Goal: Task Accomplishment & Management: Use online tool/utility

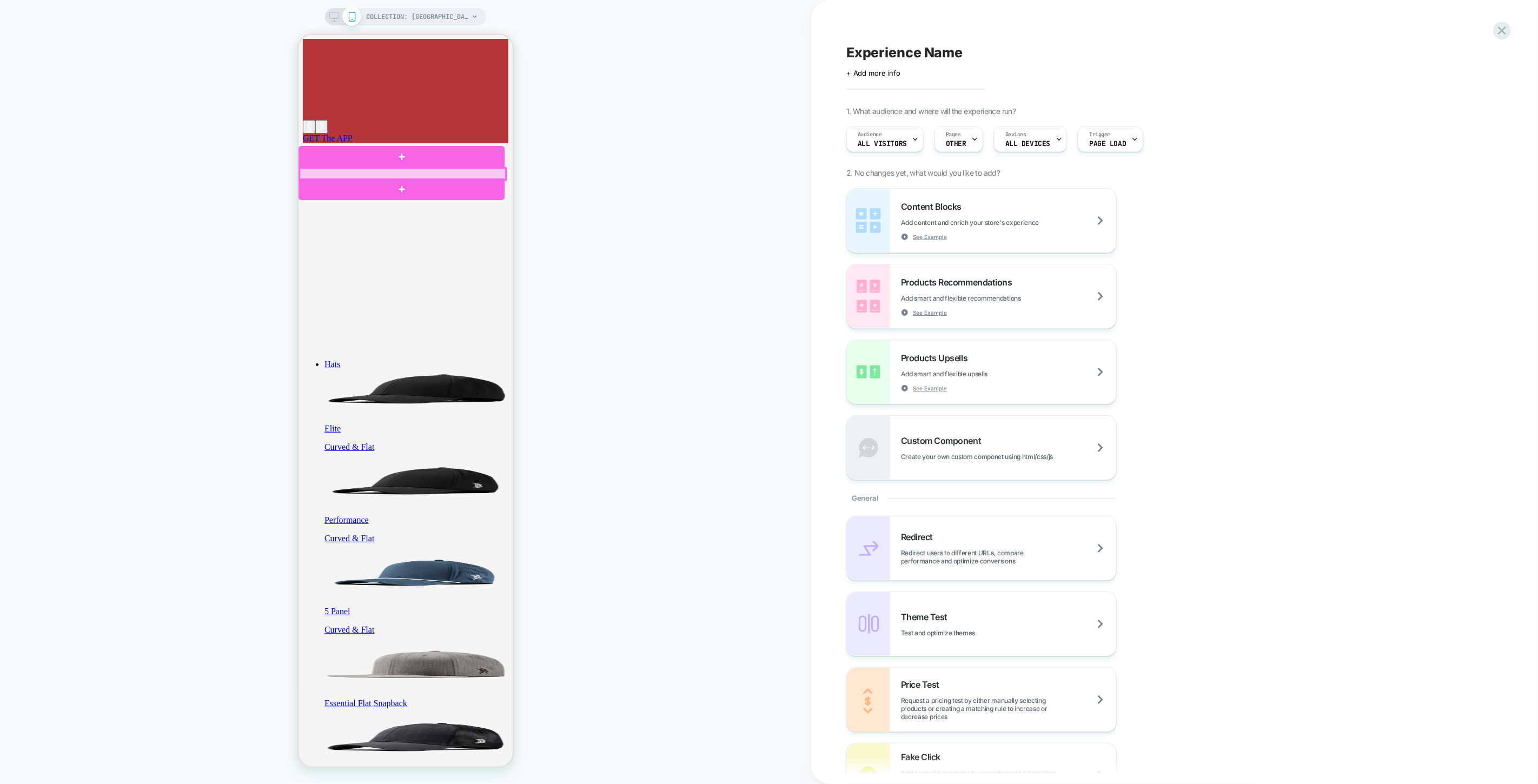
click at [353, 173] on div at bounding box center [401, 173] width 206 height 12
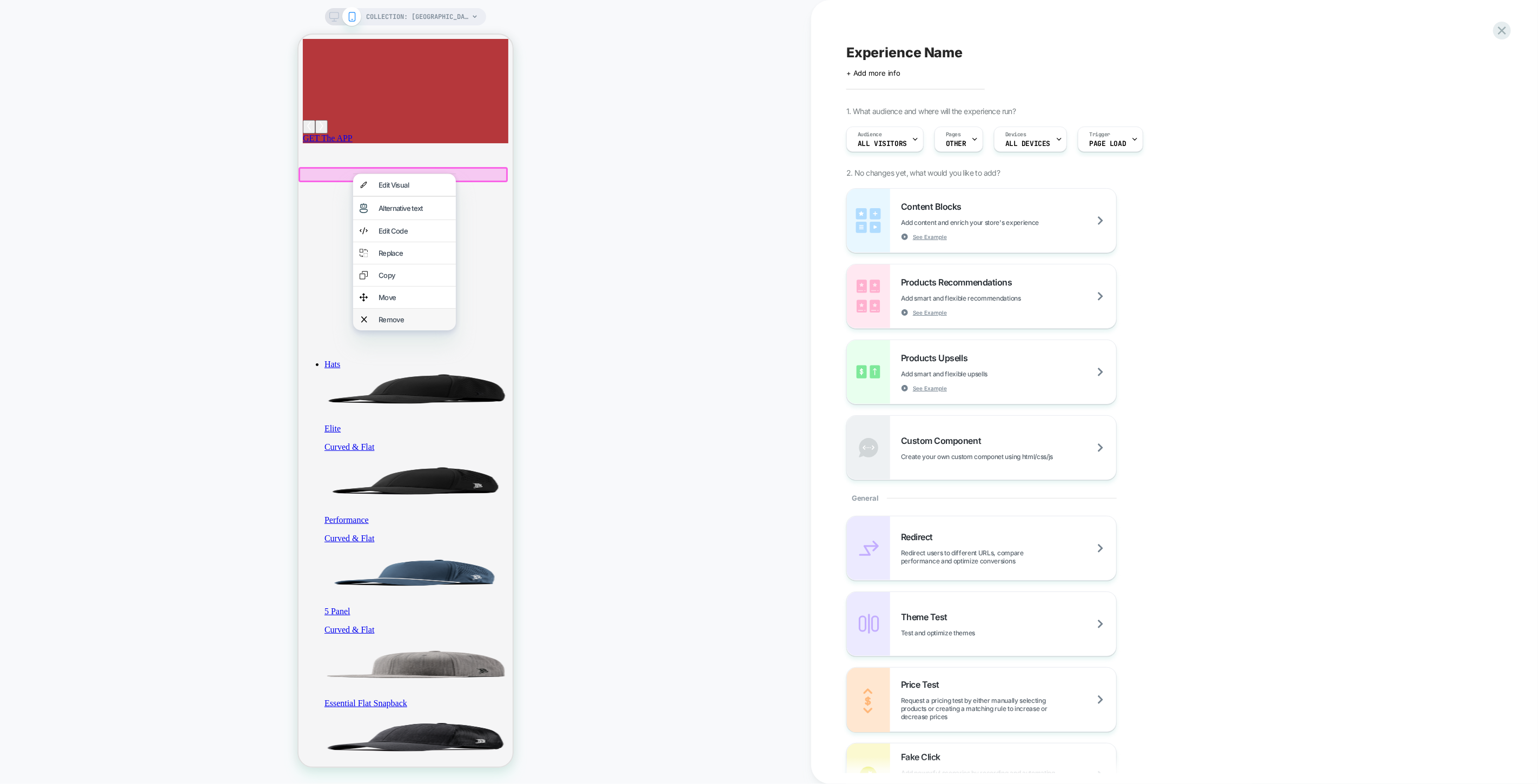
click at [391, 323] on div "Remove" at bounding box center [413, 319] width 71 height 9
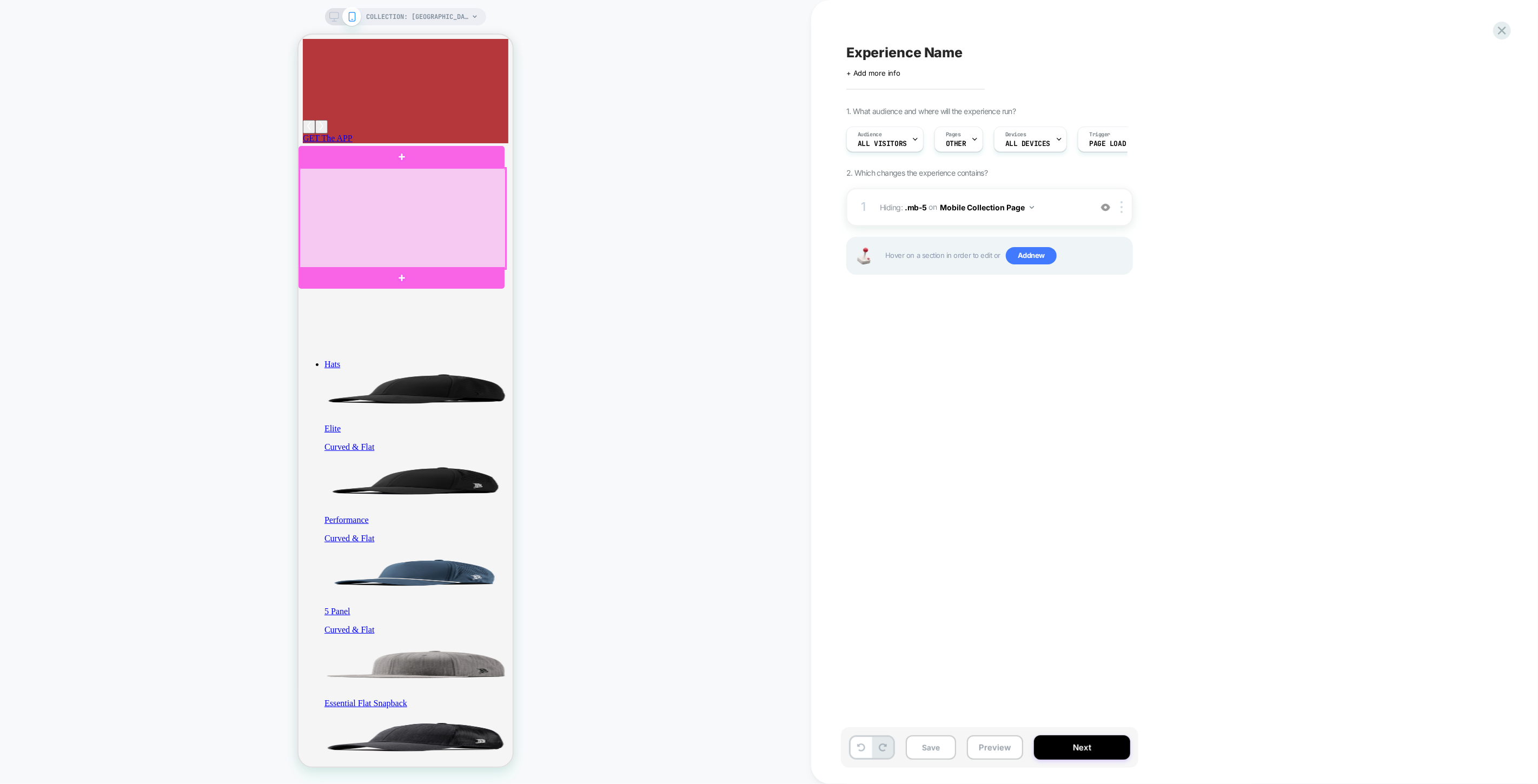
click at [300, 183] on div at bounding box center [401, 218] width 206 height 100
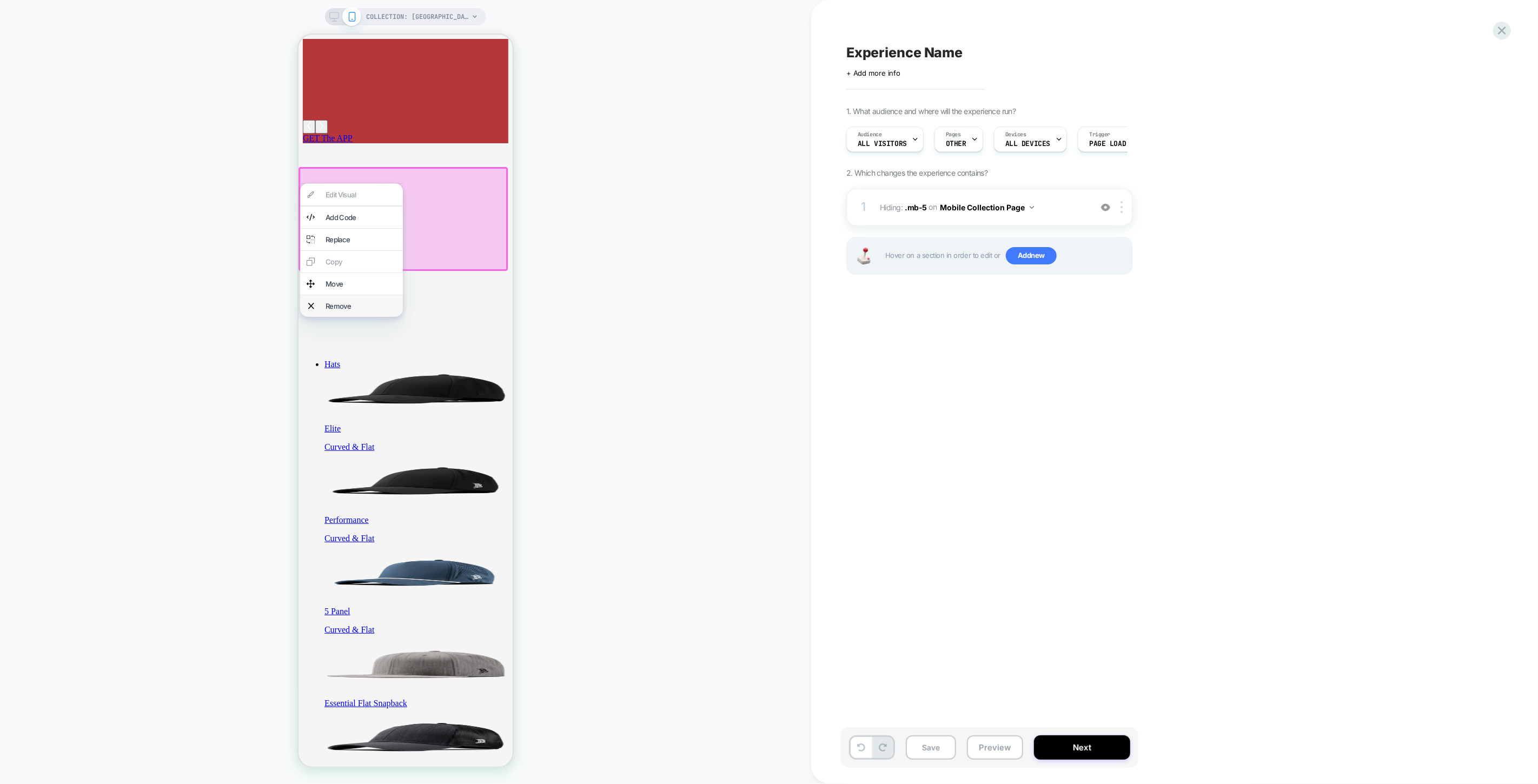
click at [336, 310] on div "Remove" at bounding box center [360, 305] width 71 height 9
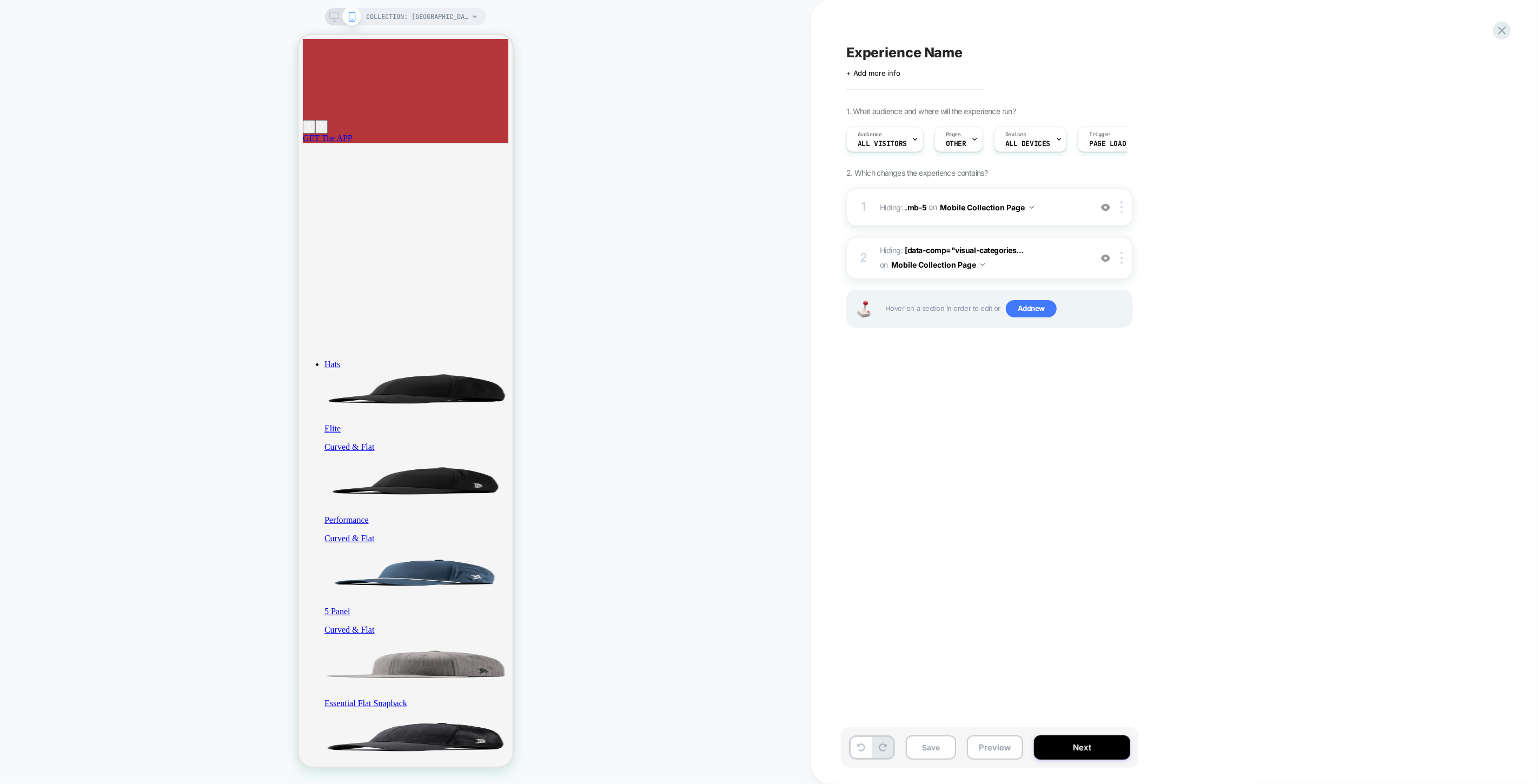
click at [331, 16] on icon at bounding box center [334, 17] width 9 height 9
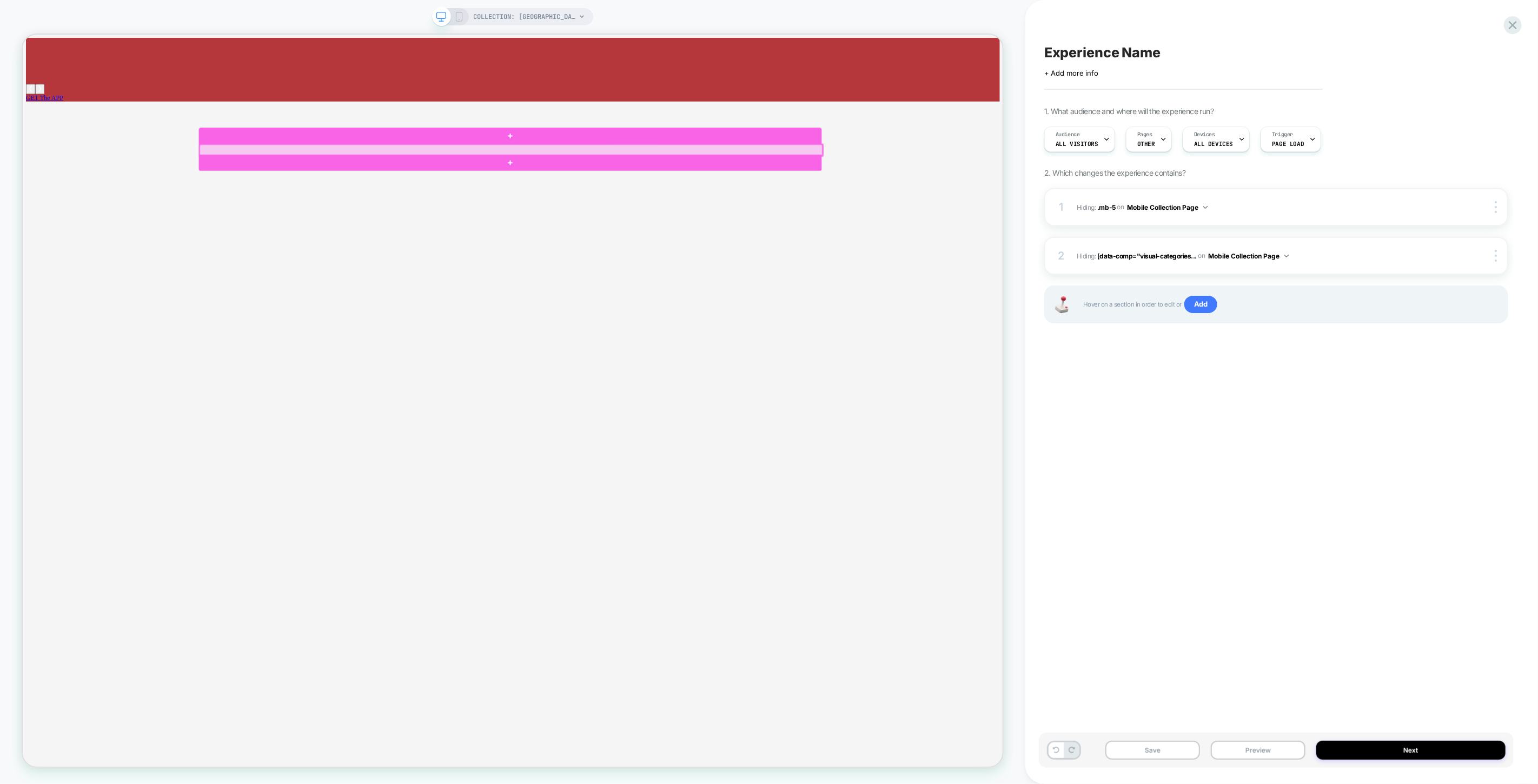
click at [291, 187] on div at bounding box center [674, 189] width 831 height 15
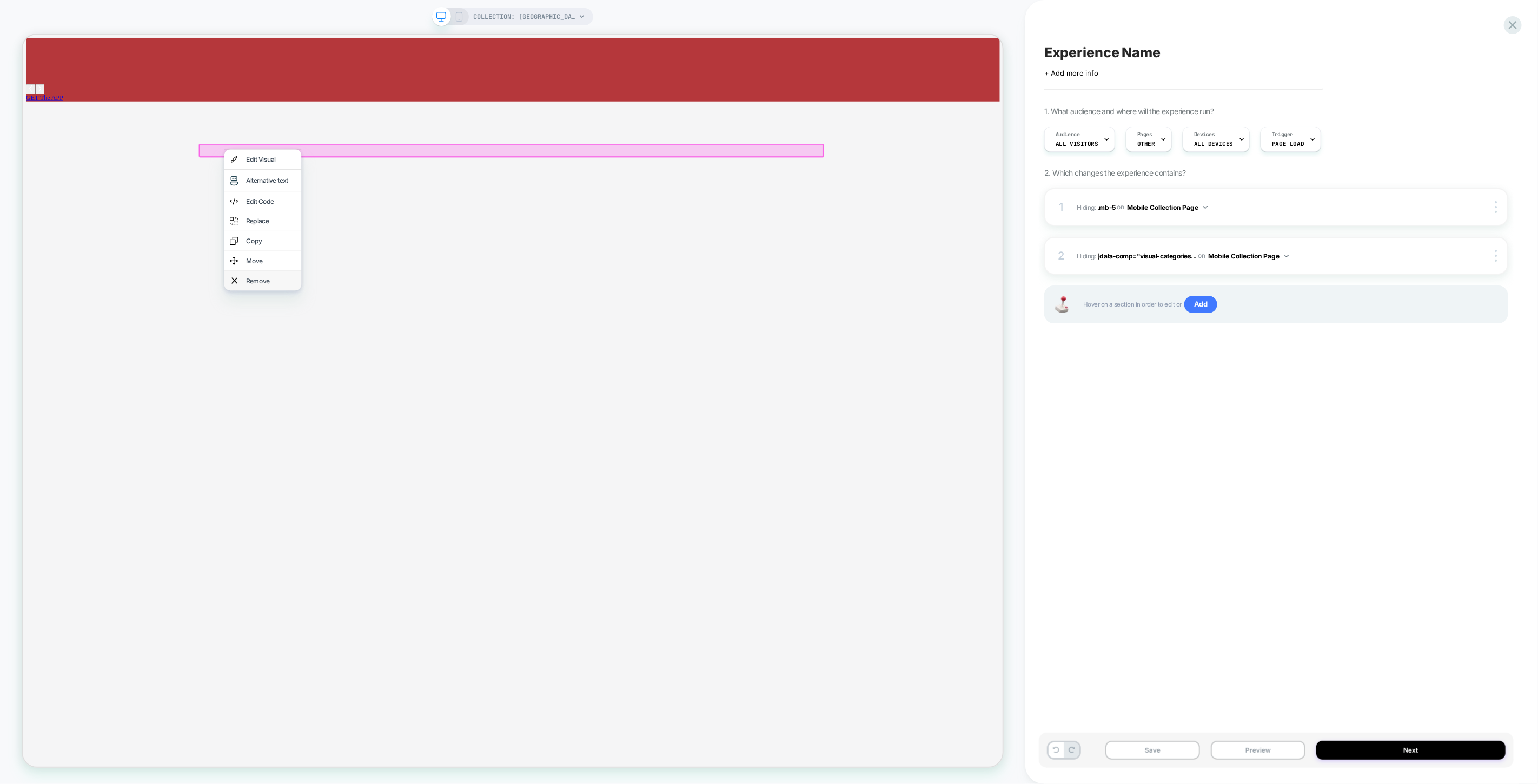
click at [345, 368] on div "Remove" at bounding box center [354, 361] width 66 height 10
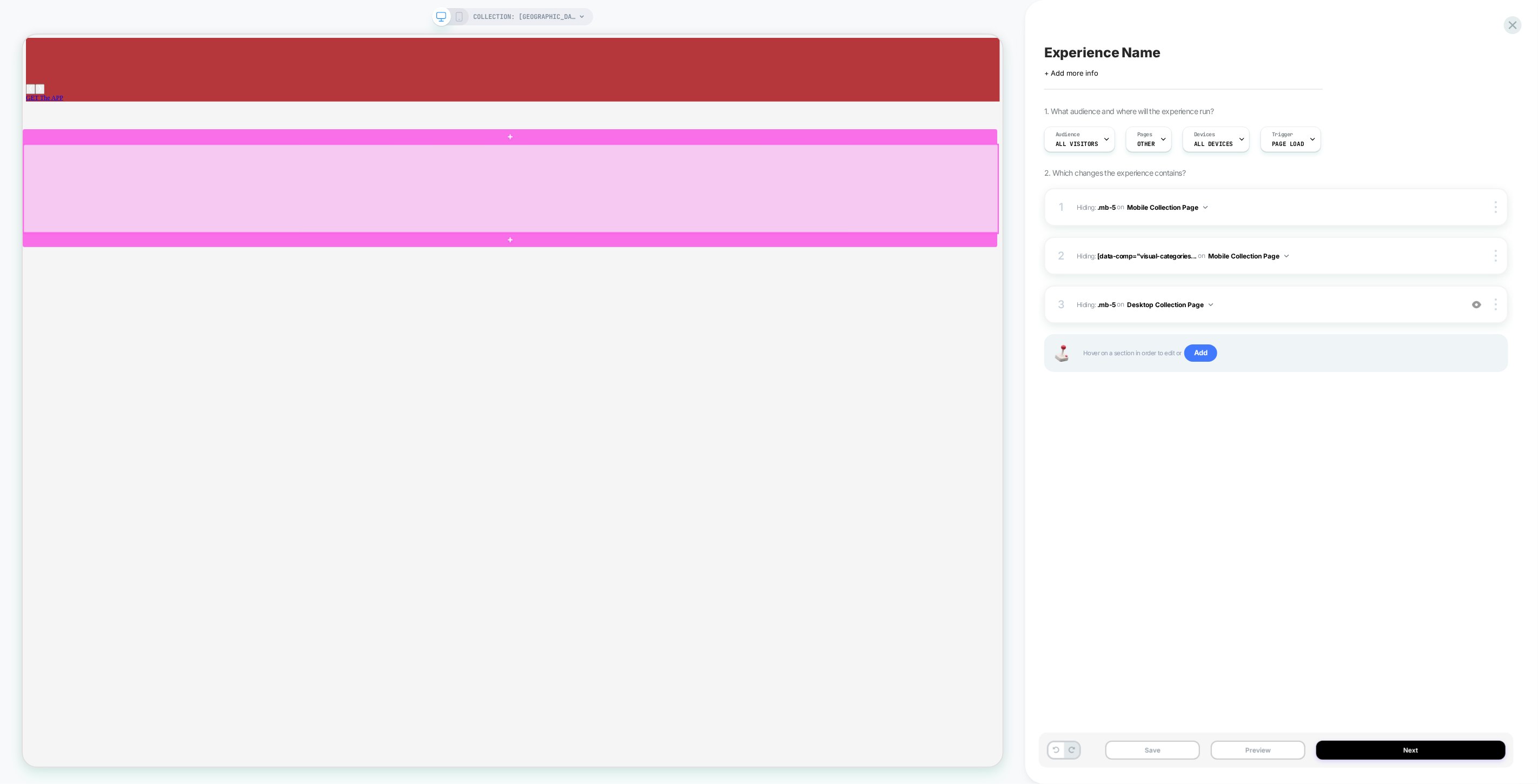
click at [213, 264] on div at bounding box center [673, 240] width 1300 height 119
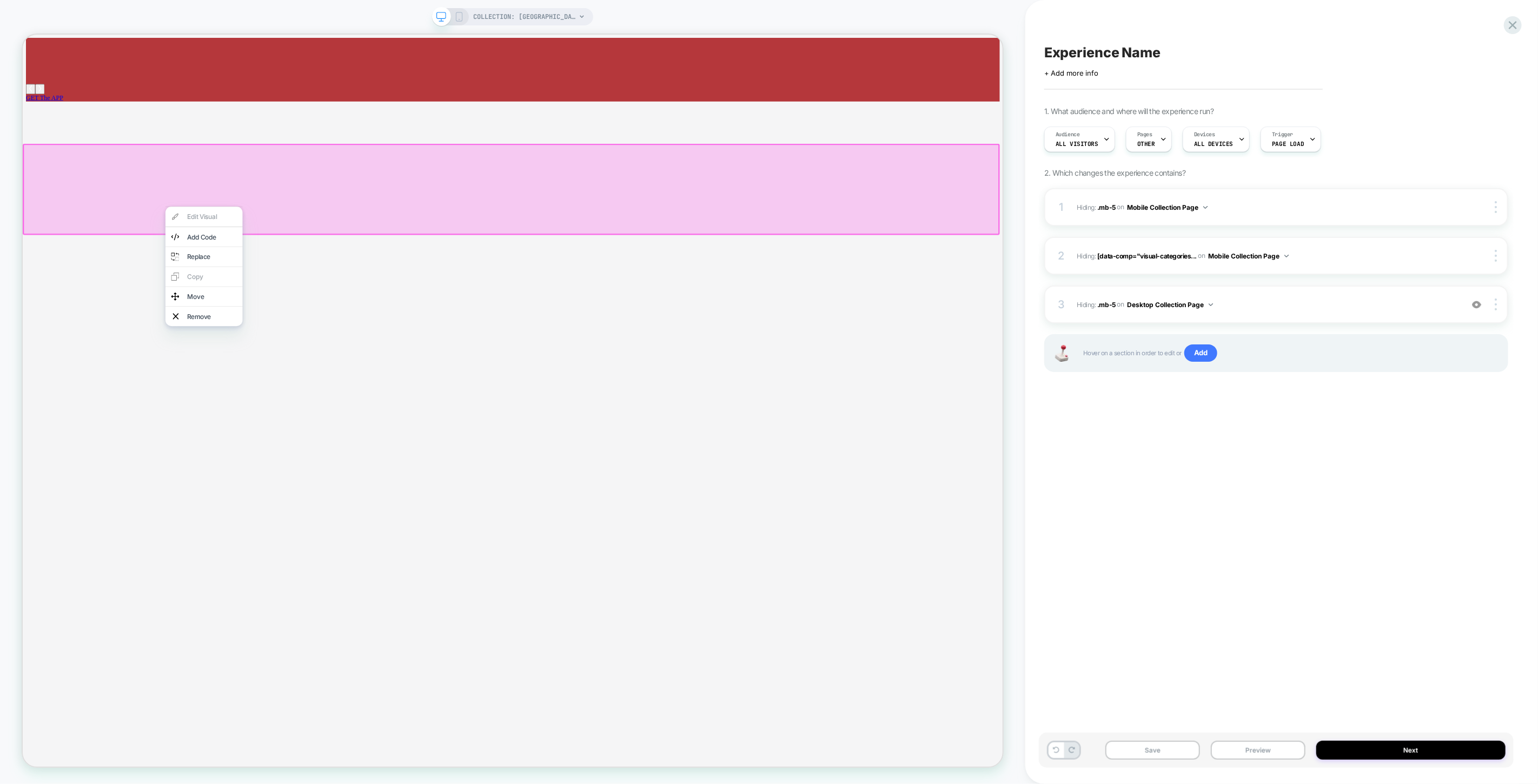
click at [274, 415] on div "Remove" at bounding box center [265, 410] width 102 height 26
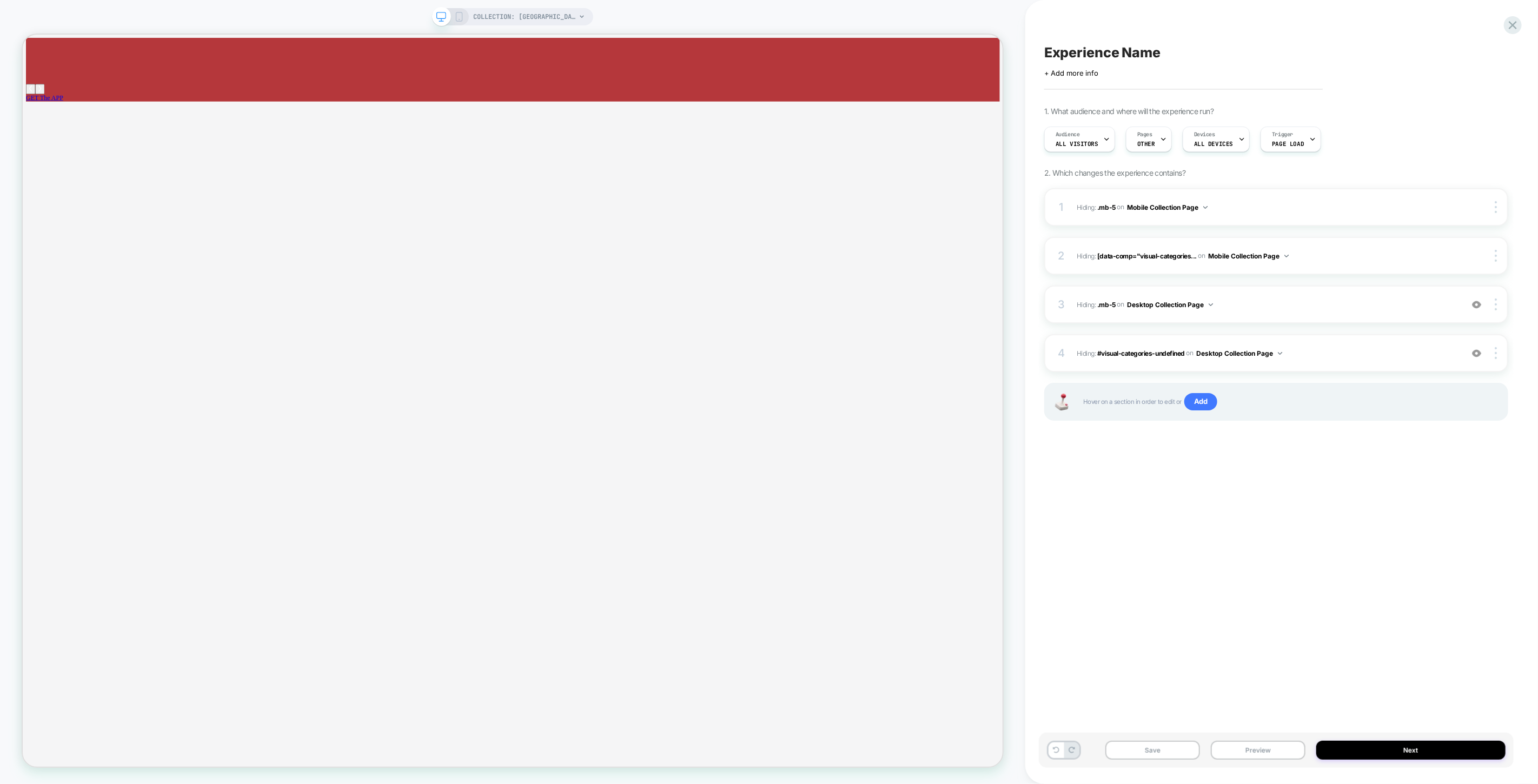
click at [1073, 48] on span "Experience Name" at bounding box center [1102, 52] width 117 height 16
type textarea "*"
type textarea "**********"
click at [1409, 56] on icon at bounding box center [1412, 52] width 13 height 13
drag, startPoint x: 1134, startPoint y: 750, endPoint x: 1144, endPoint y: 750, distance: 10.0
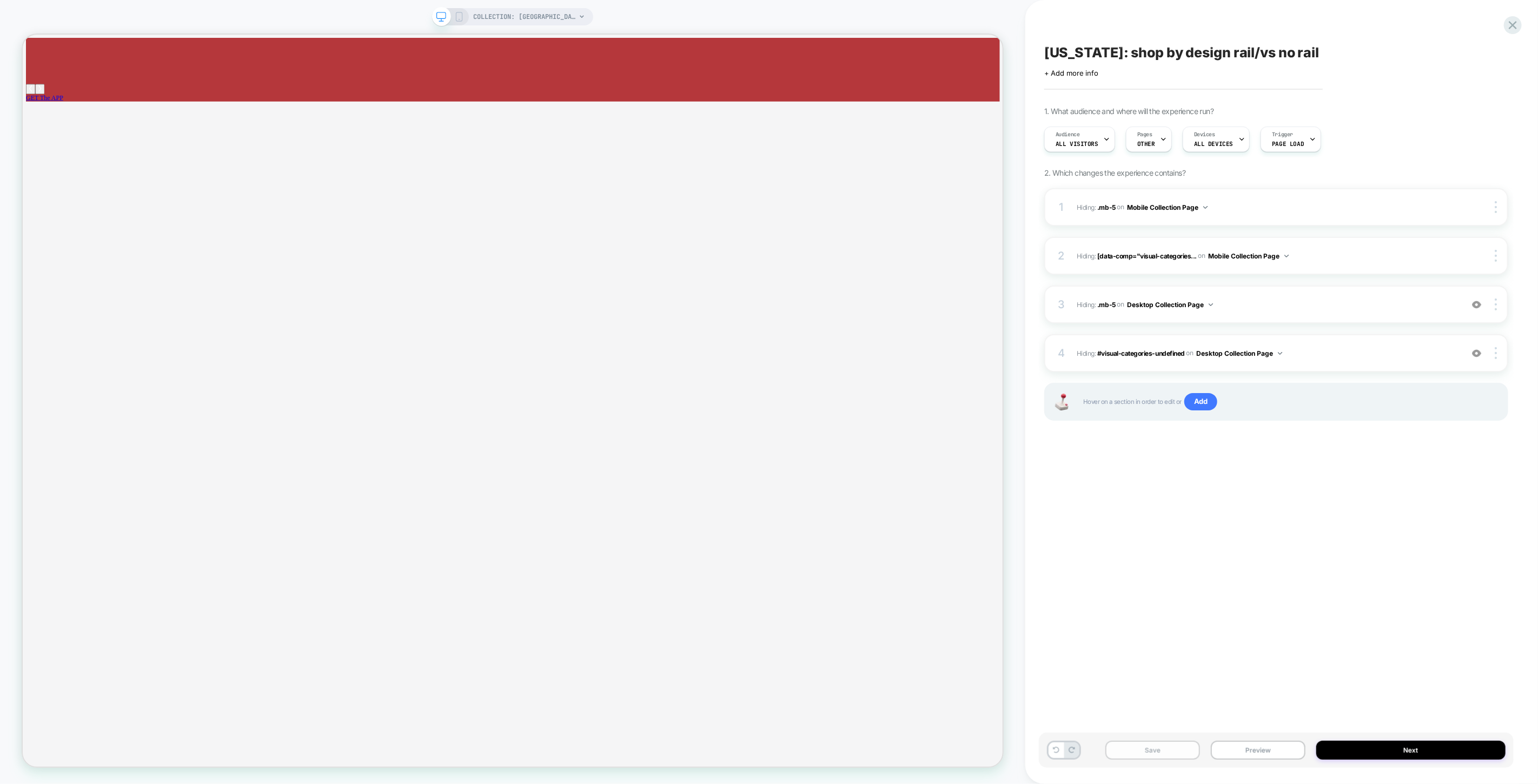
click at [1133, 749] on button "Save" at bounding box center [1153, 750] width 95 height 19
click at [1419, 747] on button "Next" at bounding box center [1411, 750] width 190 height 19
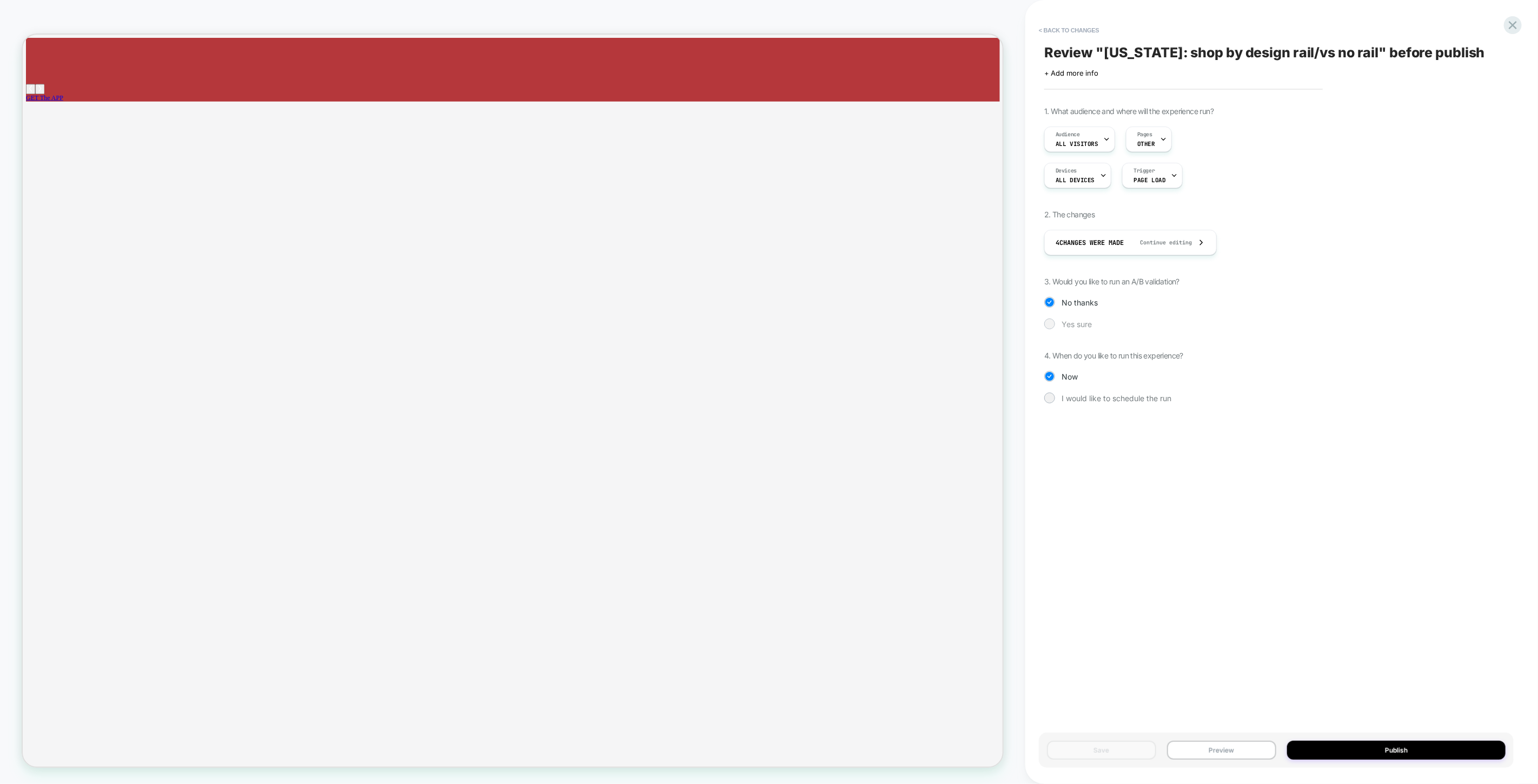
click at [1070, 325] on span "Yes sure" at bounding box center [1077, 324] width 30 height 9
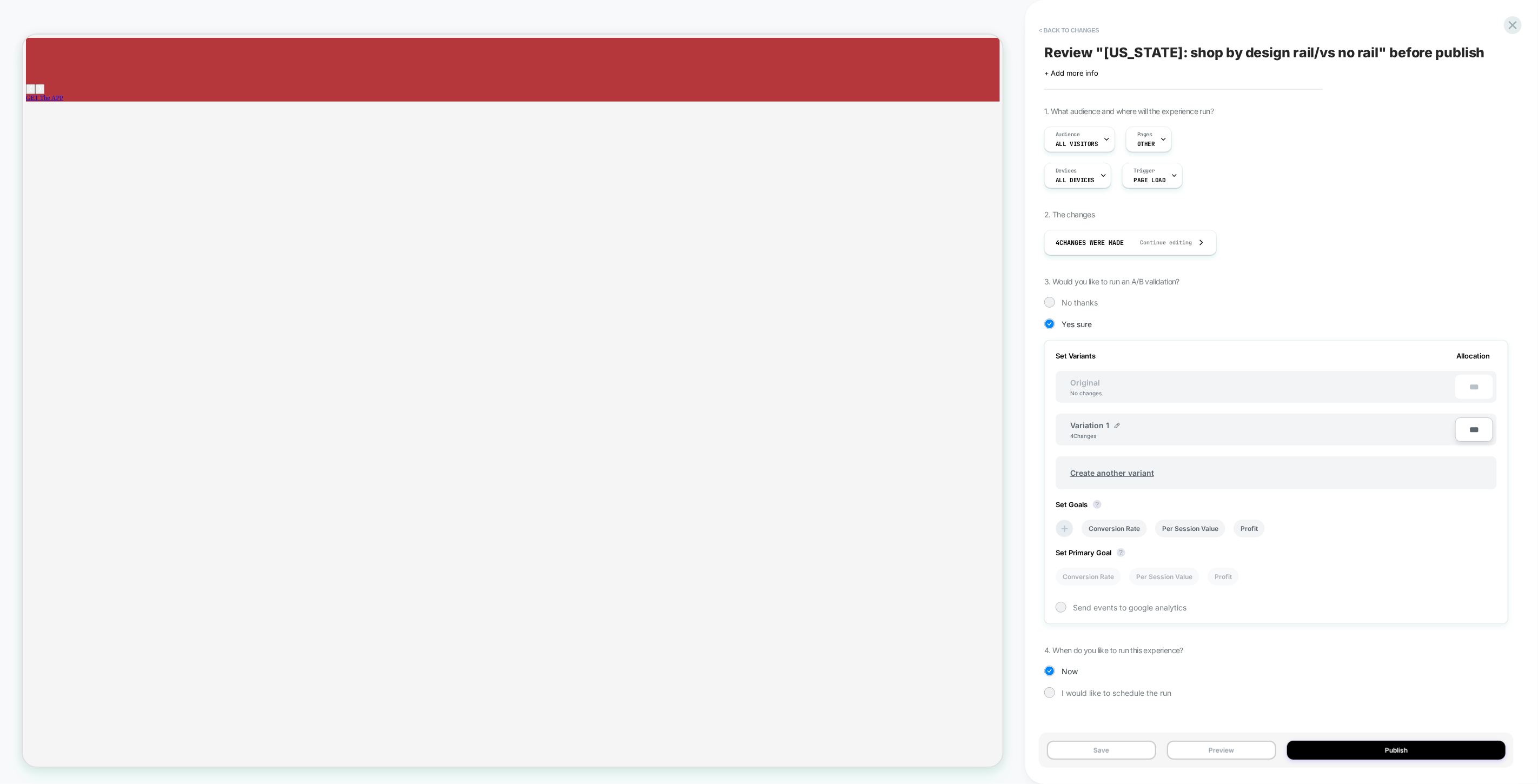
click at [1065, 525] on icon at bounding box center [1065, 528] width 7 height 7
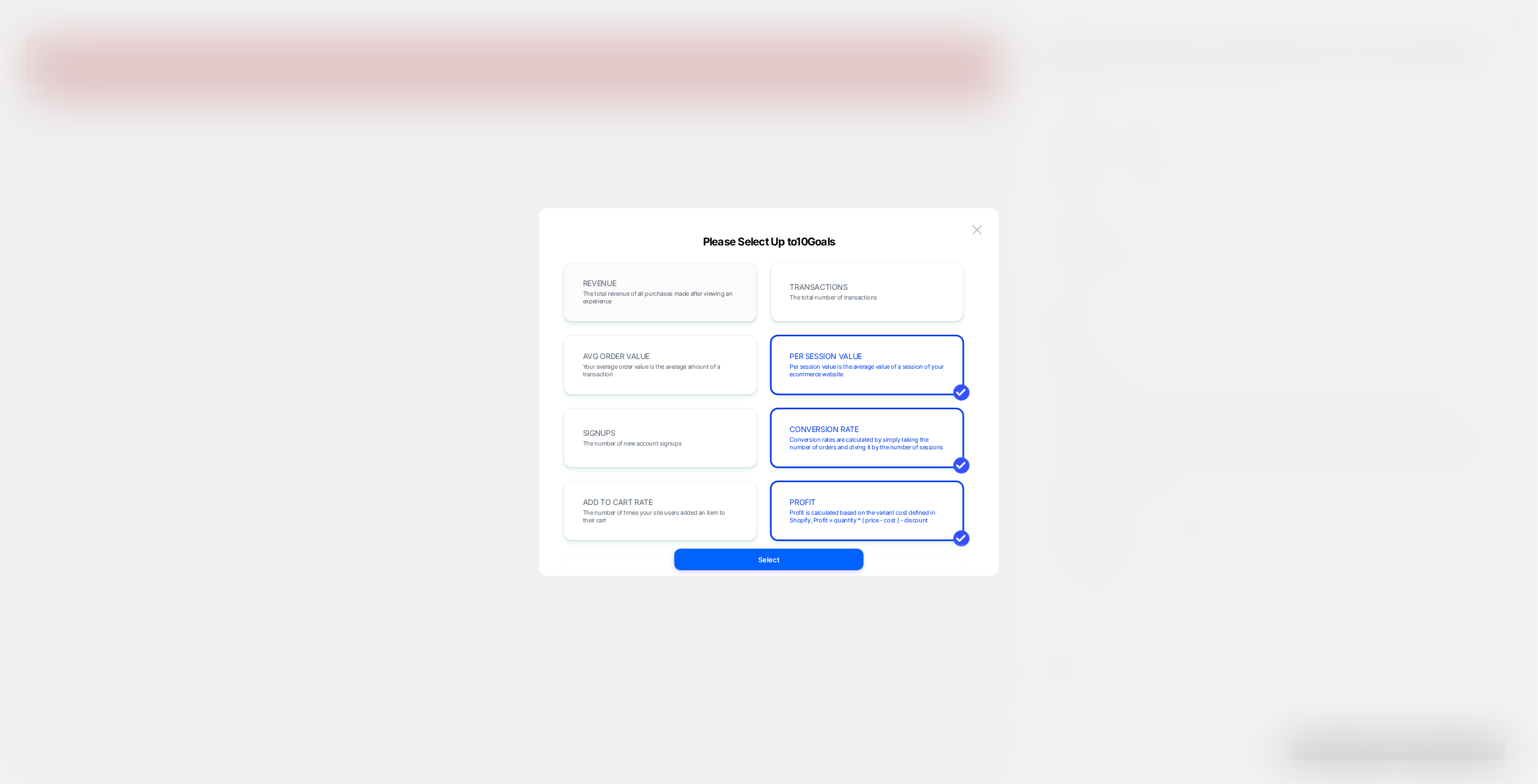
click at [679, 298] on span "The total revenue of all purchases made after viewing an experience" at bounding box center [660, 298] width 155 height 15
click at [845, 282] on div "TRANSACTIONS The total number of transactions" at bounding box center [868, 292] width 171 height 37
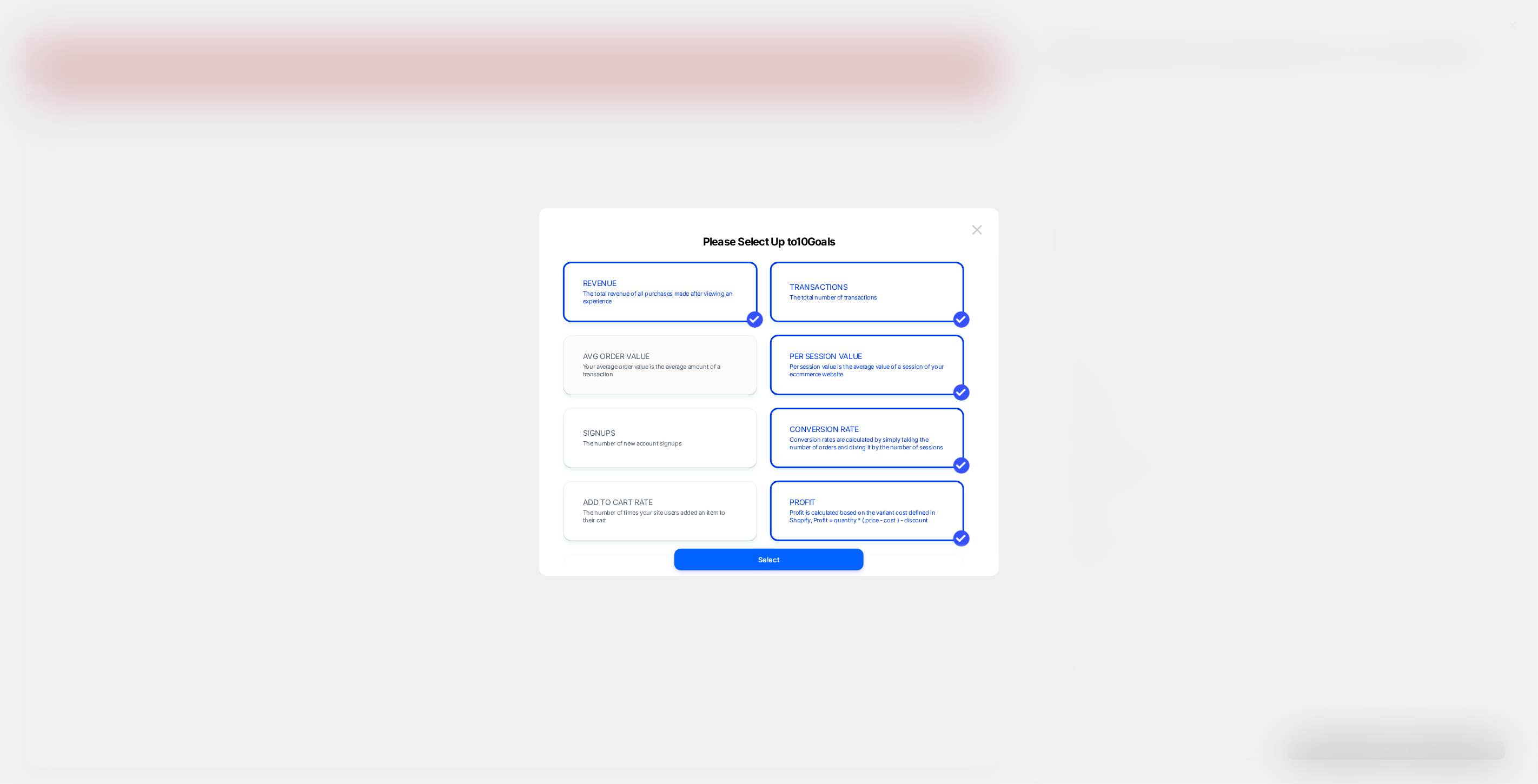
click at [634, 355] on span "AVG ORDER VALUE" at bounding box center [616, 356] width 66 height 8
click at [847, 509] on span "Profit is calculated based on the variant cost defined in Shopify, Profit = qua…" at bounding box center [867, 517] width 155 height 15
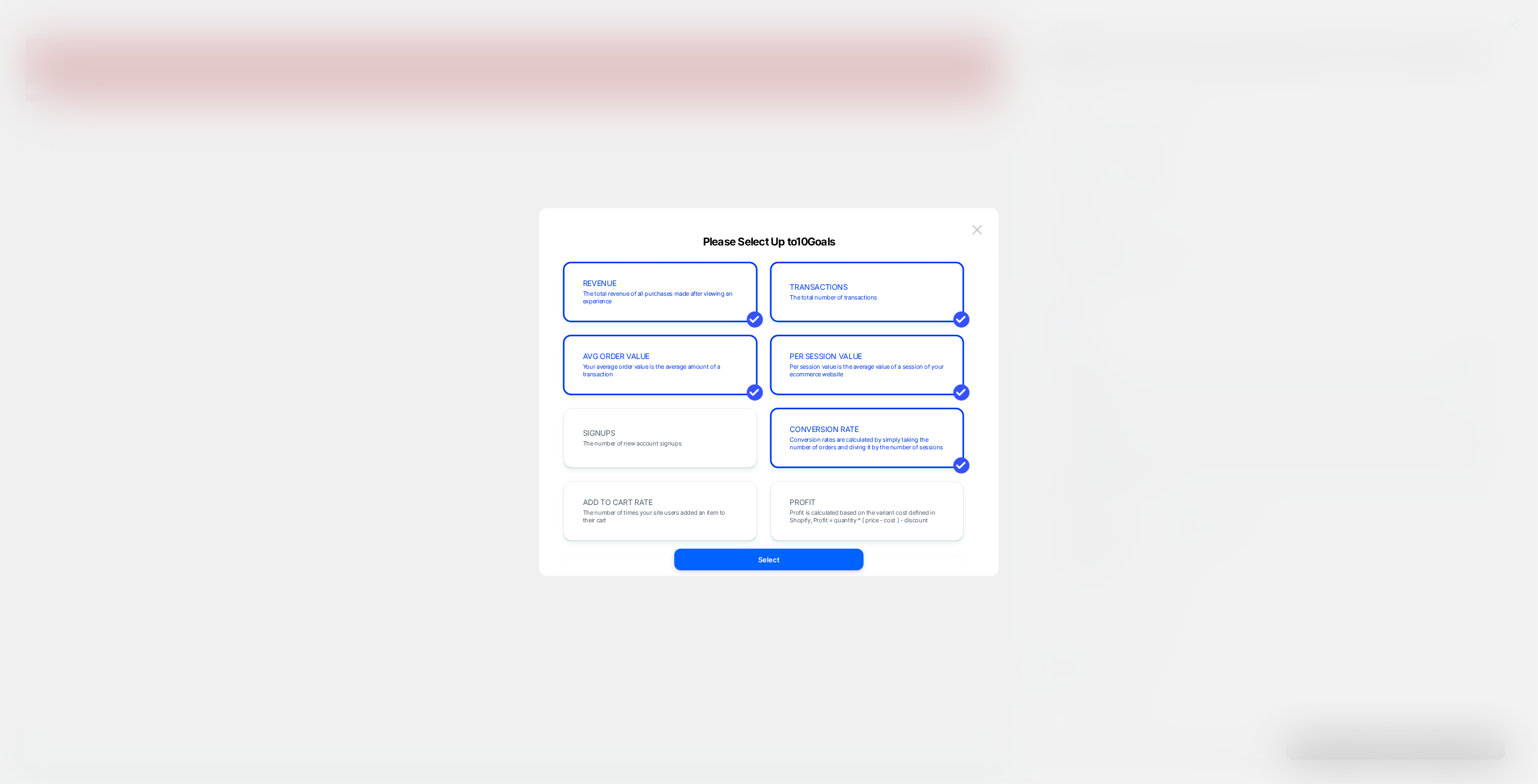
scroll to position [120, 0]
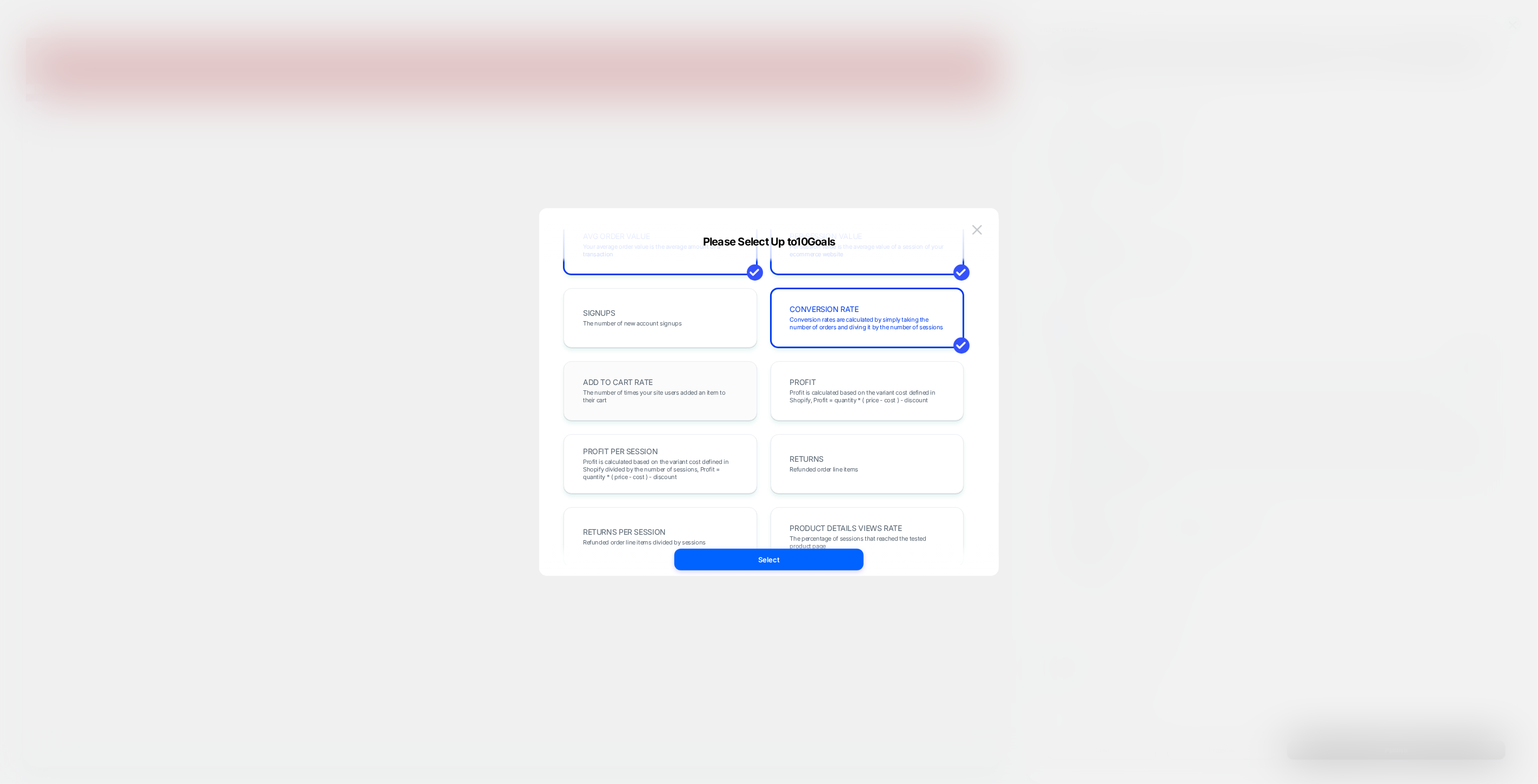
click at [636, 383] on span "ADD TO CART RATE" at bounding box center [618, 382] width 70 height 8
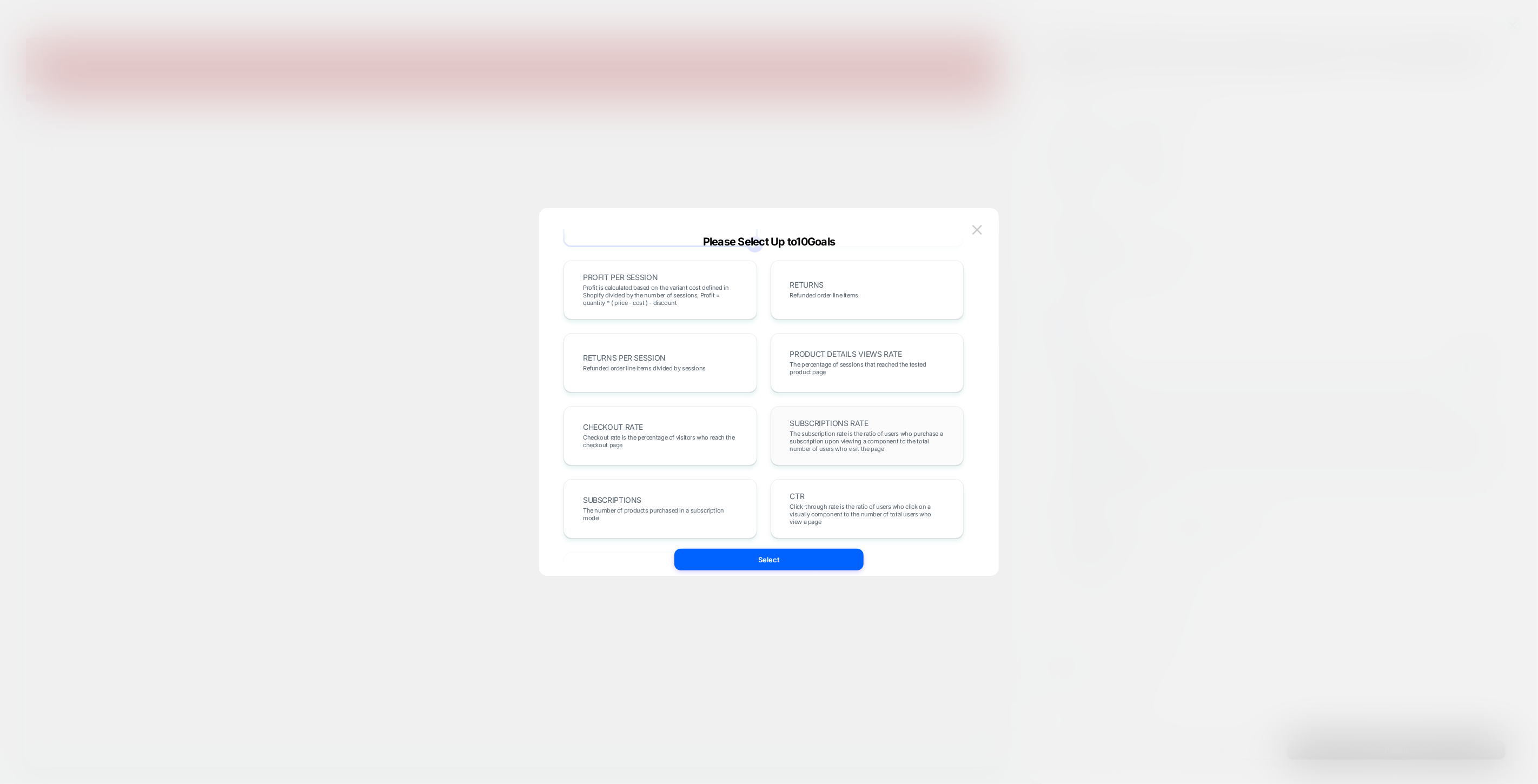
scroll to position [360, 0]
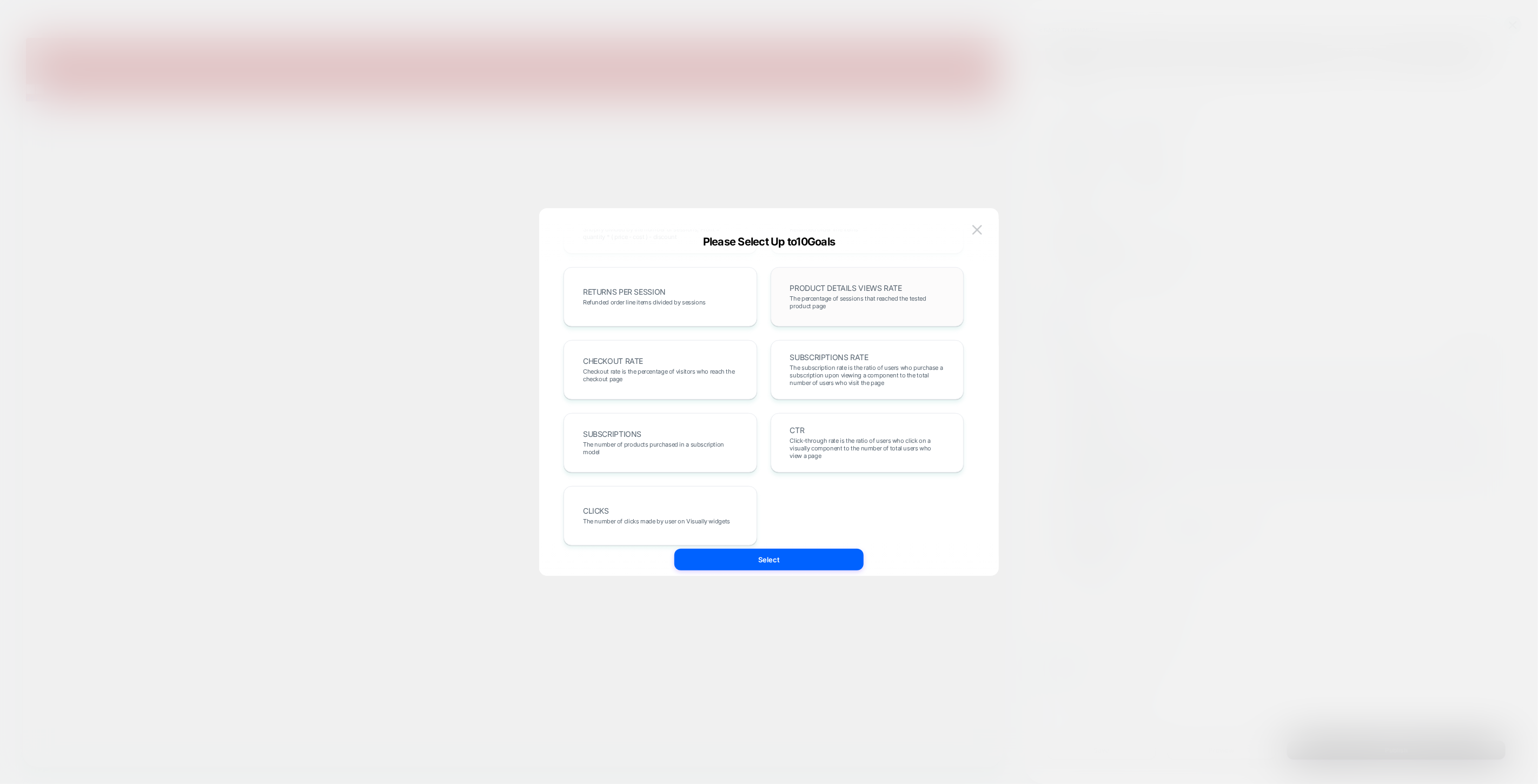
click at [865, 298] on span "The percentage of sessions that reached the tested product page" at bounding box center [867, 302] width 155 height 15
click at [627, 358] on span "CHECKOUT RATE" at bounding box center [613, 361] width 60 height 8
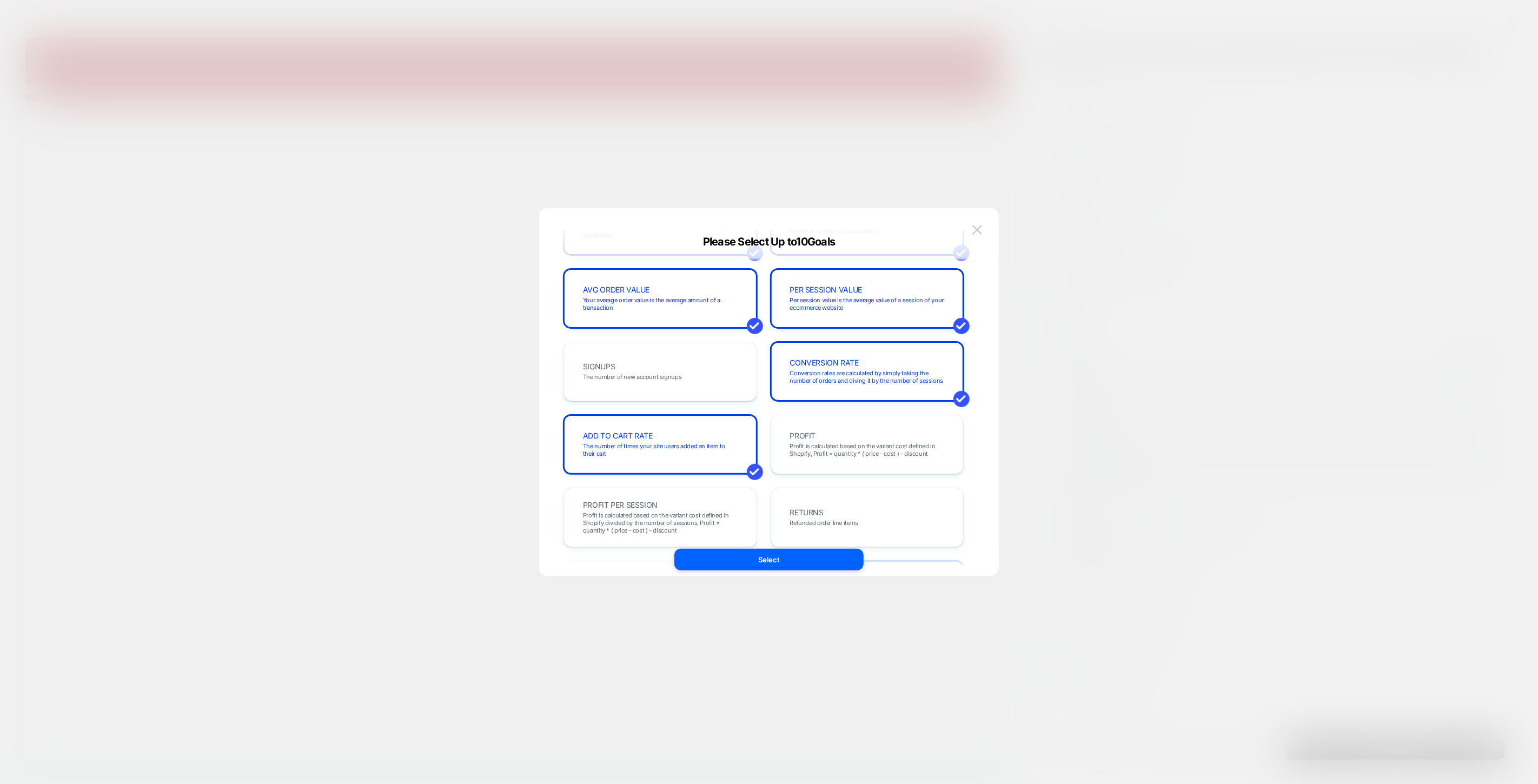
scroll to position [0, 0]
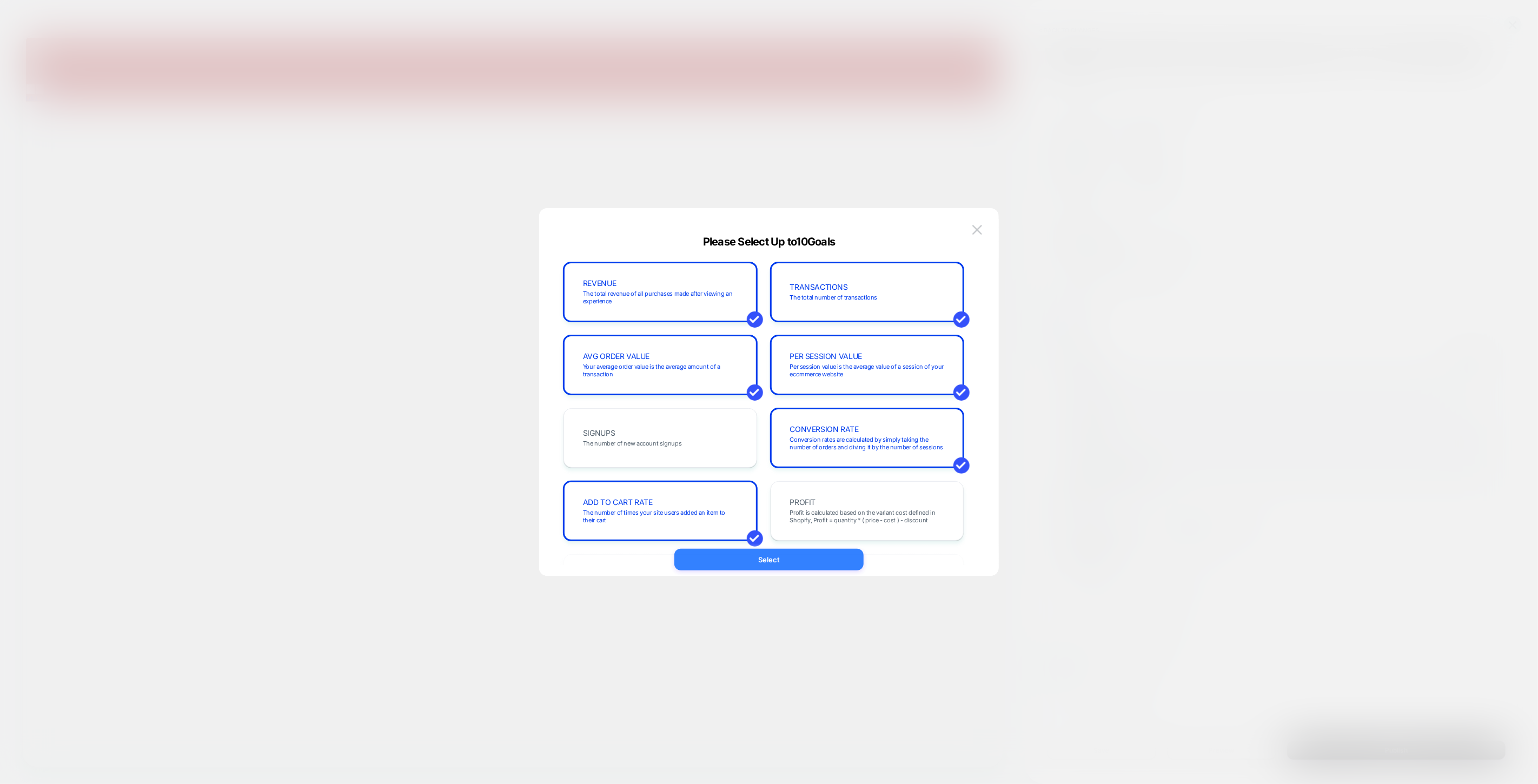
click at [778, 560] on button "Select" at bounding box center [769, 559] width 190 height 22
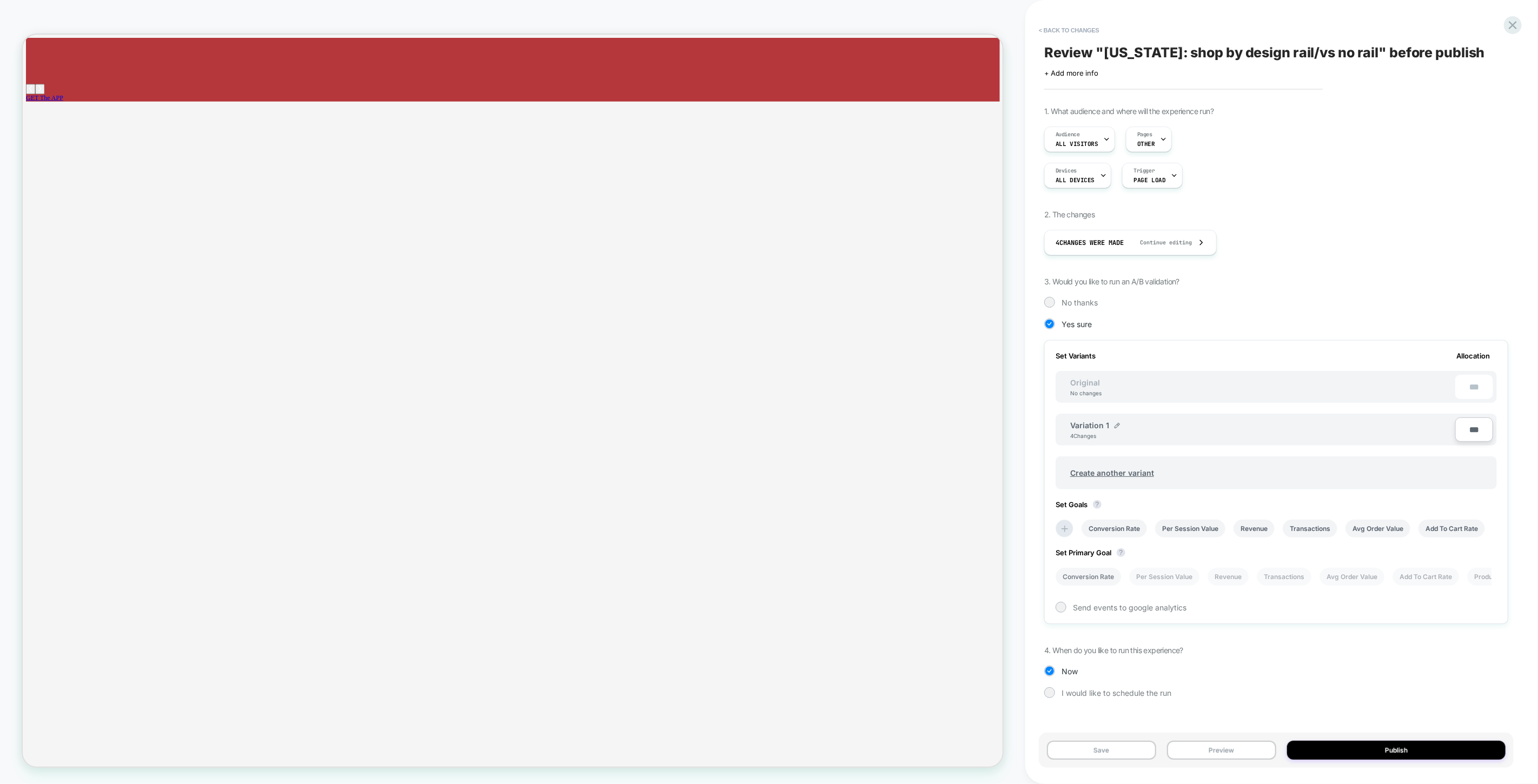
click at [1085, 572] on li "Conversion Rate" at bounding box center [1088, 576] width 65 height 18
click at [1059, 604] on div at bounding box center [1061, 607] width 9 height 9
click at [1403, 747] on button "Publish" at bounding box center [1397, 750] width 218 height 19
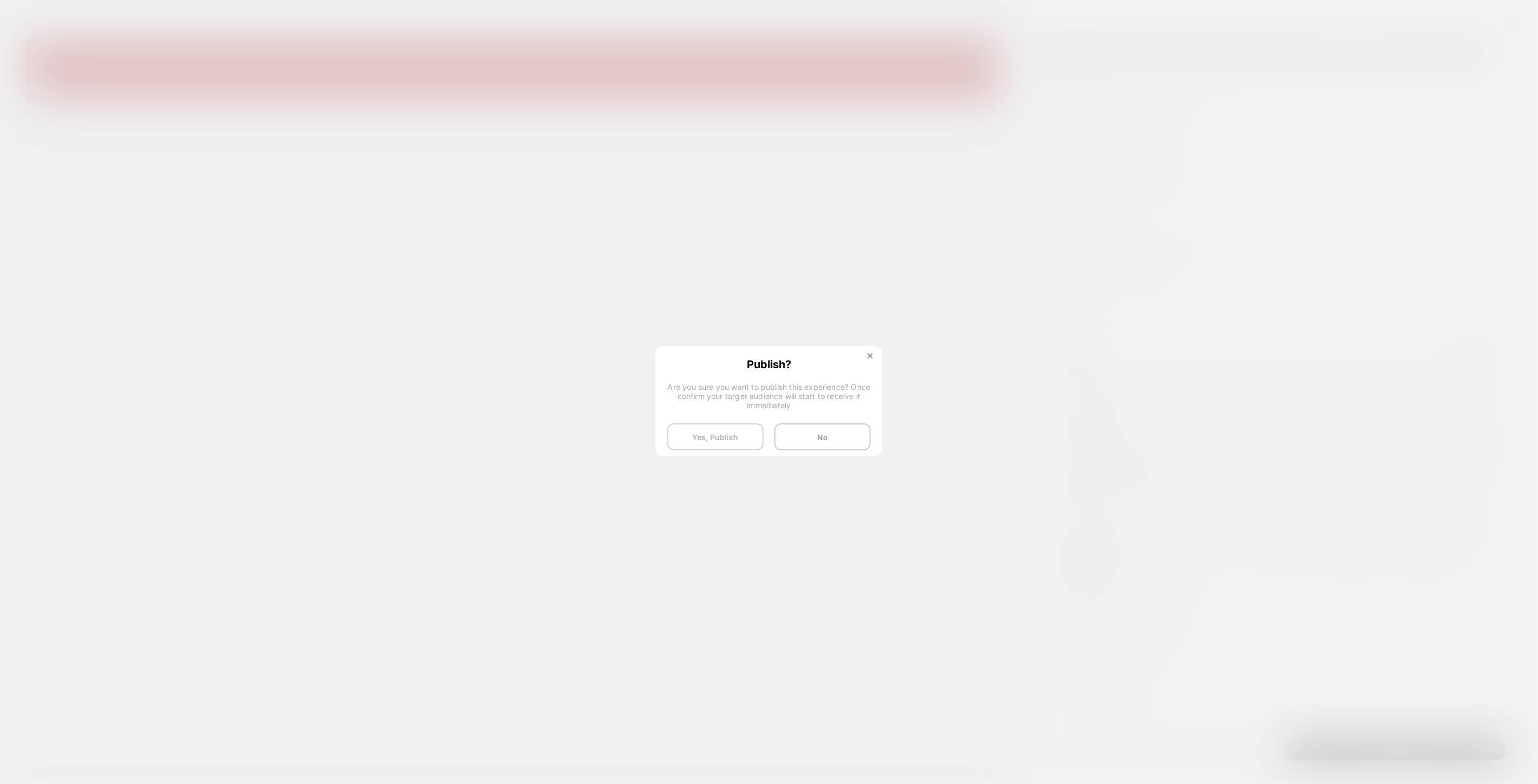
click at [723, 437] on button "Yes, Publish" at bounding box center [716, 437] width 97 height 27
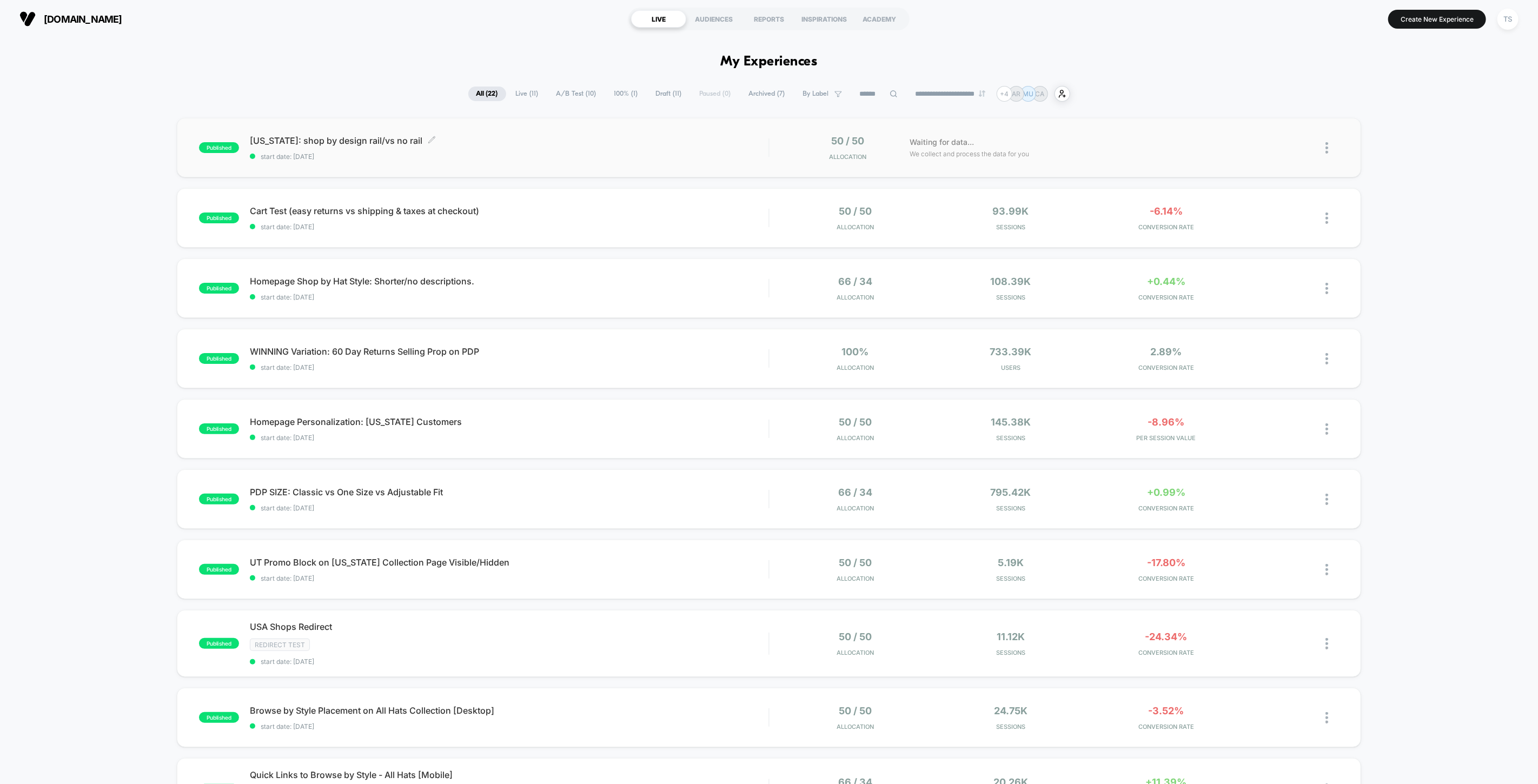
click at [306, 141] on span "[US_STATE]: shop by design rail/vs no rail Click to edit experience details" at bounding box center [509, 140] width 519 height 10
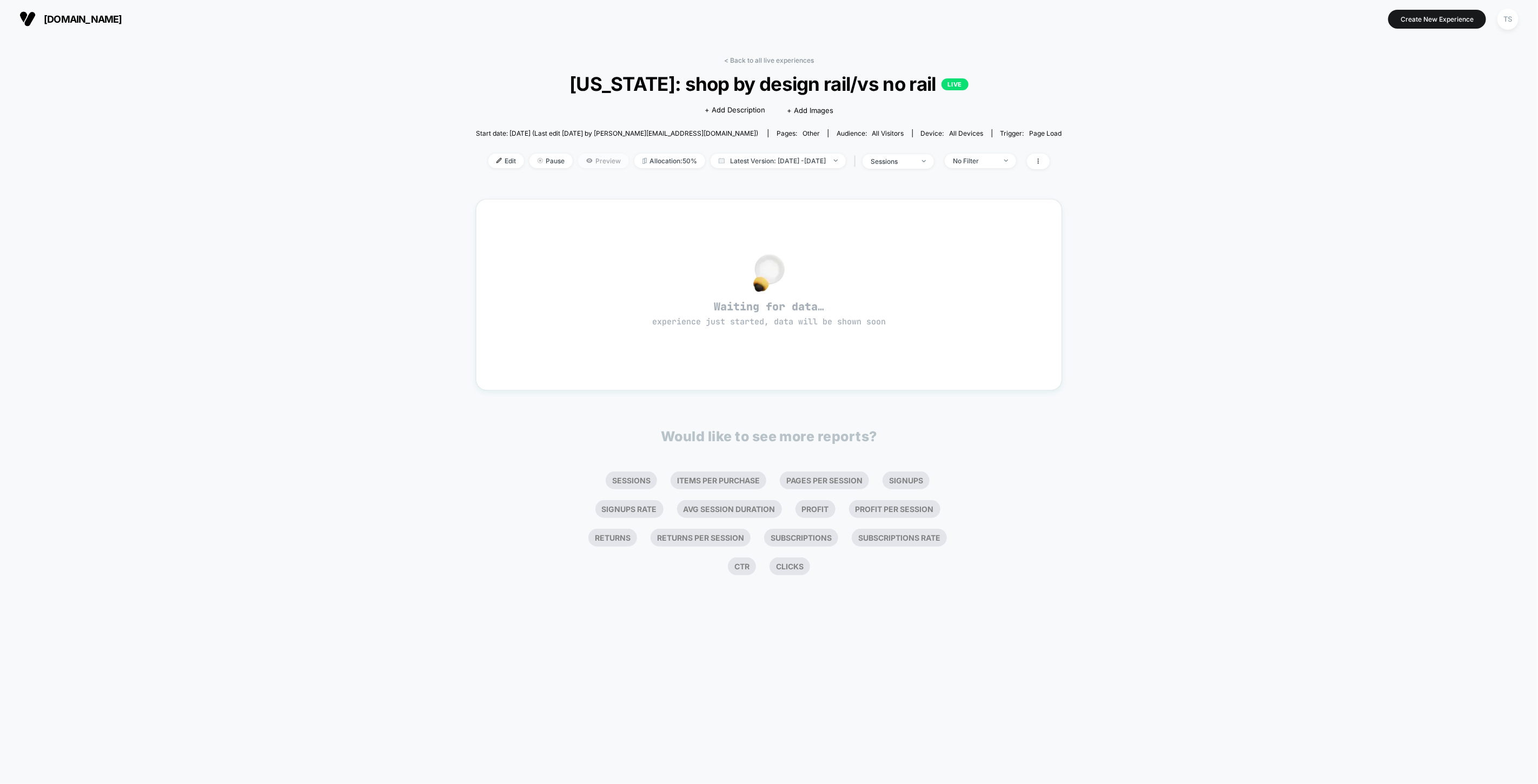
click at [579, 158] on span "Preview" at bounding box center [604, 160] width 51 height 14
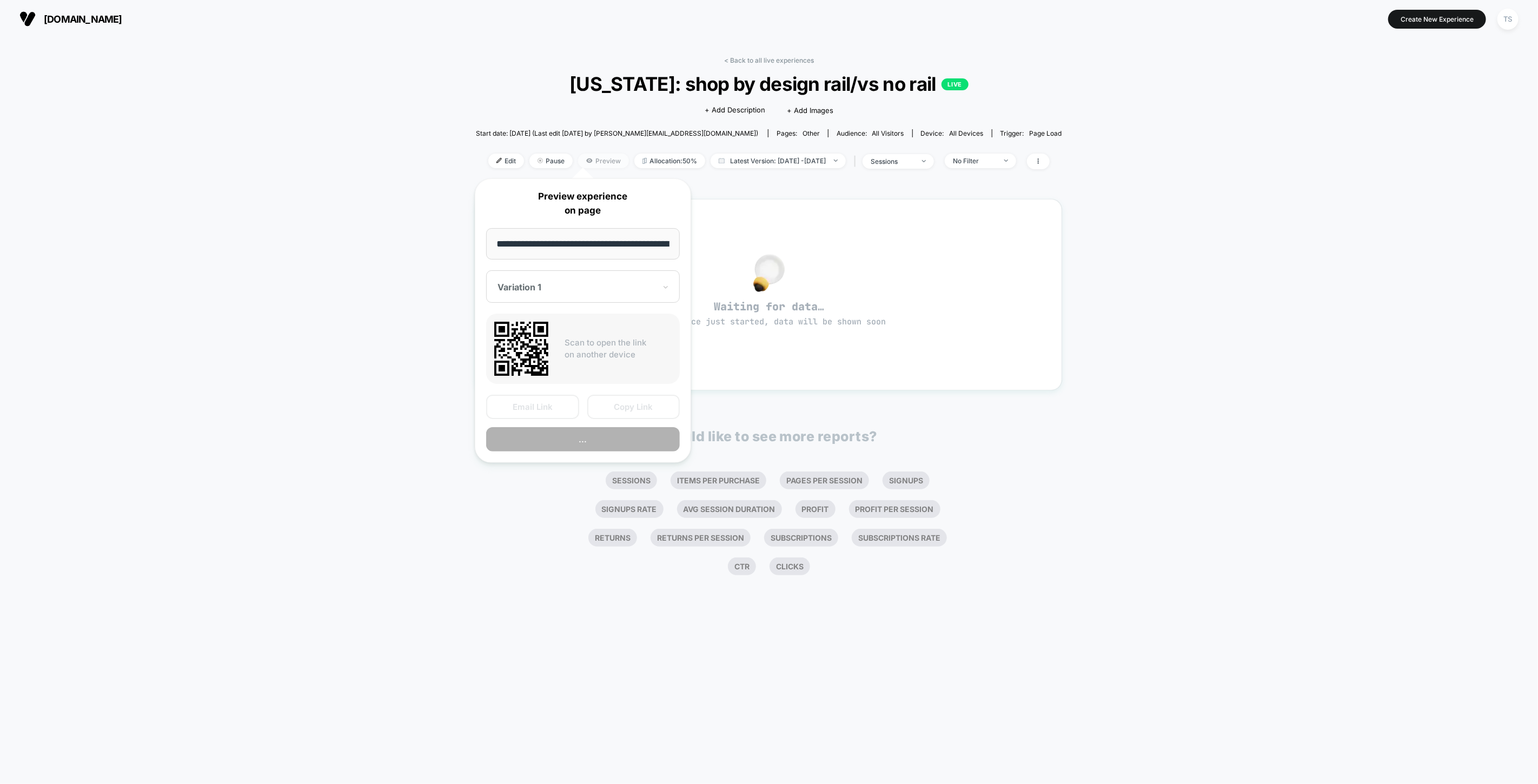
scroll to position [0, 82]
click at [550, 438] on button "Preview" at bounding box center [583, 440] width 193 height 25
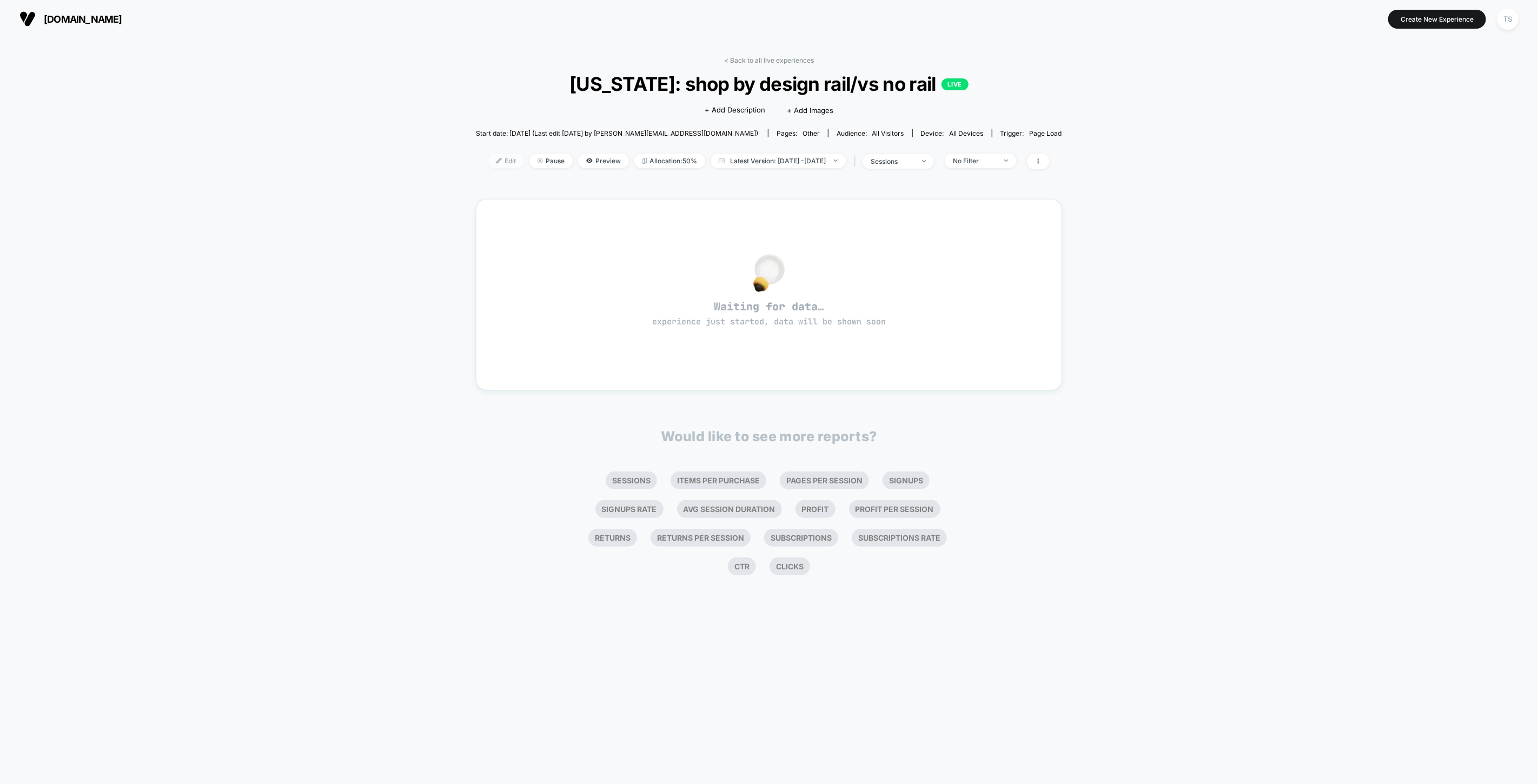
click at [488, 161] on span "Edit" at bounding box center [506, 160] width 36 height 14
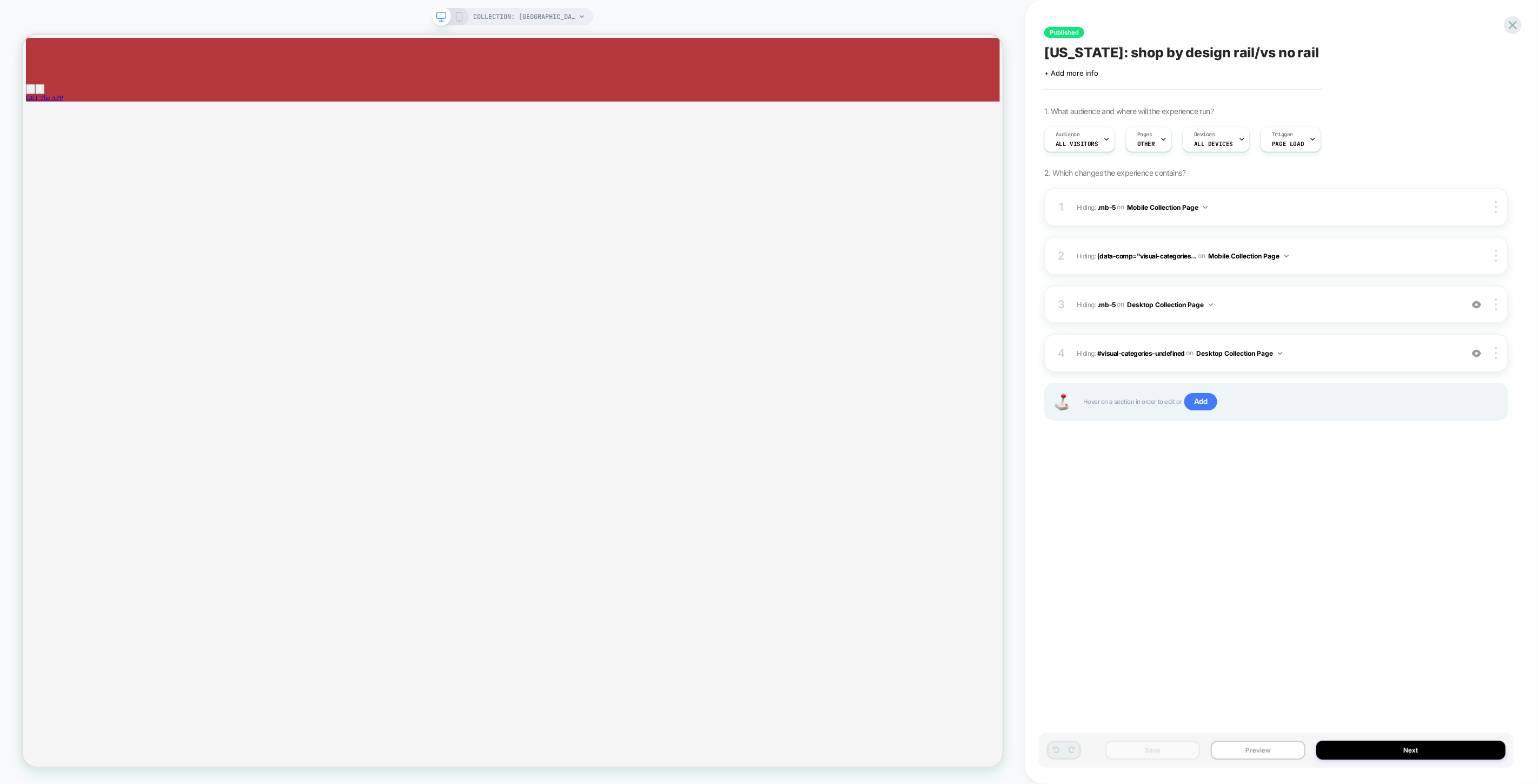
drag, startPoint x: 1515, startPoint y: 25, endPoint x: 1439, endPoint y: 37, distance: 76.9
click at [1515, 25] on icon at bounding box center [1512, 25] width 14 height 14
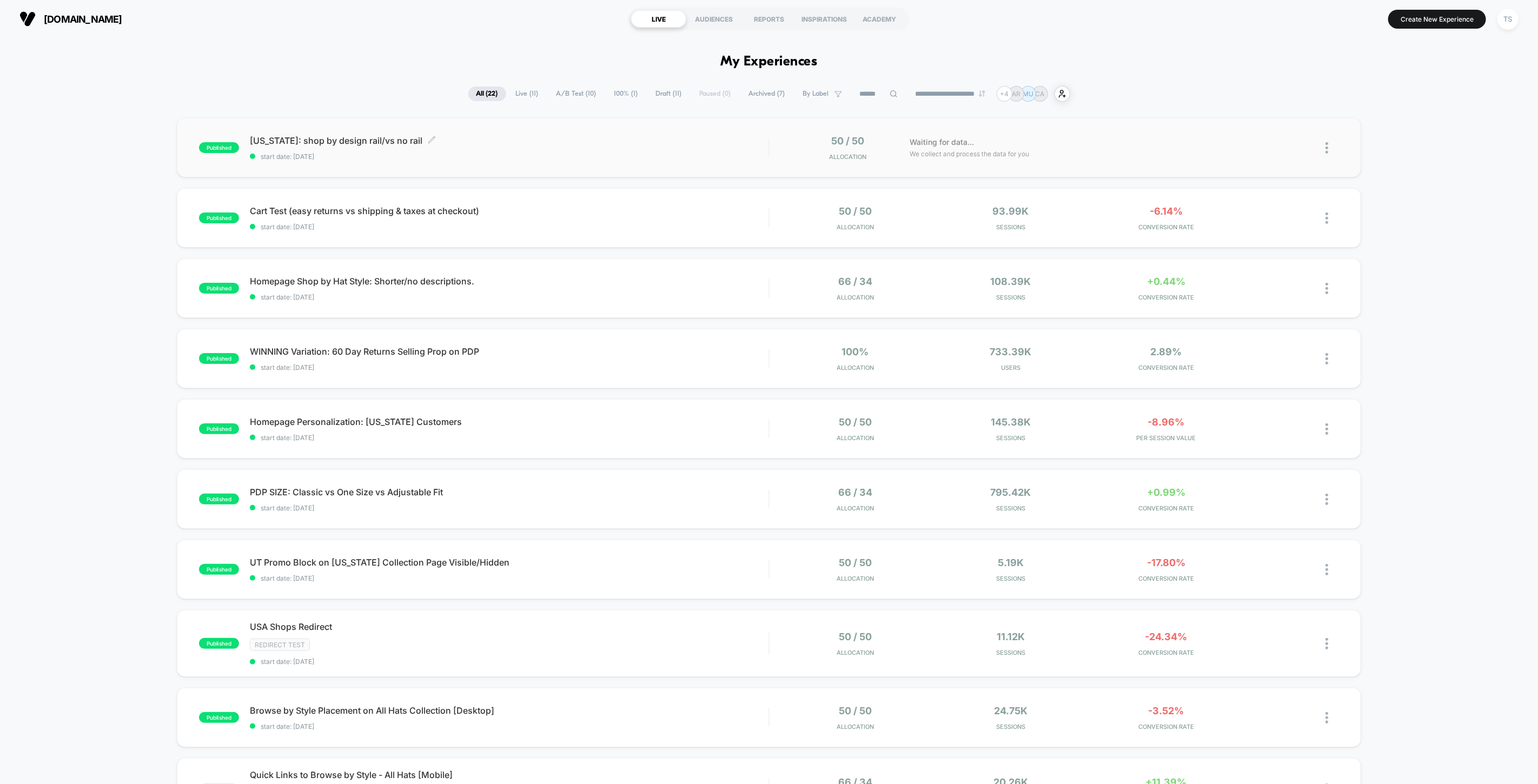
click at [262, 141] on span "[US_STATE]: shop by design rail/vs no rail Click to edit experience details" at bounding box center [509, 140] width 519 height 10
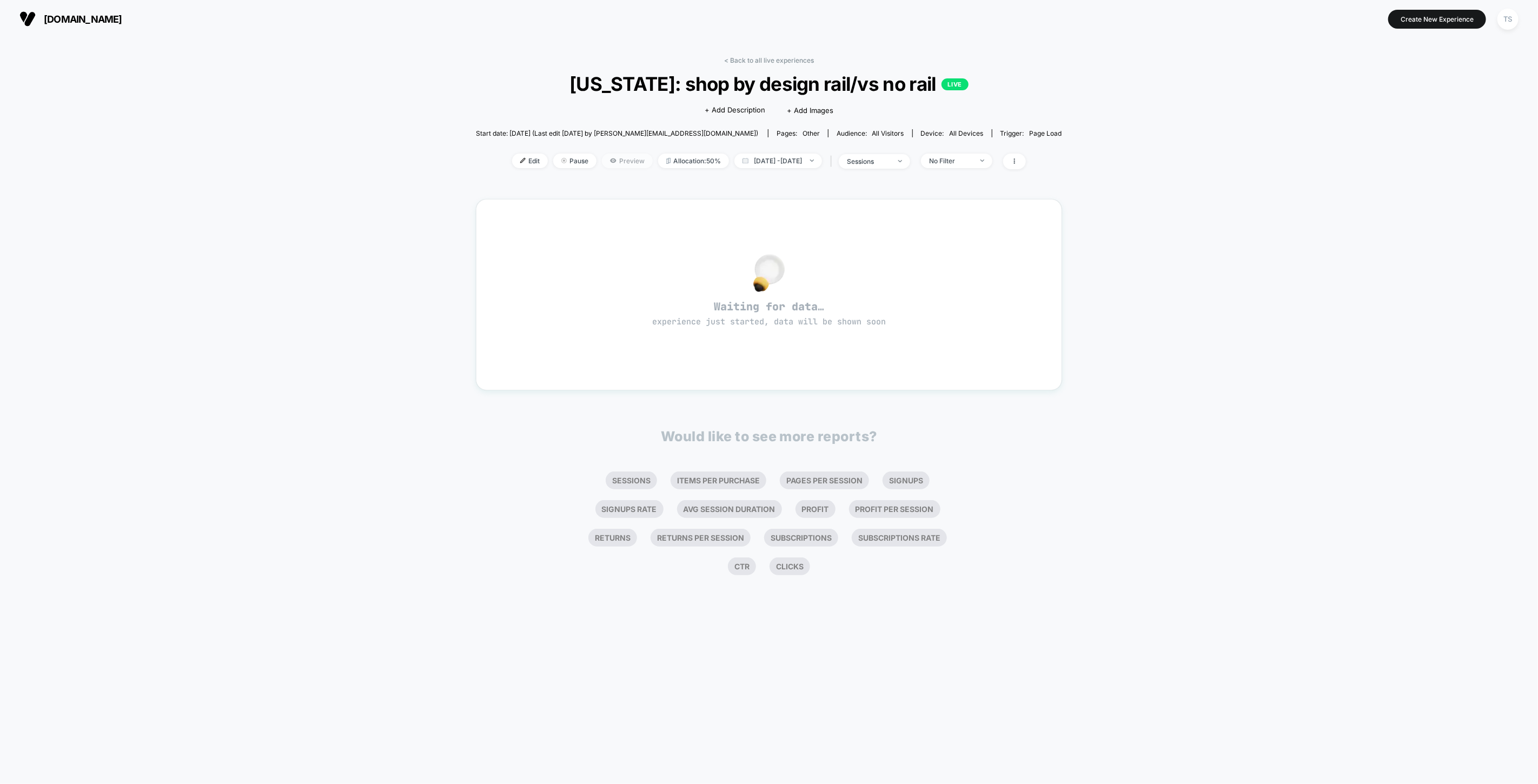
click at [620, 159] on span "Preview" at bounding box center [628, 160] width 51 height 14
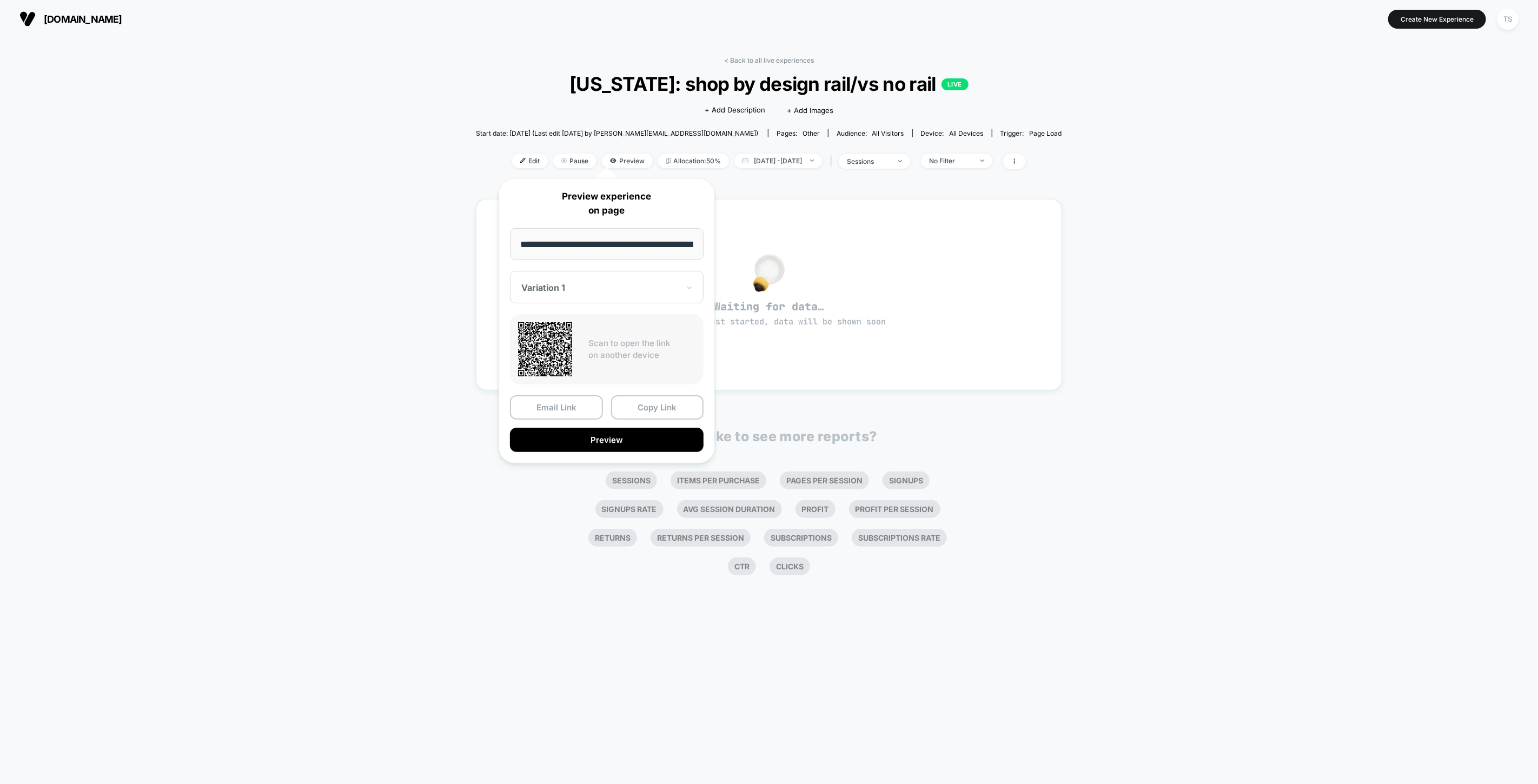
click at [570, 293] on div at bounding box center [600, 287] width 158 height 10
click at [556, 344] on div "CONTROL" at bounding box center [607, 344] width 183 height 20
click at [615, 435] on button "Preview" at bounding box center [607, 440] width 193 height 25
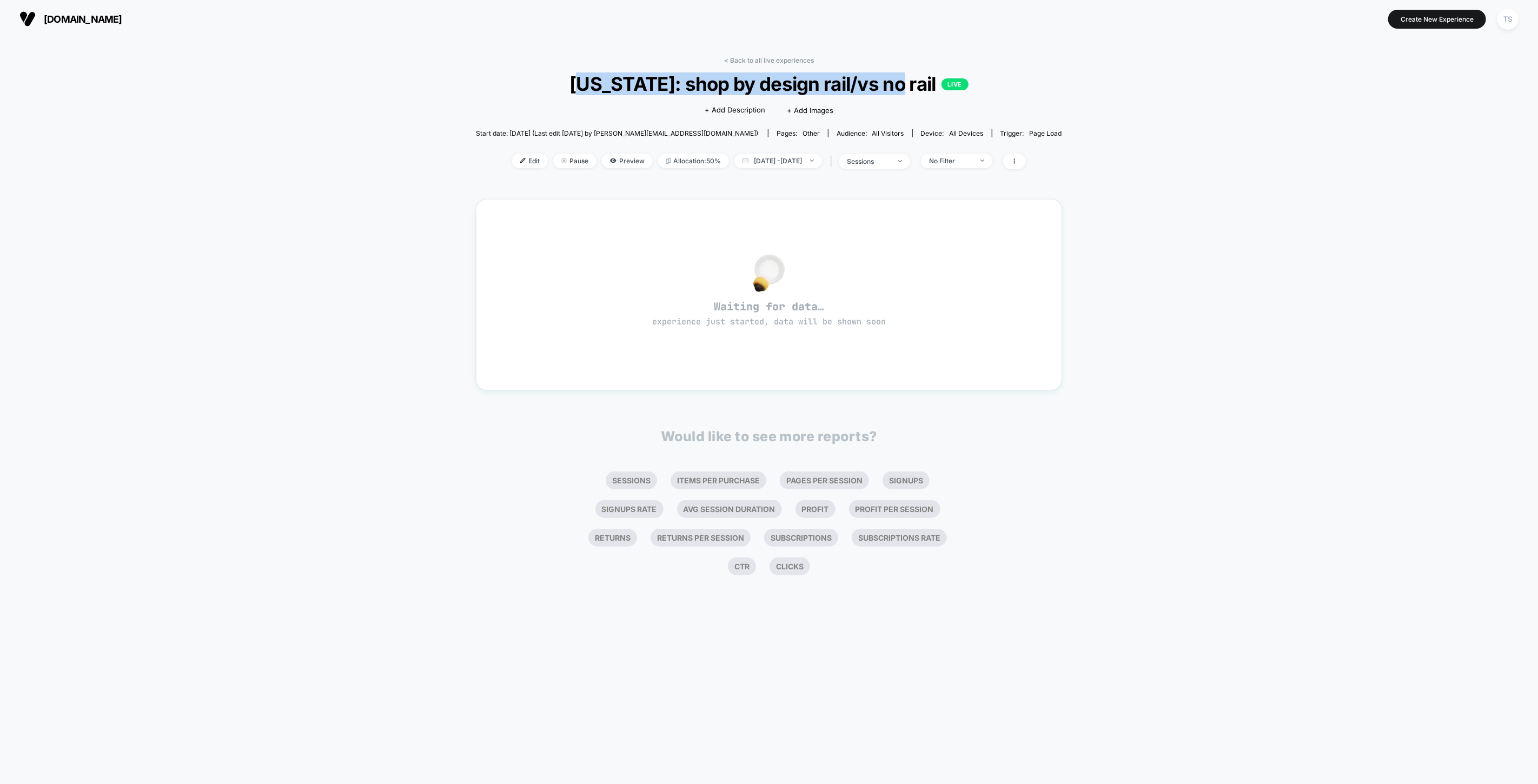
drag, startPoint x: 601, startPoint y: 89, endPoint x: 911, endPoint y: 86, distance: 310.0
click at [911, 86] on span "[US_STATE]: shop by design rail/vs no rail LIVE" at bounding box center [769, 83] width 527 height 23
copy span "exas: shop by design rail/vs no rail"
click at [782, 61] on link "< Back to all live experiences" at bounding box center [769, 60] width 90 height 9
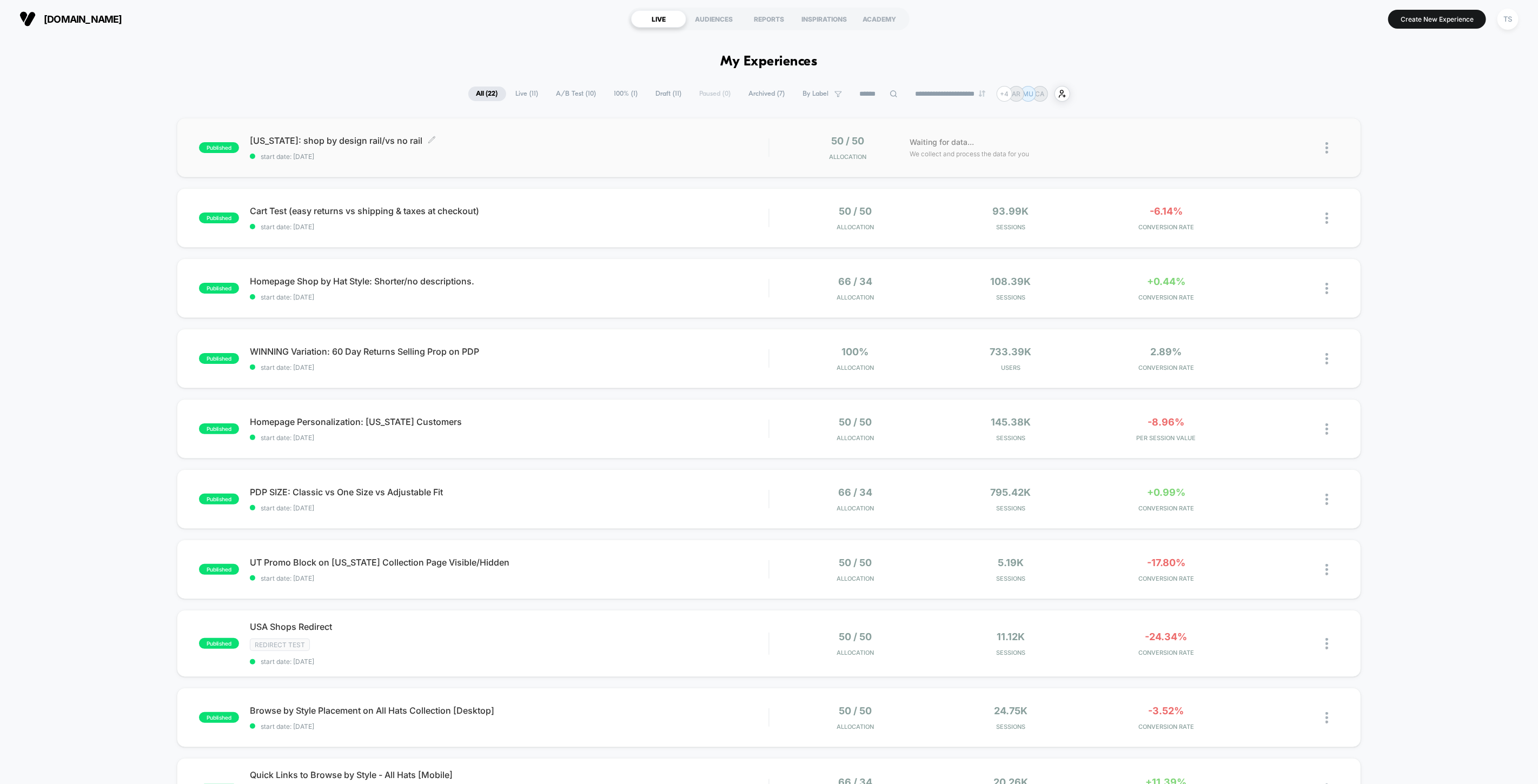
drag, startPoint x: 243, startPoint y: 137, endPoint x: 251, endPoint y: 137, distance: 8.0
click at [251, 137] on div "published [US_STATE]: shop by design rail/vs no rail Click to edit experience d…" at bounding box center [484, 148] width 570 height 26
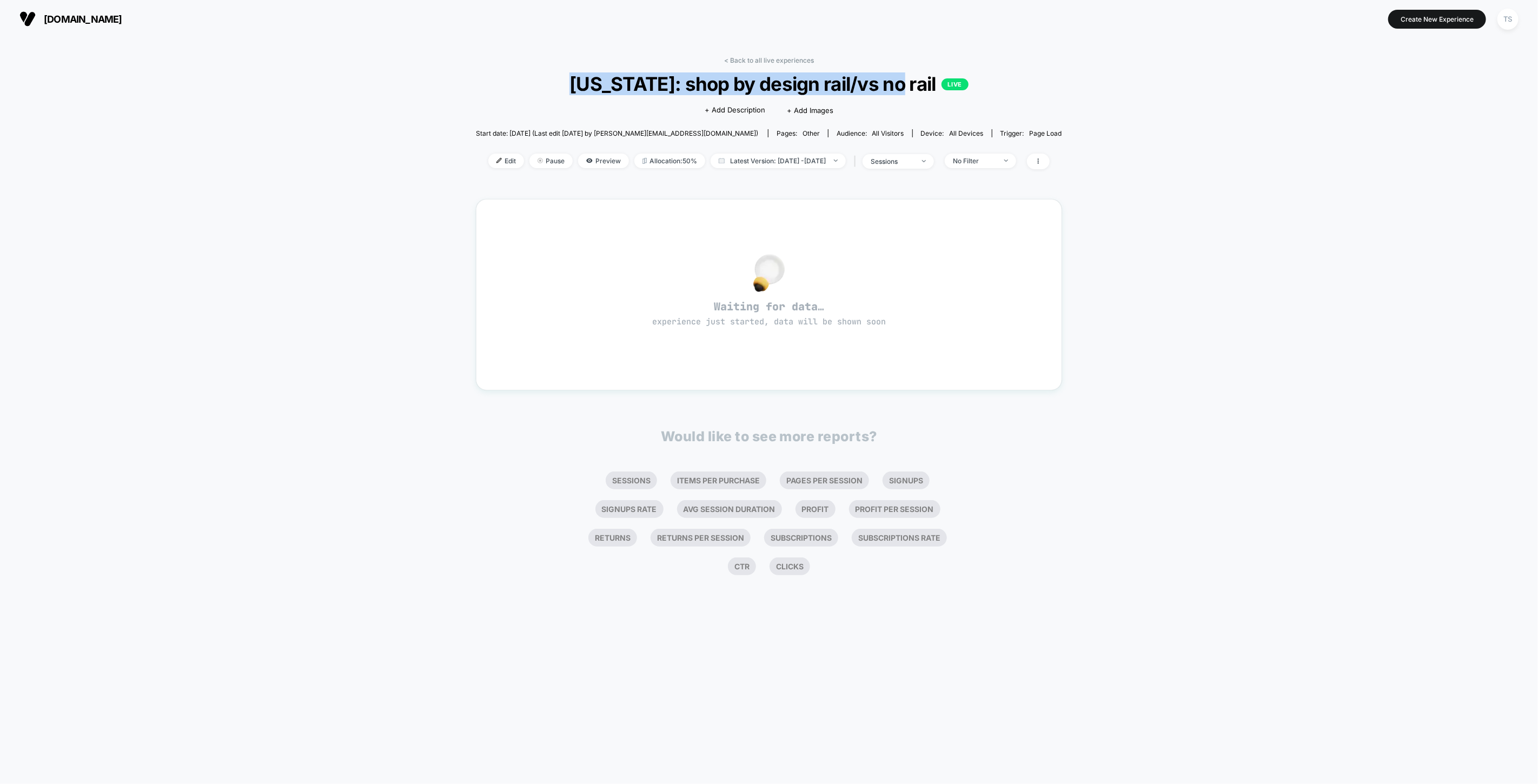
drag, startPoint x: 587, startPoint y: 87, endPoint x: 911, endPoint y: 85, distance: 324.0
click at [911, 85] on span "[US_STATE]: shop by design rail/vs no rail LIVE" at bounding box center [769, 83] width 527 height 23
copy span "[US_STATE]: shop by design rail/vs no rail"
click at [775, 61] on link "< Back to all live experiences" at bounding box center [769, 60] width 90 height 9
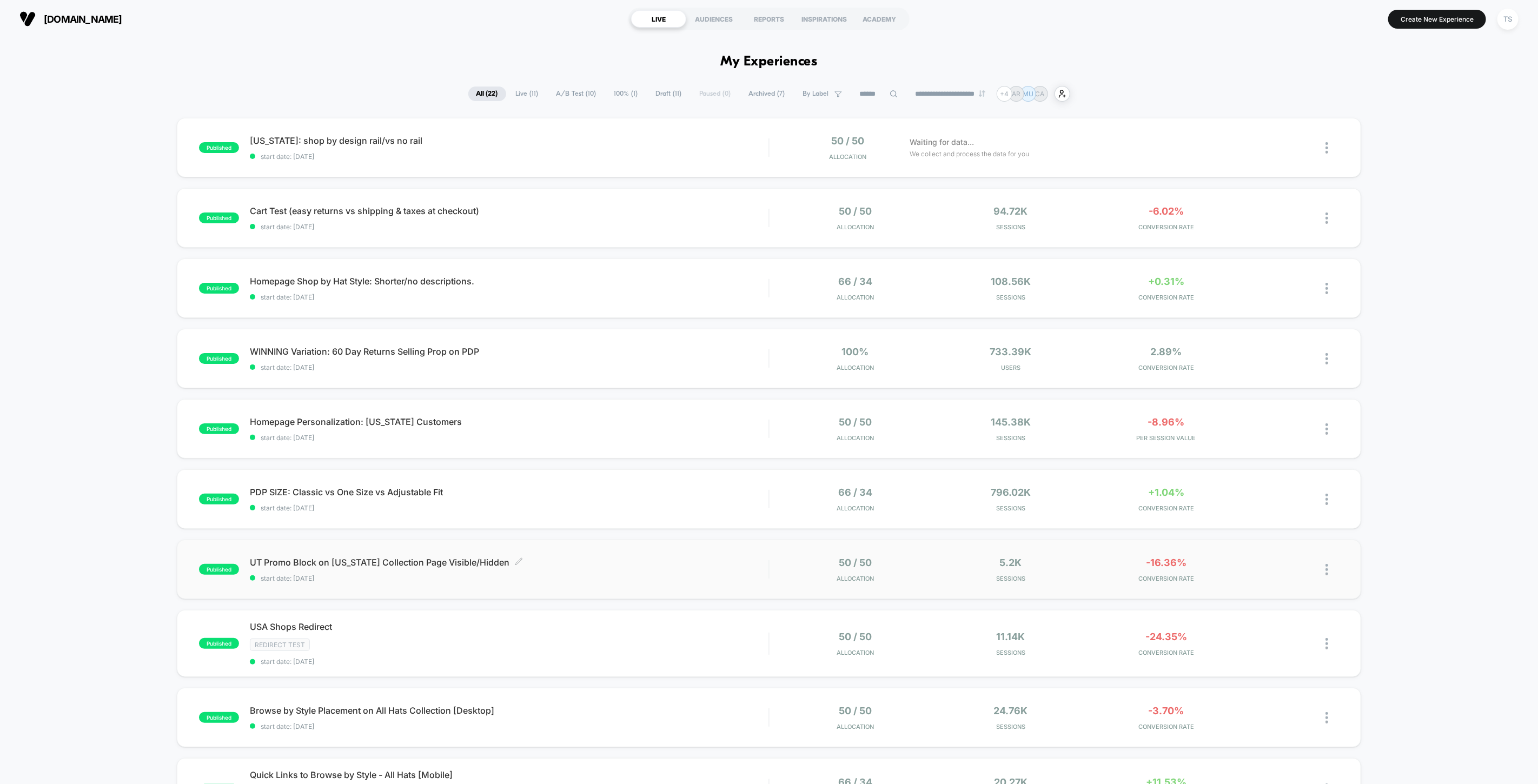
click at [388, 567] on span "UT Promo Block on [US_STATE] Collection Page Visible/Hidden Click to edit exper…" at bounding box center [509, 562] width 519 height 10
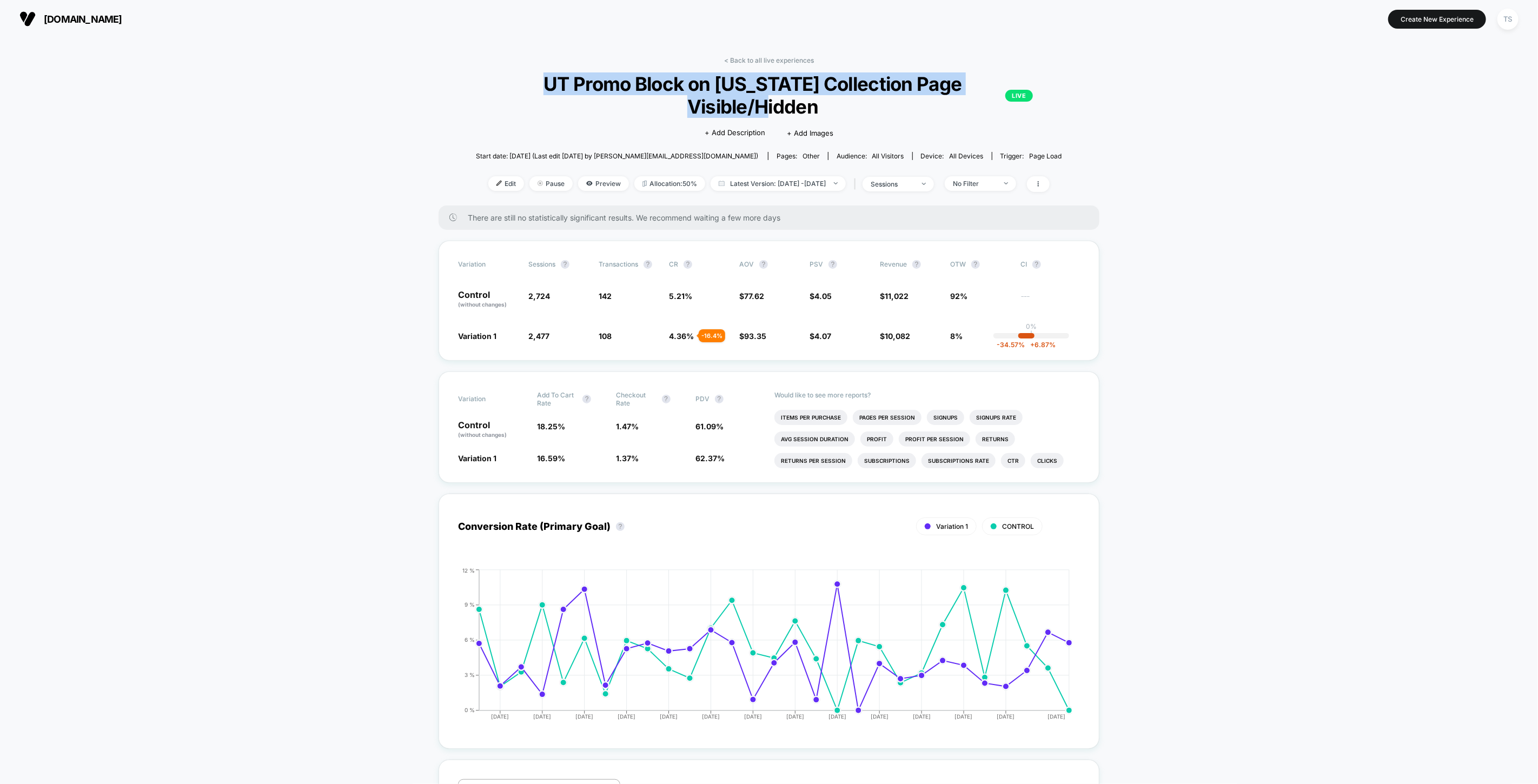
drag, startPoint x: 501, startPoint y: 82, endPoint x: 999, endPoint y: 90, distance: 498.1
click at [999, 90] on span "UT Promo Block on [US_STATE] Collection Page Visible/Hidden LIVE" at bounding box center [769, 95] width 527 height 46
copy span "UT Promo Block on [US_STATE] Collection Page Visible/Hidden"
click at [770, 58] on link "< Back to all live experiences" at bounding box center [769, 60] width 90 height 9
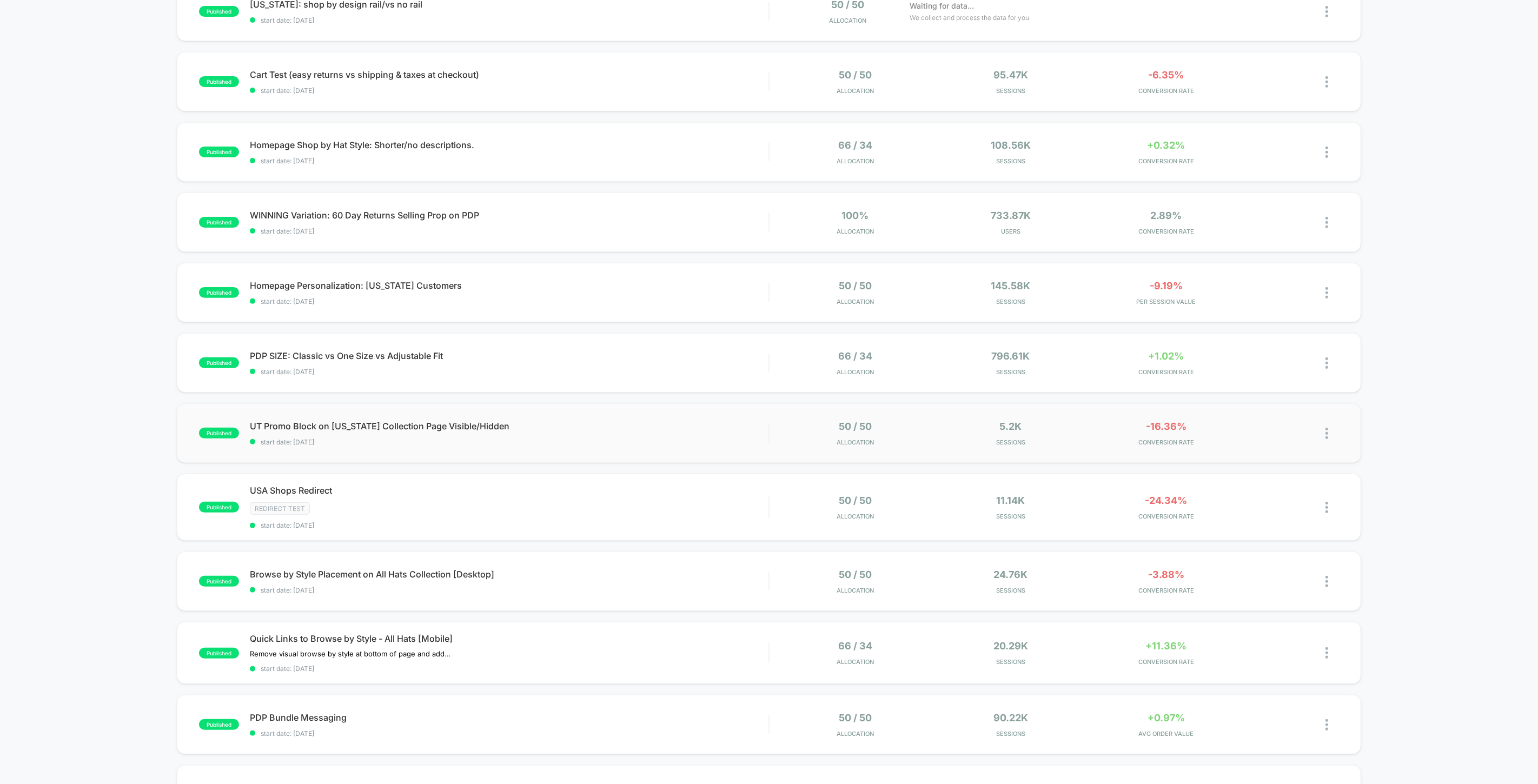
scroll to position [180, 0]
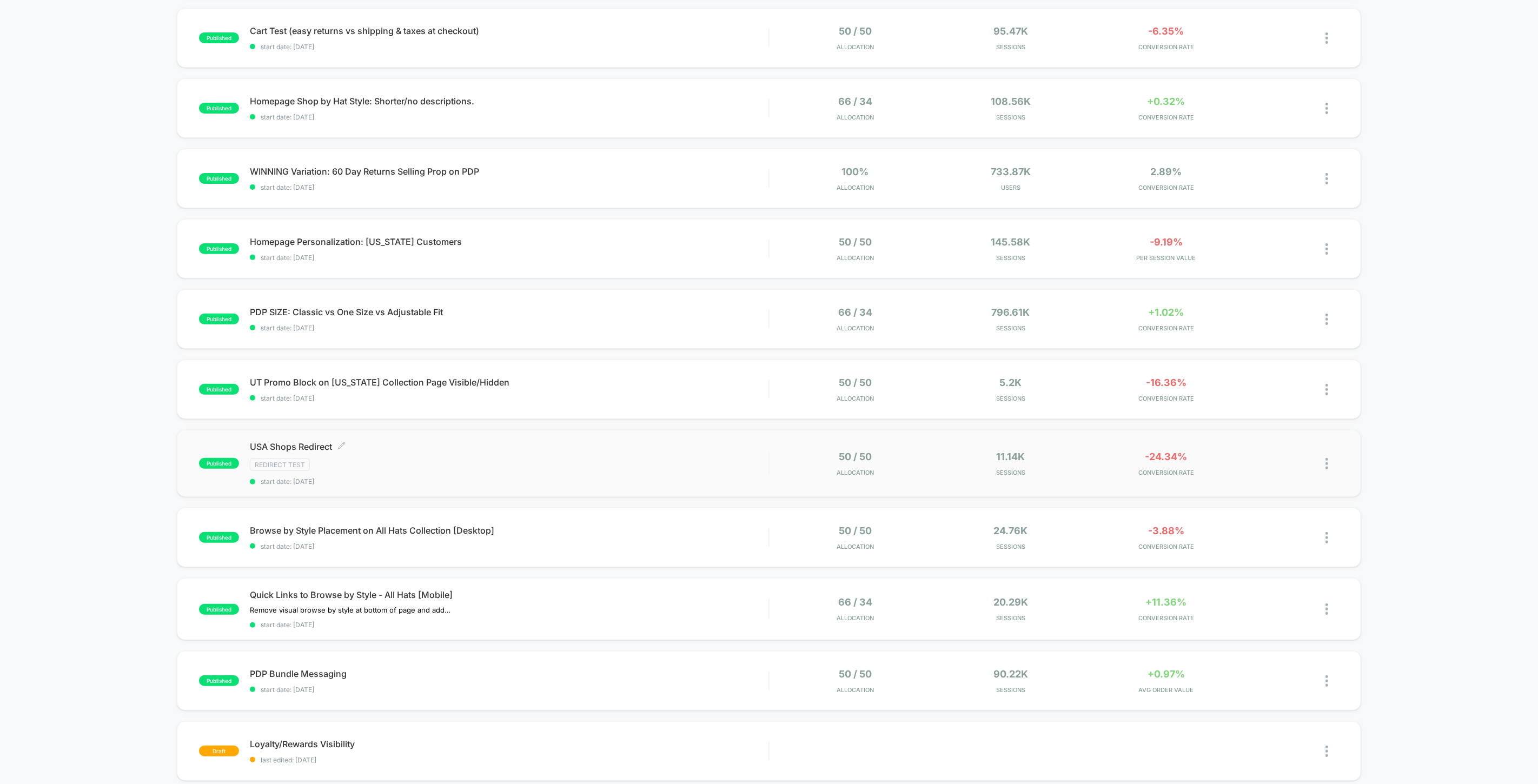
click at [312, 445] on span "USA Shops Redirect Click to edit experience details" at bounding box center [509, 446] width 519 height 10
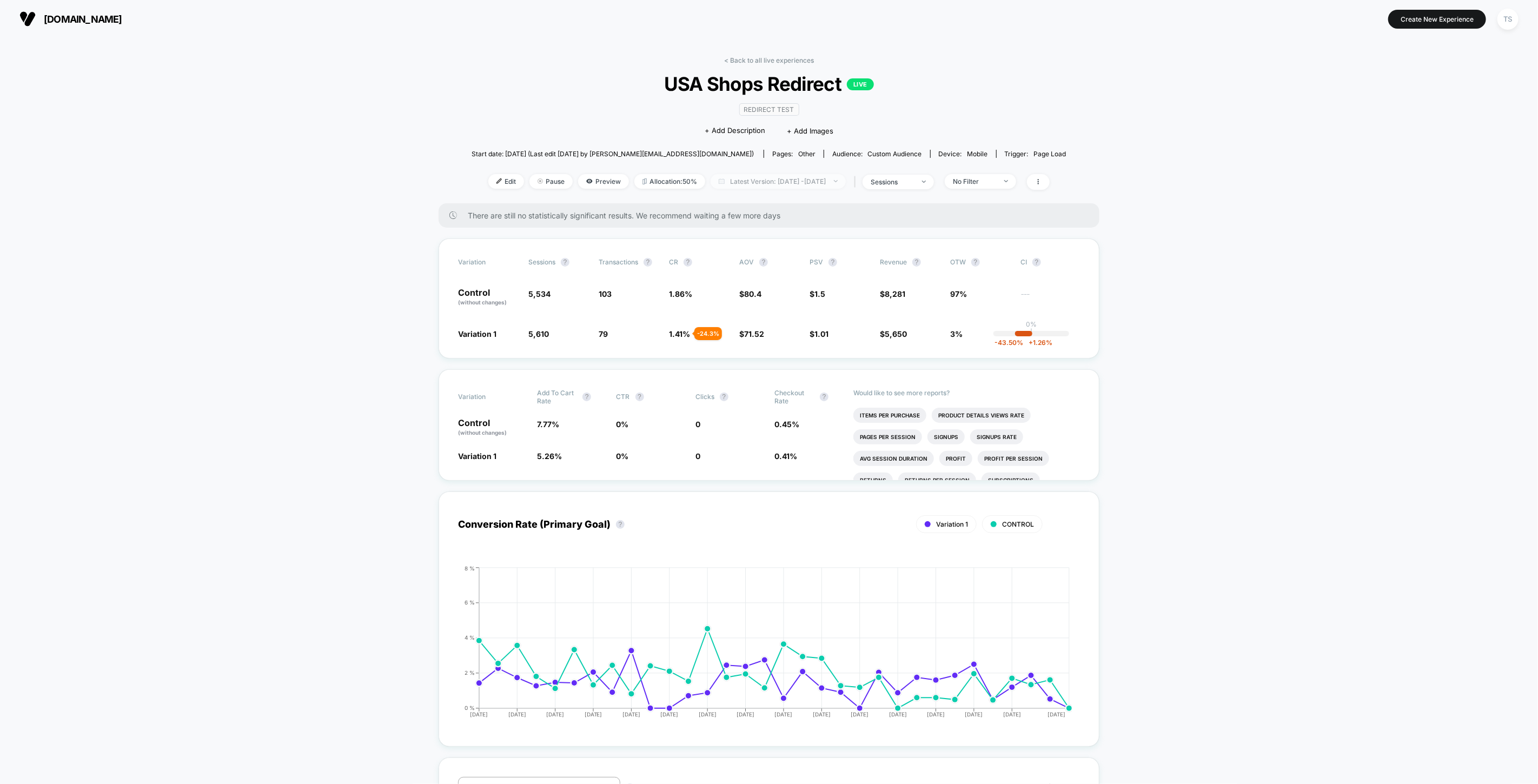
click at [788, 185] on span "Latest Version: [DATE] - [DATE]" at bounding box center [778, 181] width 136 height 14
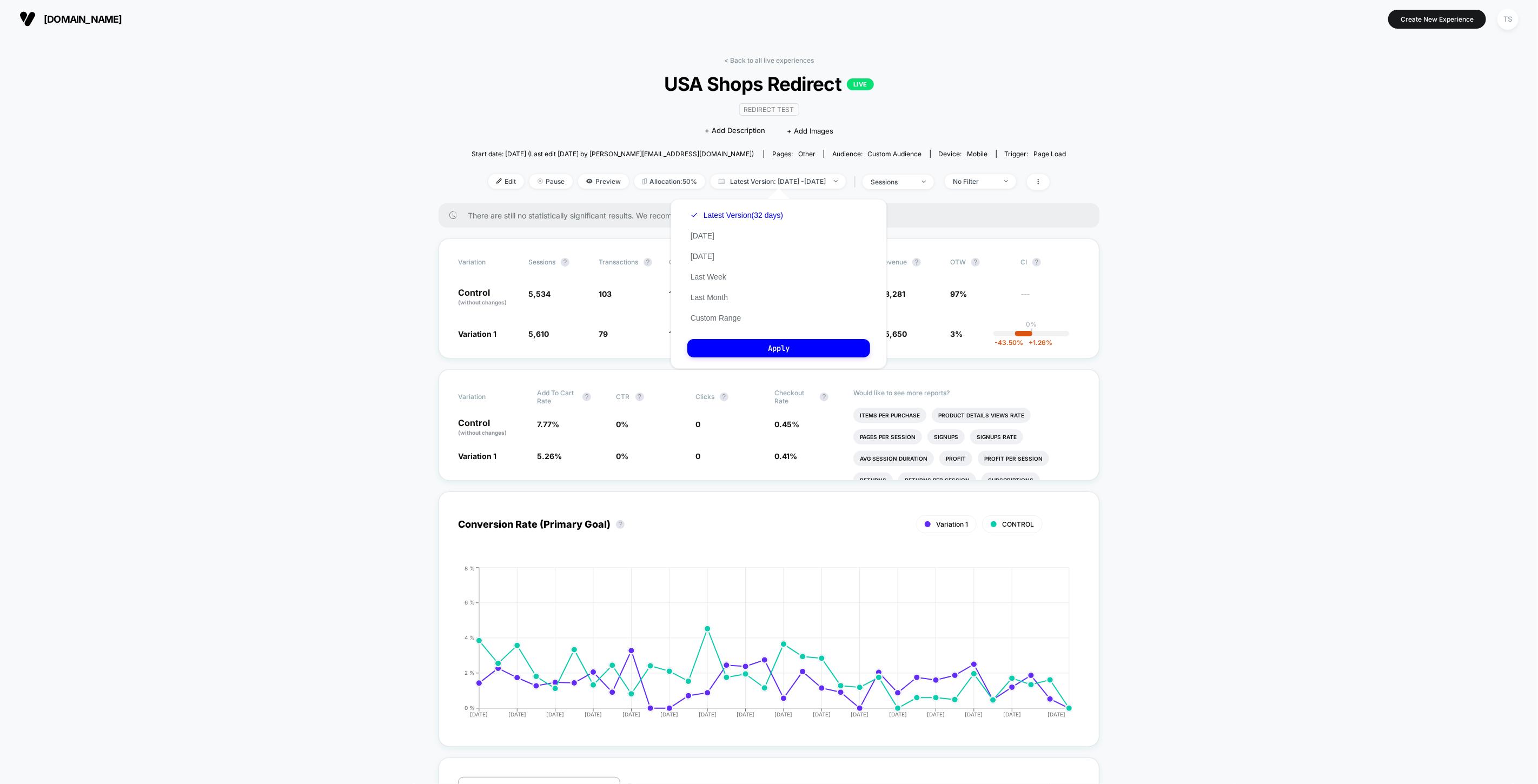
click at [594, 101] on div "Redirect Test Click to edit experience details + Add Description + Add Images" at bounding box center [769, 119] width 357 height 49
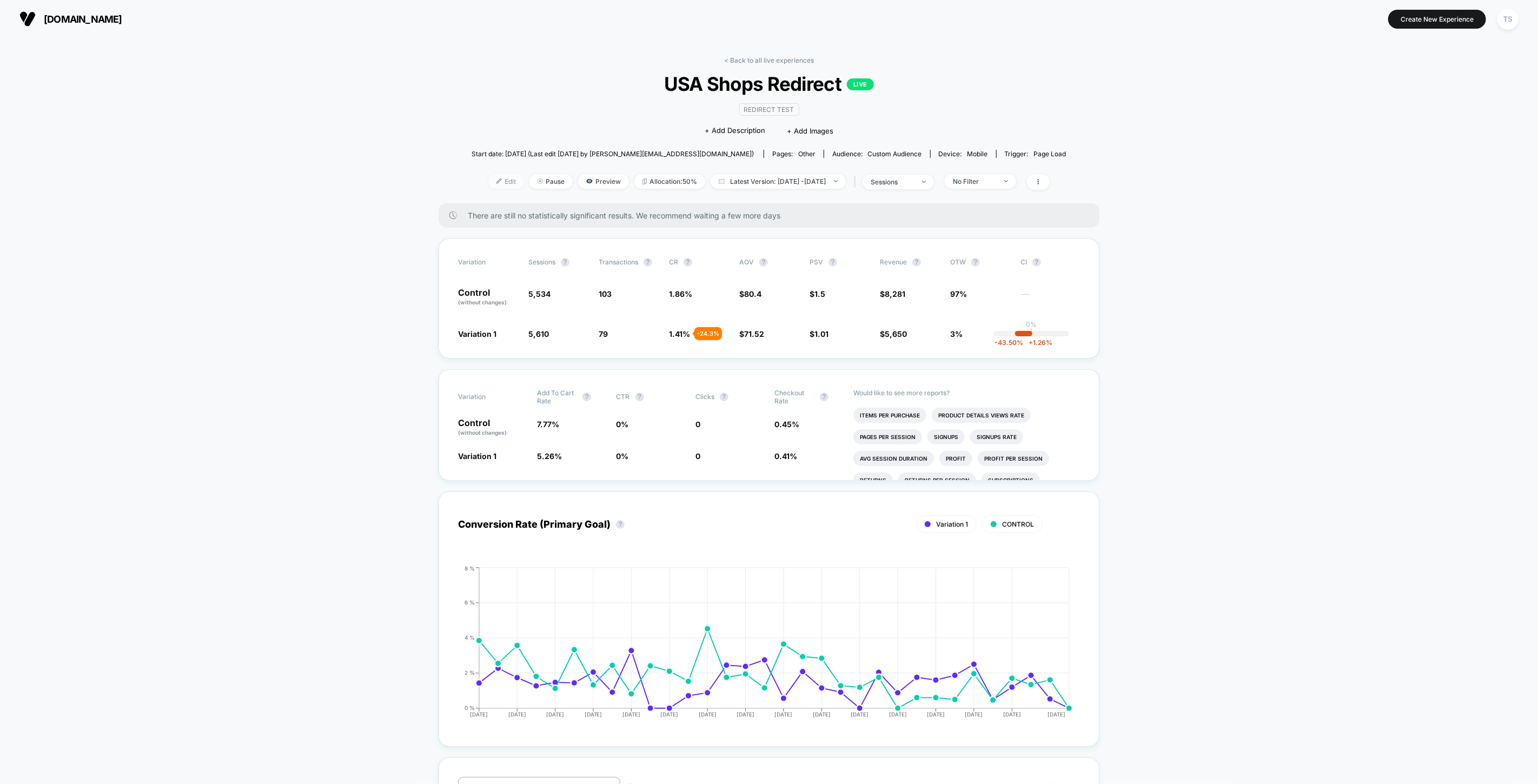
click at [488, 182] on span "Edit" at bounding box center [506, 181] width 36 height 14
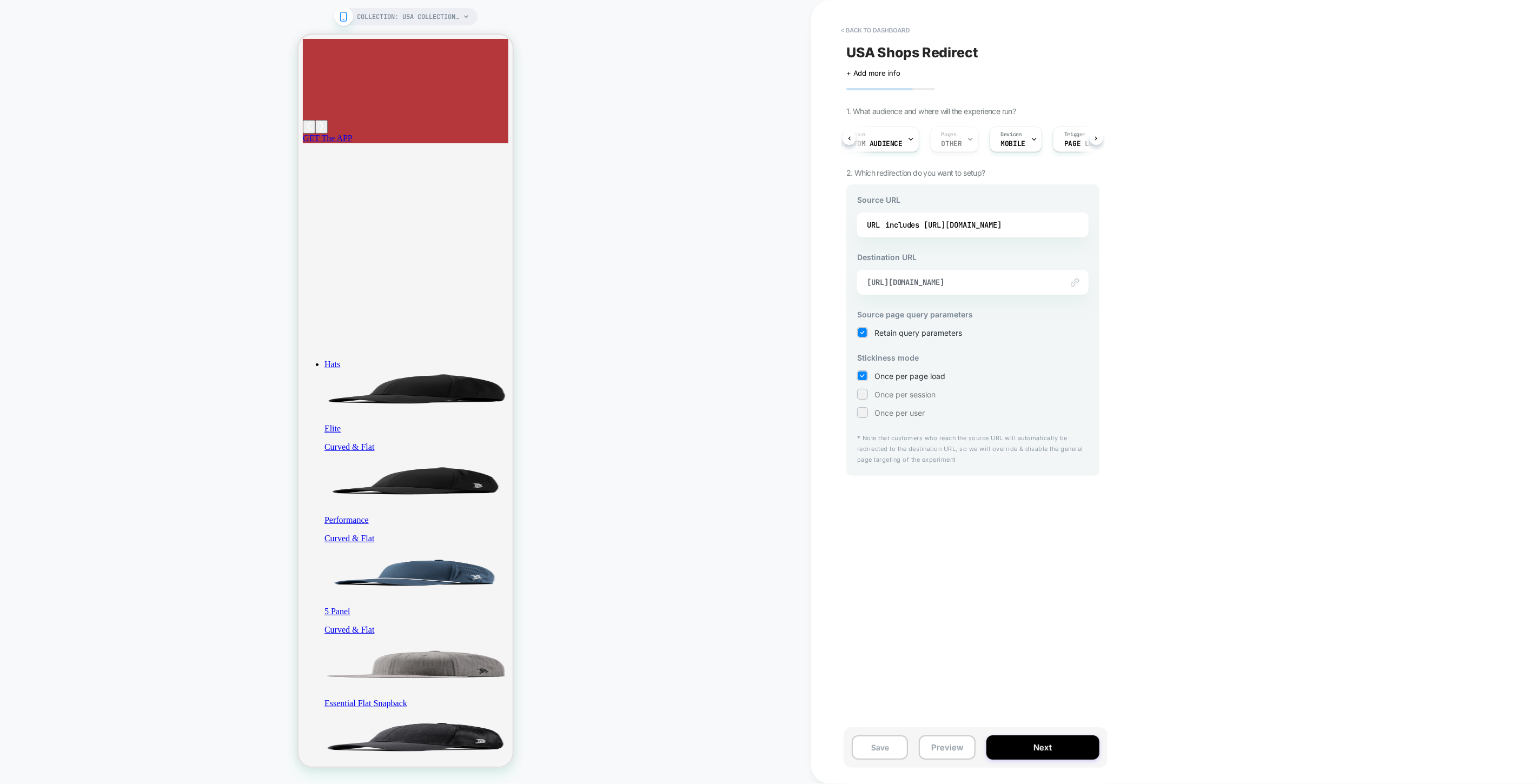
scroll to position [0, 17]
click at [894, 140] on span "Custom Audience" at bounding box center [871, 144] width 62 height 8
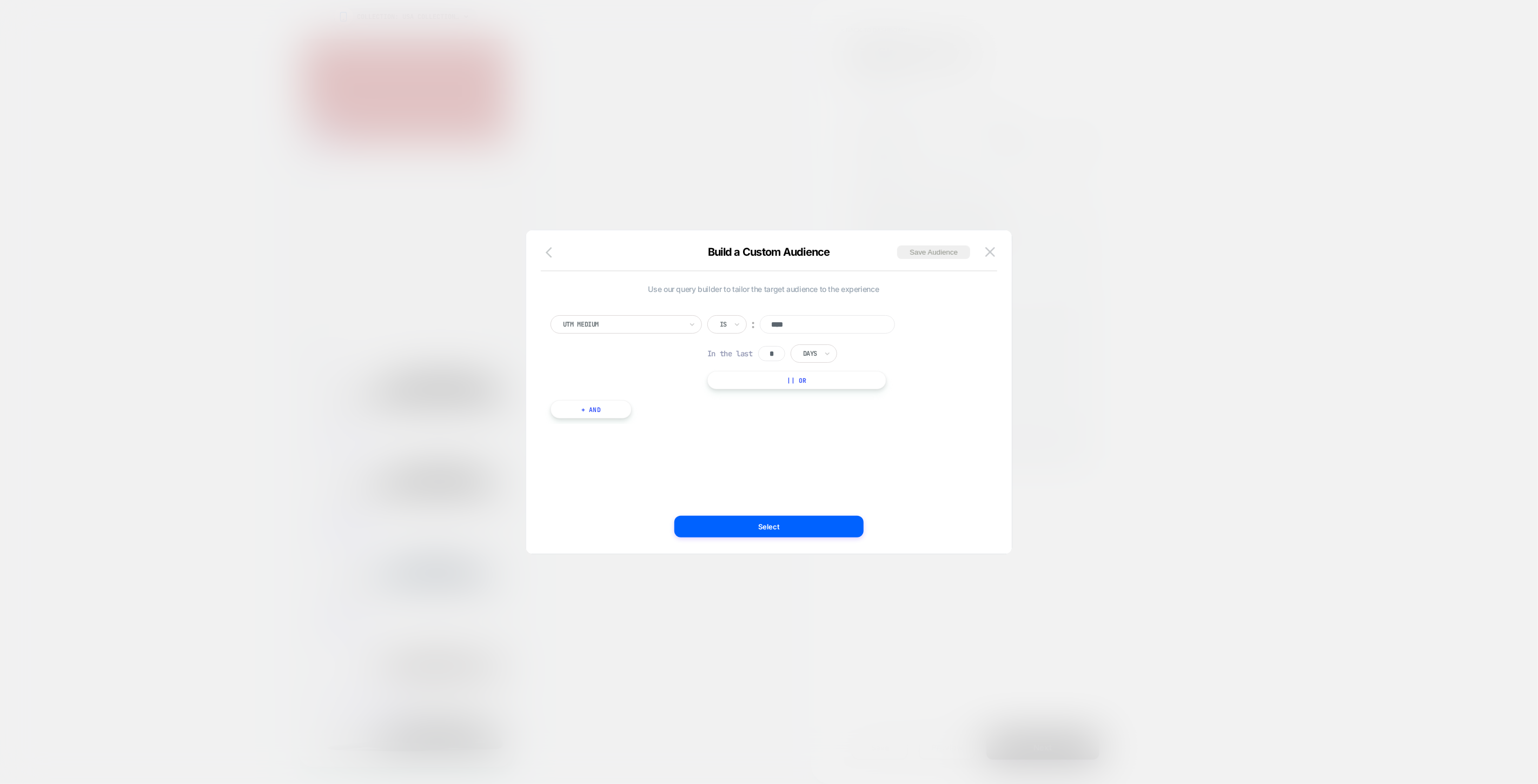
click at [551, 256] on icon "button" at bounding box center [549, 252] width 7 height 10
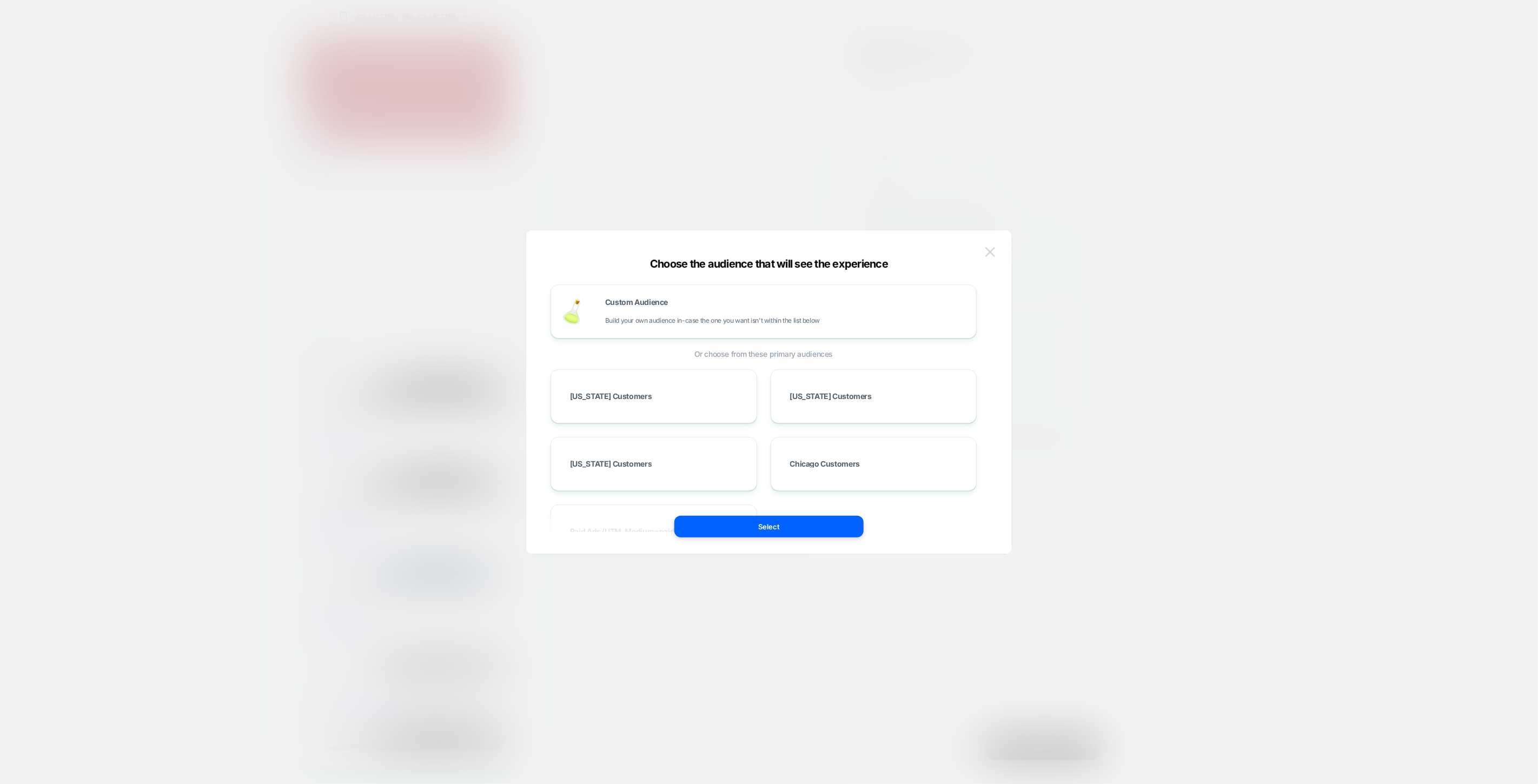
click at [994, 251] on img at bounding box center [990, 252] width 9 height 9
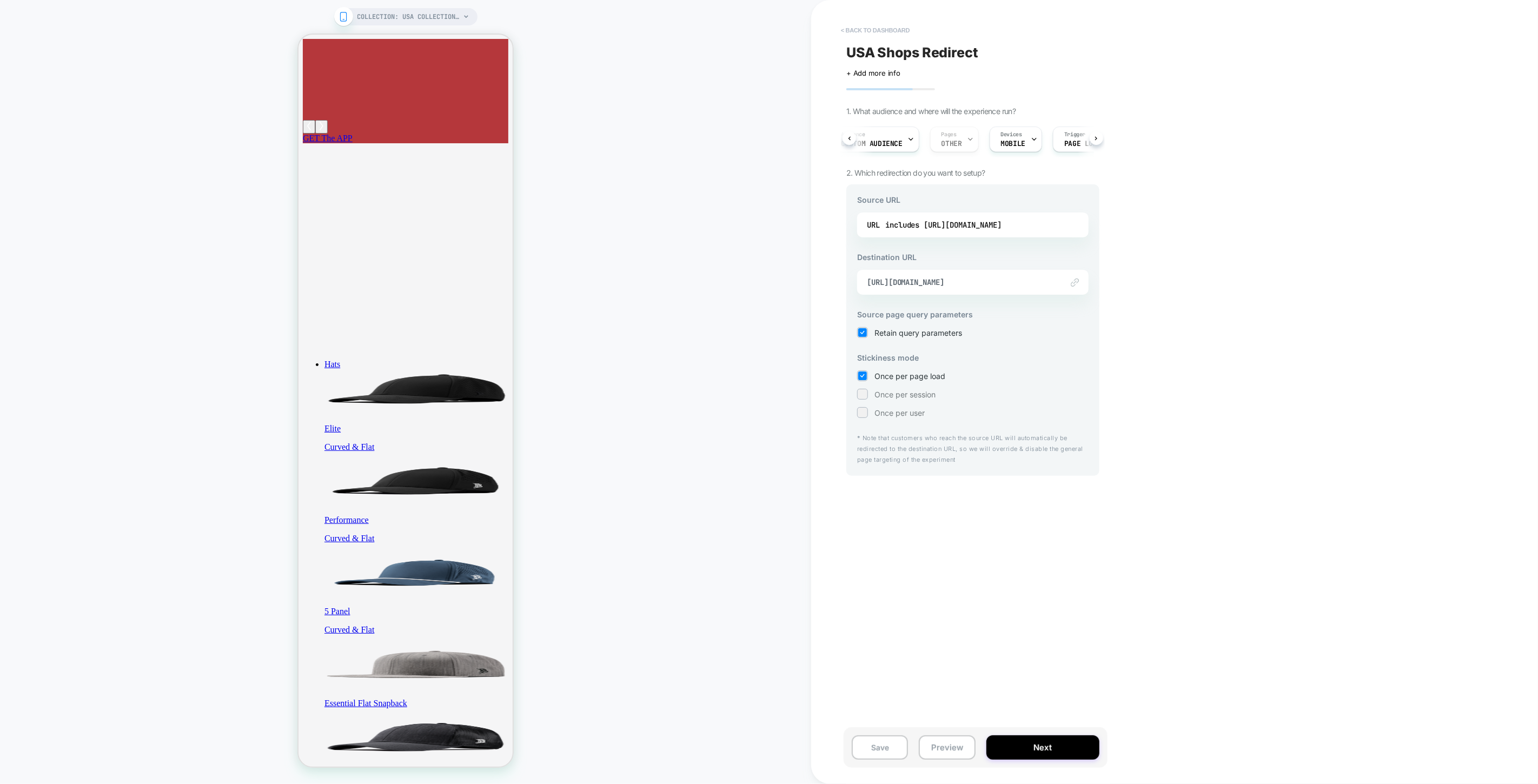
click at [861, 31] on button "< back to dashboard" at bounding box center [875, 30] width 80 height 17
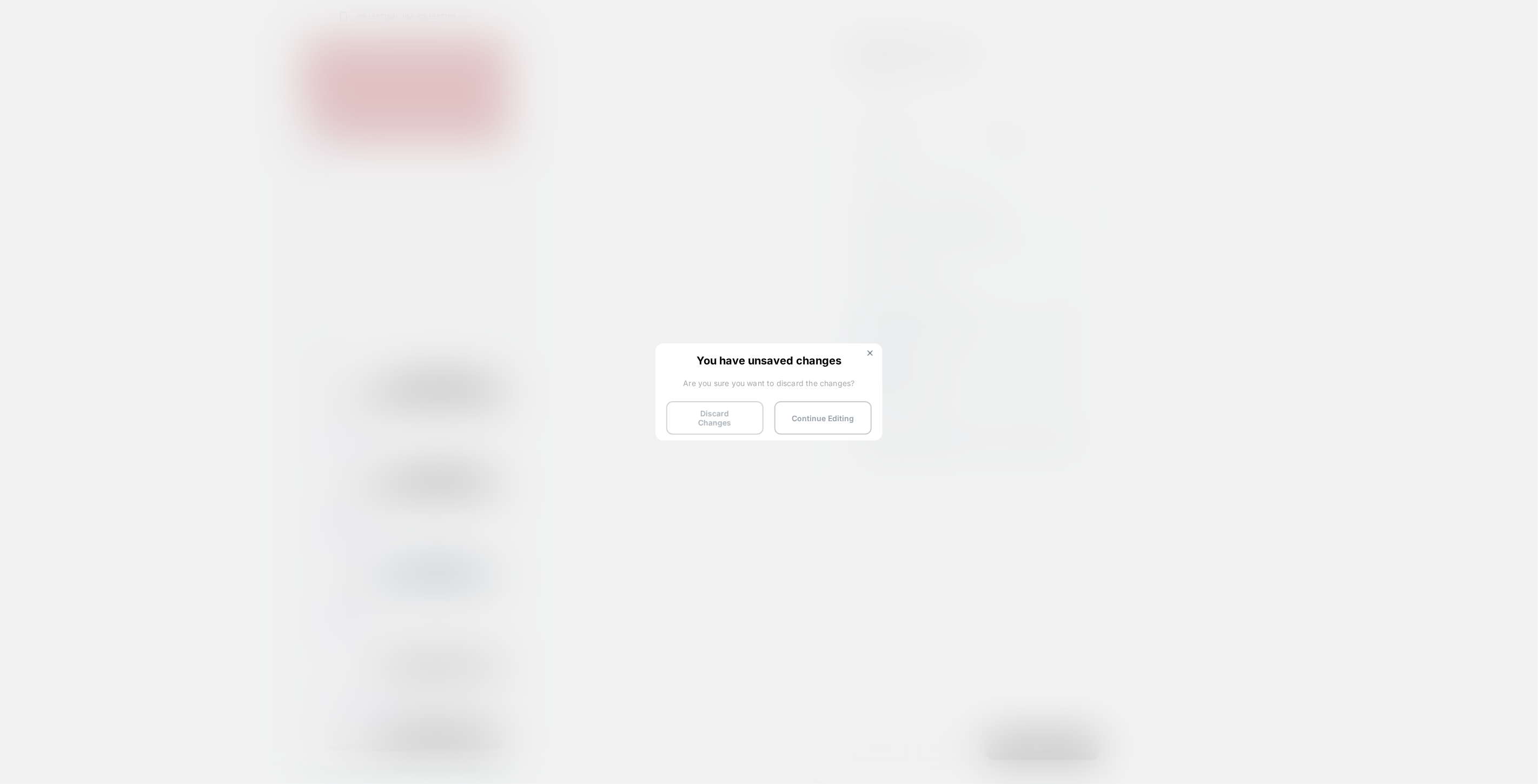
click at [717, 418] on button "Discard Changes" at bounding box center [715, 417] width 98 height 33
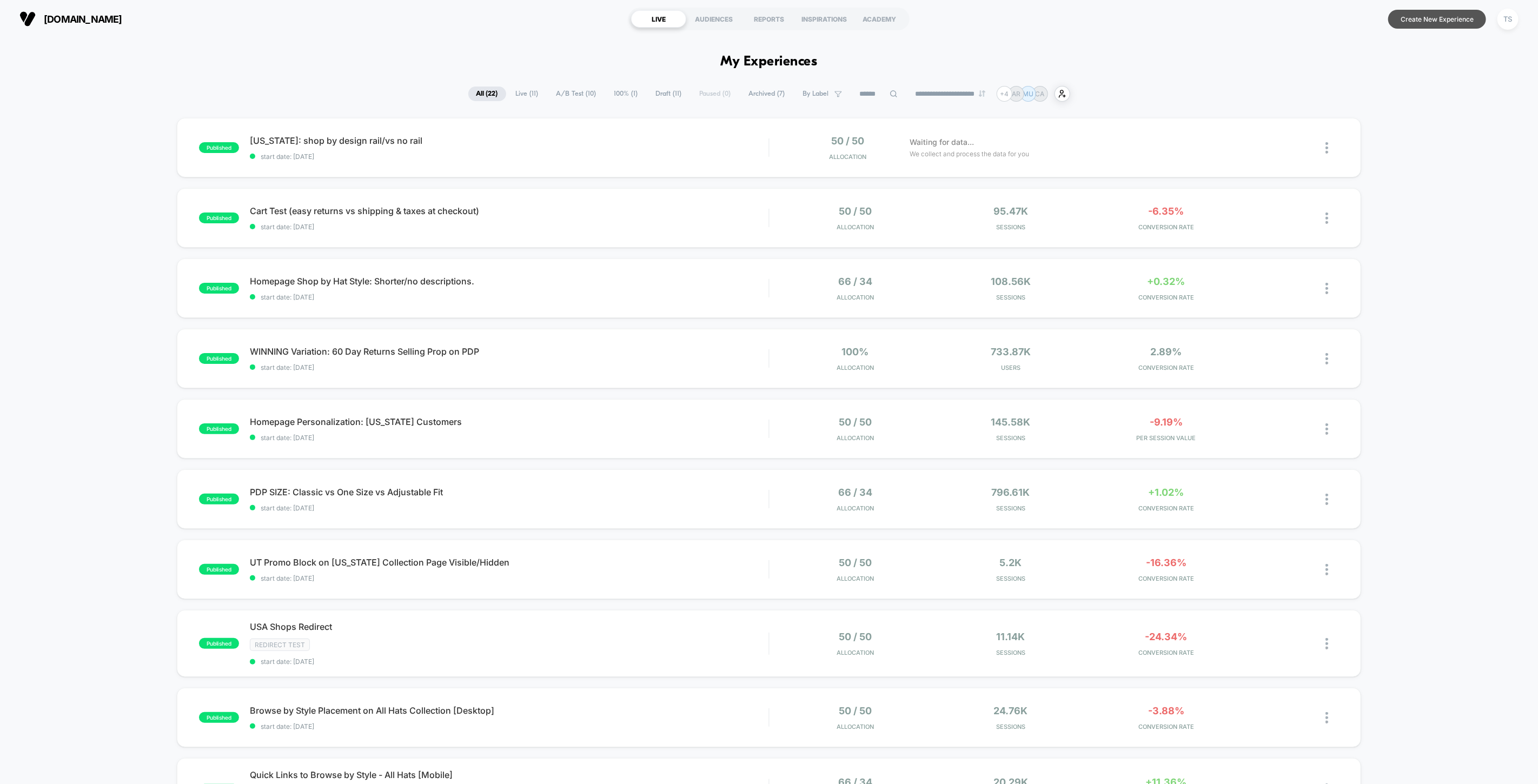
click at [1423, 18] on button "Create New Experience" at bounding box center [1437, 19] width 98 height 19
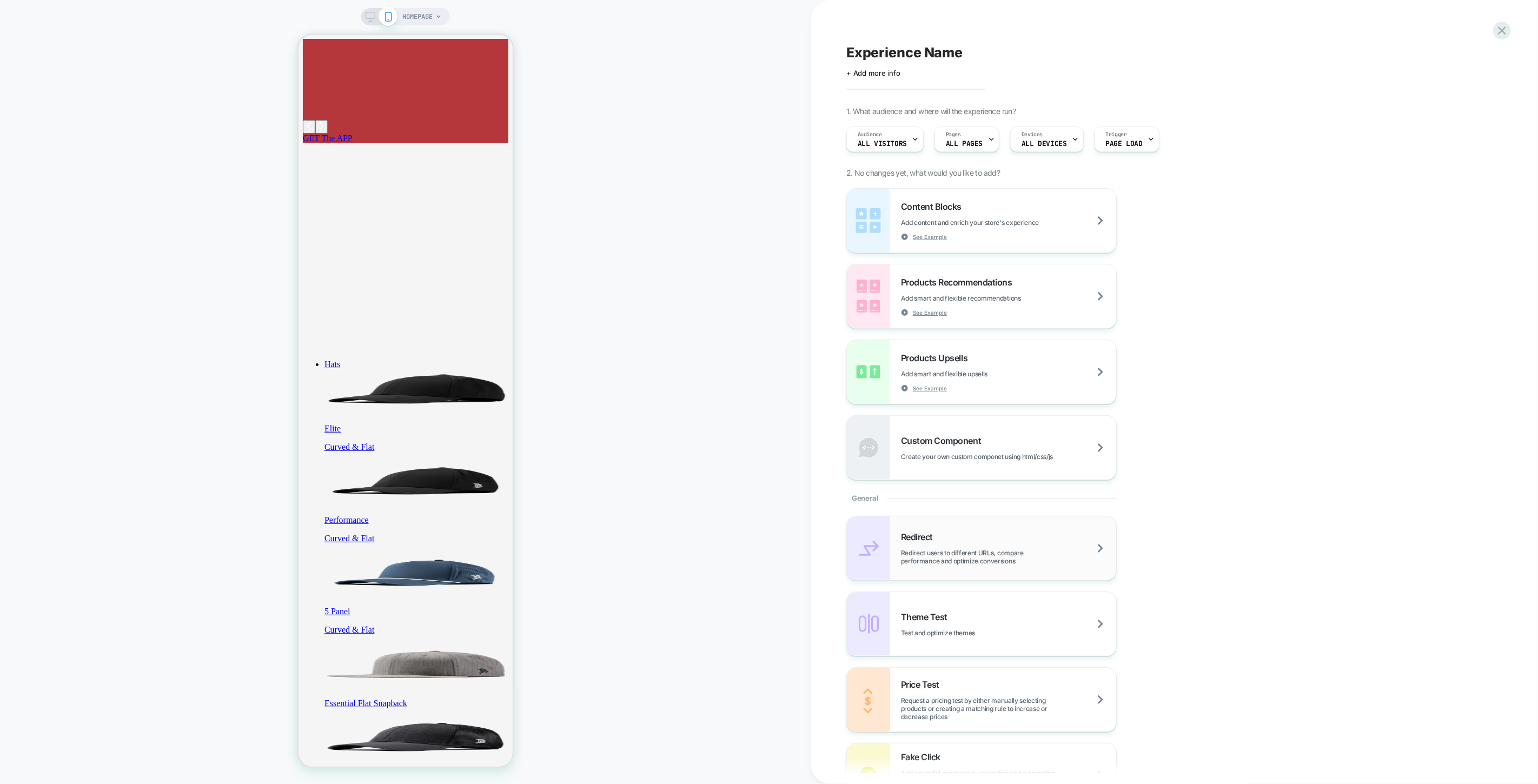
click at [936, 565] on div "Redirect Redirect users to different URLs, compare performance and optimize con…" at bounding box center [981, 548] width 269 height 64
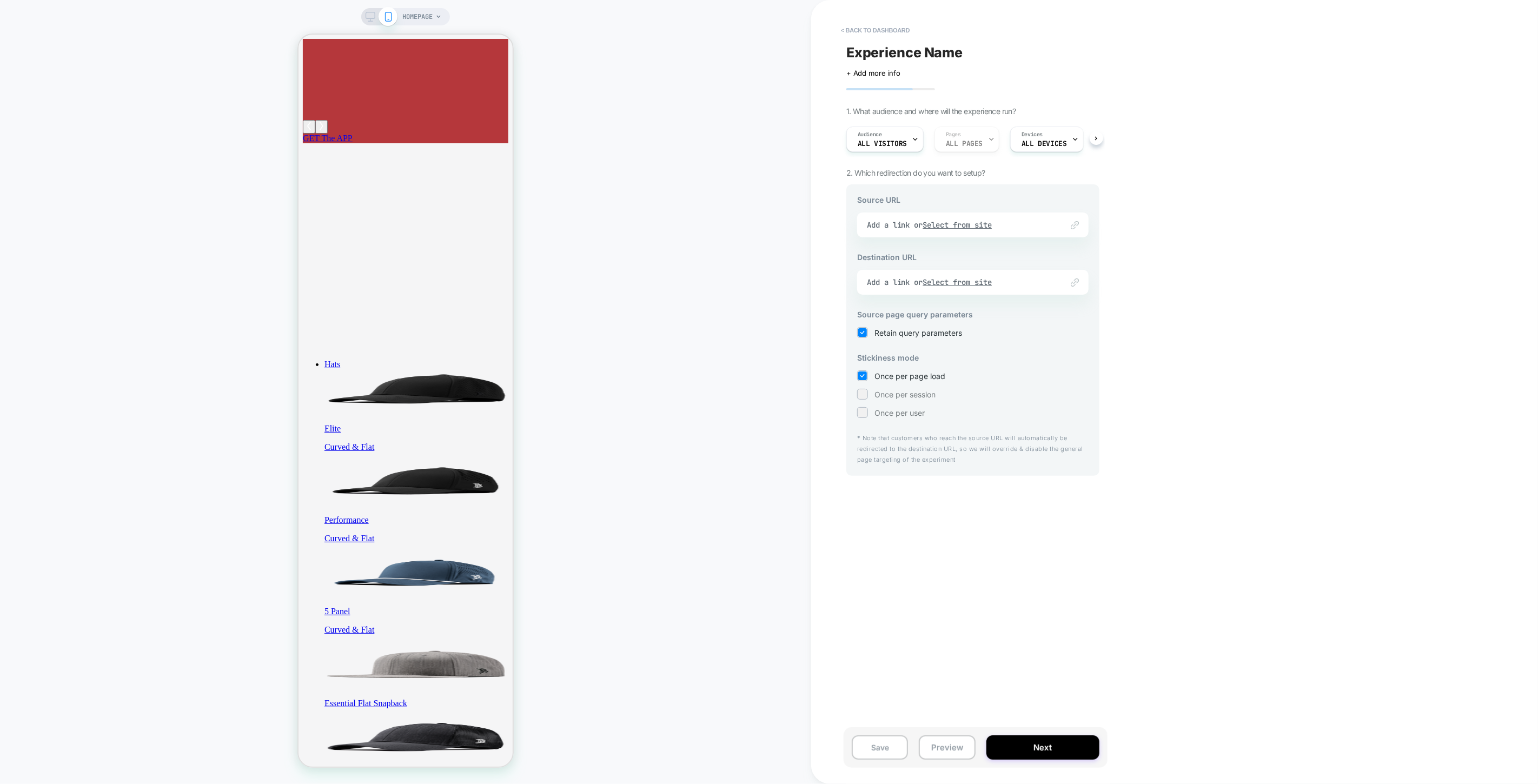
click at [884, 47] on span "Experience Name" at bounding box center [905, 52] width 117 height 16
type textarea "**********"
click at [1074, 52] on icon at bounding box center [1076, 52] width 6 height 5
click at [982, 54] on span "Custom LP 3.0 Split URL Test" at bounding box center [941, 52] width 189 height 16
drag, startPoint x: 847, startPoint y: 52, endPoint x: 1035, endPoint y: 59, distance: 188.1
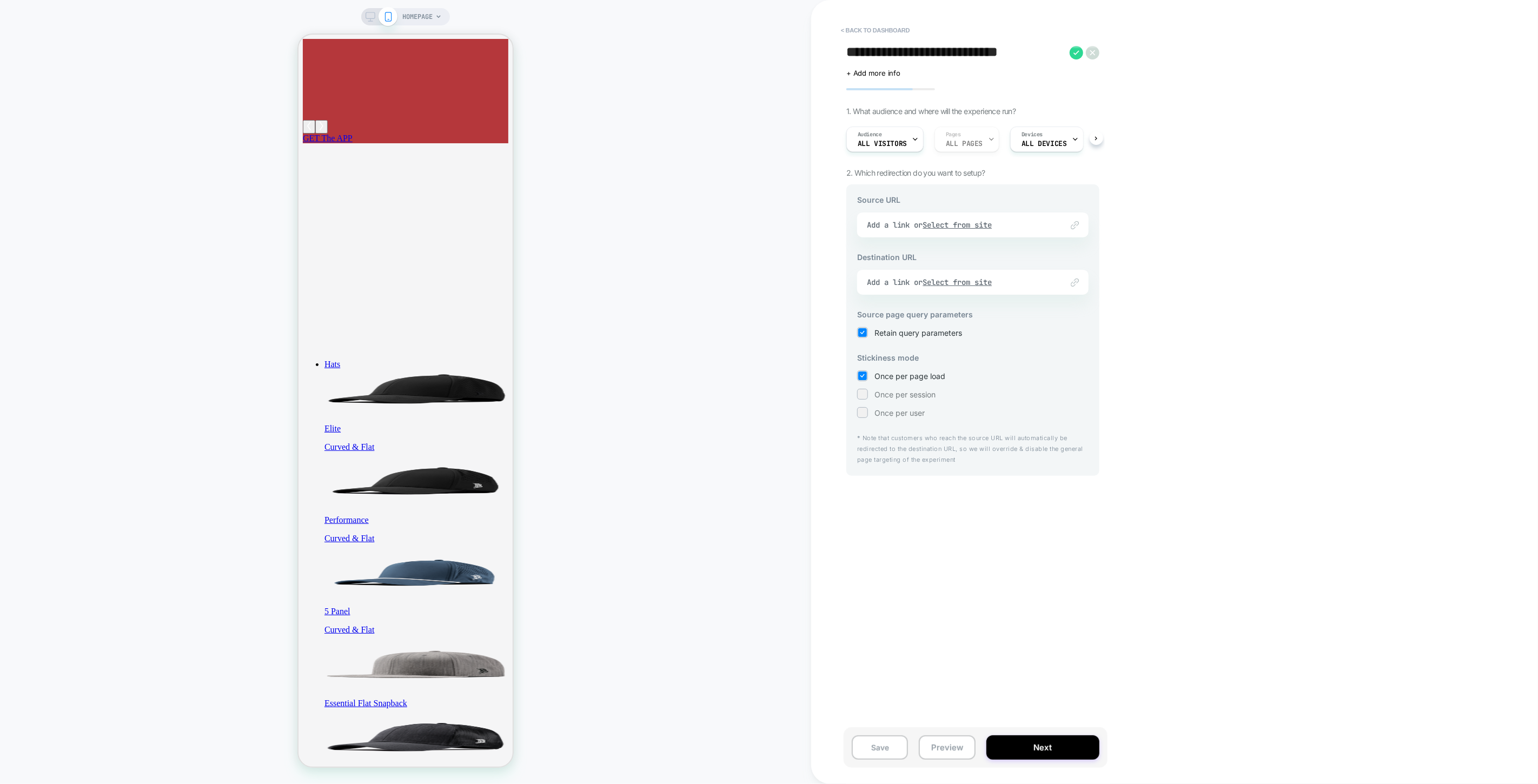
click at [1035, 59] on textarea "**********" at bounding box center [956, 52] width 218 height 16
click at [966, 225] on div "Link to Add a link or Select from site" at bounding box center [973, 225] width 231 height 25
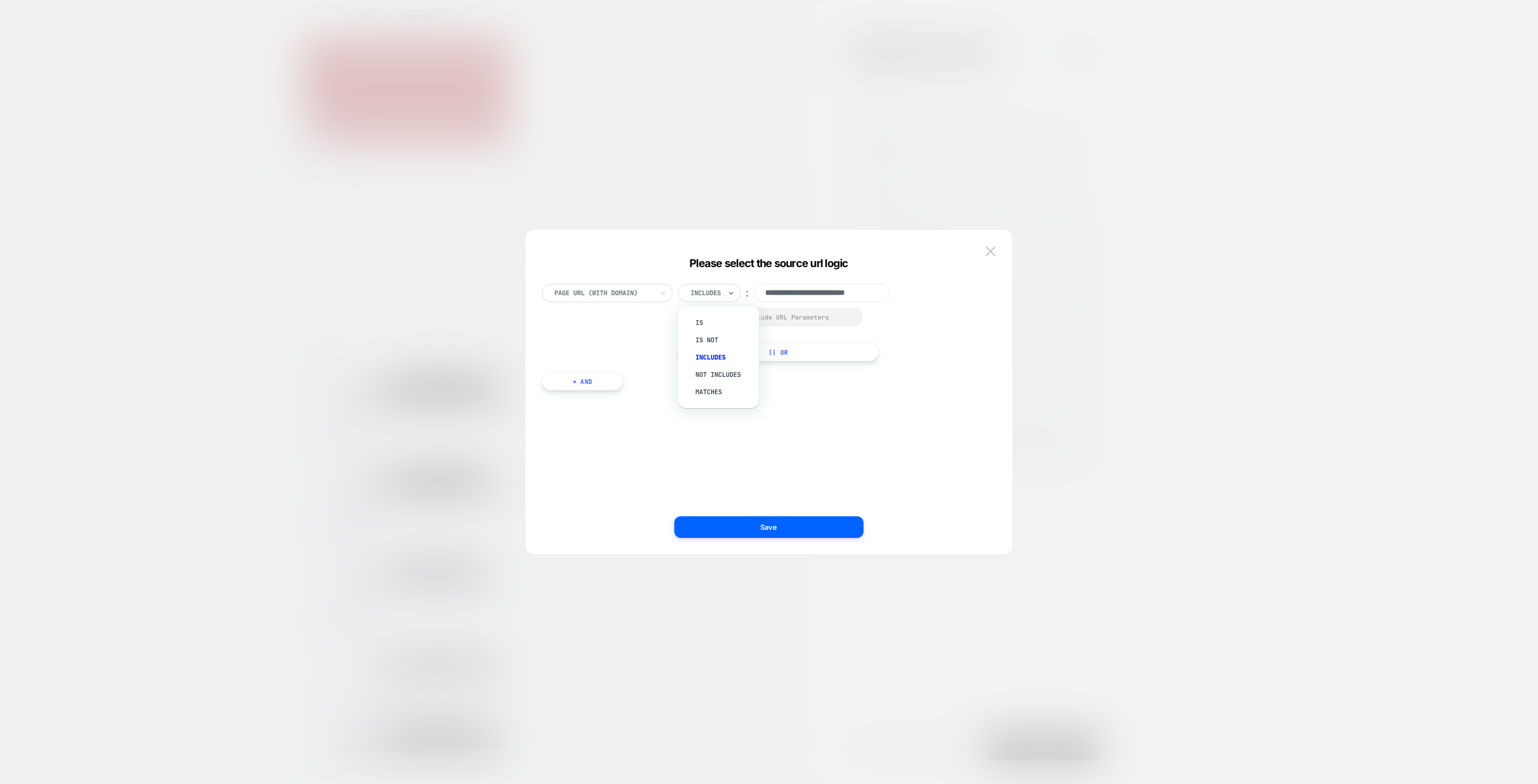
click at [701, 296] on div at bounding box center [705, 293] width 30 height 9
click at [697, 318] on div "Is" at bounding box center [724, 322] width 70 height 17
click at [617, 296] on div at bounding box center [604, 293] width 99 height 9
click at [803, 289] on input "**********" at bounding box center [799, 292] width 137 height 18
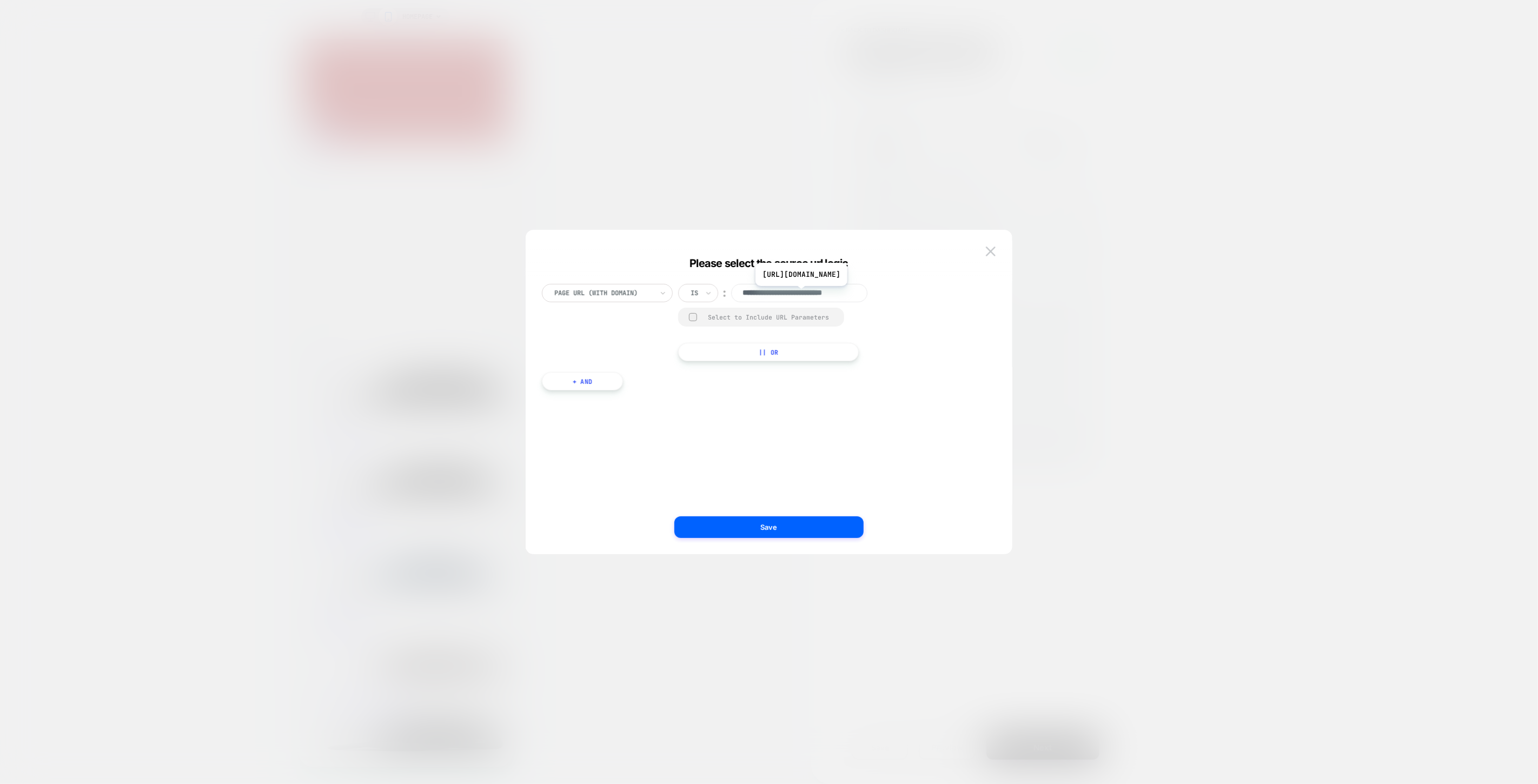
click at [824, 294] on input "**********" at bounding box center [799, 292] width 137 height 18
paste input "**********"
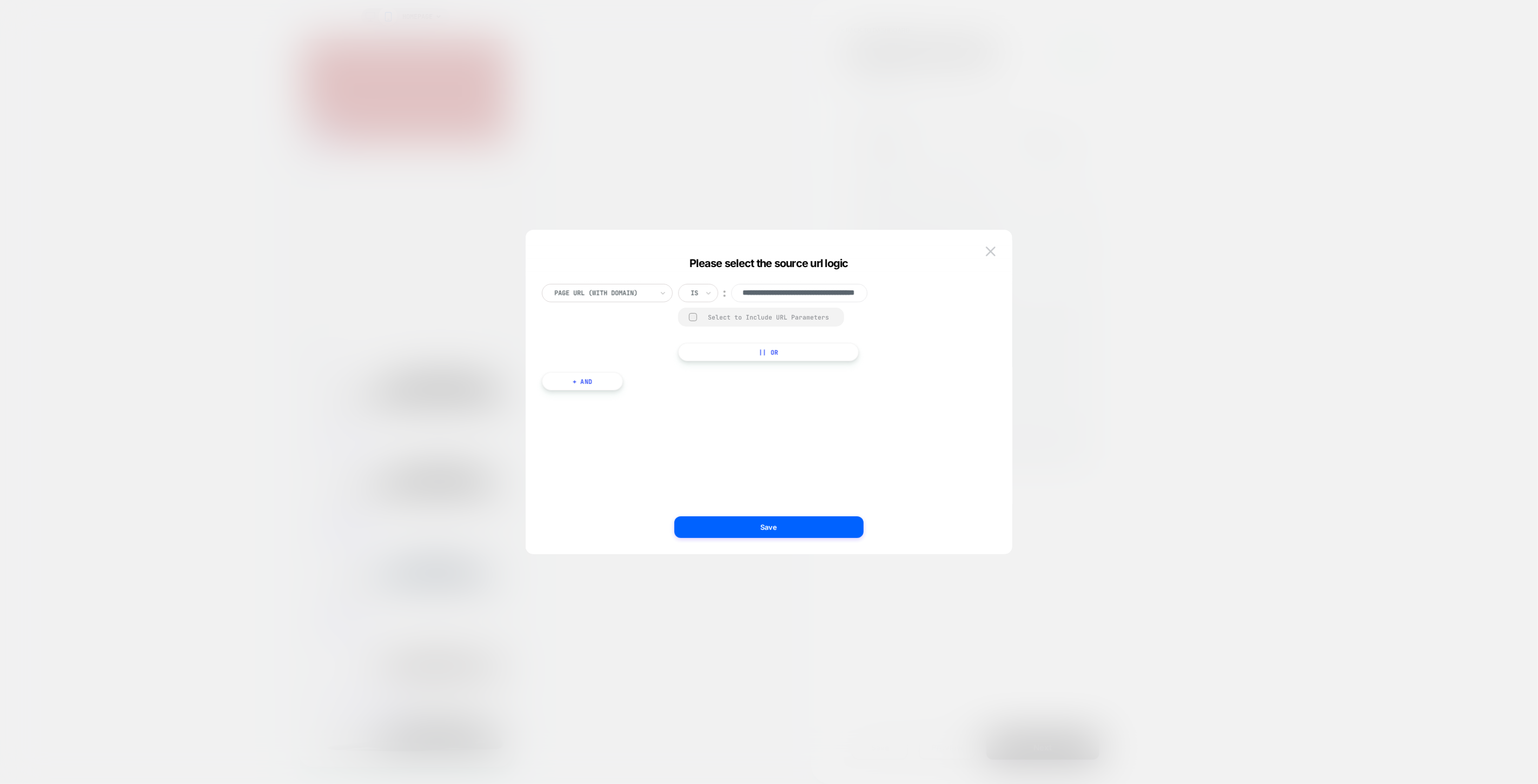
type input "**********"
click at [940, 336] on div "**********" at bounding box center [764, 322] width 444 height 78
click at [693, 319] on div at bounding box center [693, 317] width 9 height 9
click at [705, 293] on icon at bounding box center [708, 292] width 8 height 10
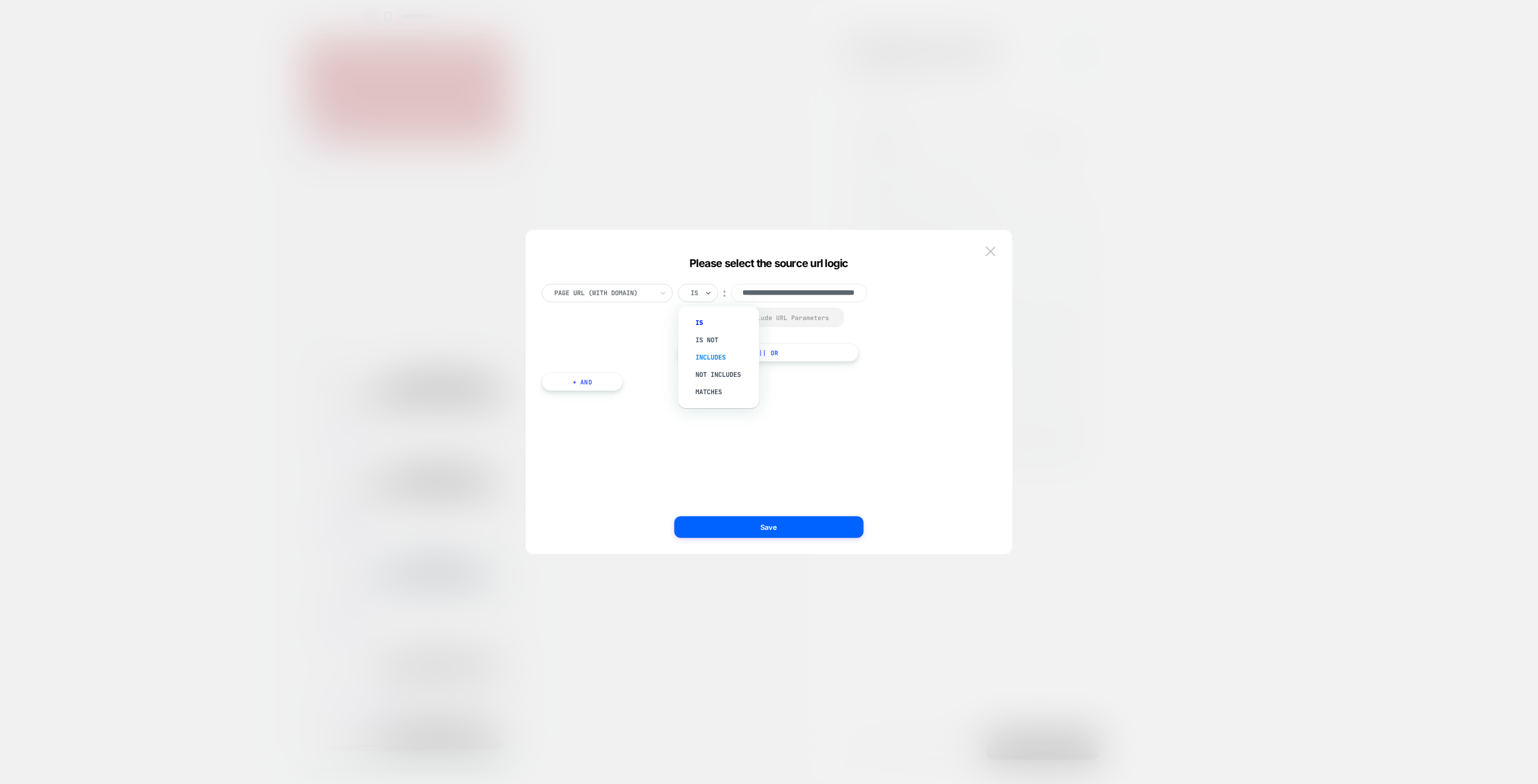
click at [712, 354] on div "Includes" at bounding box center [724, 357] width 70 height 17
click at [723, 294] on div "Includes" at bounding box center [709, 292] width 63 height 18
click at [702, 319] on div "Is" at bounding box center [724, 322] width 70 height 17
click at [768, 527] on button "Save" at bounding box center [769, 527] width 190 height 22
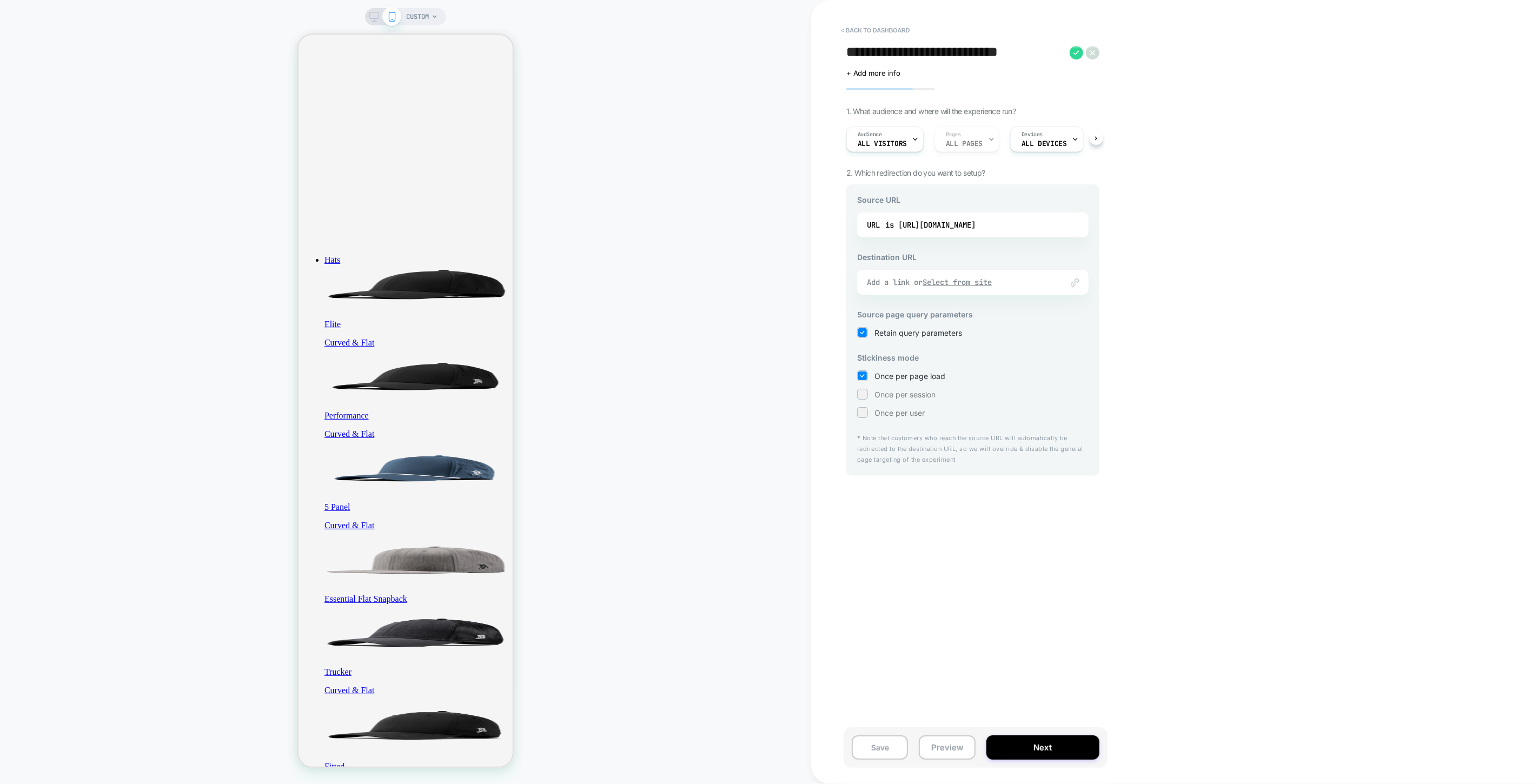
click at [944, 282] on u "Select from site" at bounding box center [958, 283] width 69 height 9
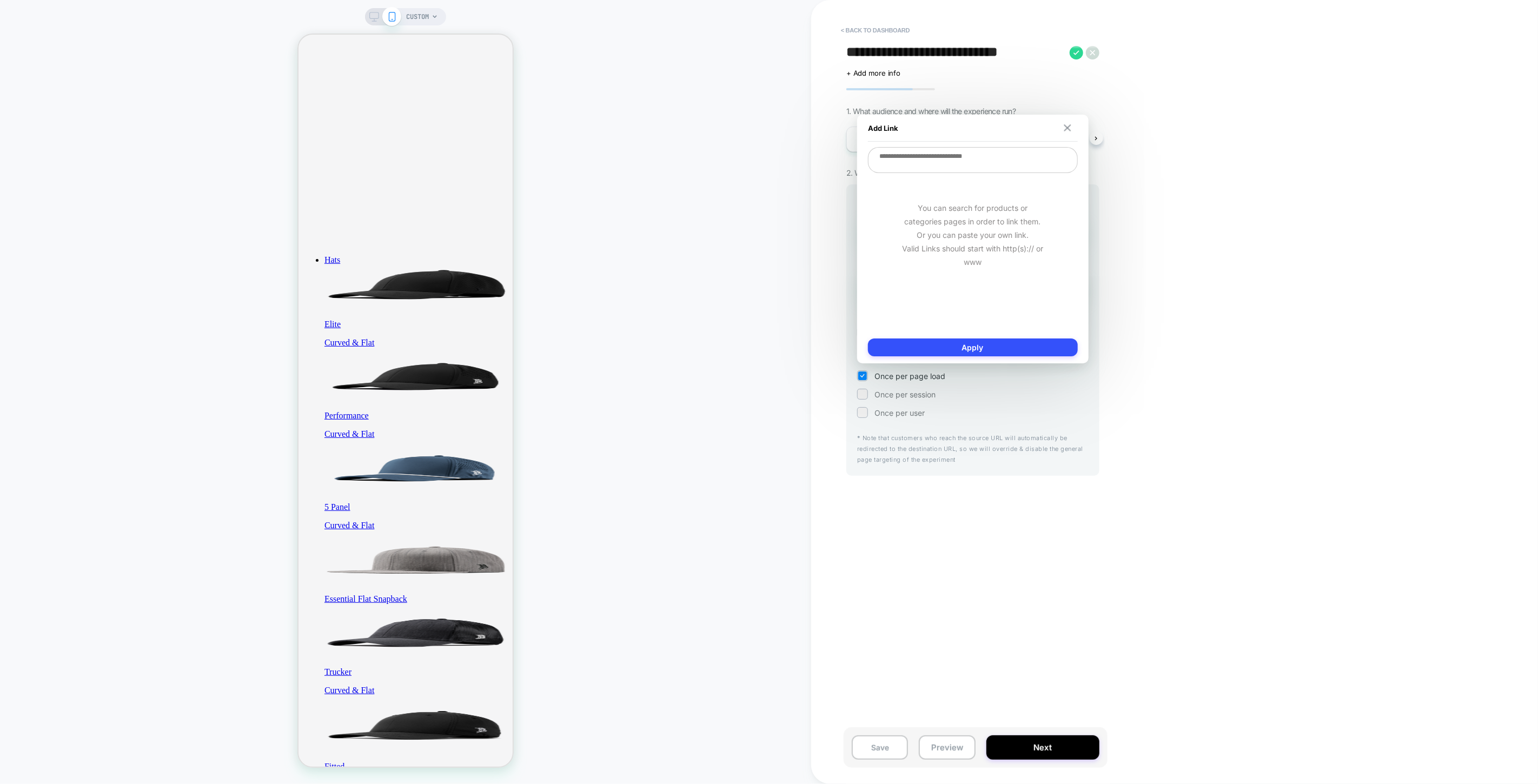
click at [1066, 126] on img at bounding box center [1067, 127] width 7 height 7
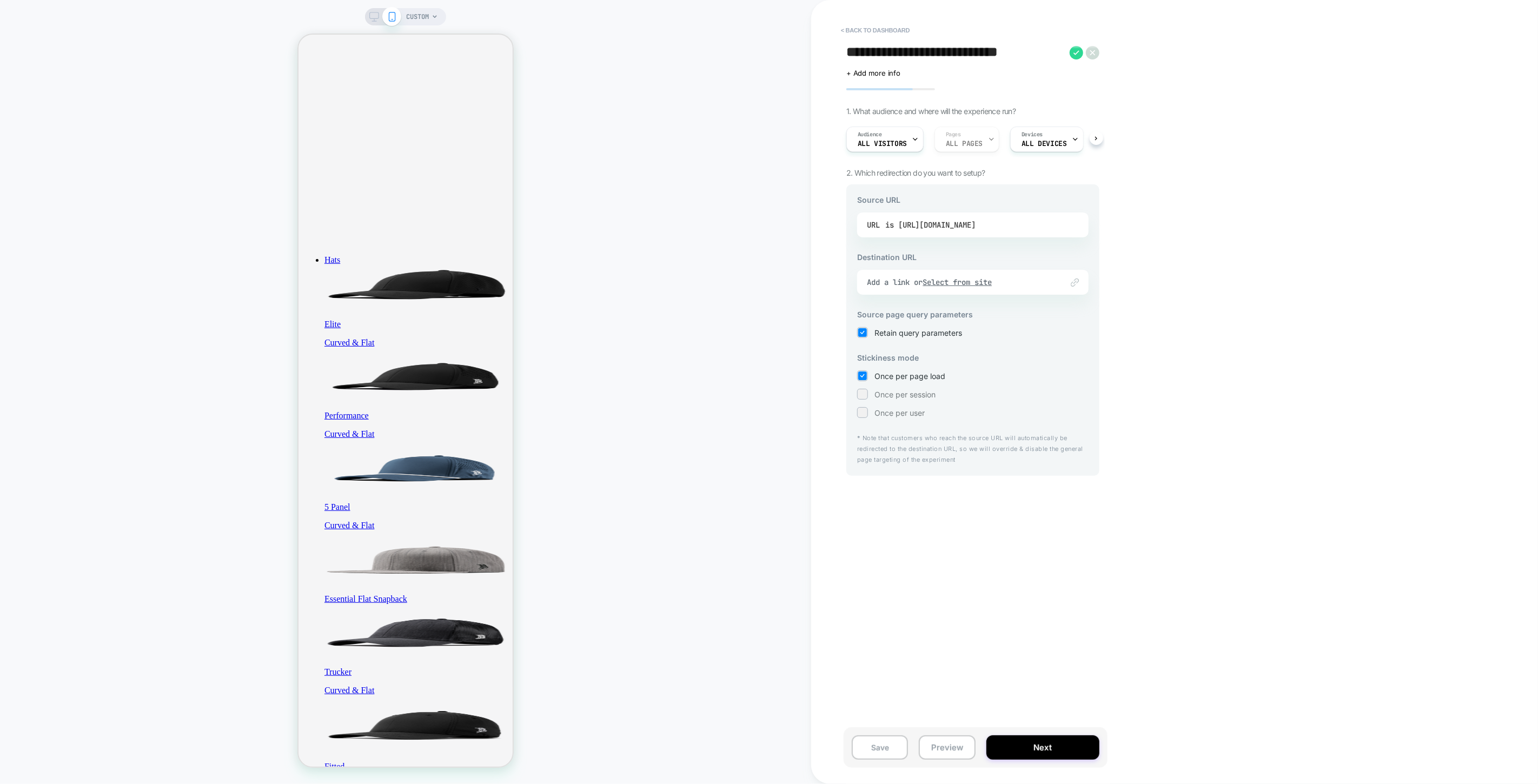
click at [948, 223] on div "is [URL][DOMAIN_NAME]" at bounding box center [930, 225] width 90 height 16
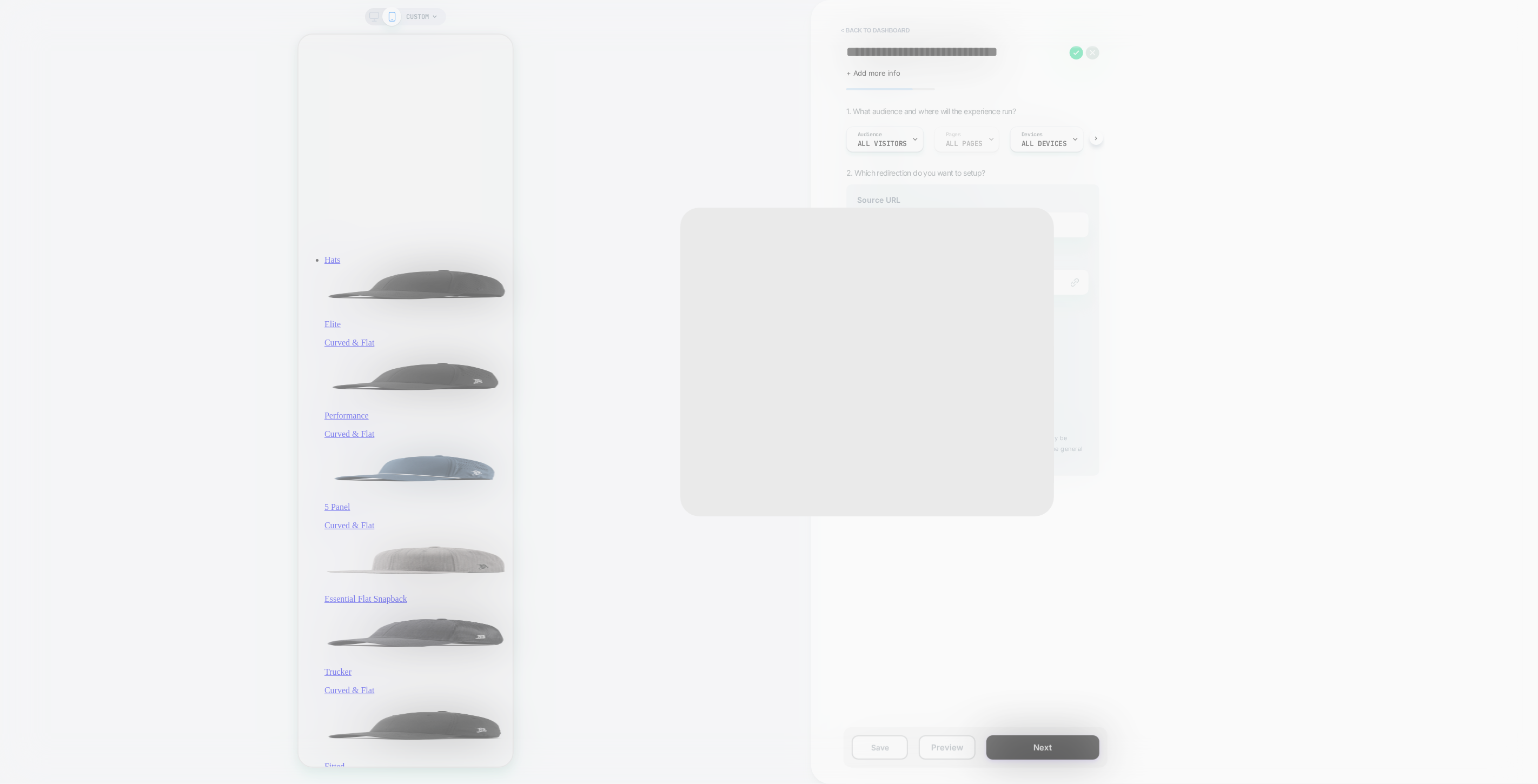
click at [948, 223] on div "**********" at bounding box center [868, 362] width 374 height 309
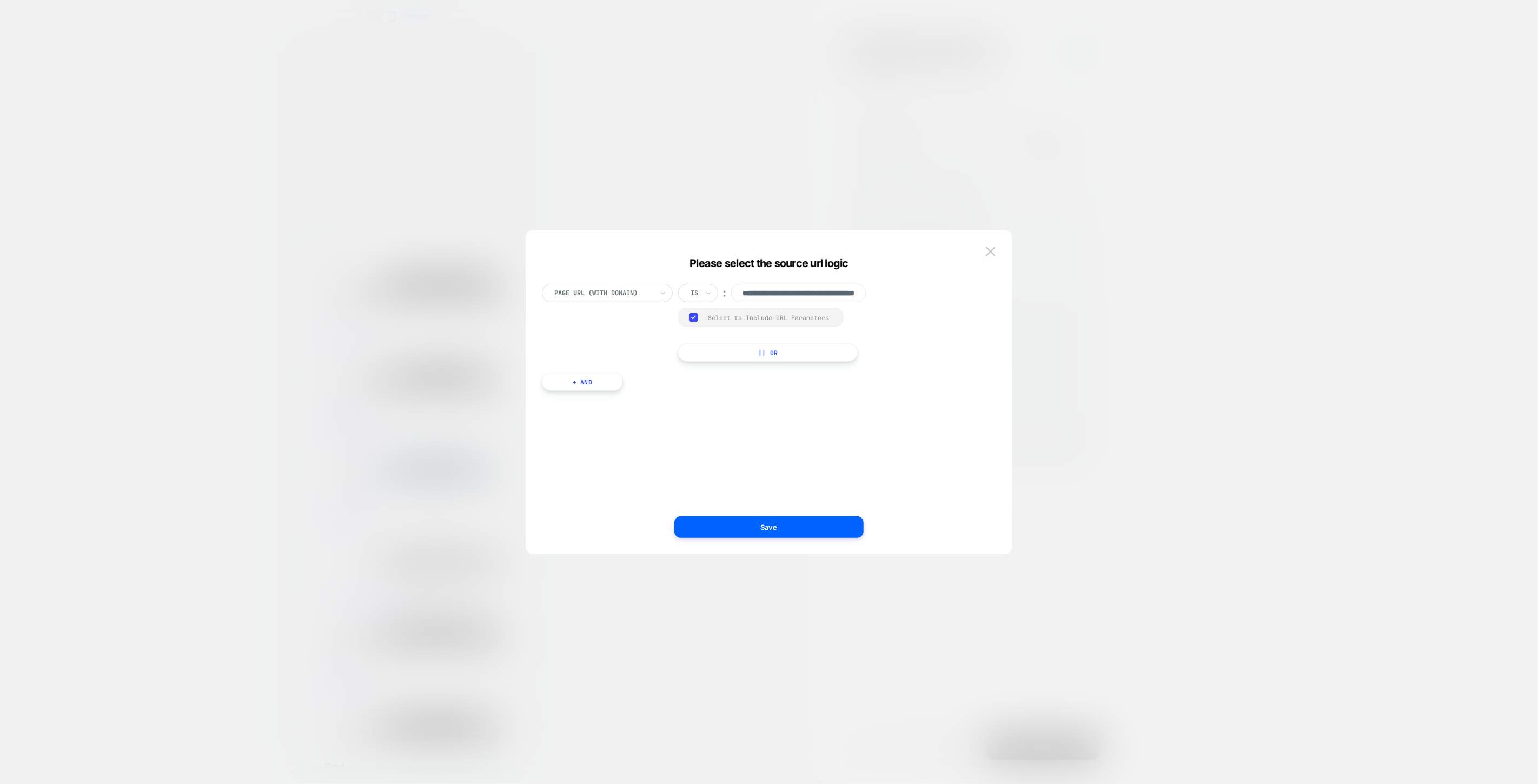
scroll to position [0, 72]
click at [988, 256] on img at bounding box center [991, 251] width 9 height 9
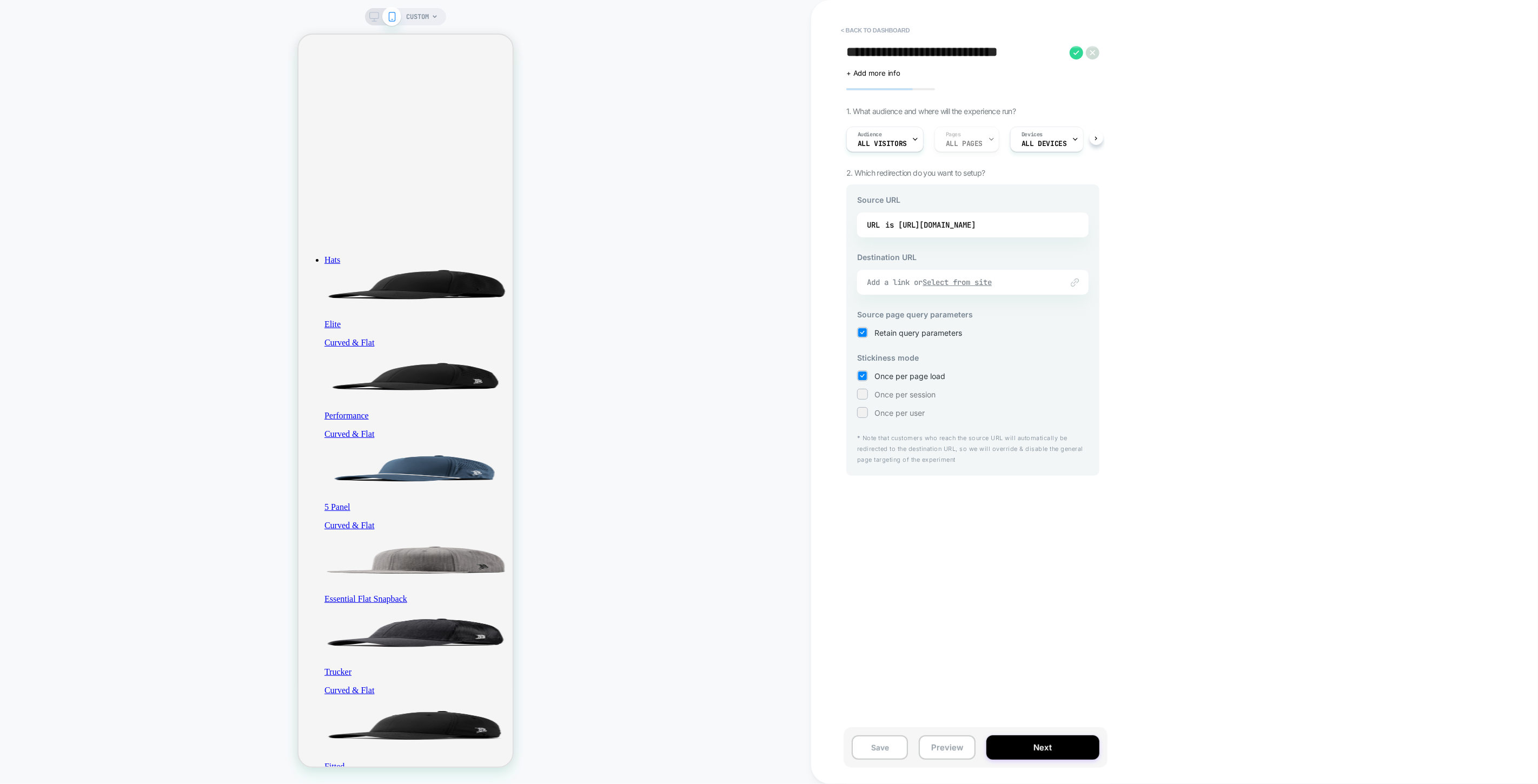
click at [973, 283] on u "Select from site" at bounding box center [958, 283] width 69 height 9
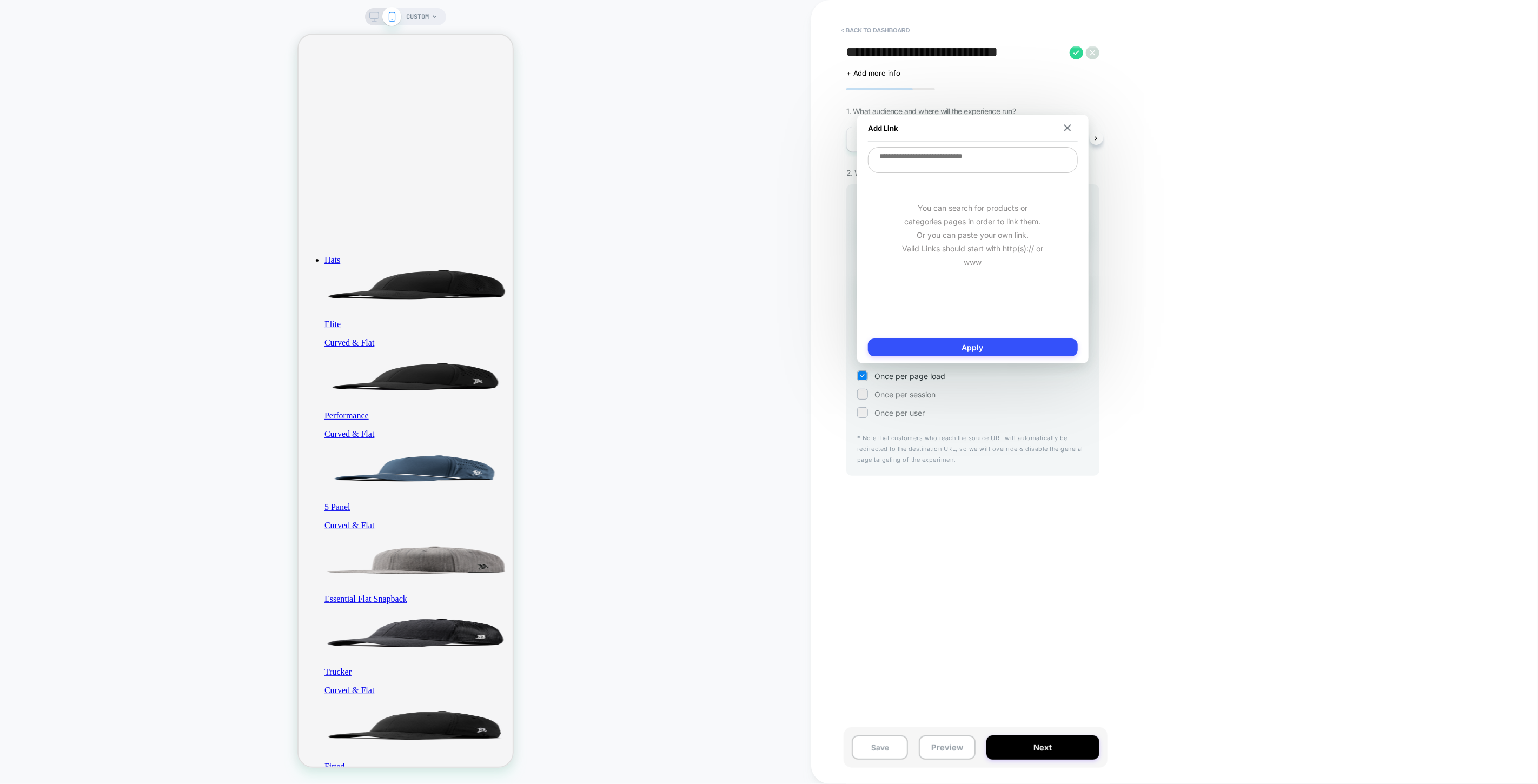
type textarea "*"
type textarea "**"
type textarea "*"
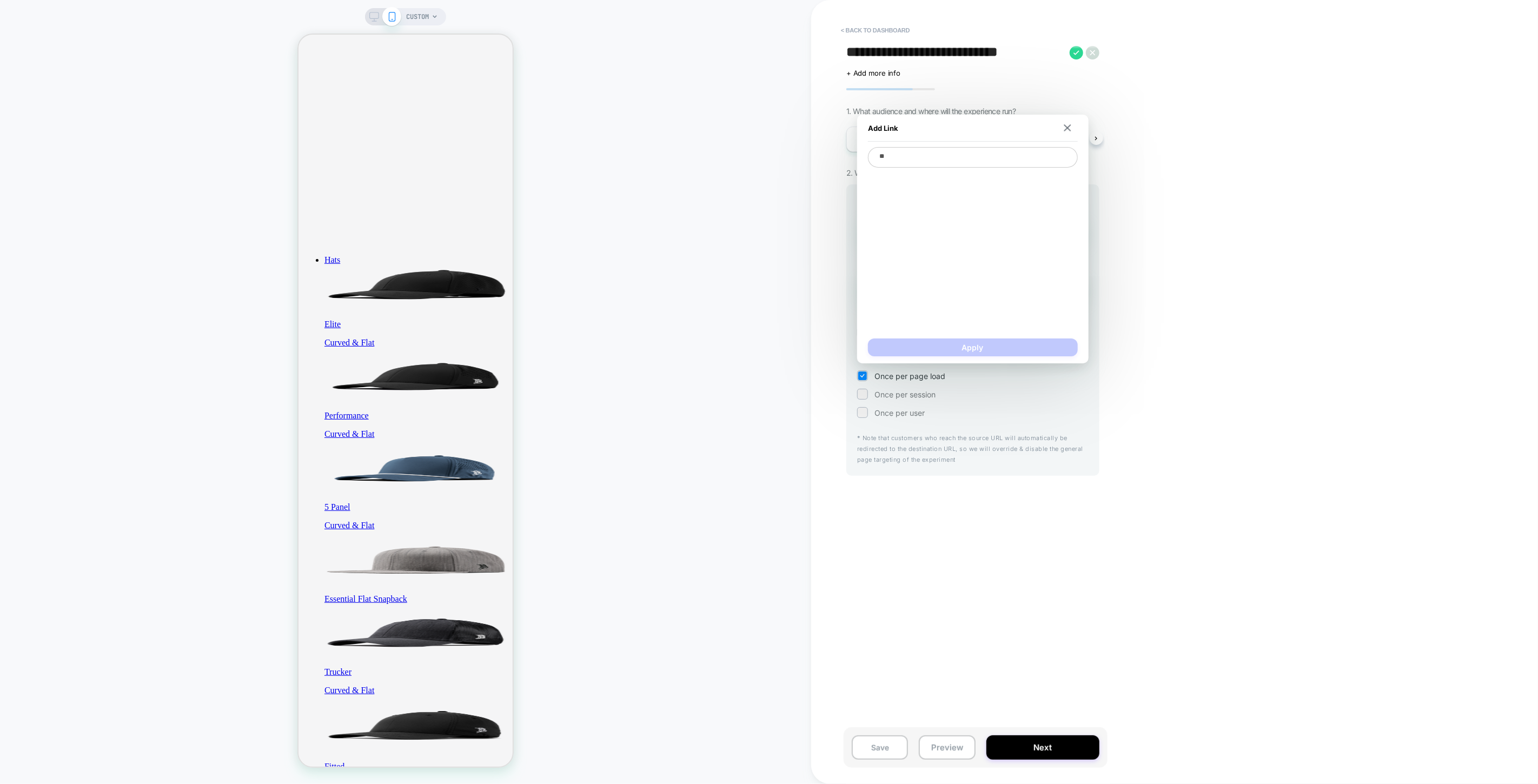
type textarea "***"
type textarea "*"
type textarea "****"
type textarea "*"
type textarea "*****"
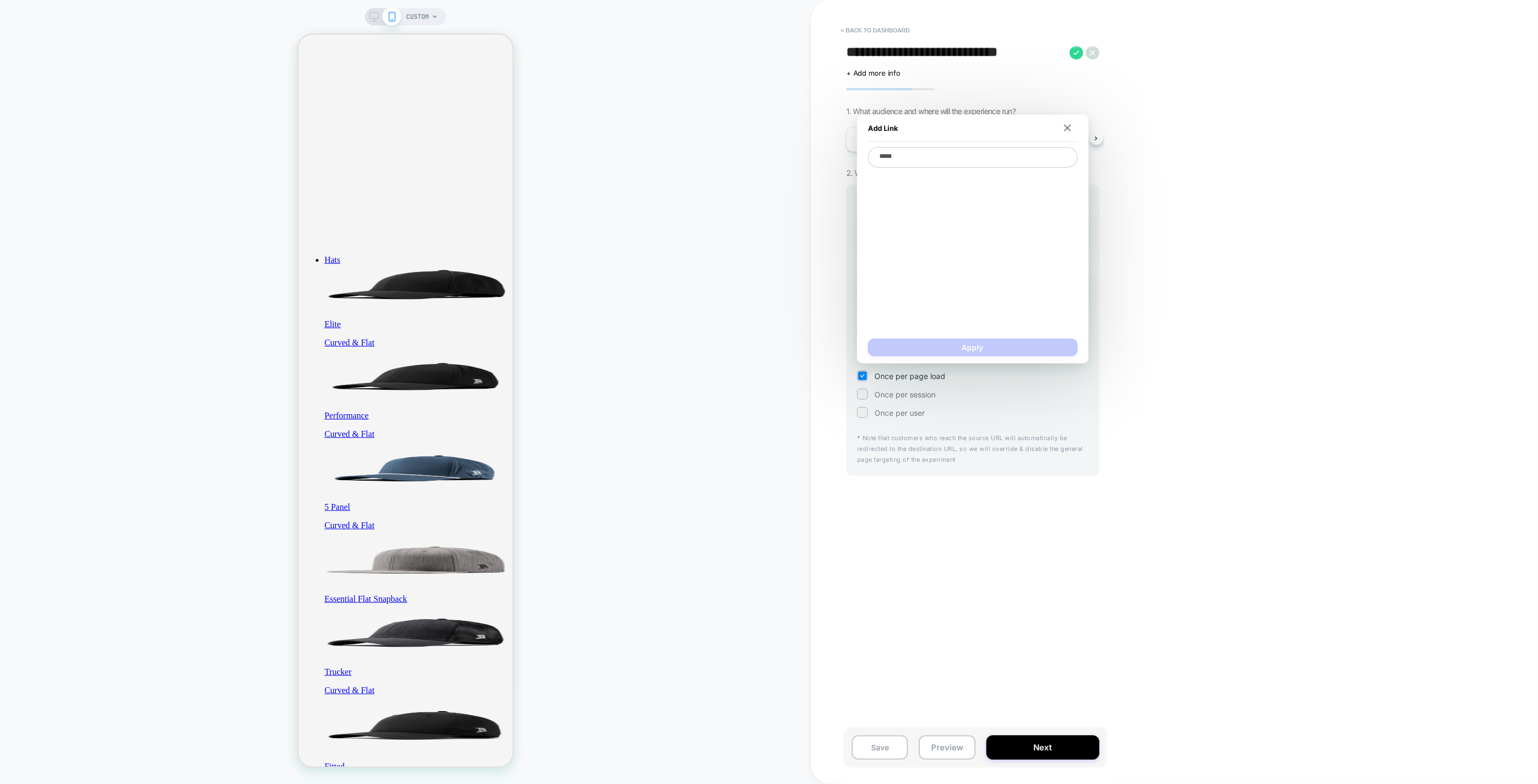
type textarea "*"
type textarea "****"
type textarea "*"
type textarea "***"
type textarea "*"
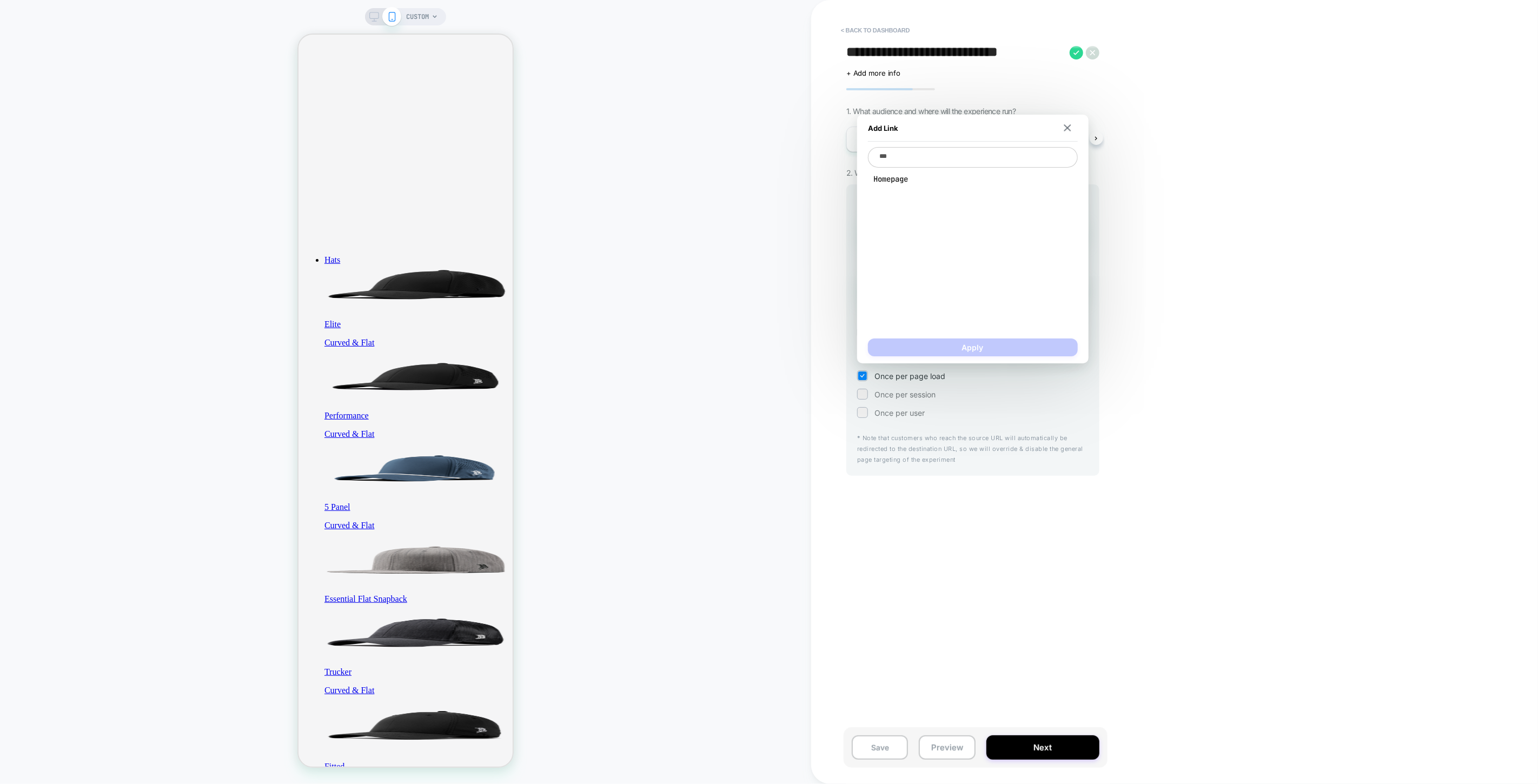
type textarea "**"
type textarea "*"
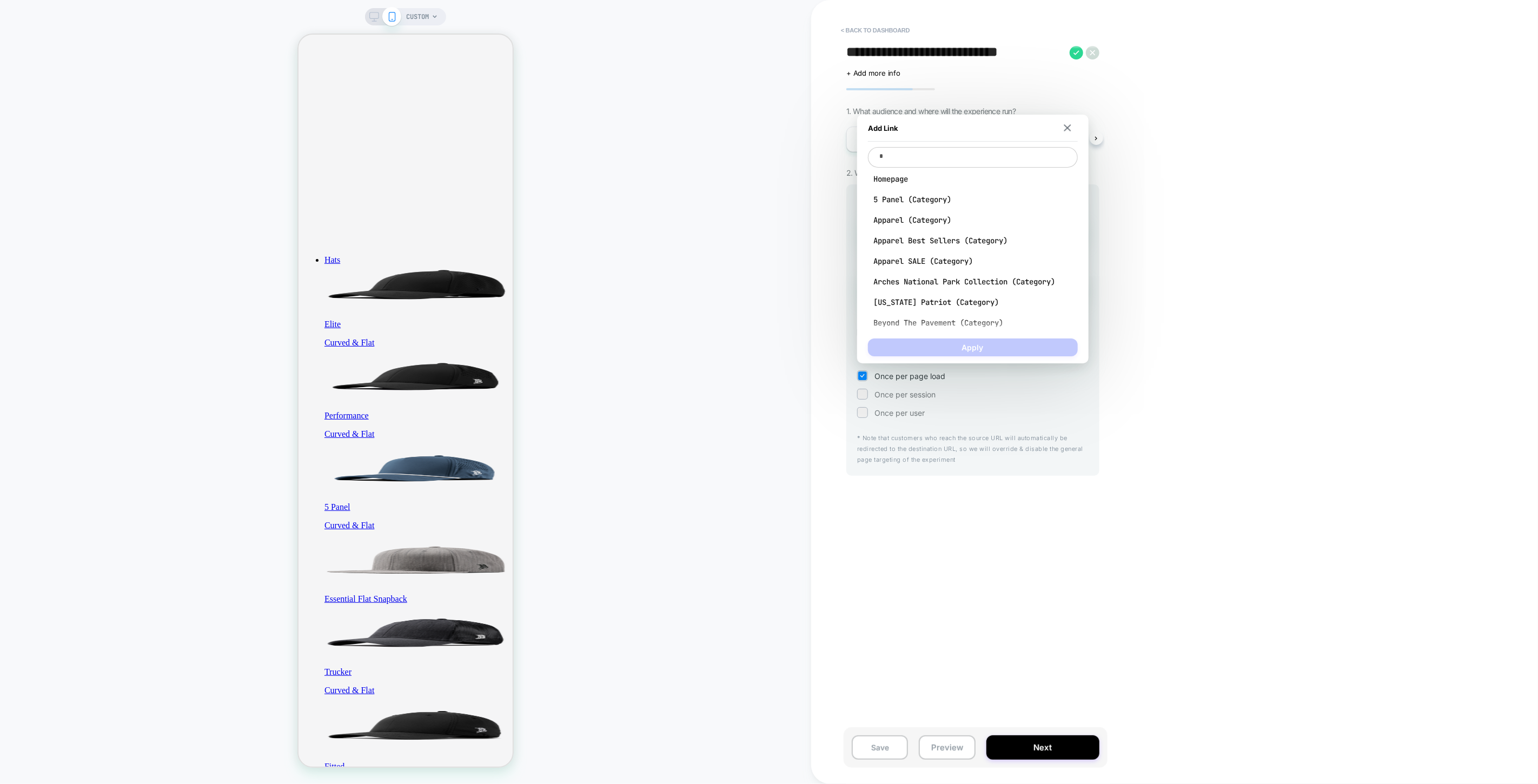
type textarea "*"
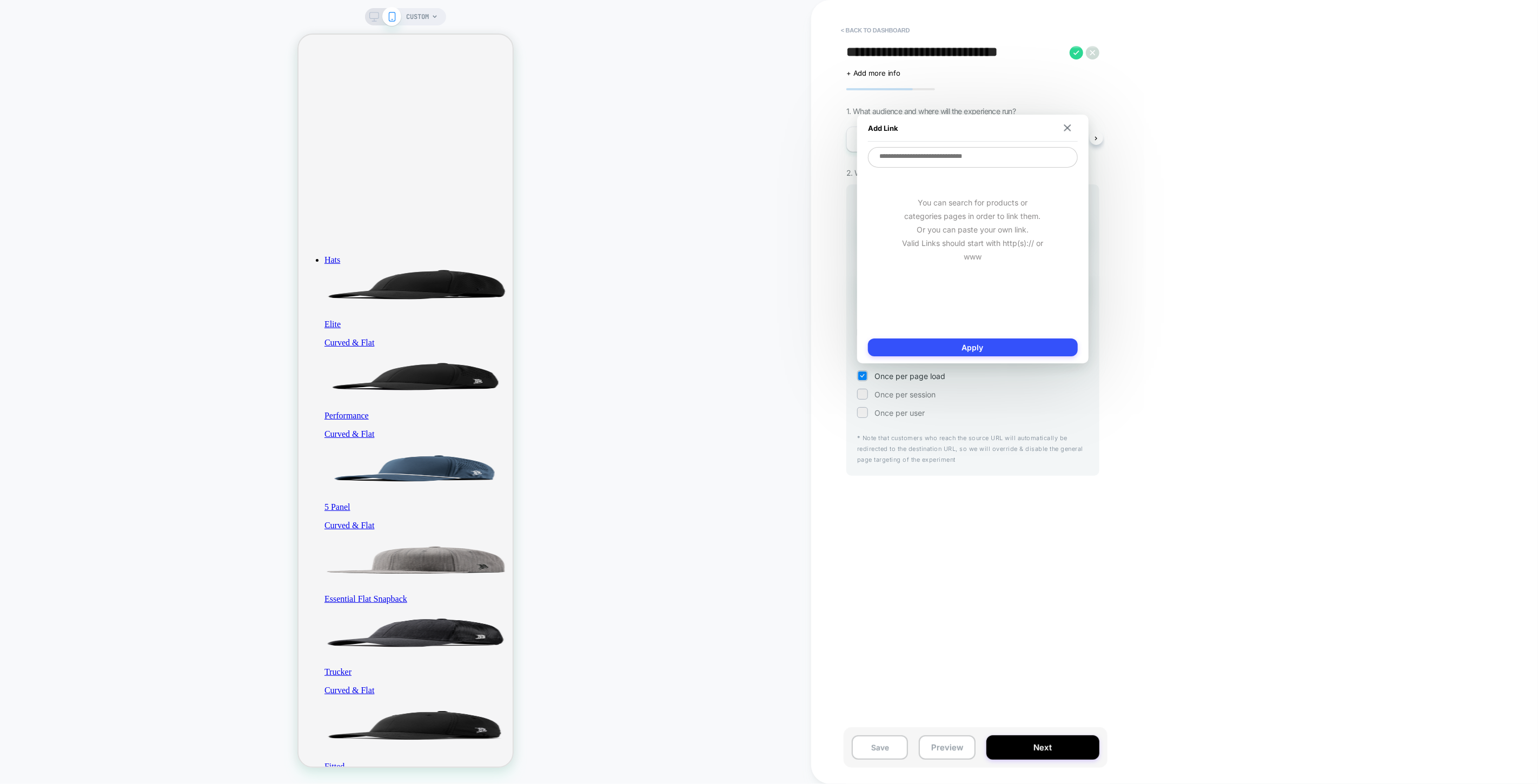
type textarea "*"
type textarea "**"
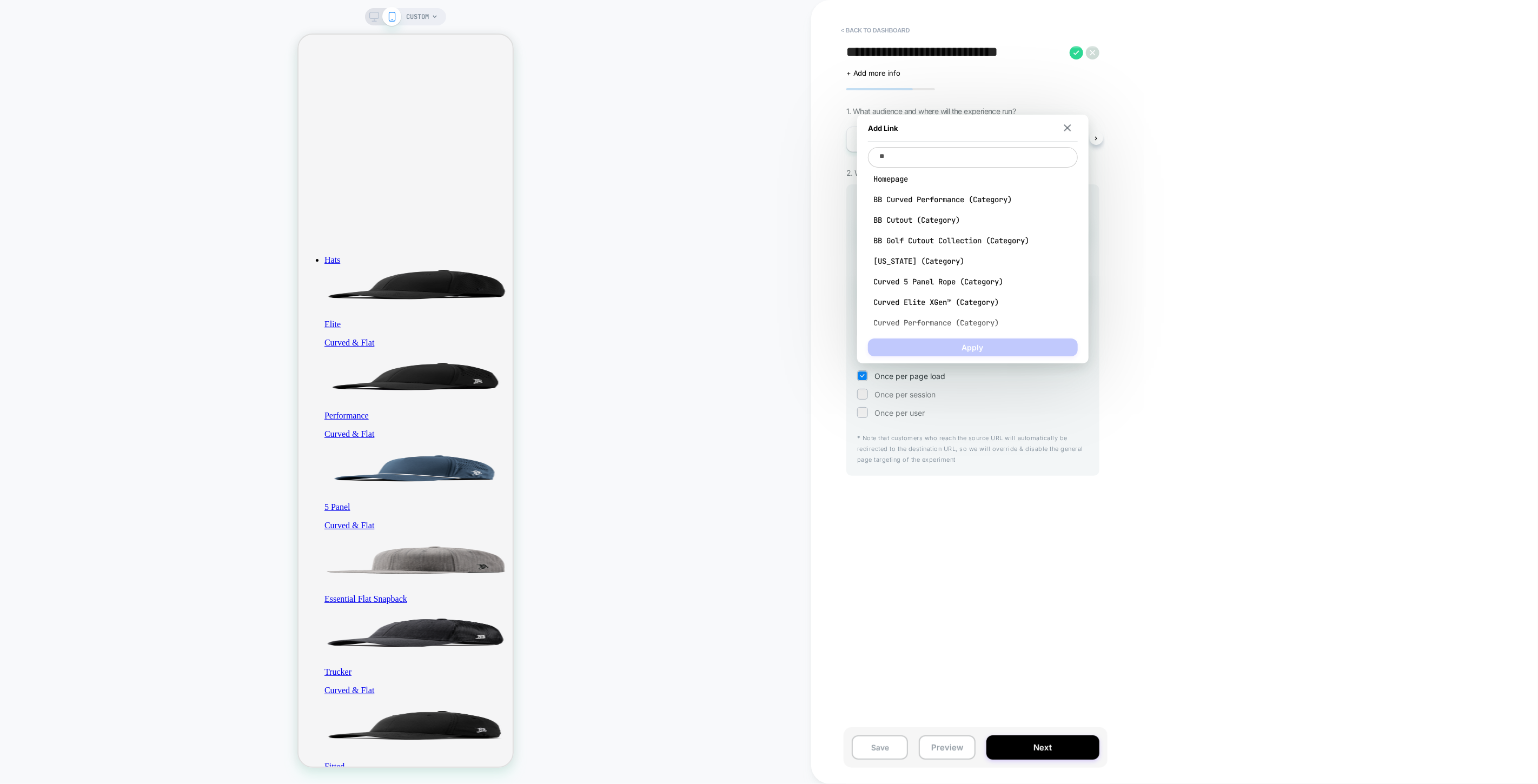
type textarea "*"
type textarea "***"
type textarea "*"
type textarea "****"
type textarea "*"
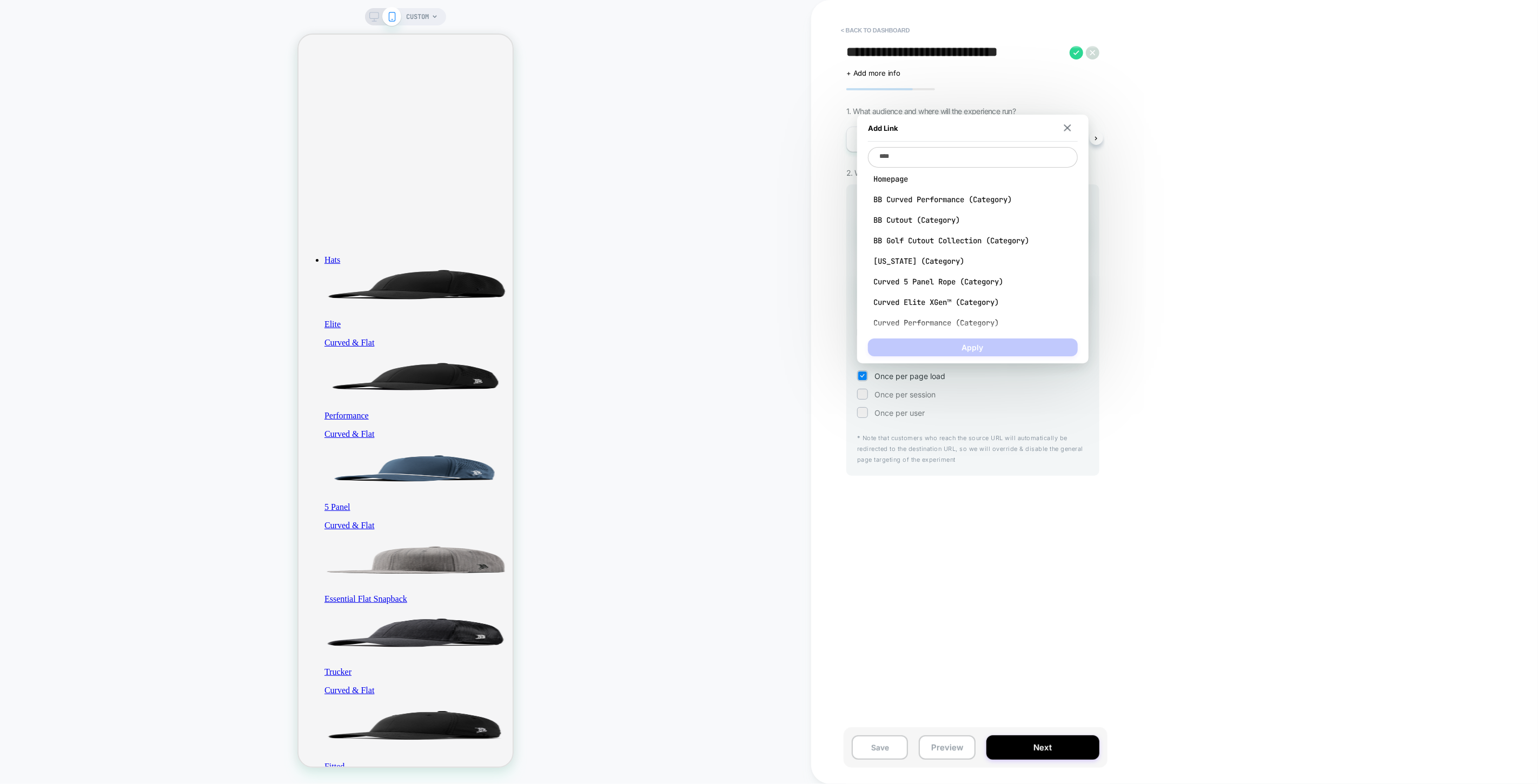
type textarea "*****"
type textarea "*"
type textarea "******"
type textarea "*"
type textarea "******"
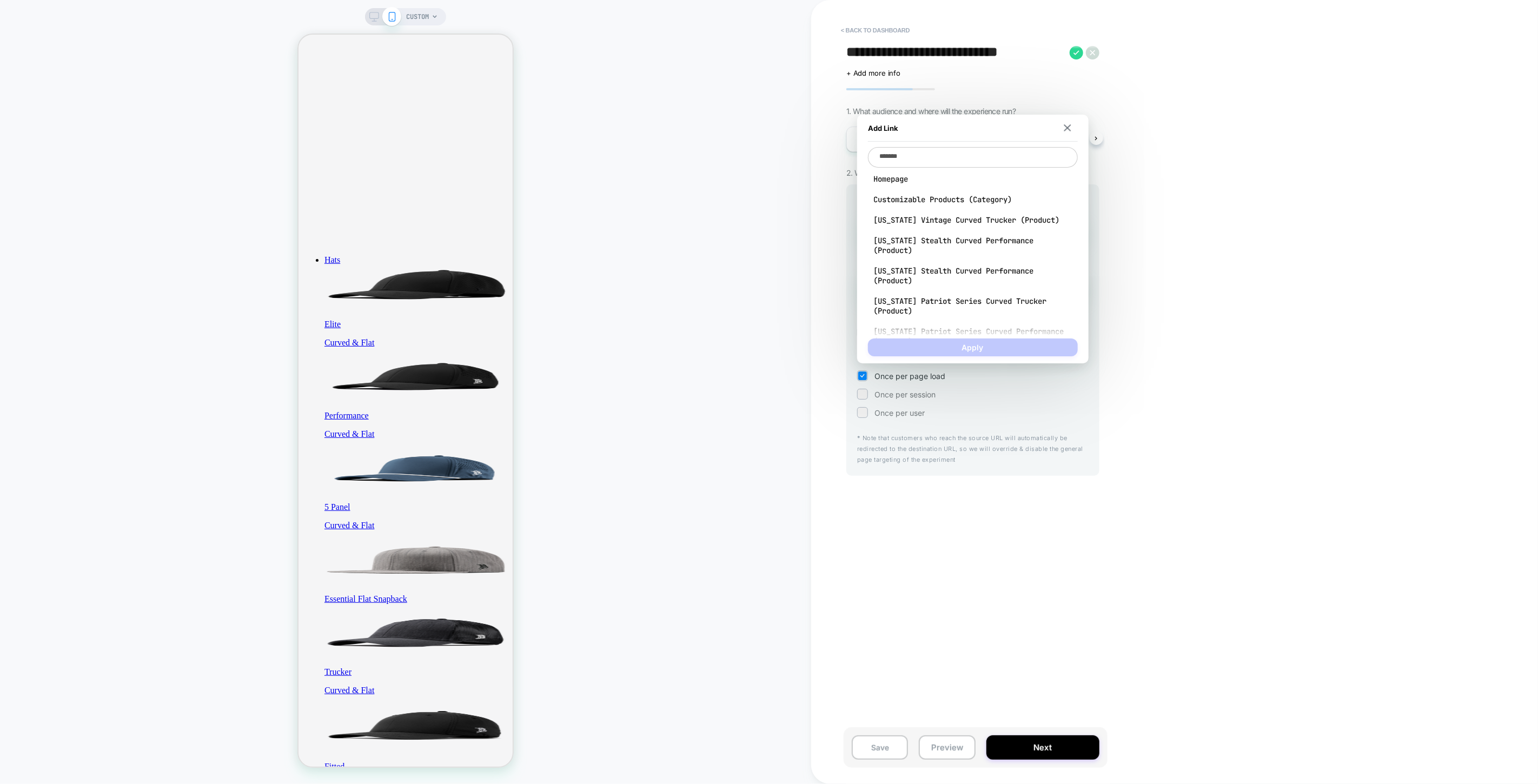
type textarea "*"
type textarea "********"
type textarea "*"
type textarea "*********"
type textarea "*"
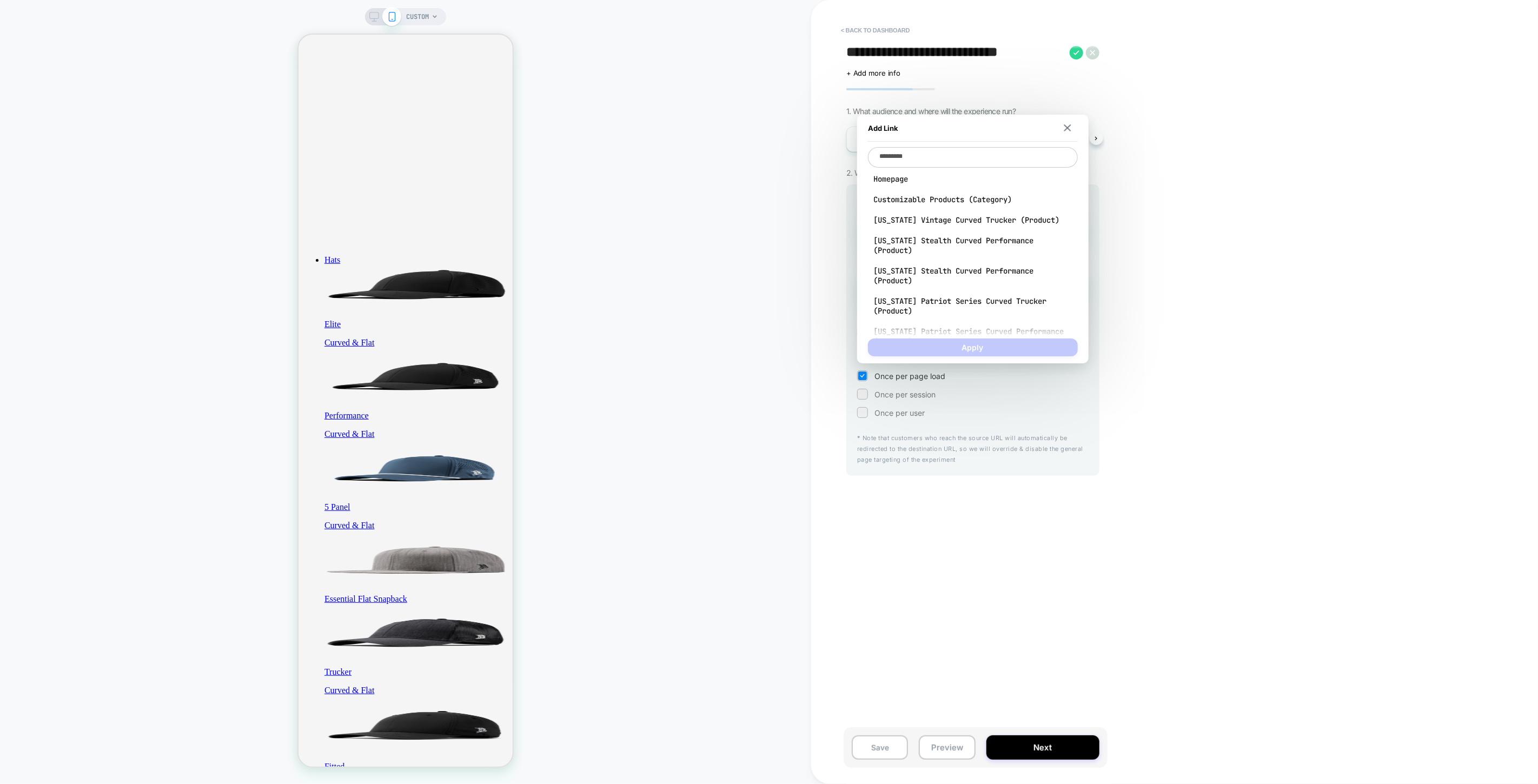
type textarea "**********"
type textarea "*"
type textarea "**********"
type textarea "*"
type textarea "**********"
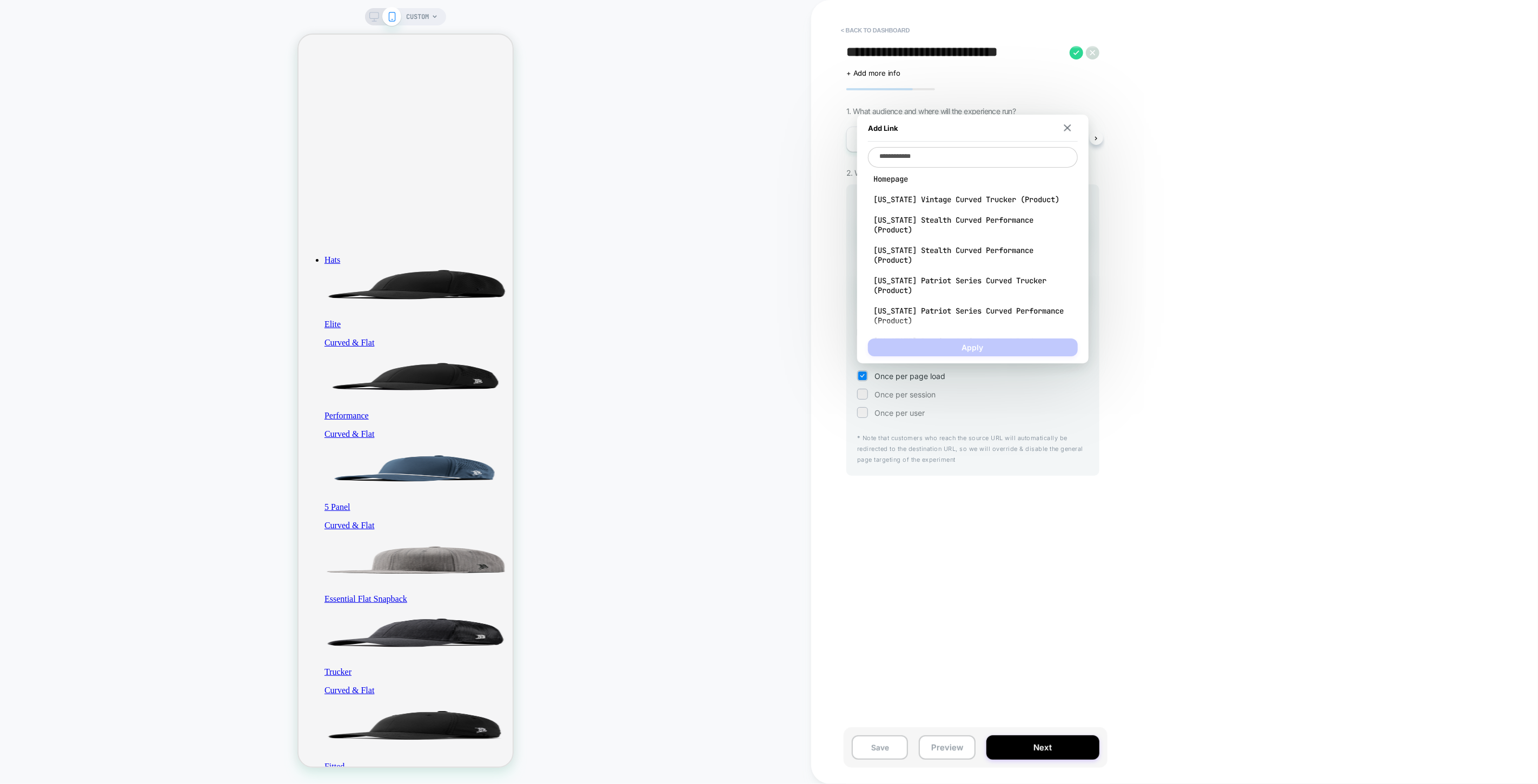
type textarea "*"
type textarea "**********"
type textarea "*"
type textarea "**********"
type textarea "*"
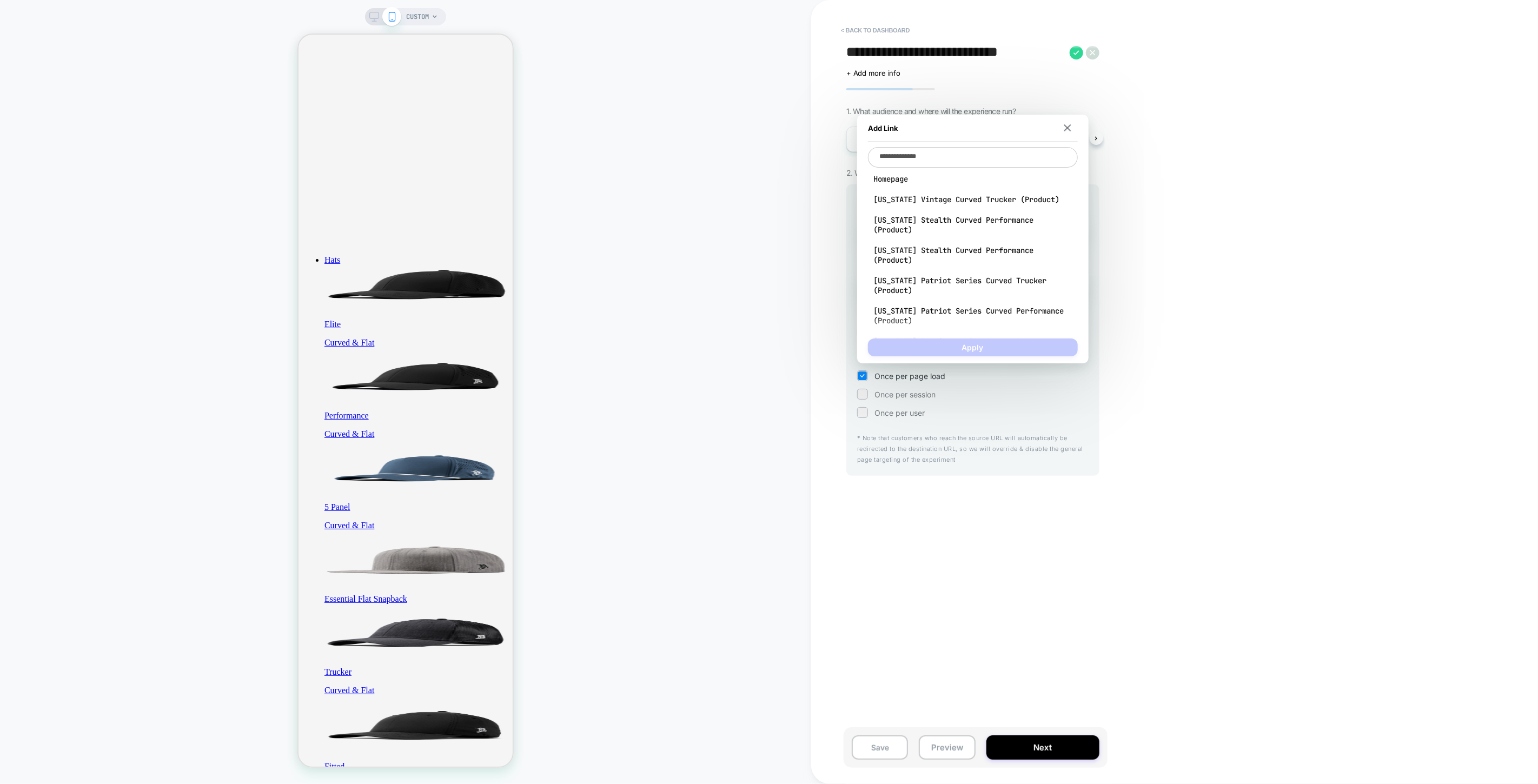
type textarea "**********"
type textarea "*"
type textarea "**********"
type textarea "*"
type textarea "**********"
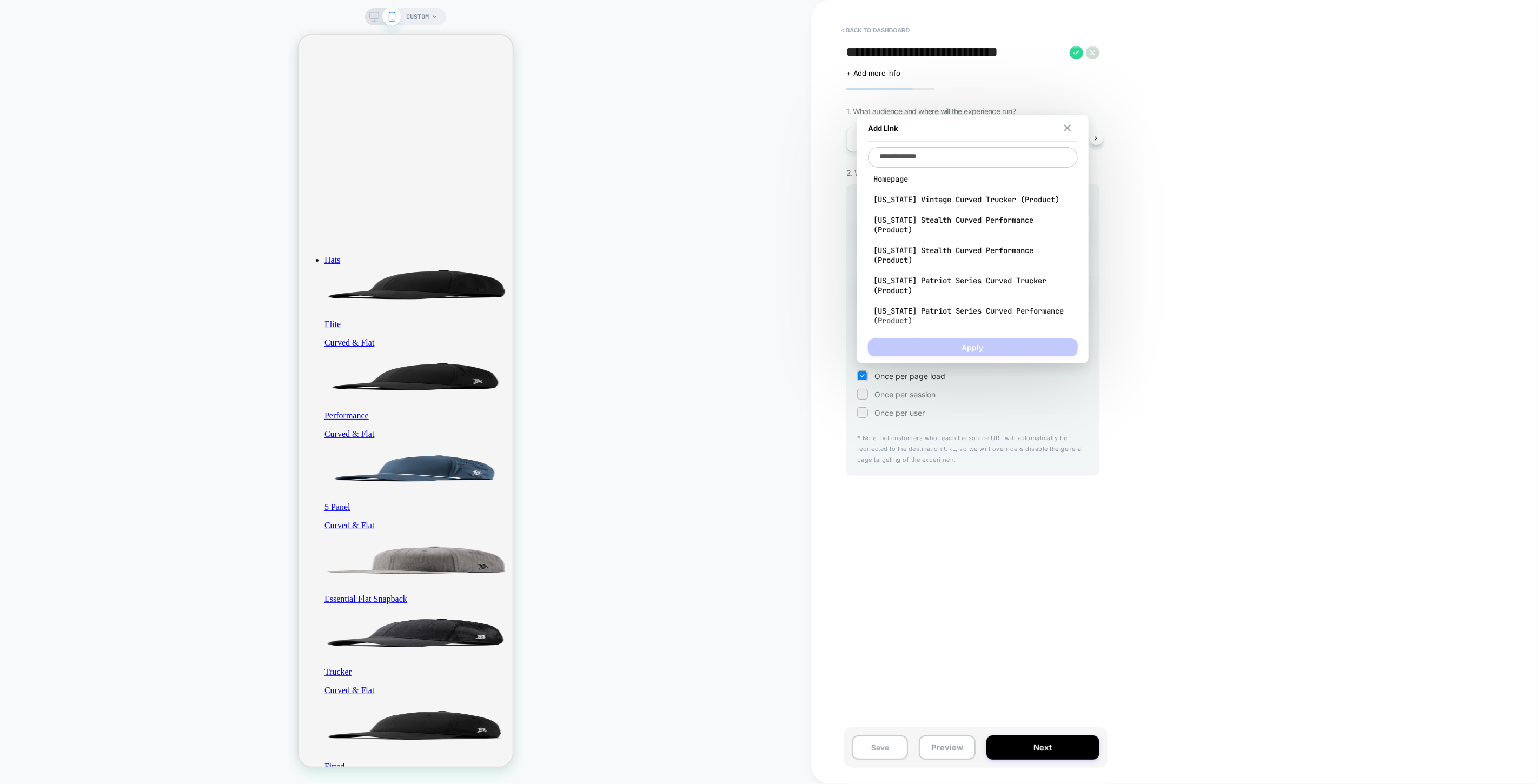
click at [1066, 127] on img at bounding box center [1067, 127] width 7 height 7
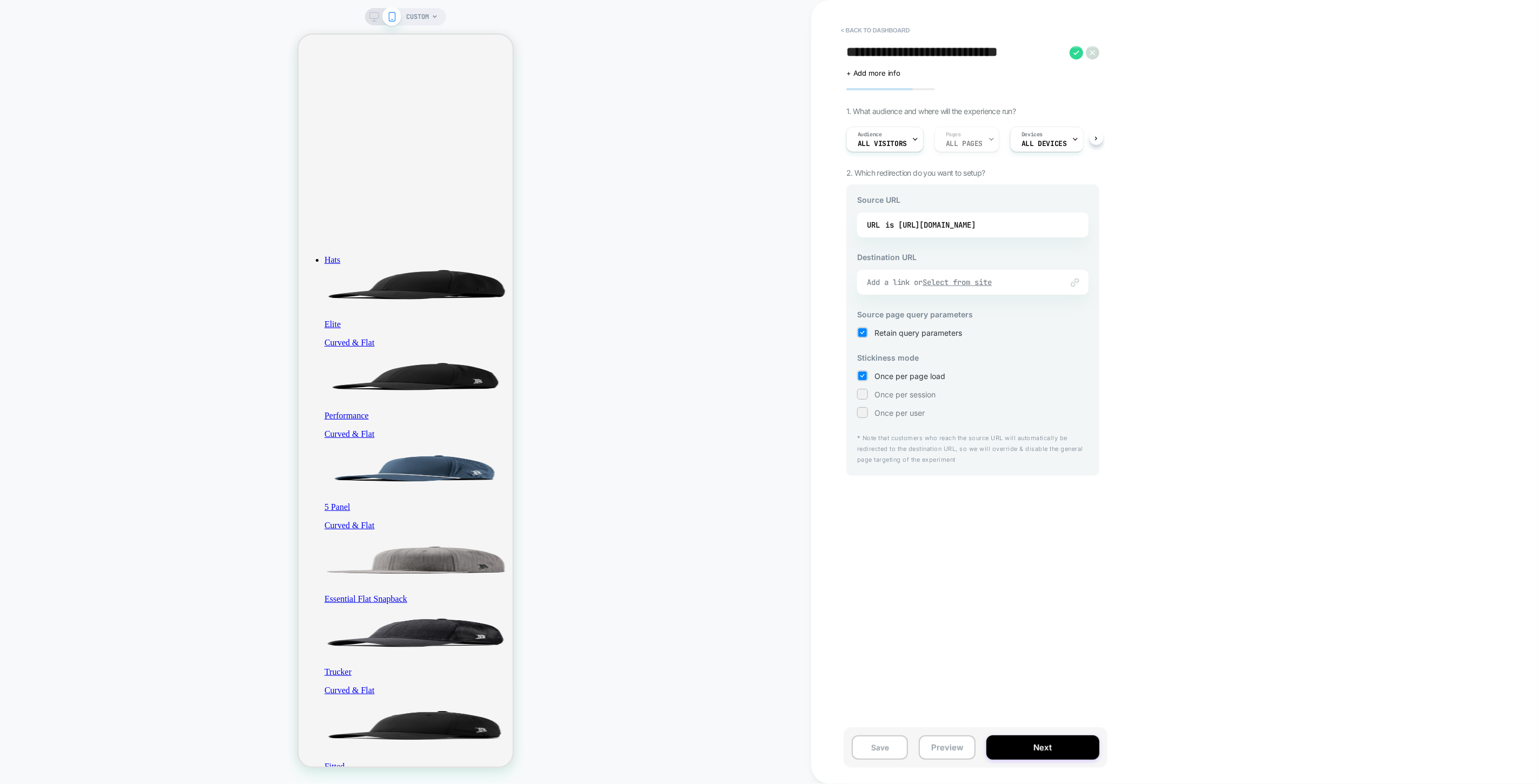
click at [907, 283] on div "Add a link or Select from site" at bounding box center [959, 283] width 185 height 9
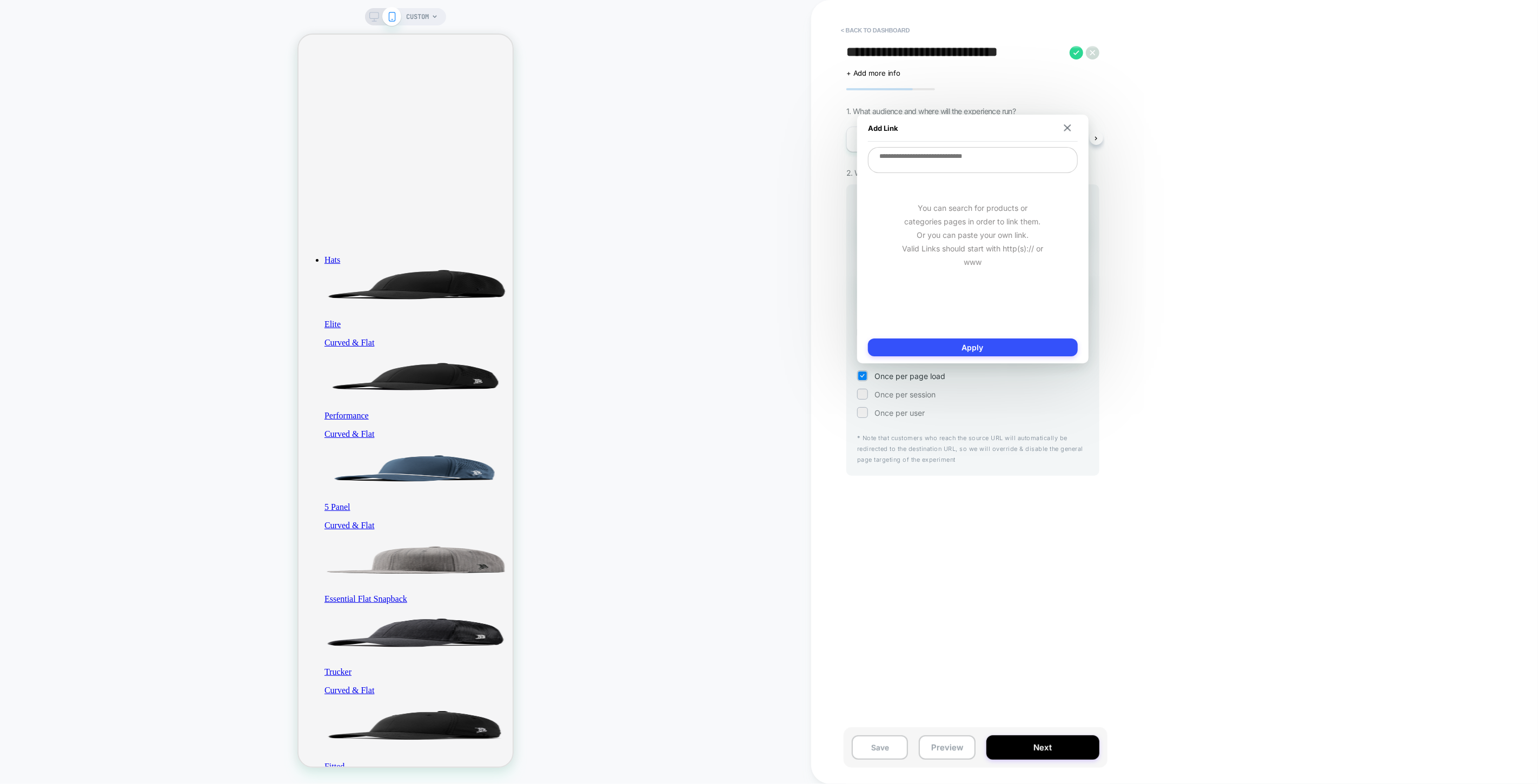
click at [961, 163] on textarea at bounding box center [973, 159] width 210 height 26
paste textarea "**********"
type textarea "*"
type textarea "**********"
click at [992, 348] on button "Apply" at bounding box center [973, 347] width 210 height 18
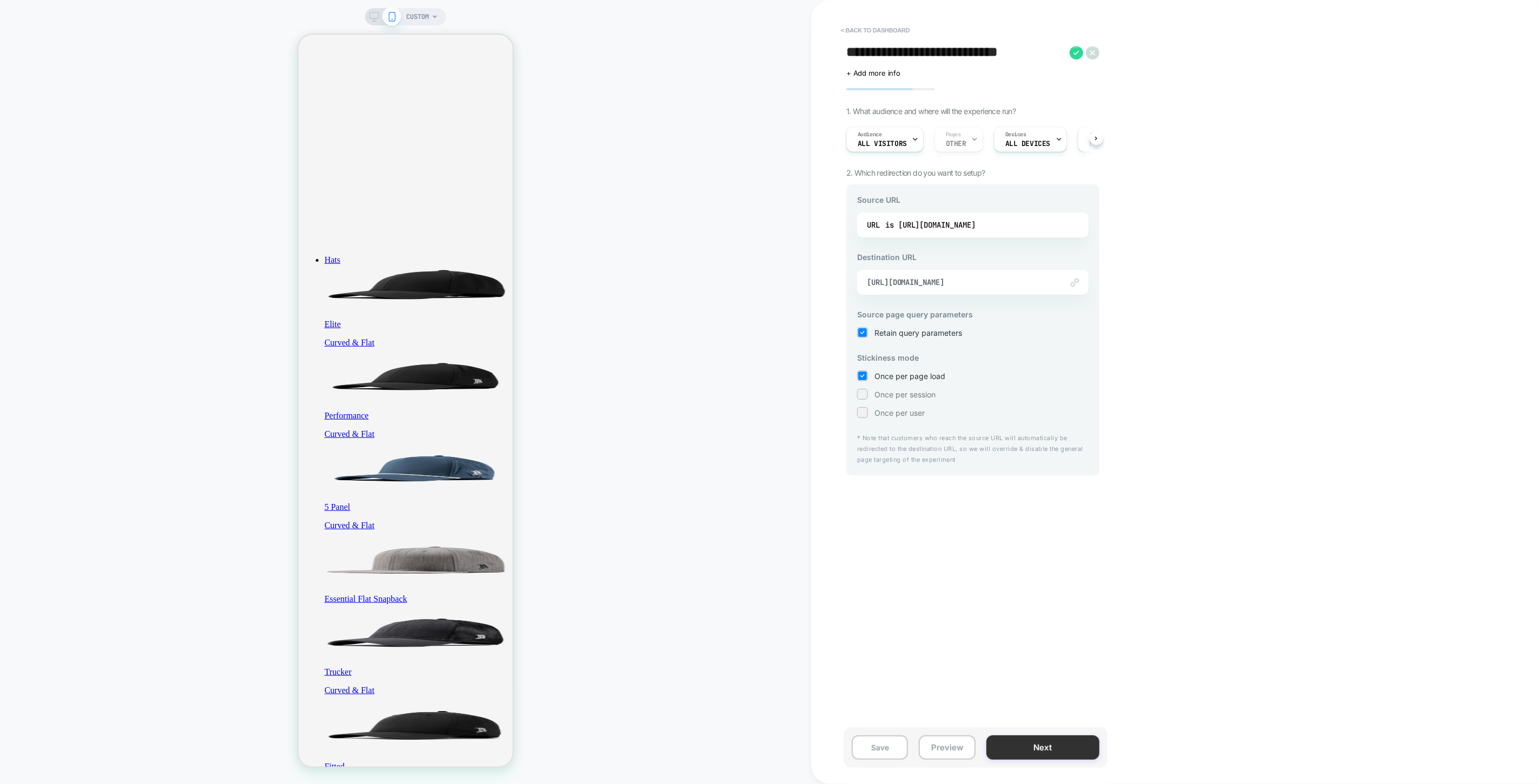
click at [1053, 752] on button "Next" at bounding box center [1042, 748] width 113 height 25
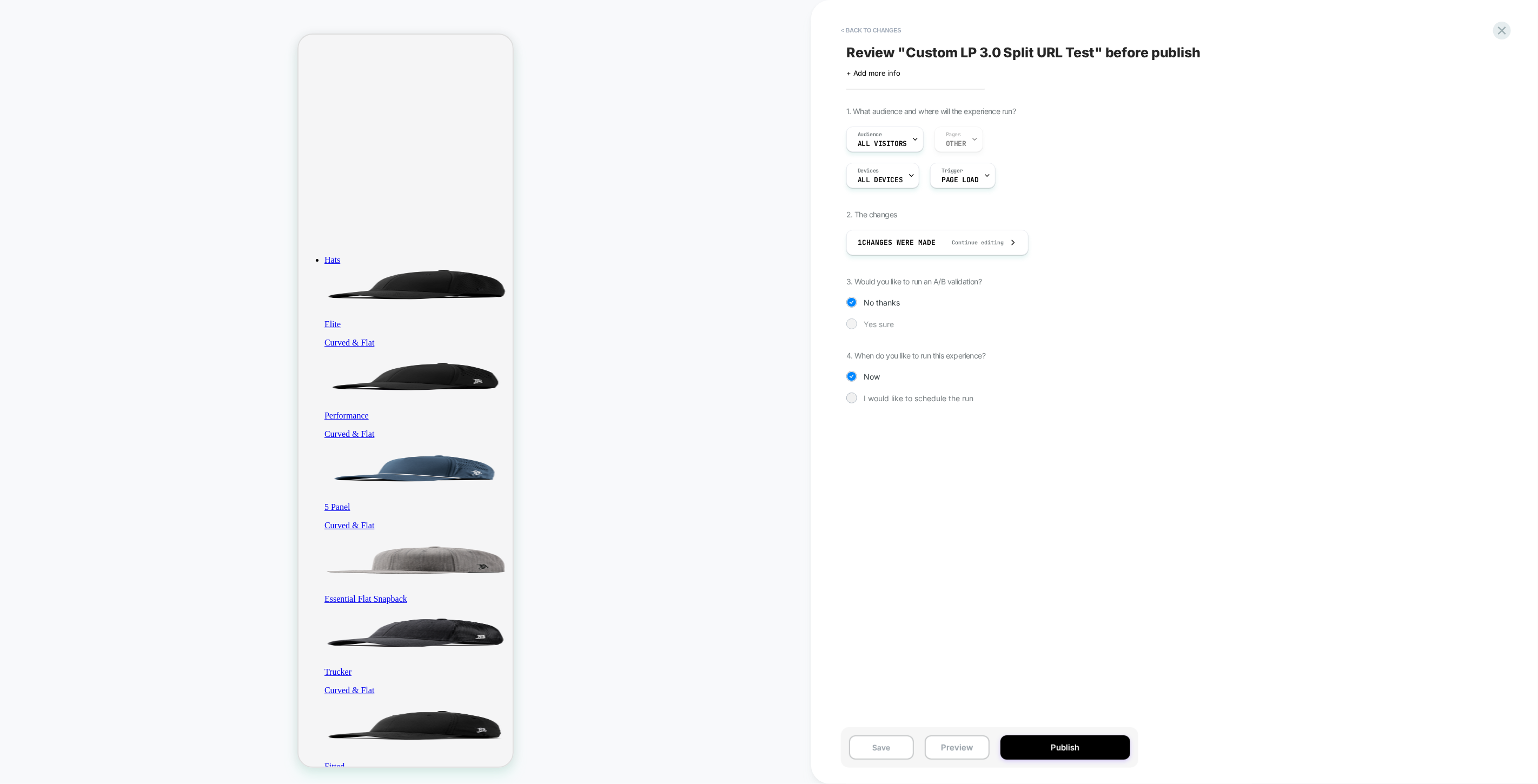
click at [877, 324] on span "Yes sure" at bounding box center [879, 324] width 30 height 9
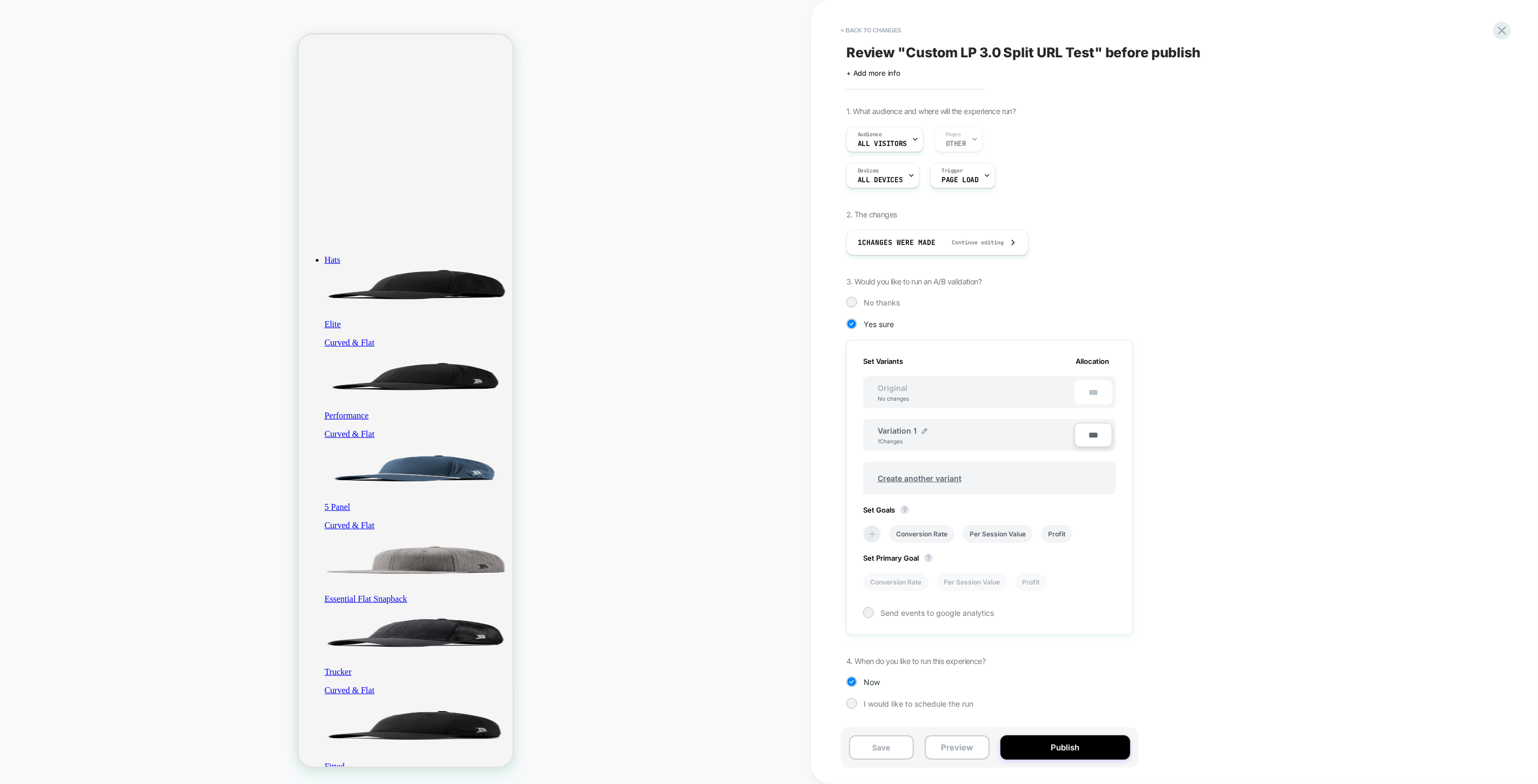
click at [872, 531] on icon at bounding box center [872, 534] width 7 height 7
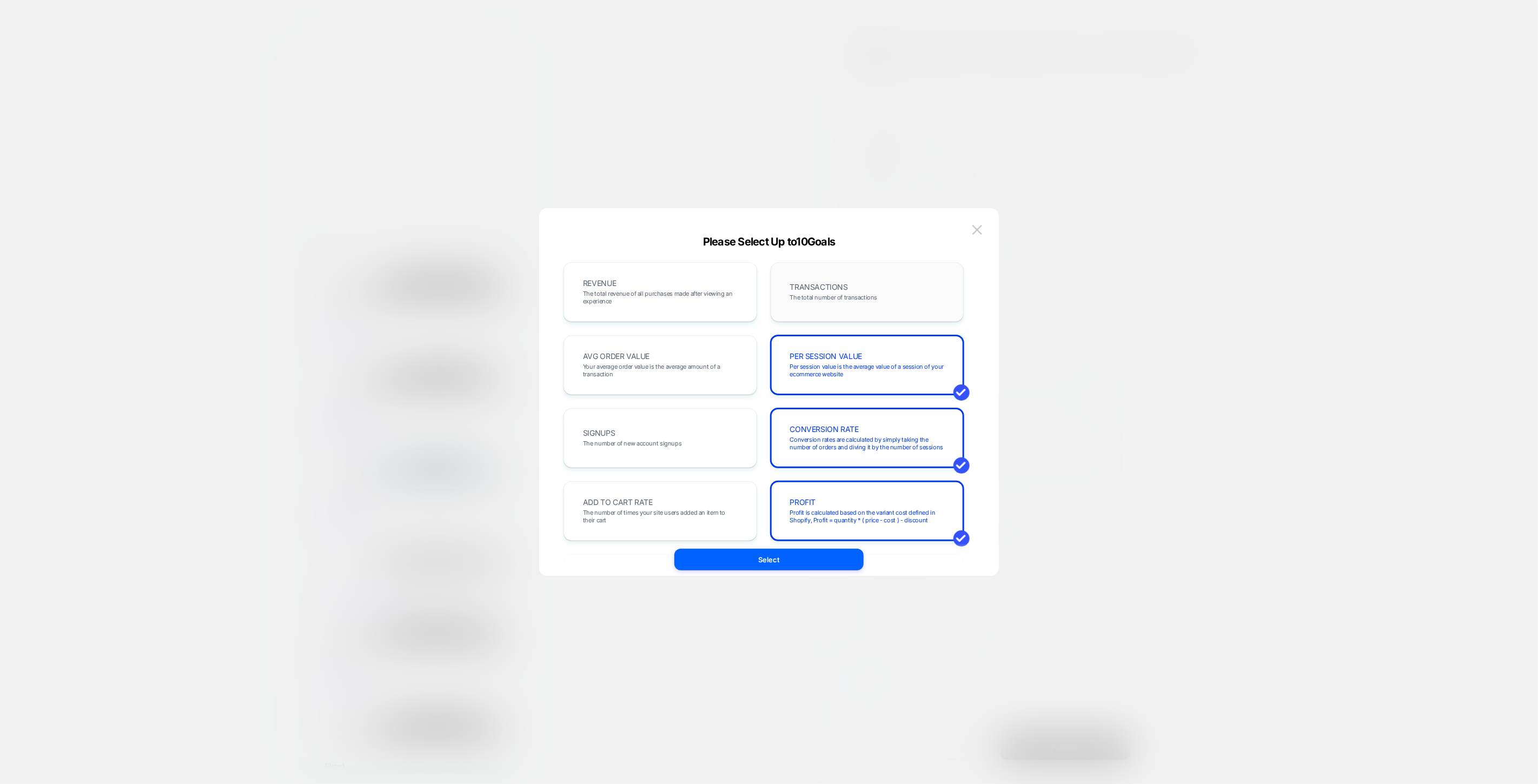
click at [825, 299] on span "The total number of transactions" at bounding box center [833, 298] width 87 height 8
click at [838, 501] on div "PROFIT Profit is calculated based on the variant cost defined in Shopify, Profi…" at bounding box center [868, 511] width 171 height 37
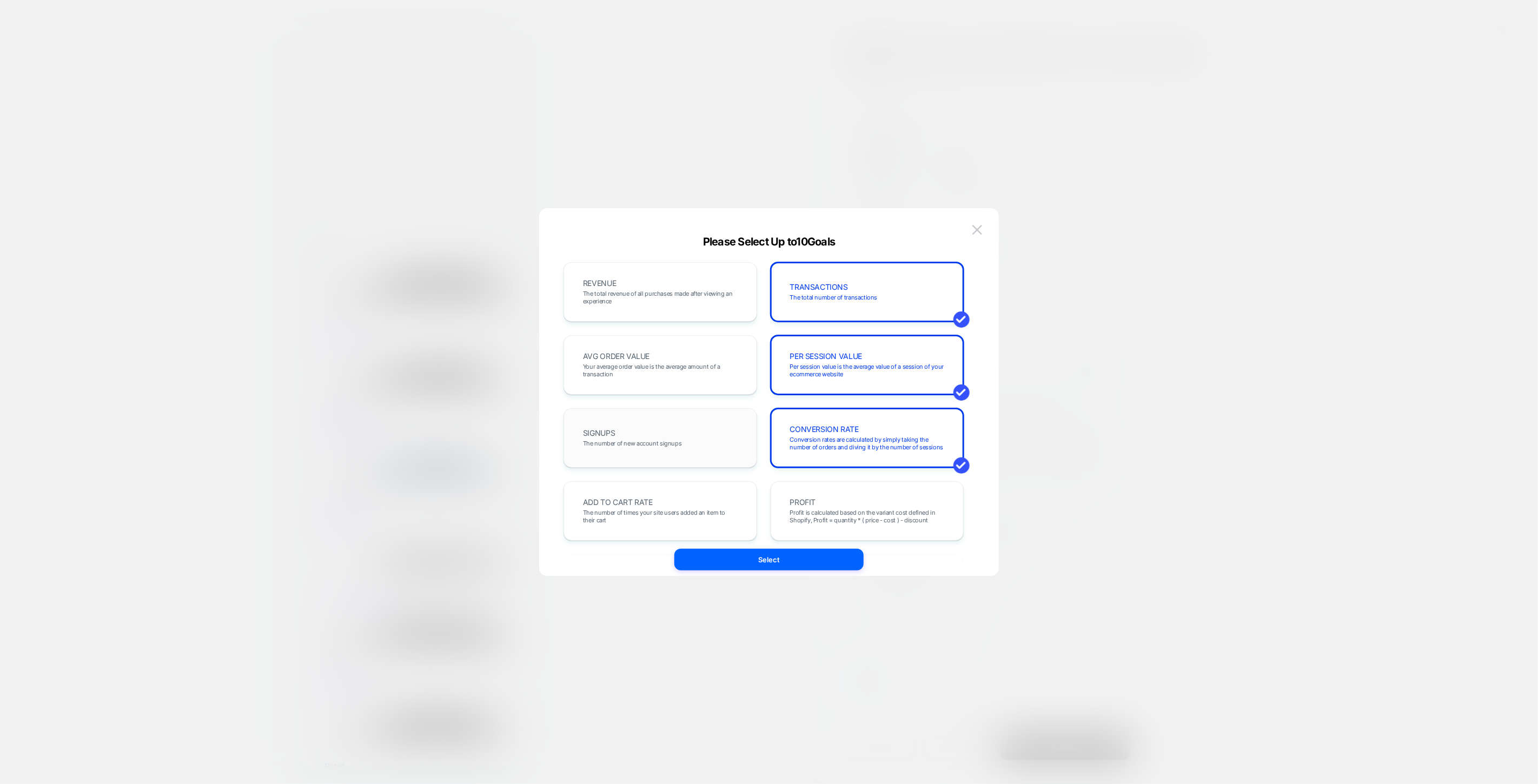
click at [599, 445] on span "The number of new account signups" at bounding box center [632, 444] width 99 height 8
click at [639, 357] on span "AVG ORDER VALUE" at bounding box center [616, 356] width 66 height 8
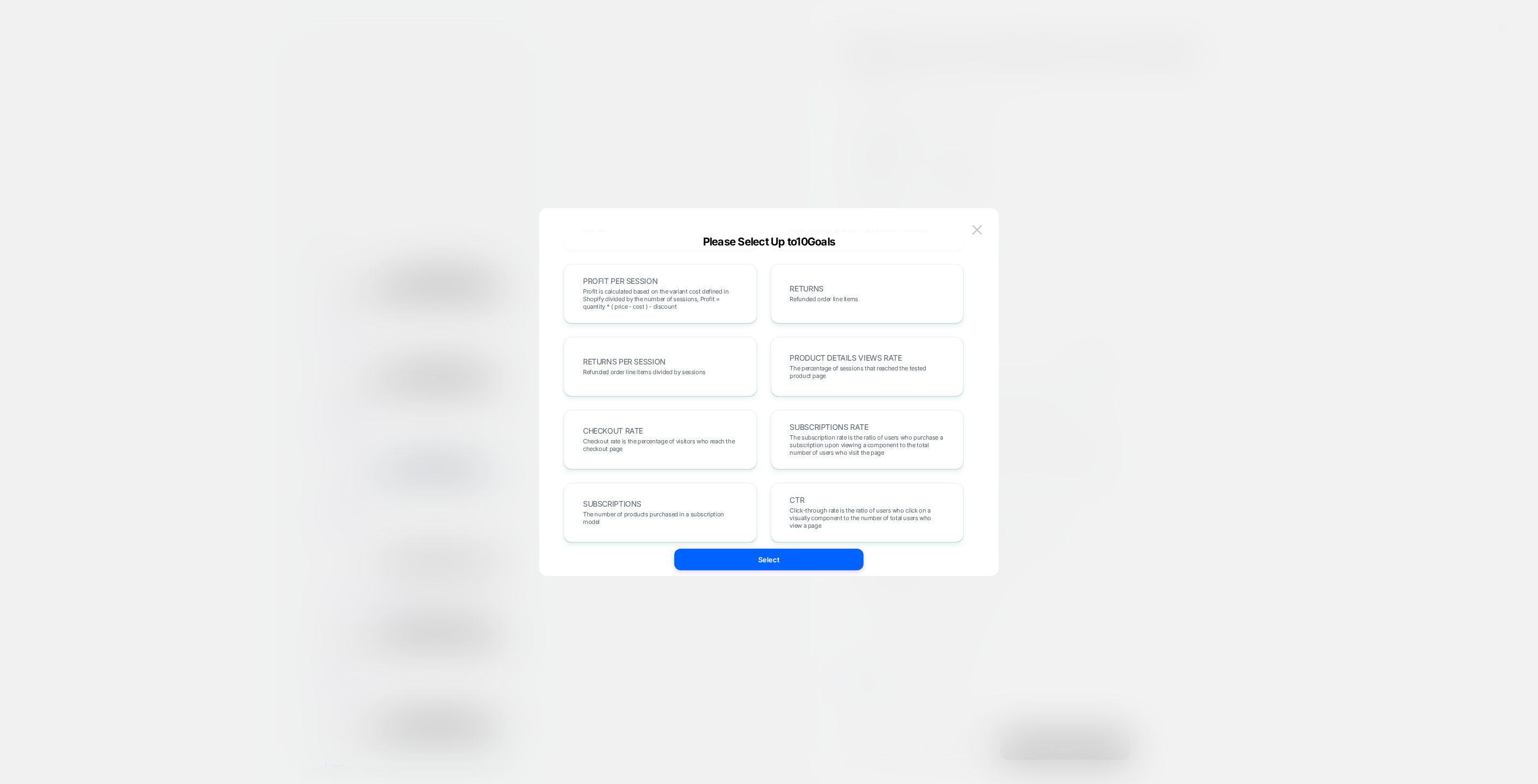
scroll to position [301, 0]
click at [815, 344] on span "PRODUCT DETAILS VIEWS RATE" at bounding box center [846, 348] width 112 height 8
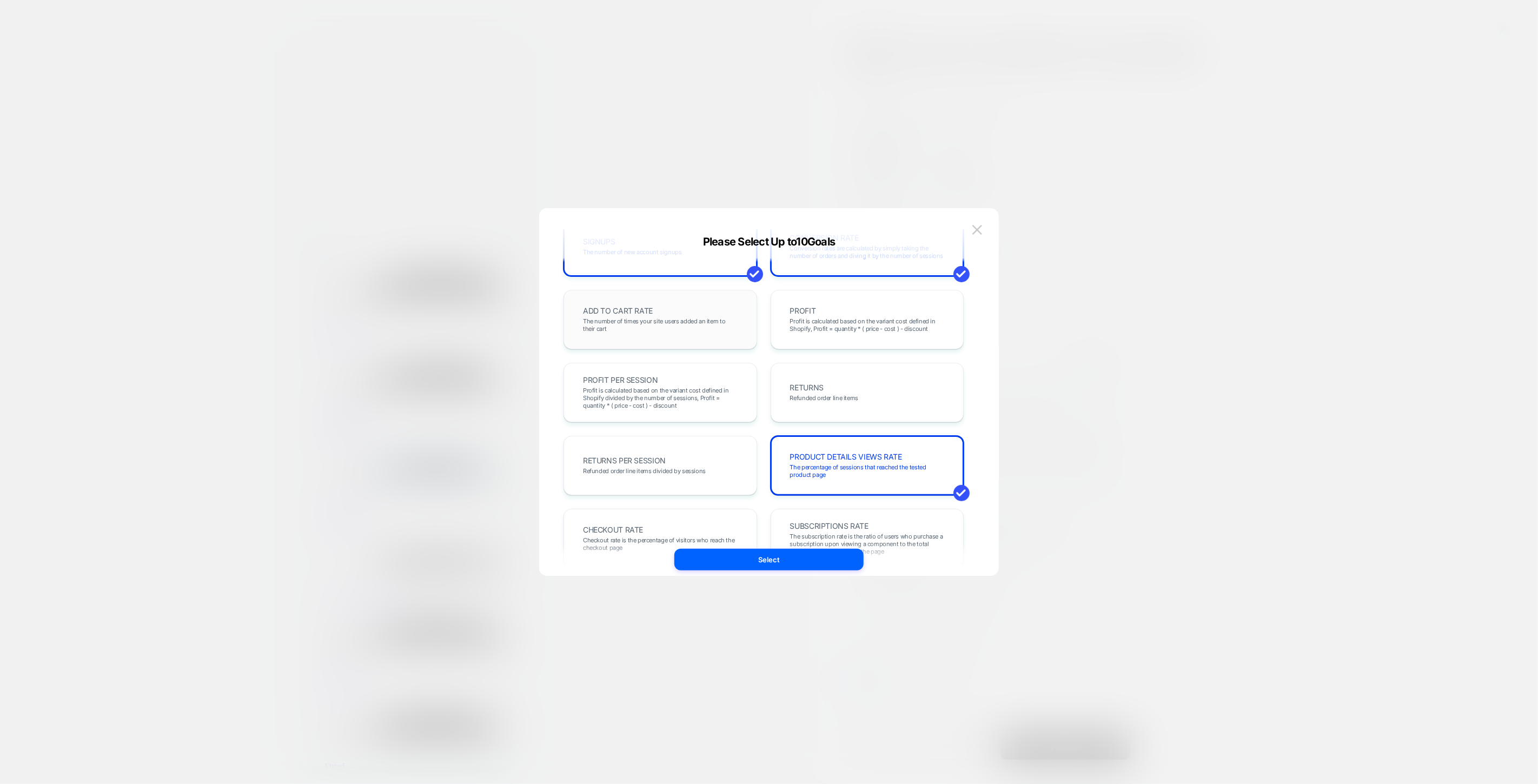
scroll to position [192, 0]
click at [606, 326] on span "The number of times your site users added an item to their cart" at bounding box center [660, 324] width 155 height 15
click at [796, 560] on button "Select" at bounding box center [769, 559] width 190 height 22
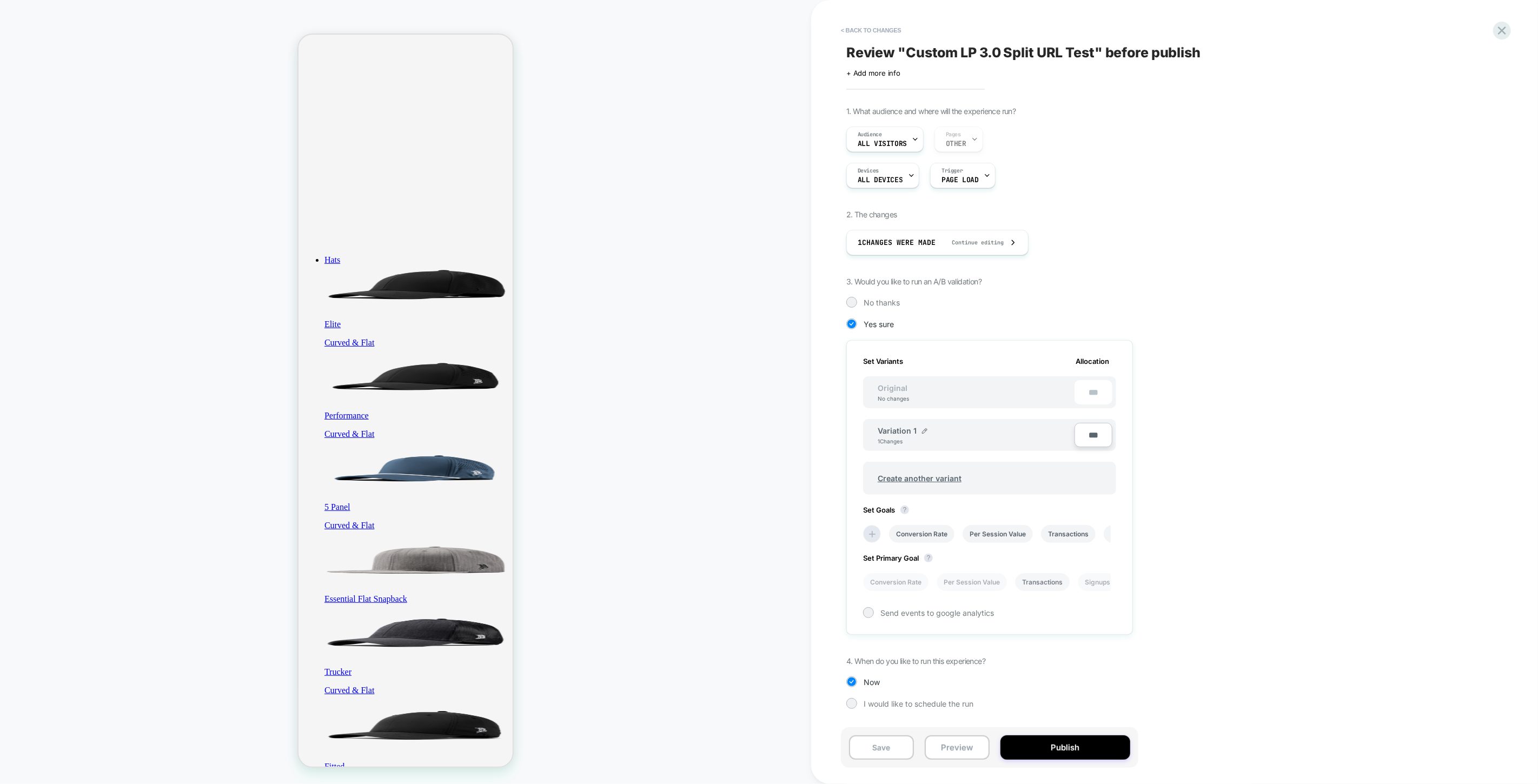
click at [1046, 577] on li "Transactions" at bounding box center [1043, 582] width 55 height 18
click at [971, 609] on span "Send events to google analytics" at bounding box center [938, 613] width 114 height 9
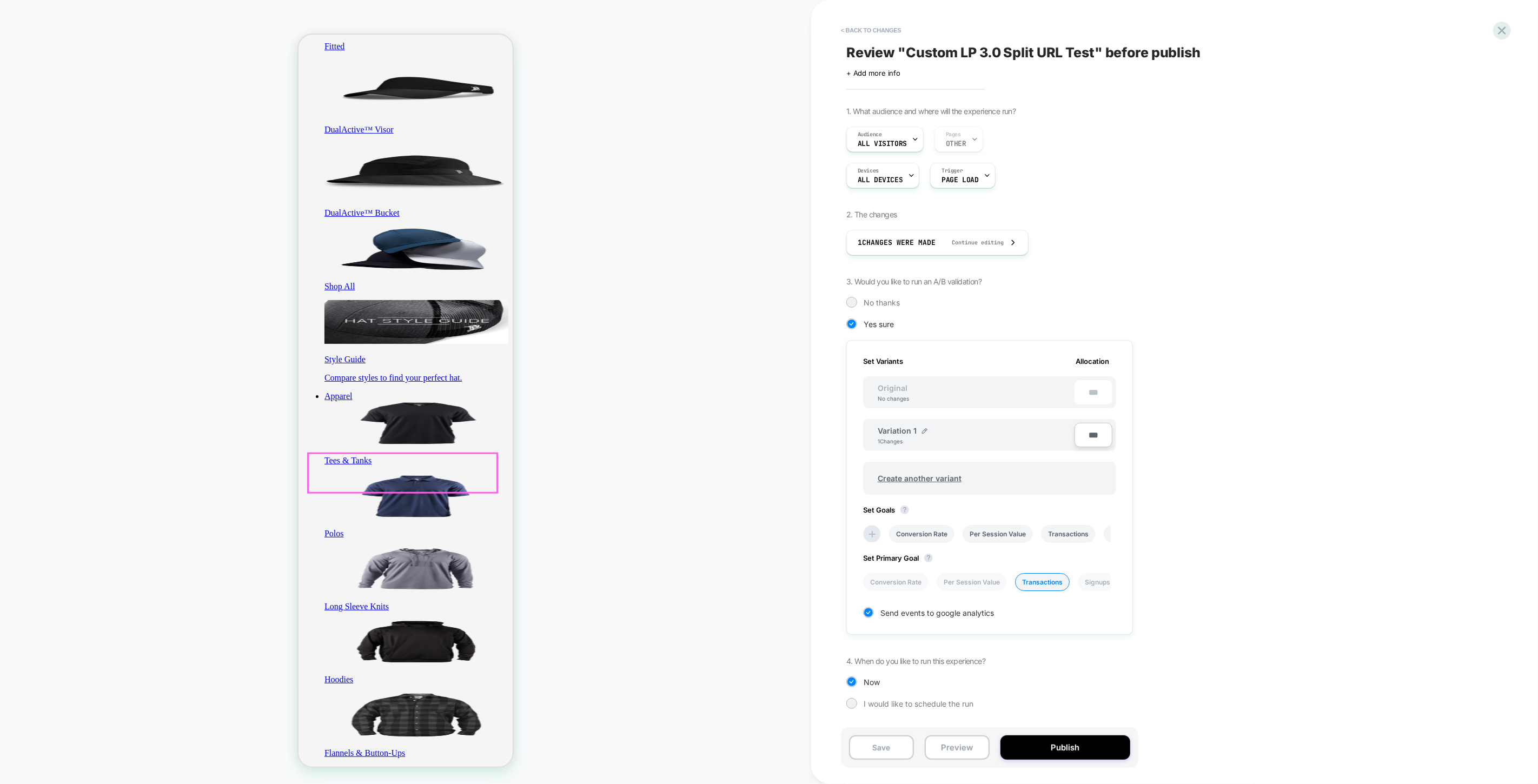
scroll to position [841, 0]
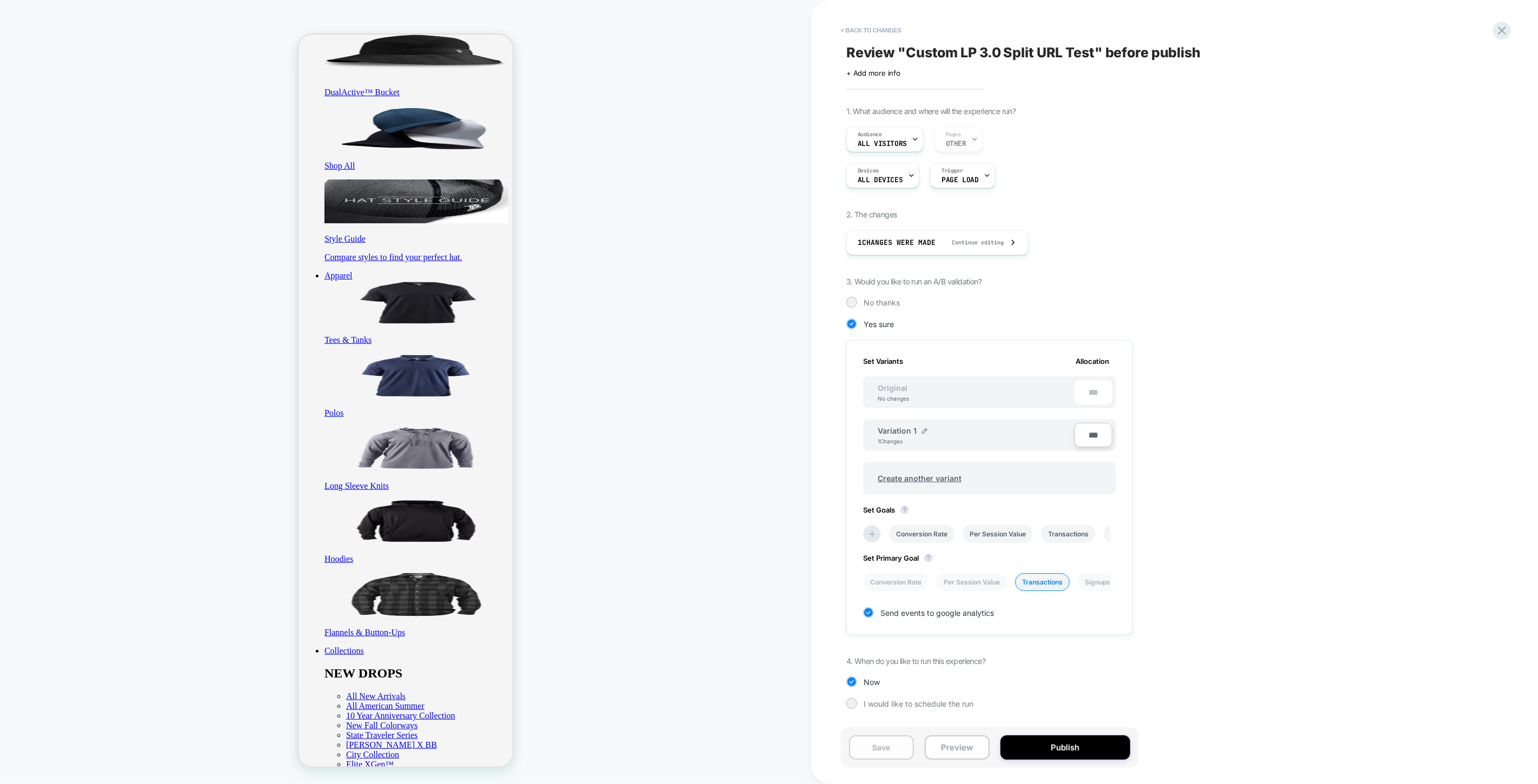
click at [880, 744] on button "Save" at bounding box center [882, 748] width 64 height 25
click at [960, 743] on button "Preview" at bounding box center [957, 748] width 64 height 25
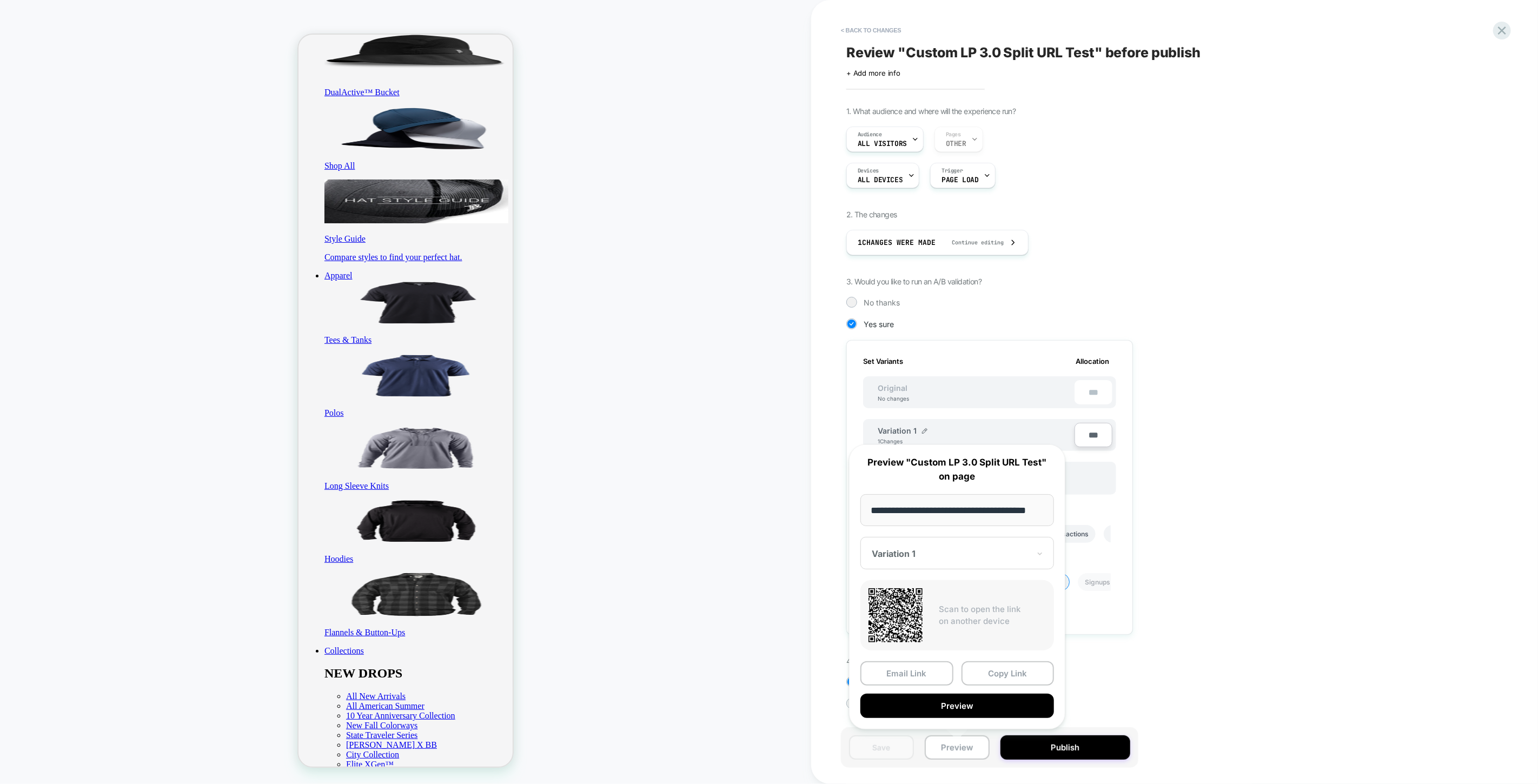
scroll to position [0, 0]
click at [1013, 555] on div at bounding box center [951, 553] width 158 height 10
click at [906, 612] on div "CONTROL" at bounding box center [957, 611] width 183 height 20
click at [1018, 511] on input "**********" at bounding box center [958, 510] width 193 height 32
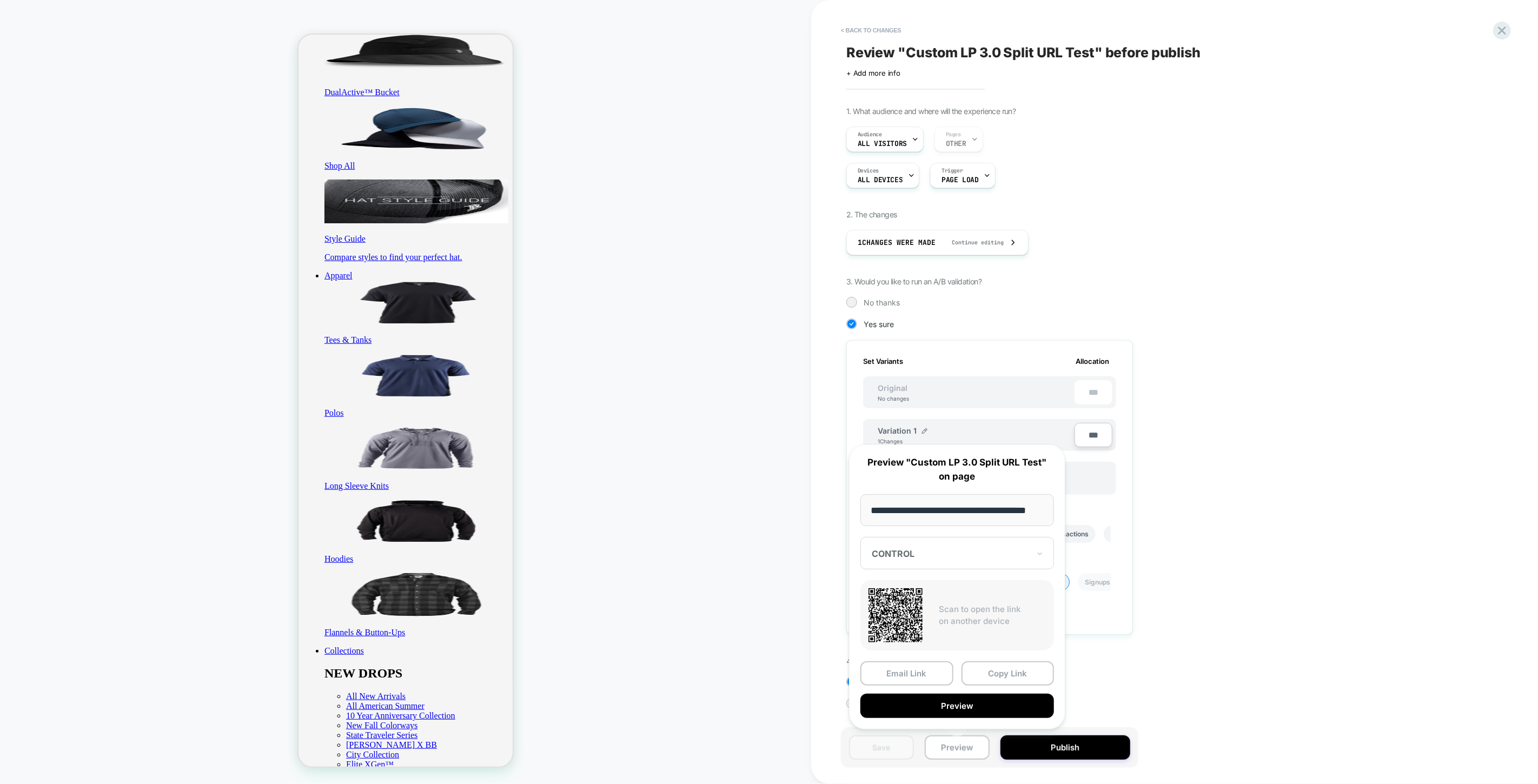
click at [950, 549] on div at bounding box center [951, 553] width 158 height 10
click at [913, 590] on div "Variation 1" at bounding box center [957, 591] width 183 height 20
click at [1003, 515] on input "**********" at bounding box center [958, 510] width 193 height 32
click at [957, 703] on button "Preview" at bounding box center [958, 706] width 193 height 25
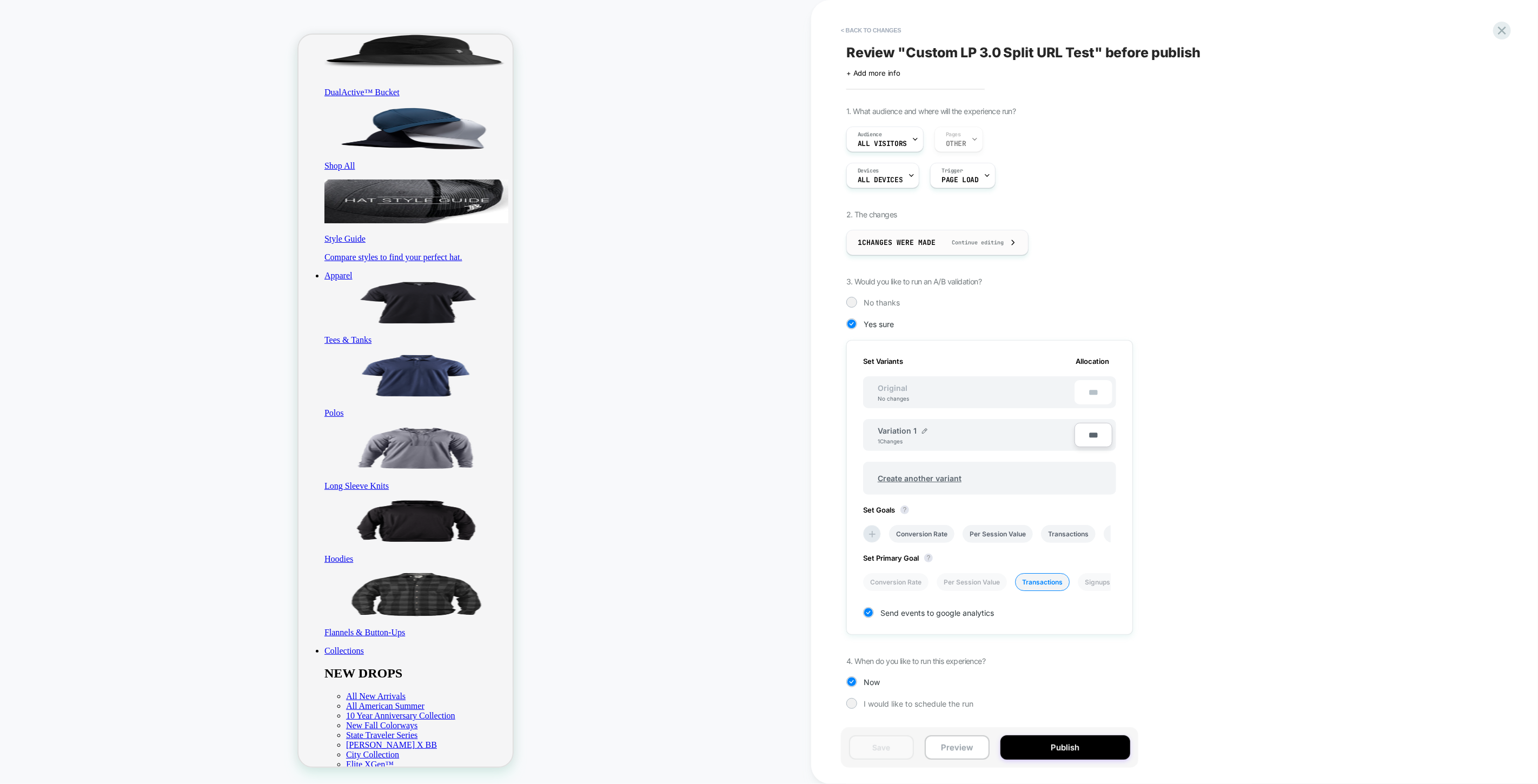
click at [963, 239] on span "Continue editing" at bounding box center [973, 242] width 63 height 7
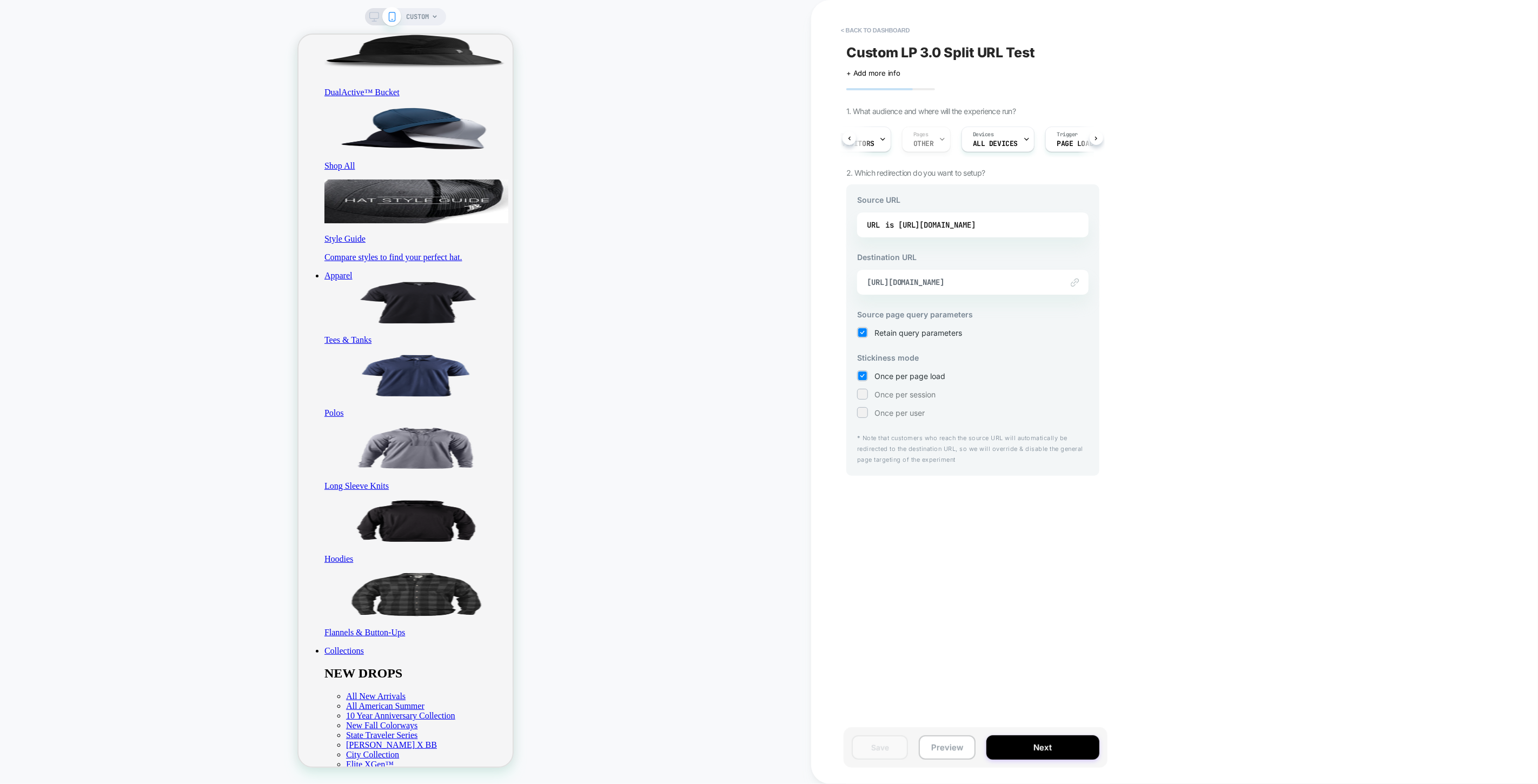
scroll to position [0, 32]
click at [938, 284] on span "[URL][DOMAIN_NAME]" at bounding box center [959, 283] width 185 height 9
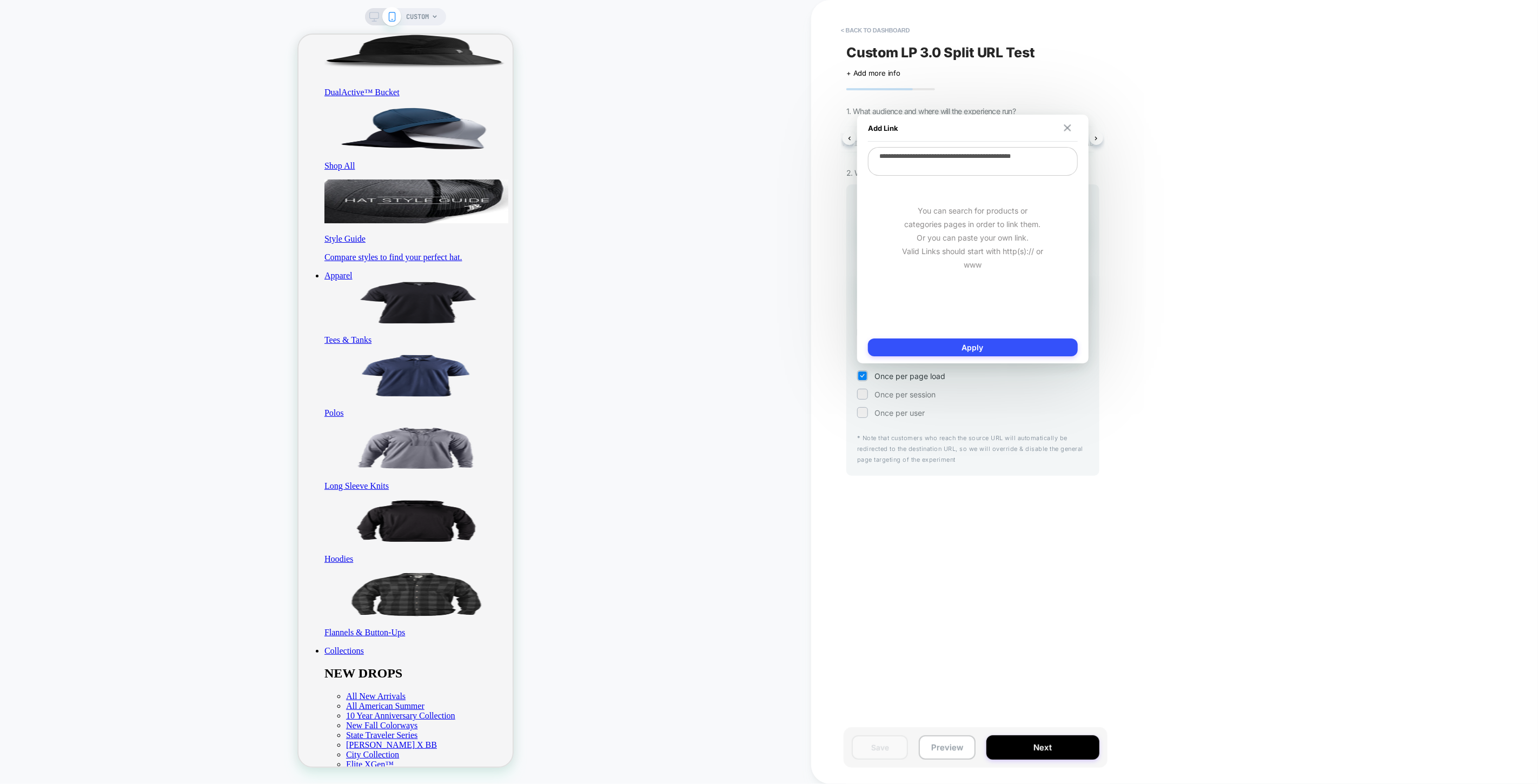
click at [1071, 126] on img at bounding box center [1067, 127] width 7 height 7
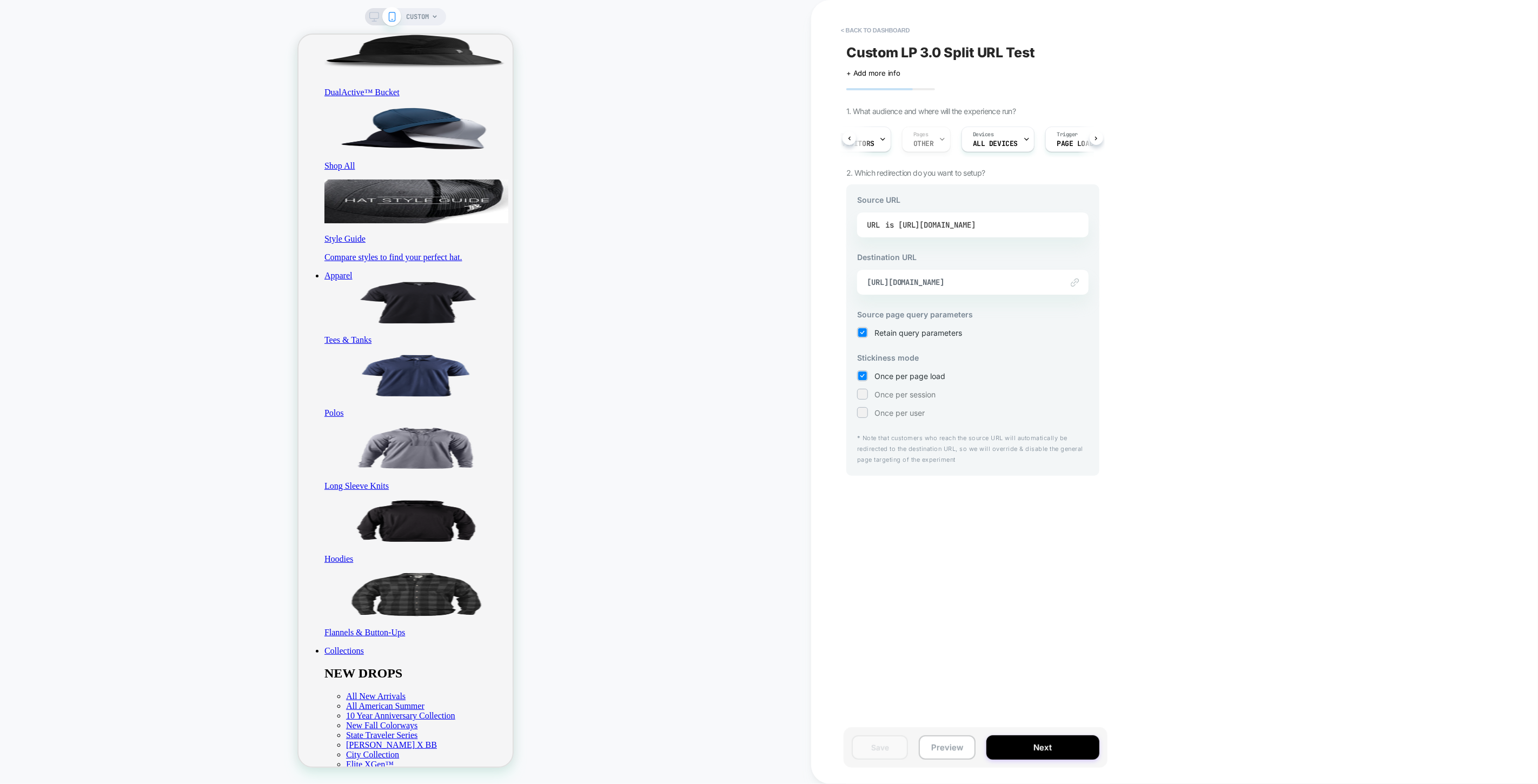
click at [976, 226] on div "is [URL][DOMAIN_NAME]" at bounding box center [930, 225] width 90 height 16
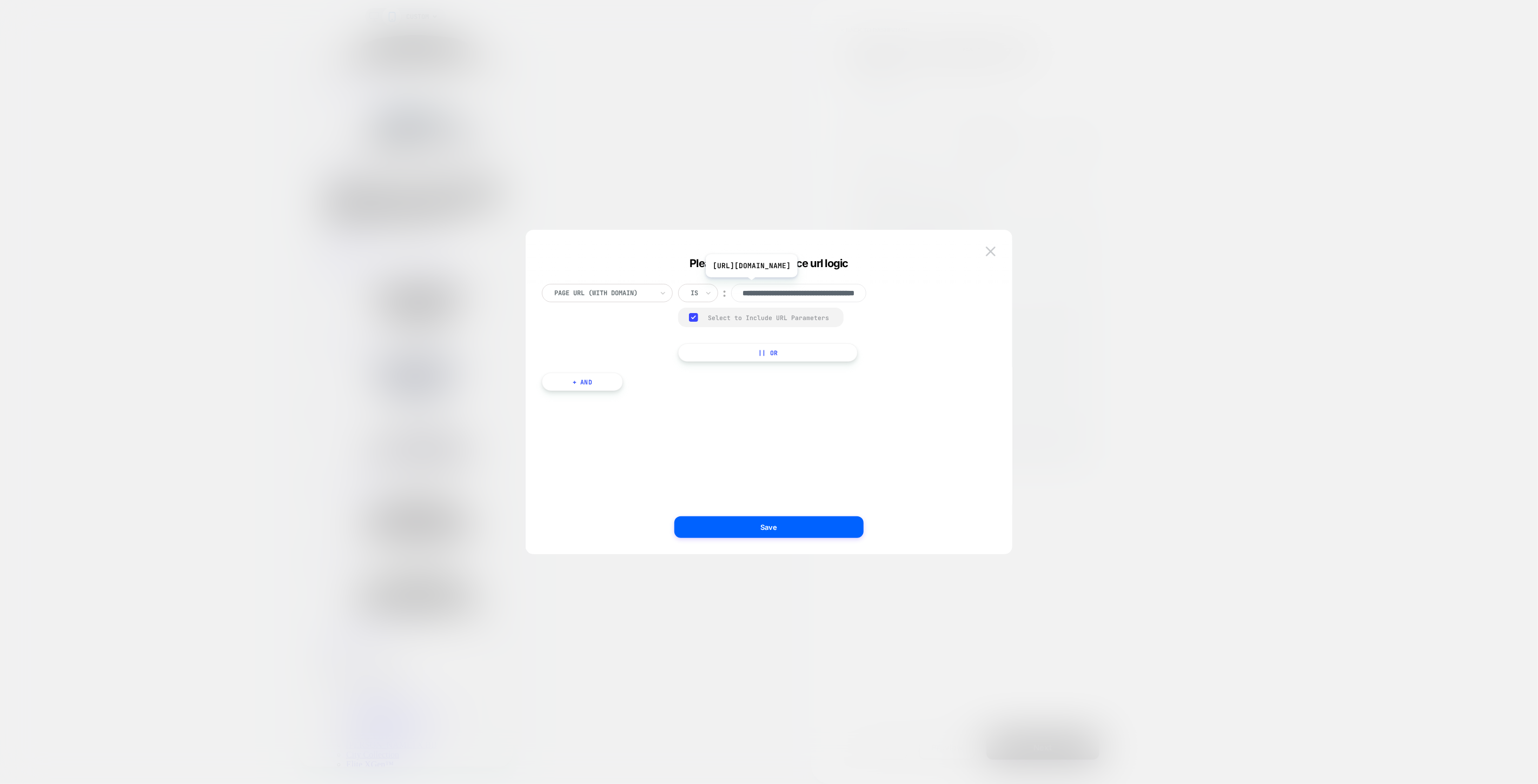
scroll to position [0, 72]
click at [994, 250] on img at bounding box center [991, 251] width 9 height 9
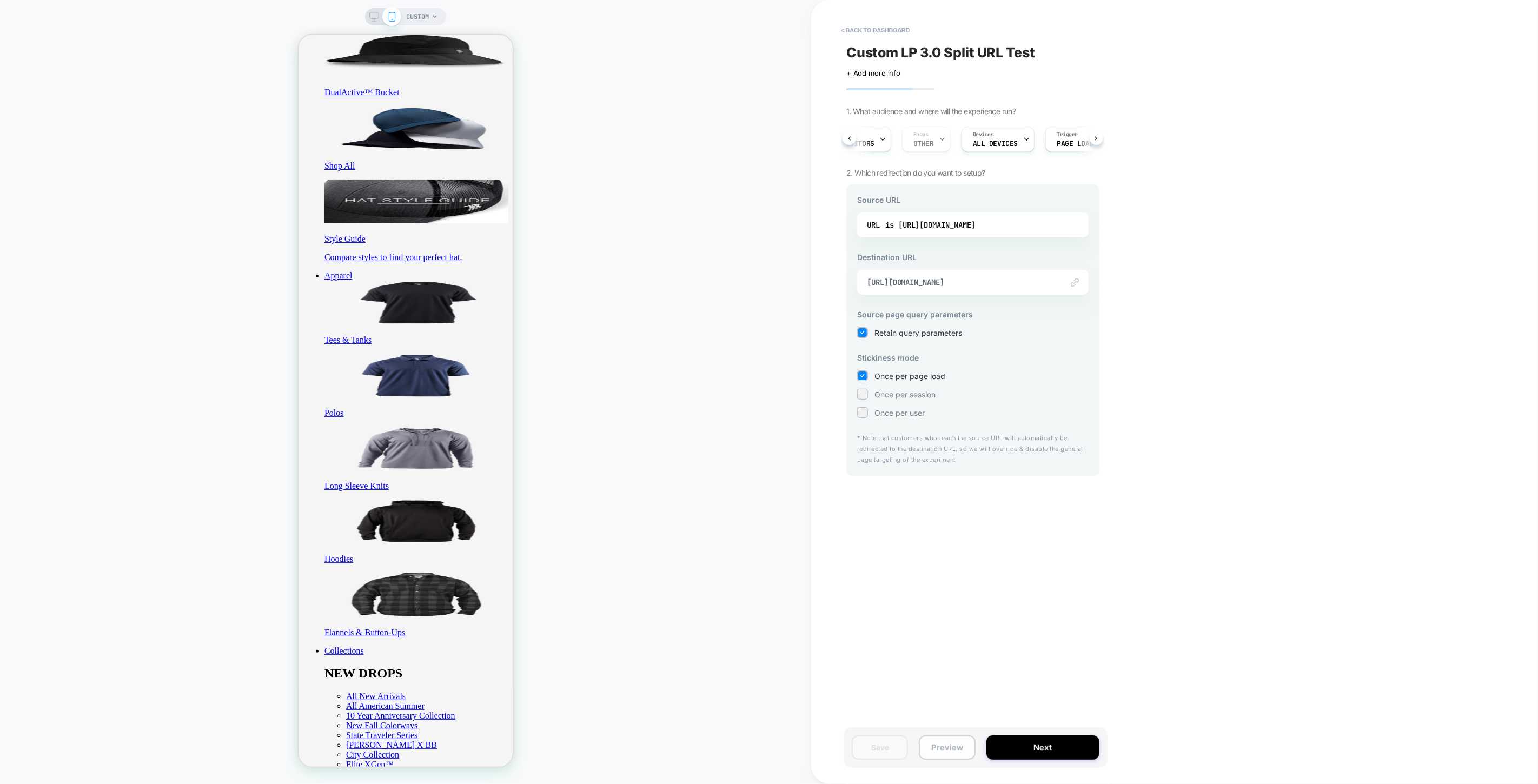
click at [943, 748] on button "Preview" at bounding box center [946, 748] width 56 height 25
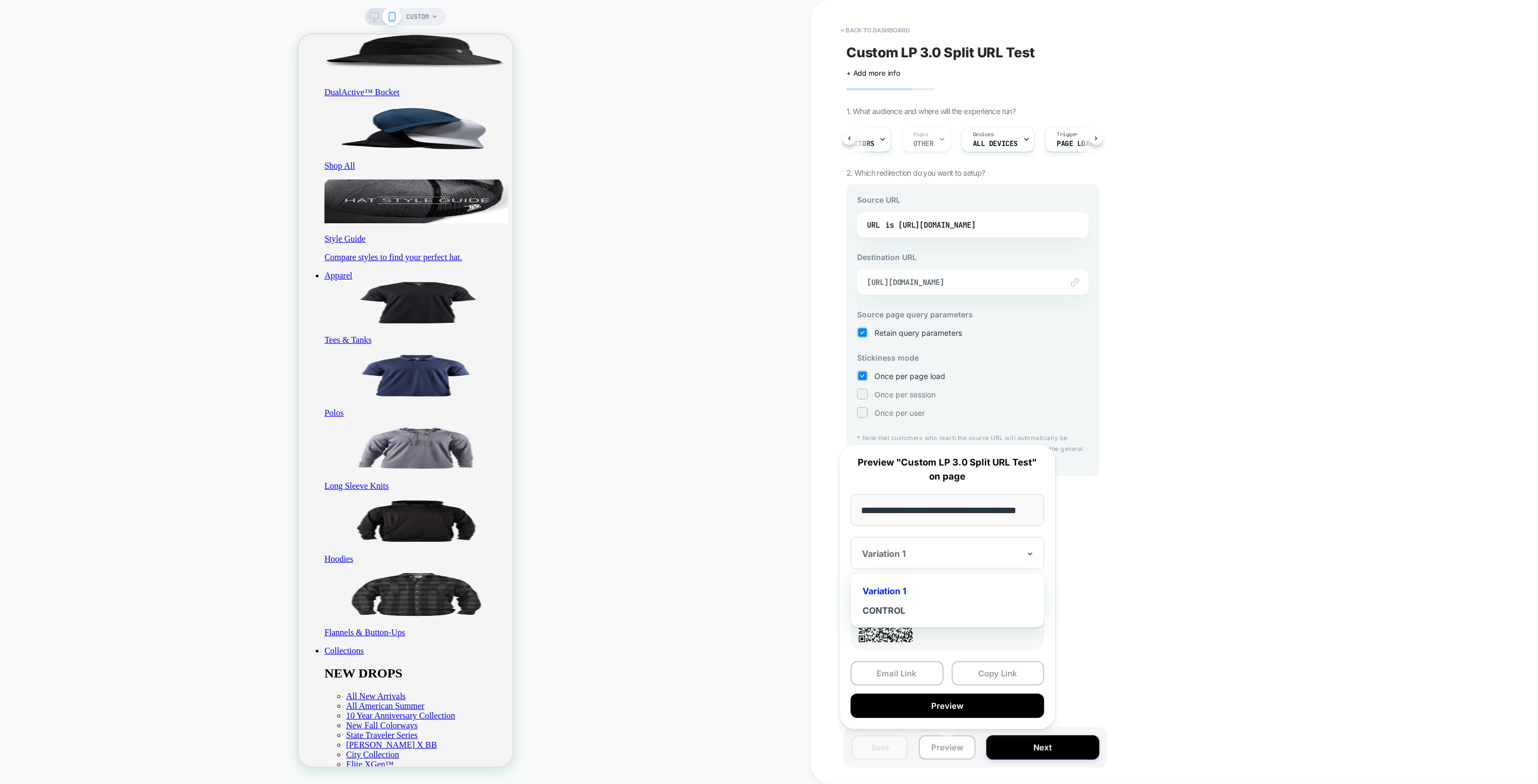
click at [1034, 555] on icon at bounding box center [1031, 553] width 8 height 10
click at [921, 677] on button "Email Link" at bounding box center [897, 674] width 93 height 25
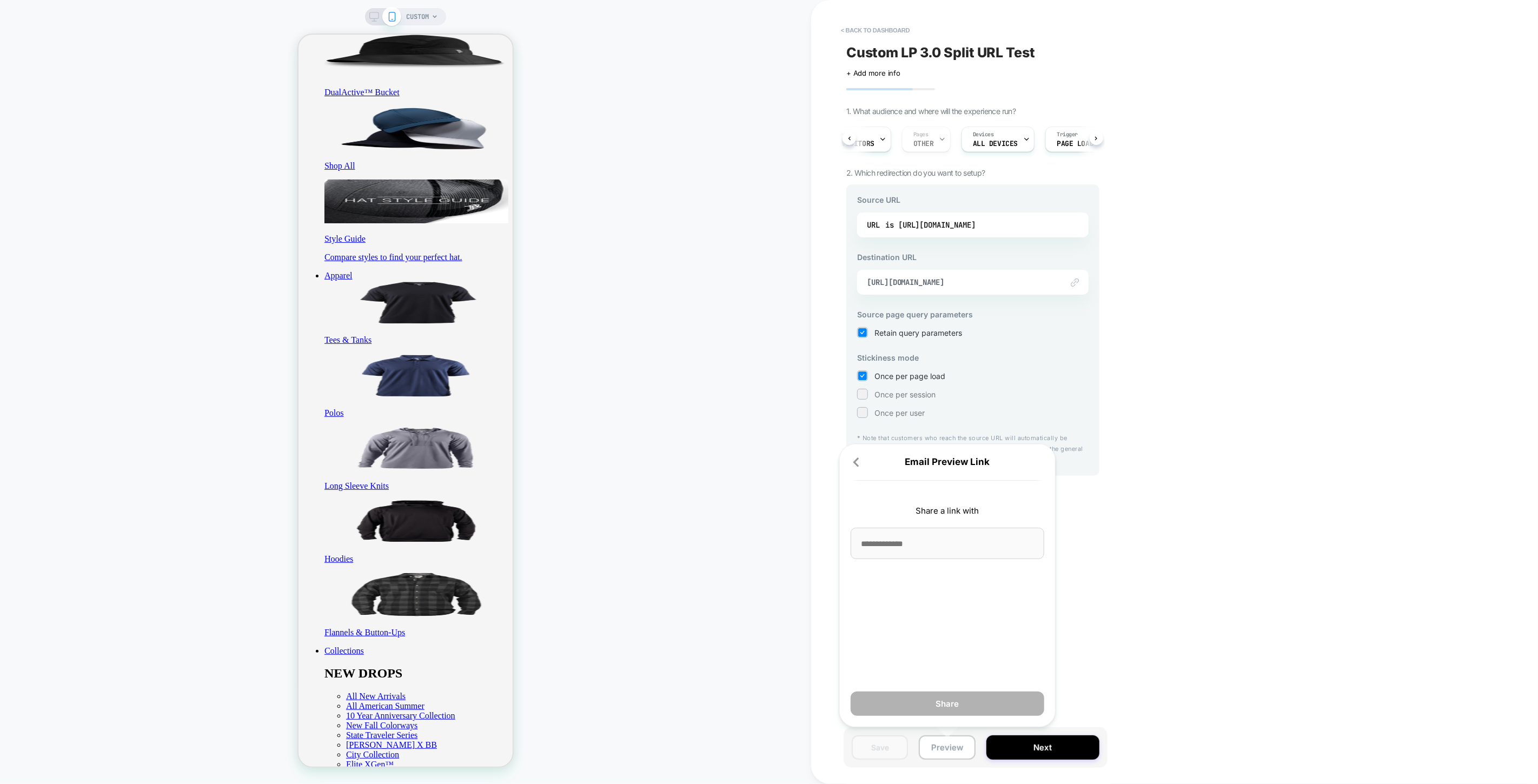
click at [892, 539] on input at bounding box center [947, 543] width 193 height 31
click at [923, 544] on input "**********" at bounding box center [947, 543] width 193 height 31
type input "**********"
click at [963, 702] on button "Share" at bounding box center [947, 704] width 193 height 25
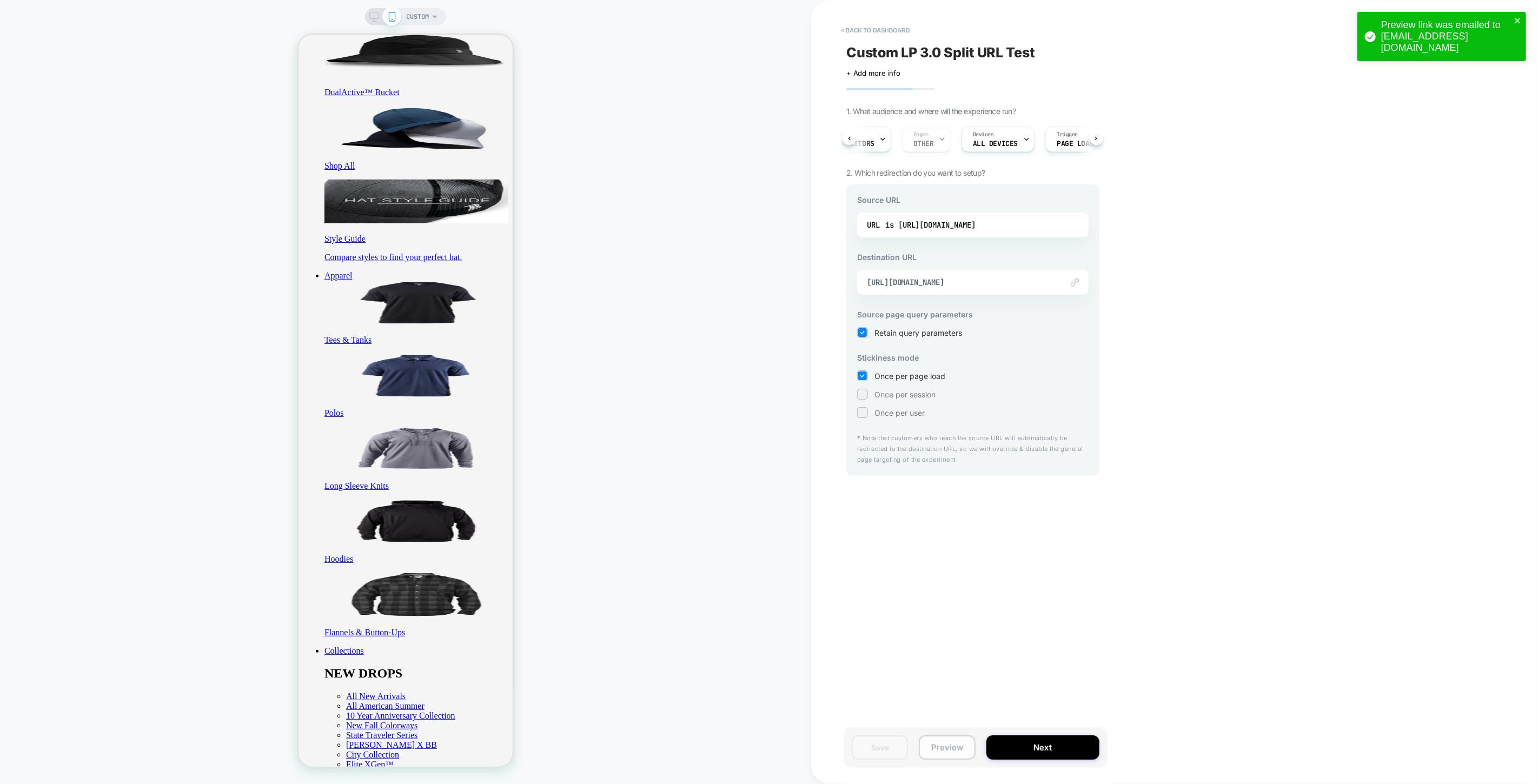
click at [942, 748] on button "Preview" at bounding box center [946, 748] width 56 height 25
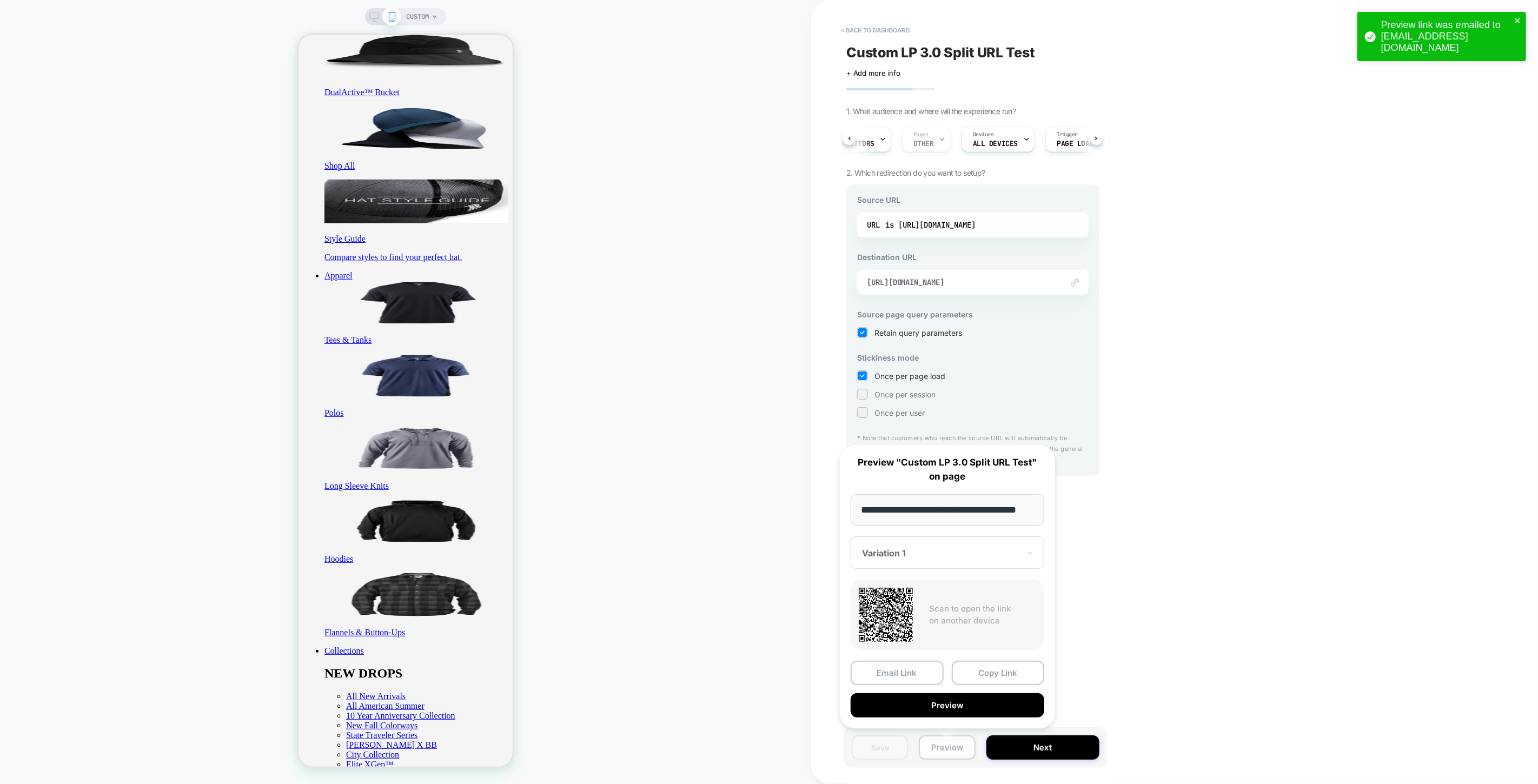
scroll to position [0, 16]
click at [1024, 512] on input "**********" at bounding box center [947, 510] width 193 height 32
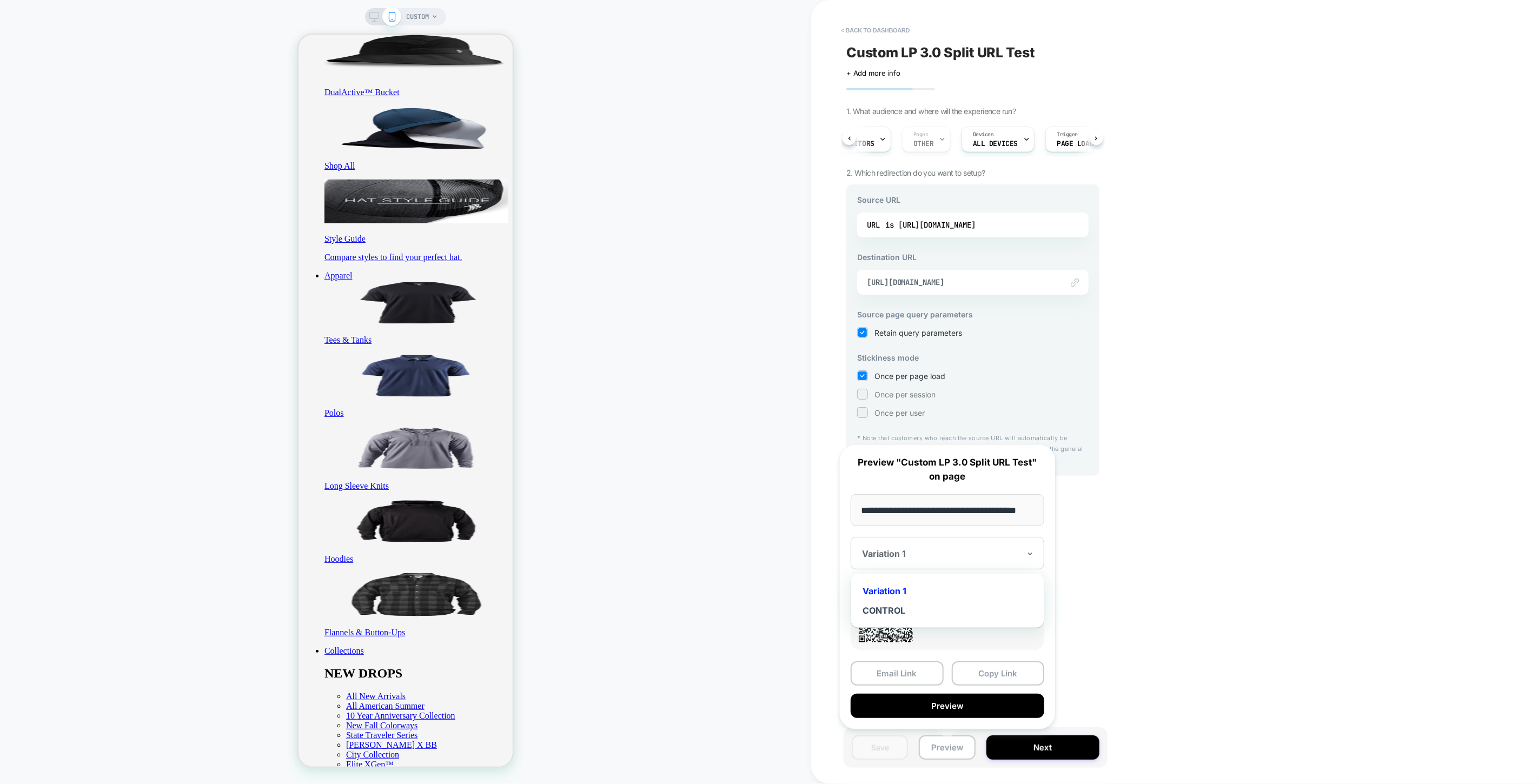
scroll to position [0, 0]
click at [1035, 558] on div "Variation 1" at bounding box center [947, 553] width 193 height 32
click at [896, 609] on div "CONTROL" at bounding box center [947, 611] width 183 height 20
click at [913, 553] on div at bounding box center [941, 553] width 158 height 10
click at [889, 590] on div "Variation 1" at bounding box center [947, 591] width 183 height 20
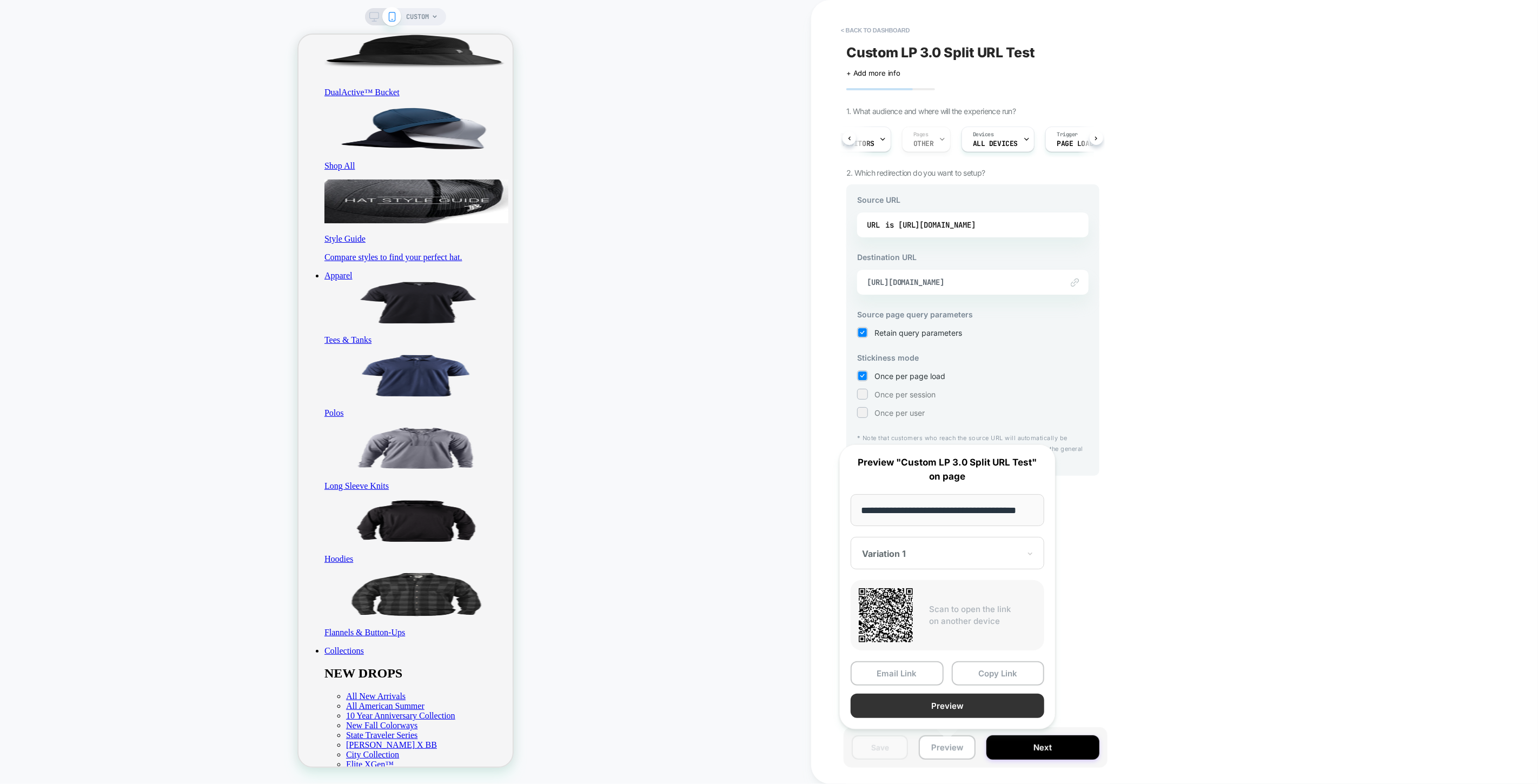
click at [916, 701] on button "Preview" at bounding box center [947, 706] width 193 height 25
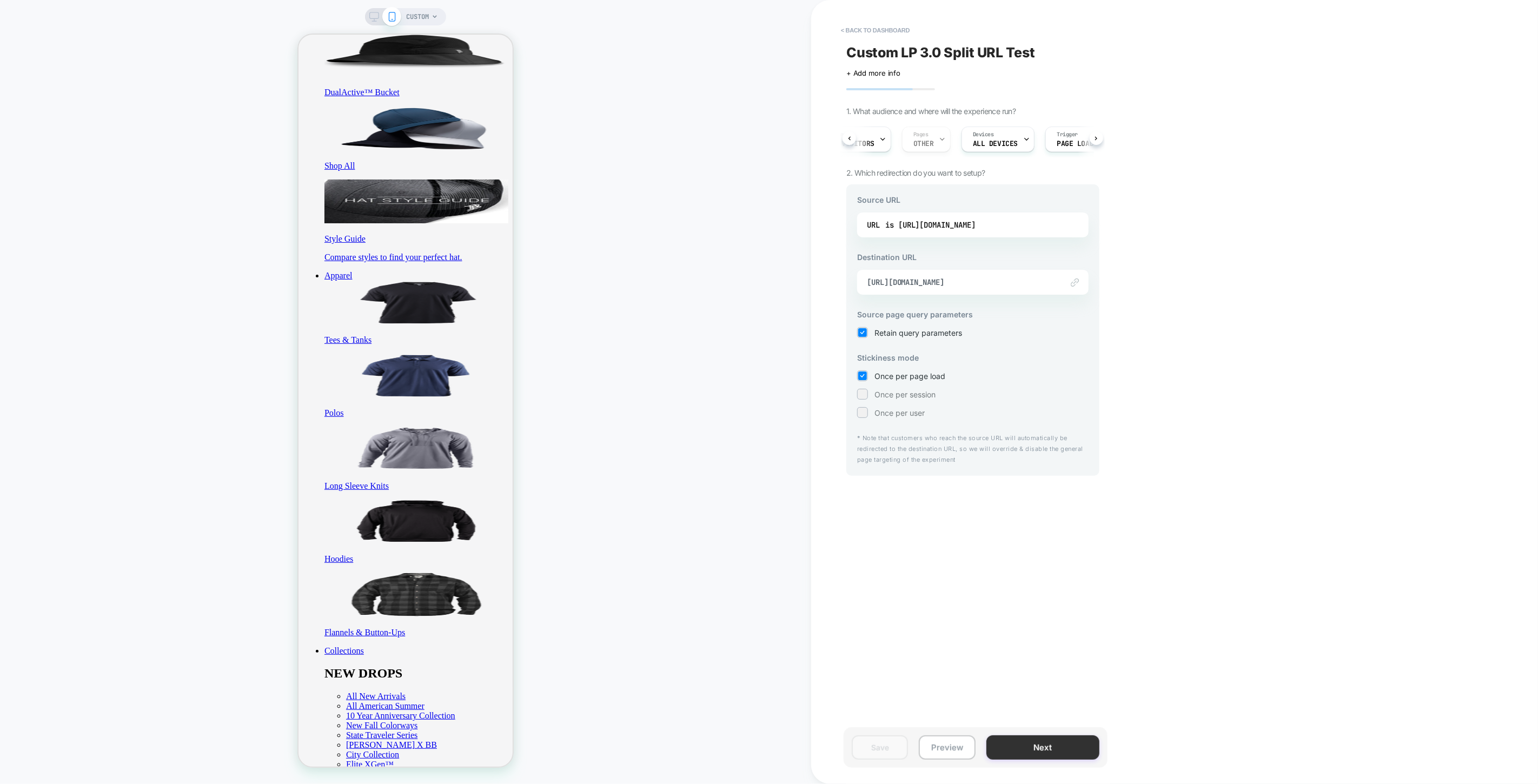
click at [1048, 750] on button "Next" at bounding box center [1042, 748] width 113 height 25
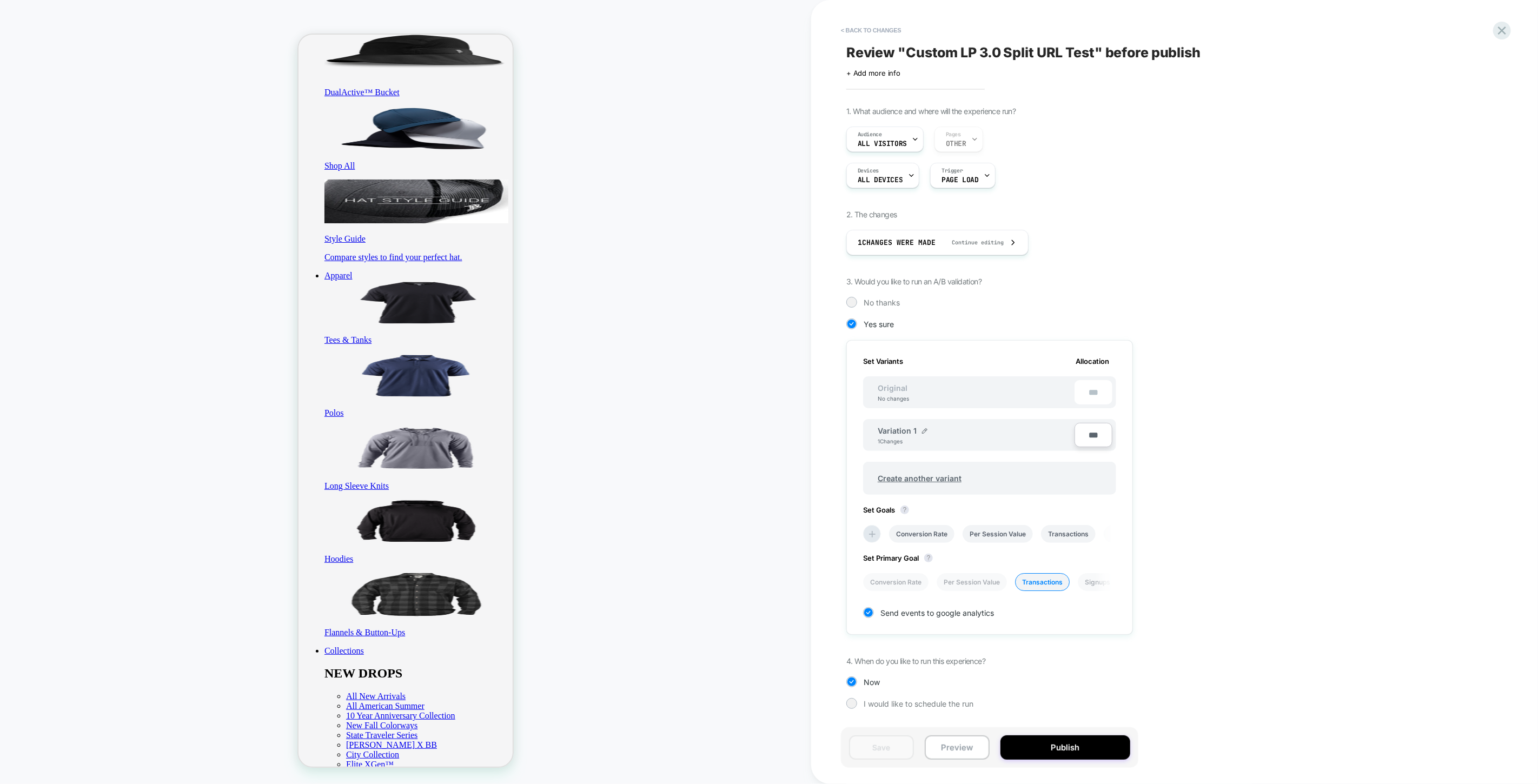
scroll to position [0, 1]
click at [1500, 31] on icon at bounding box center [1502, 30] width 9 height 9
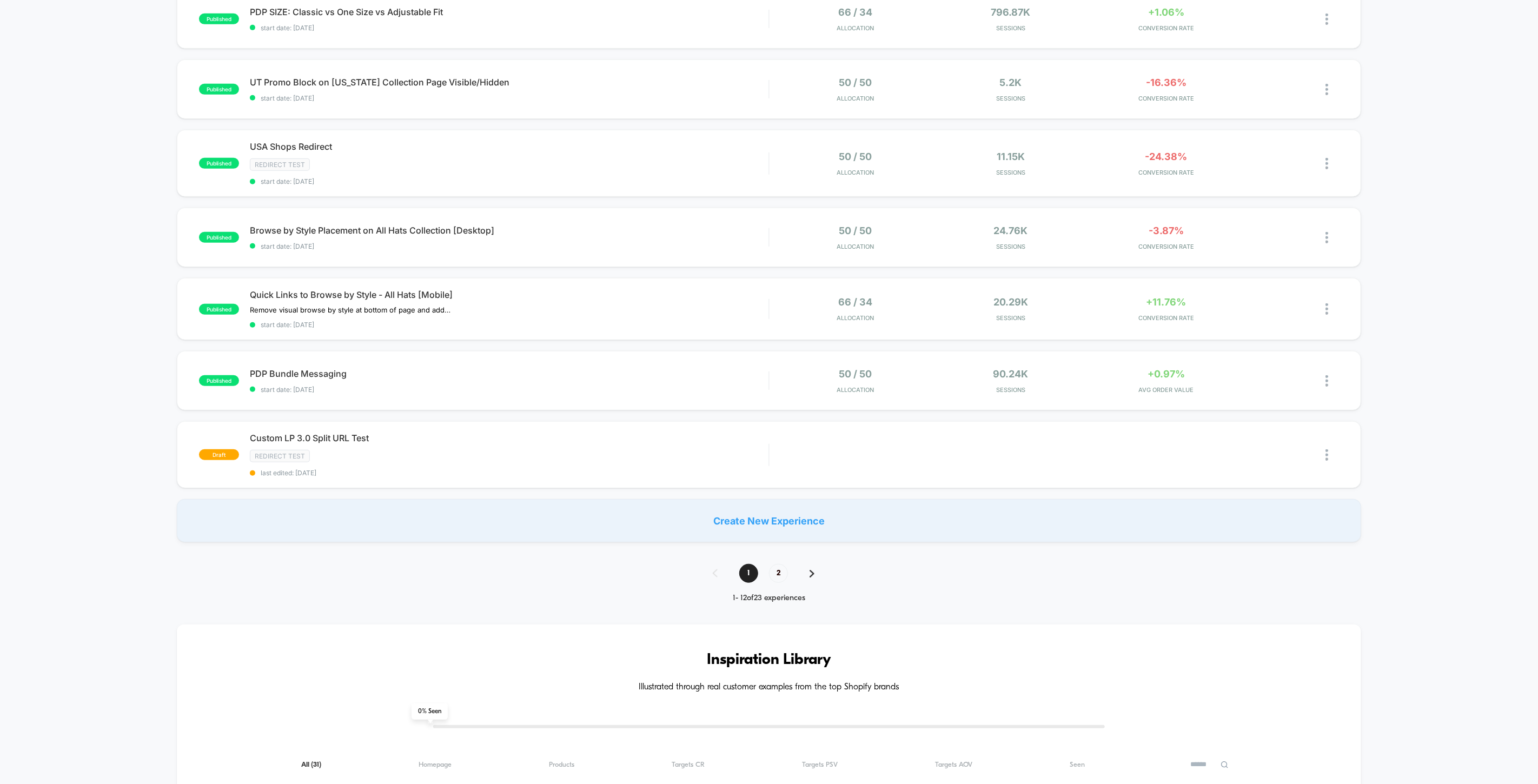
scroll to position [240, 0]
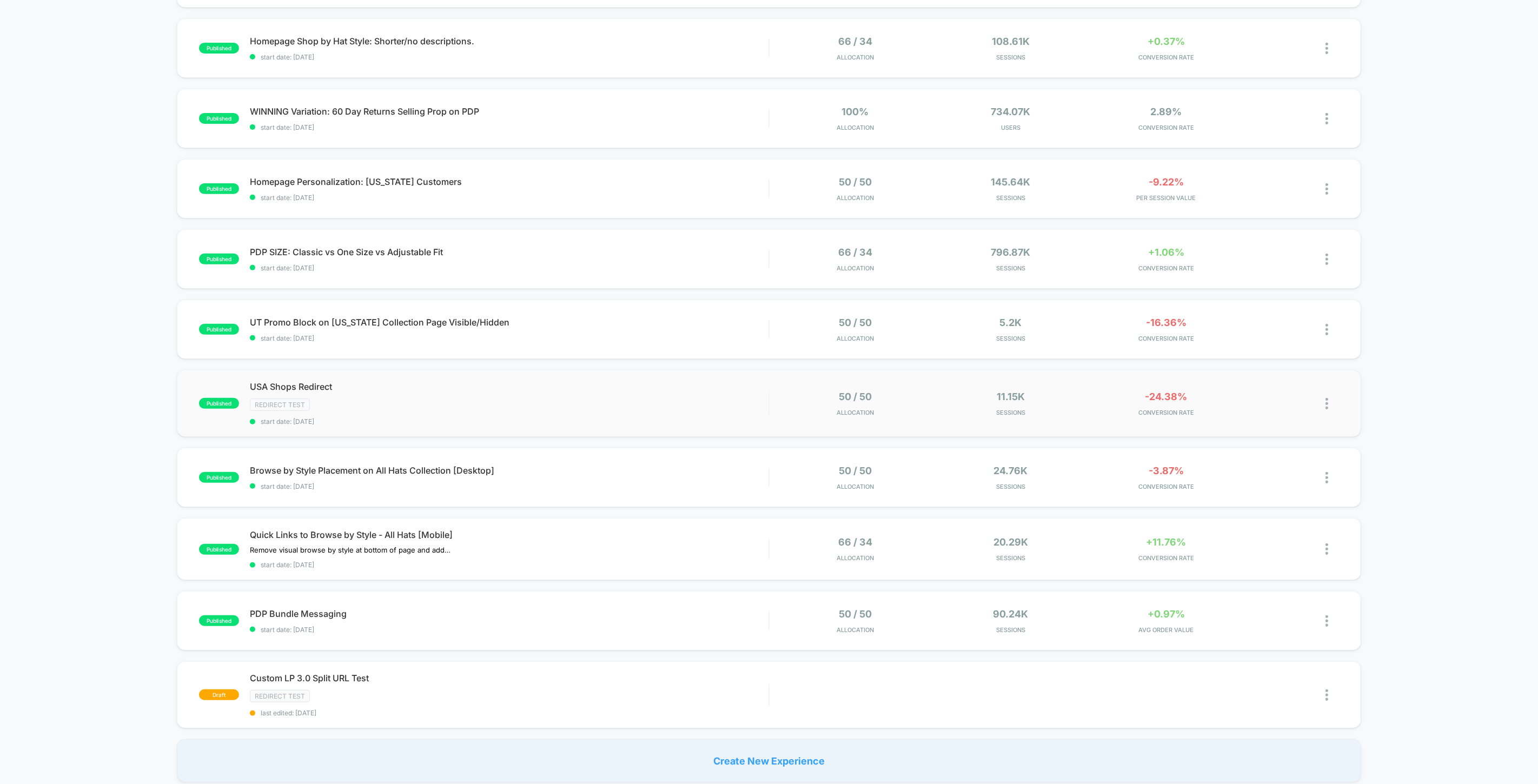
click at [284, 381] on div "published USA Shops Redirect Redirect Test start date: [DATE] 50 / 50 Allocatio…" at bounding box center [769, 403] width 1184 height 67
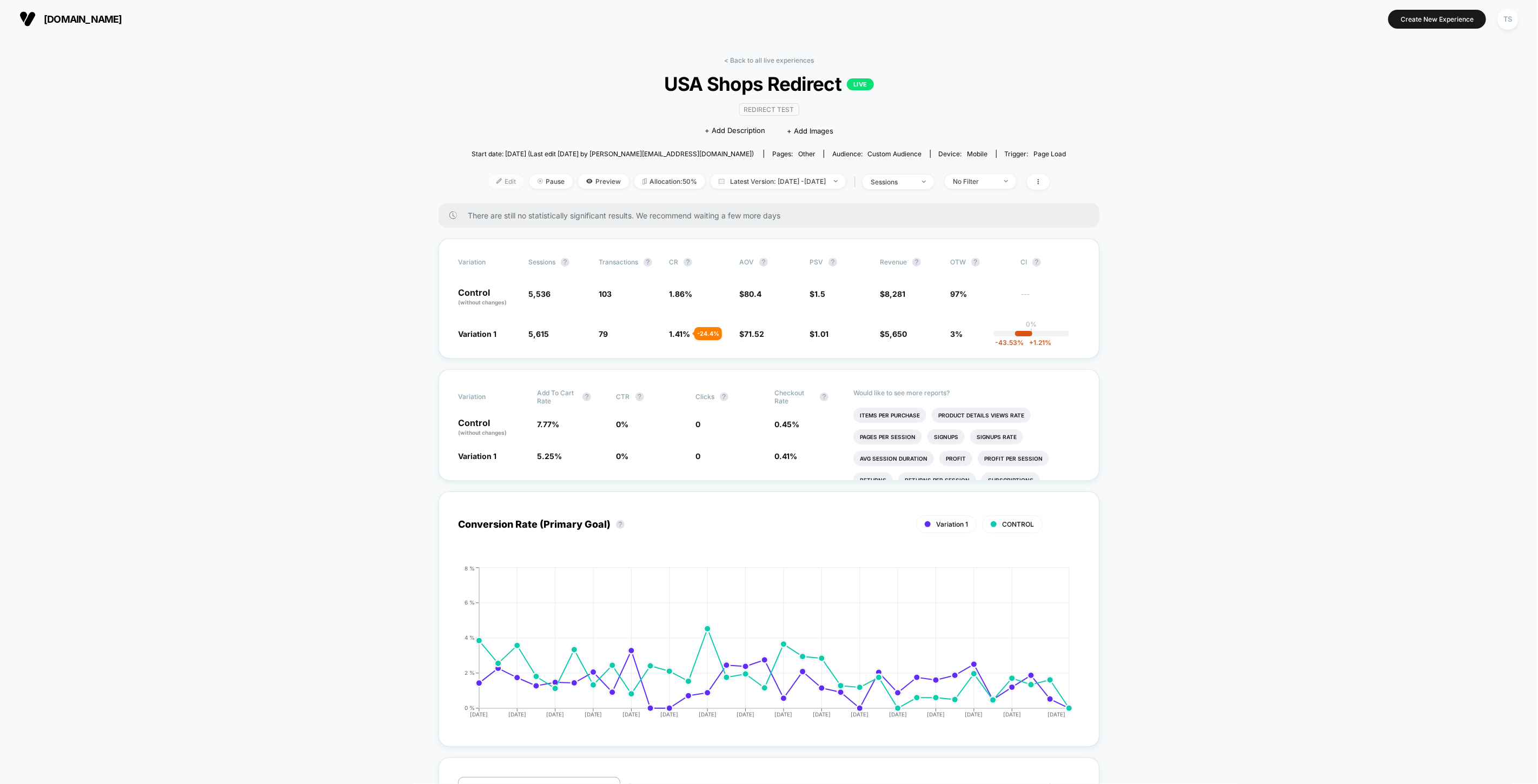
click at [497, 180] on img at bounding box center [500, 181] width 6 height 6
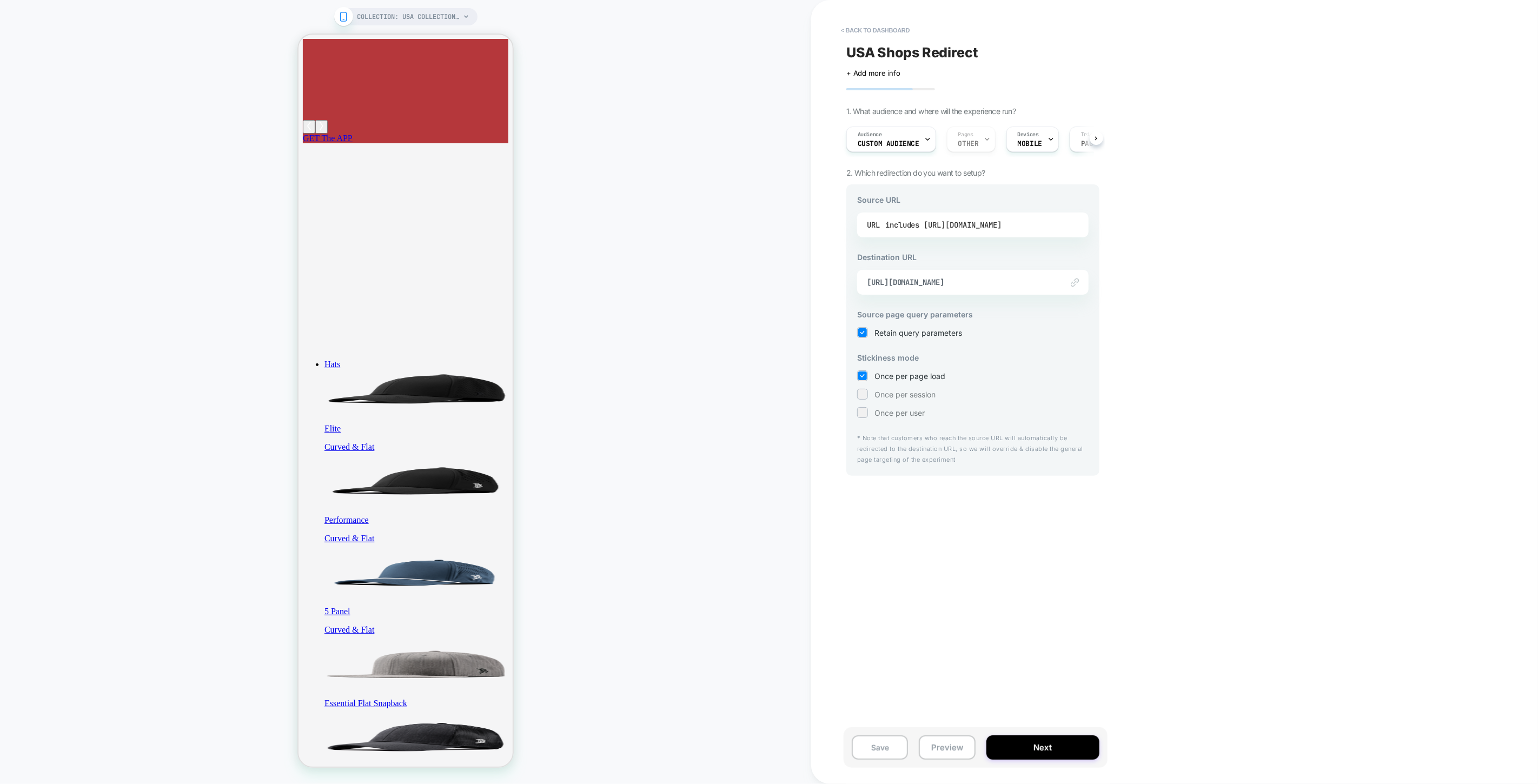
click at [963, 221] on div "includes [URL][DOMAIN_NAME]" at bounding box center [943, 225] width 117 height 16
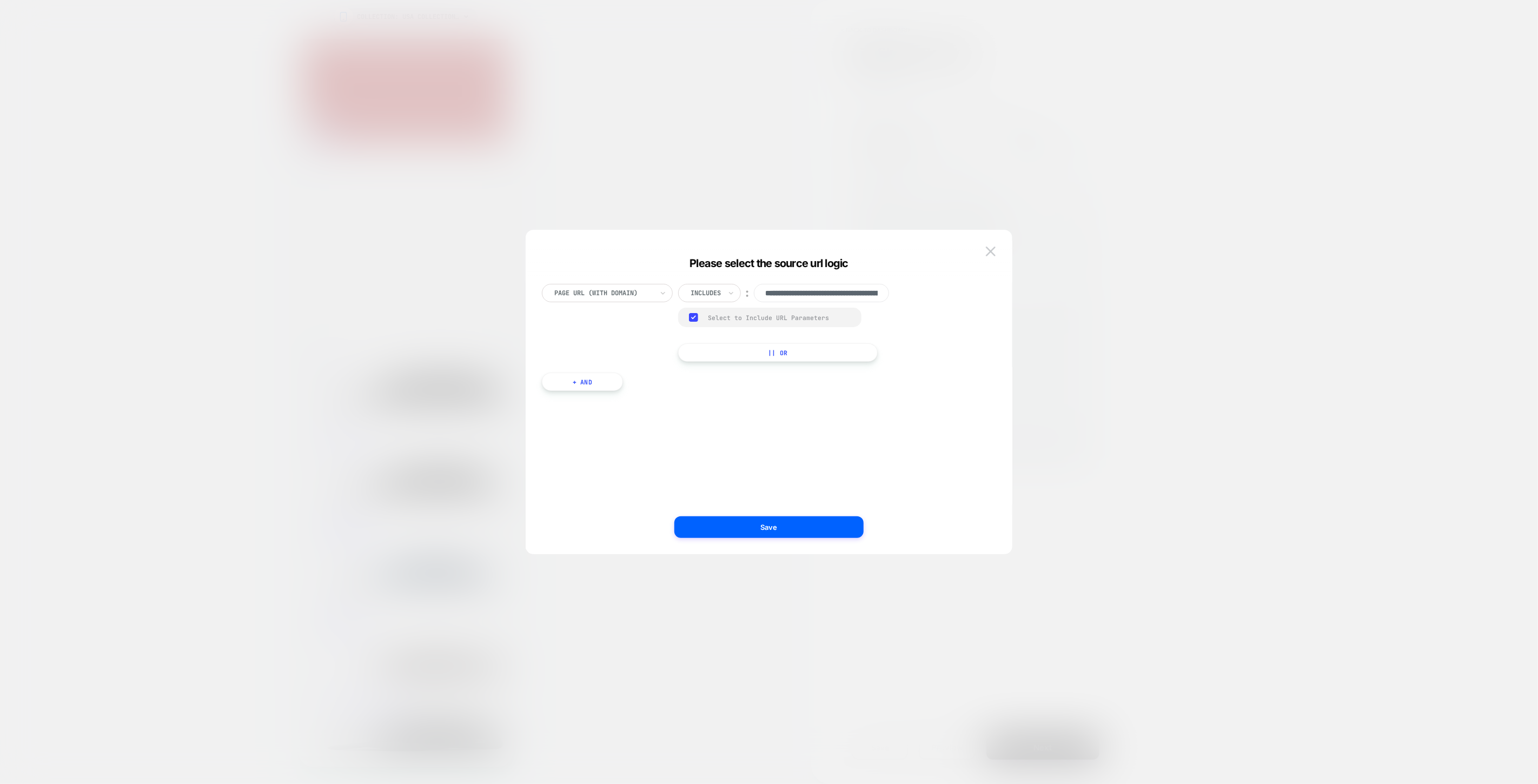
scroll to position [0, 86]
click at [997, 255] on button at bounding box center [990, 251] width 16 height 16
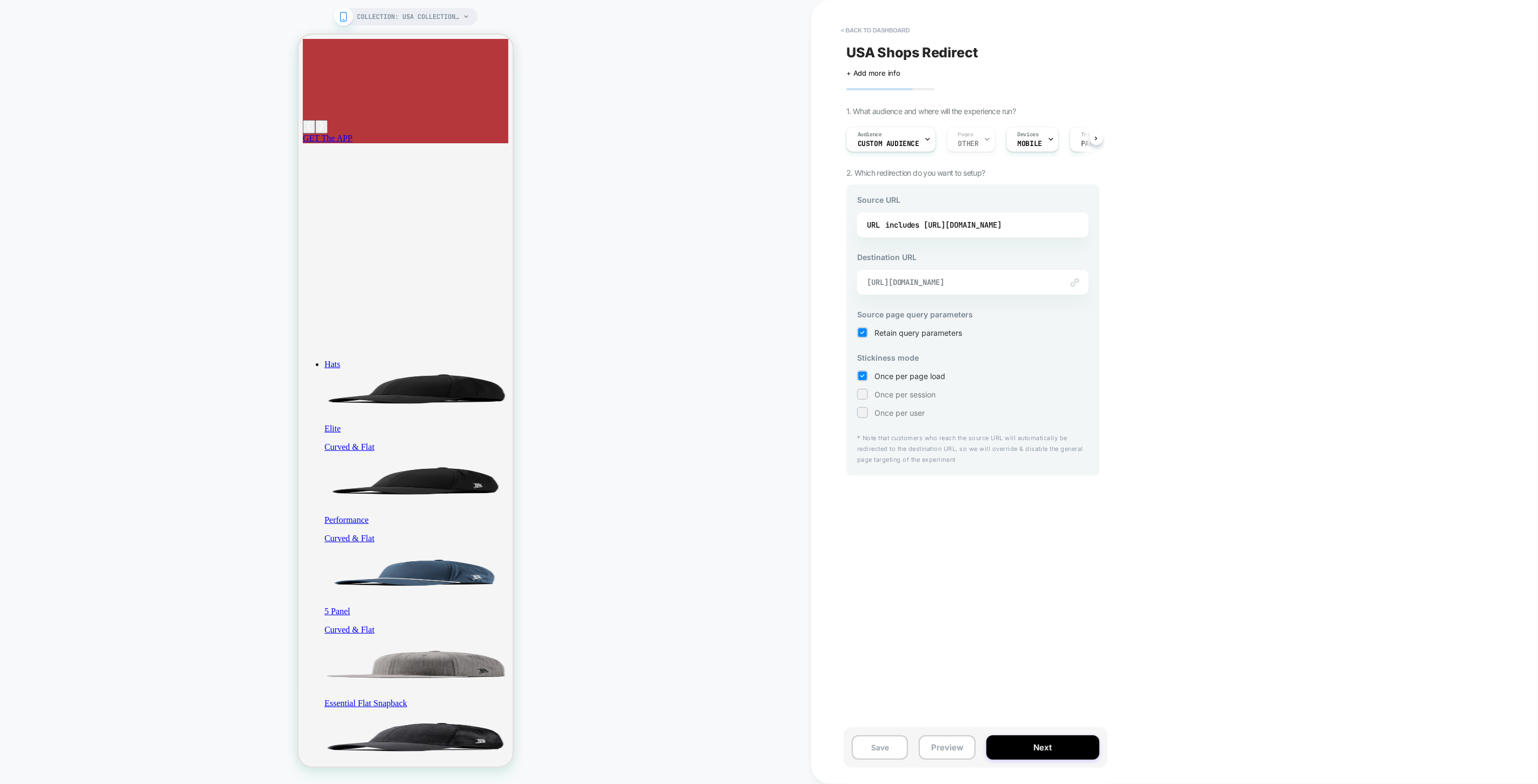
click at [948, 285] on span "[URL][DOMAIN_NAME]" at bounding box center [959, 283] width 185 height 9
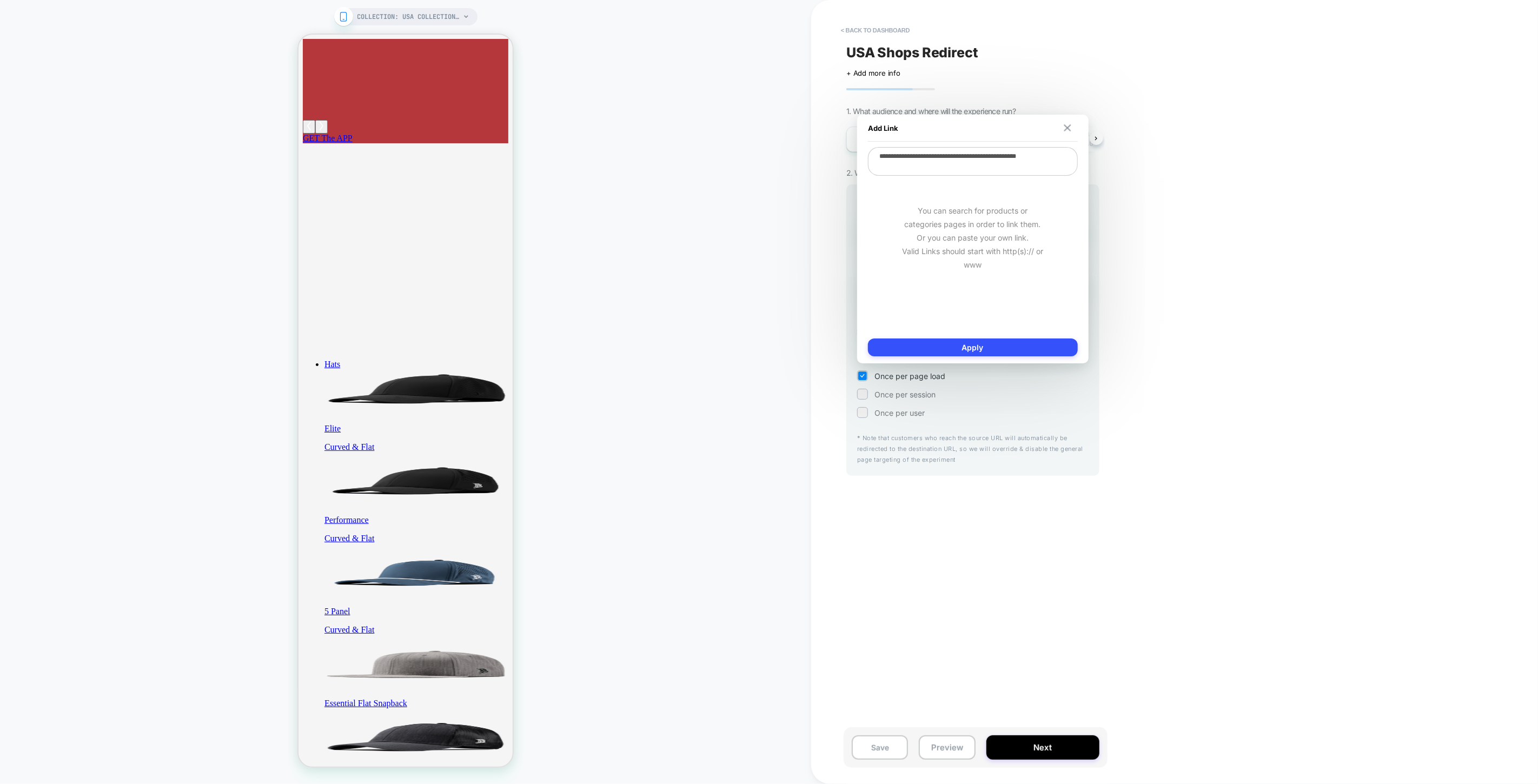
click at [1071, 130] on img at bounding box center [1067, 127] width 7 height 7
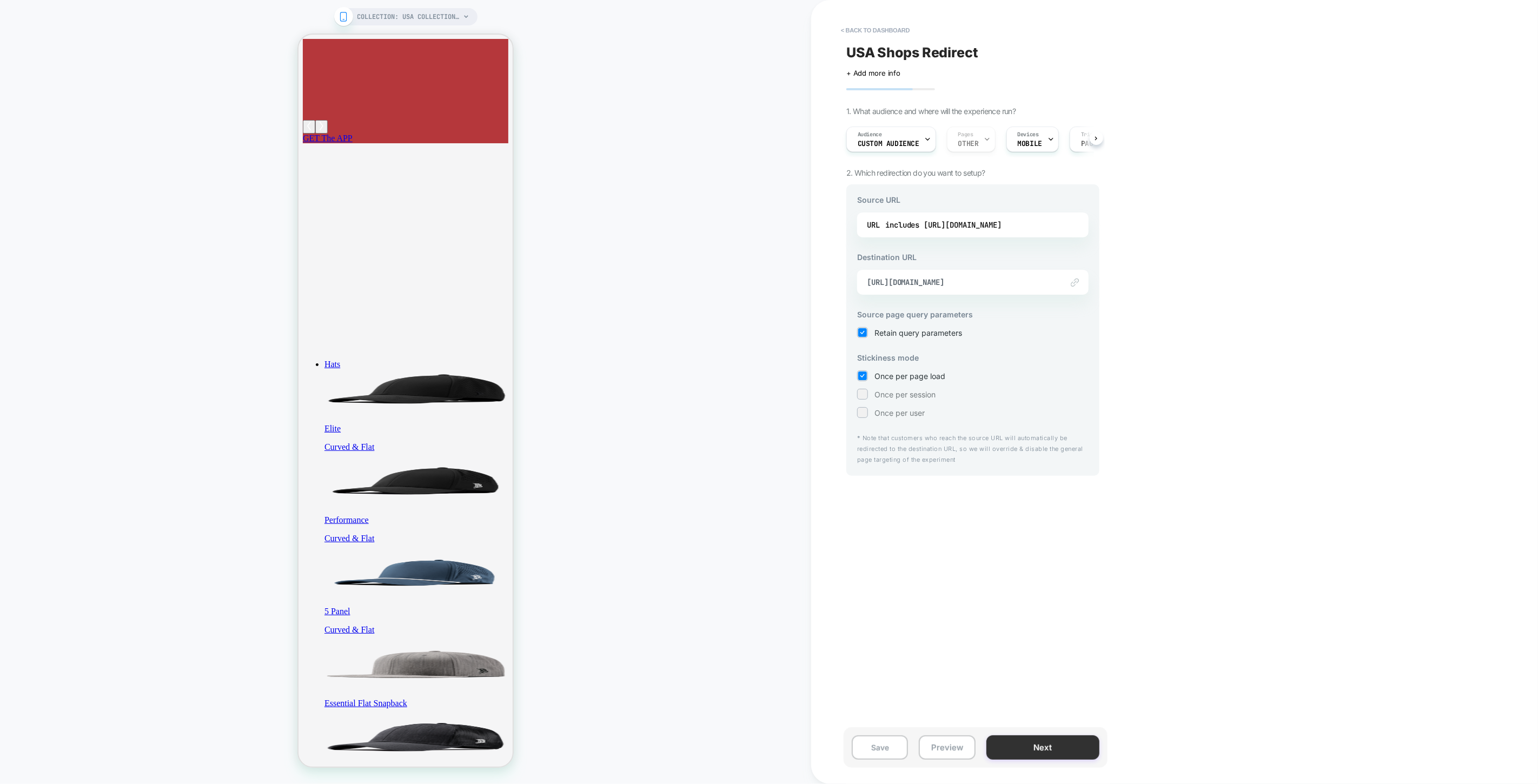
click at [1067, 747] on button "Next" at bounding box center [1042, 748] width 113 height 25
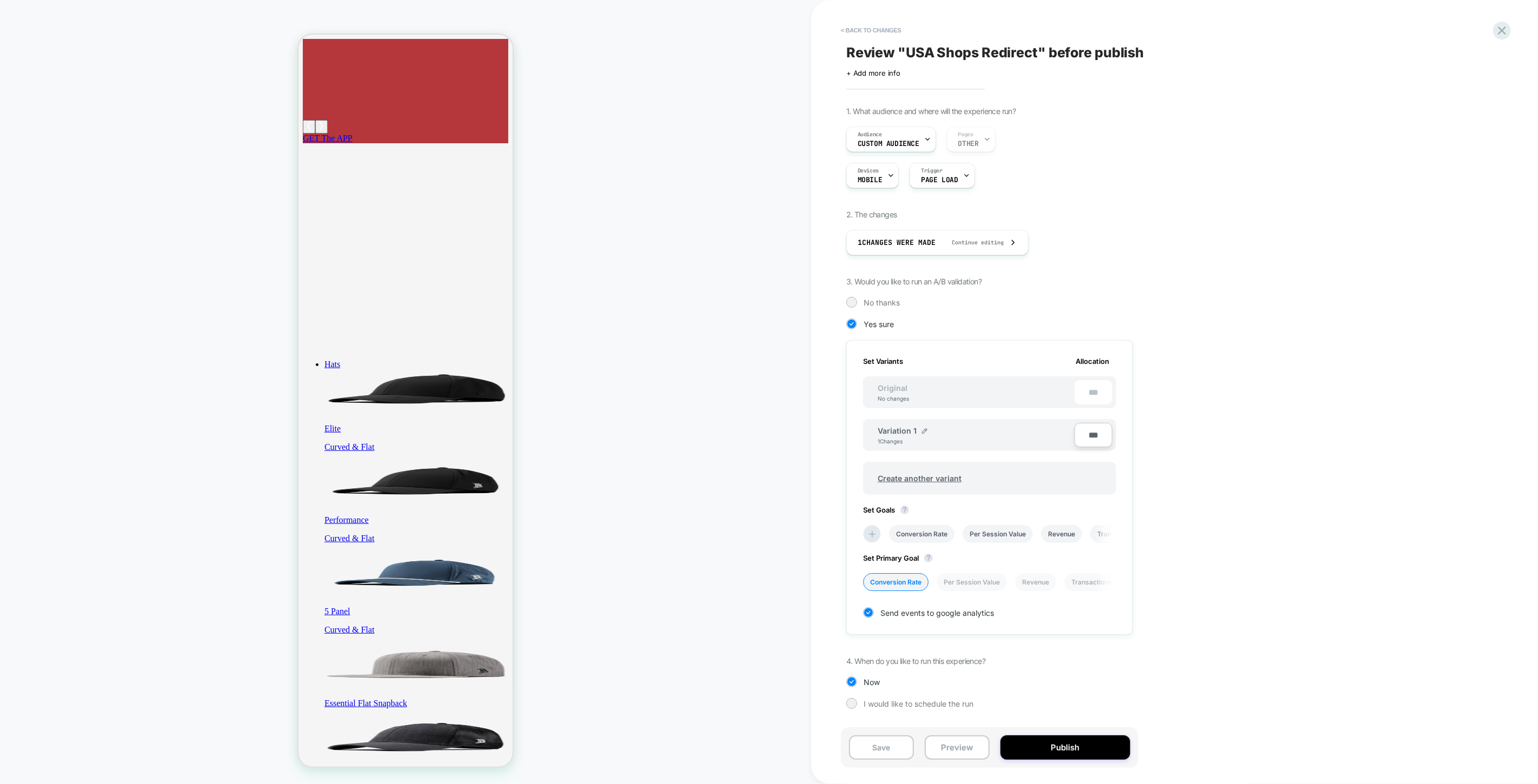
scroll to position [0, 1]
click at [961, 746] on button "Preview" at bounding box center [957, 748] width 64 height 25
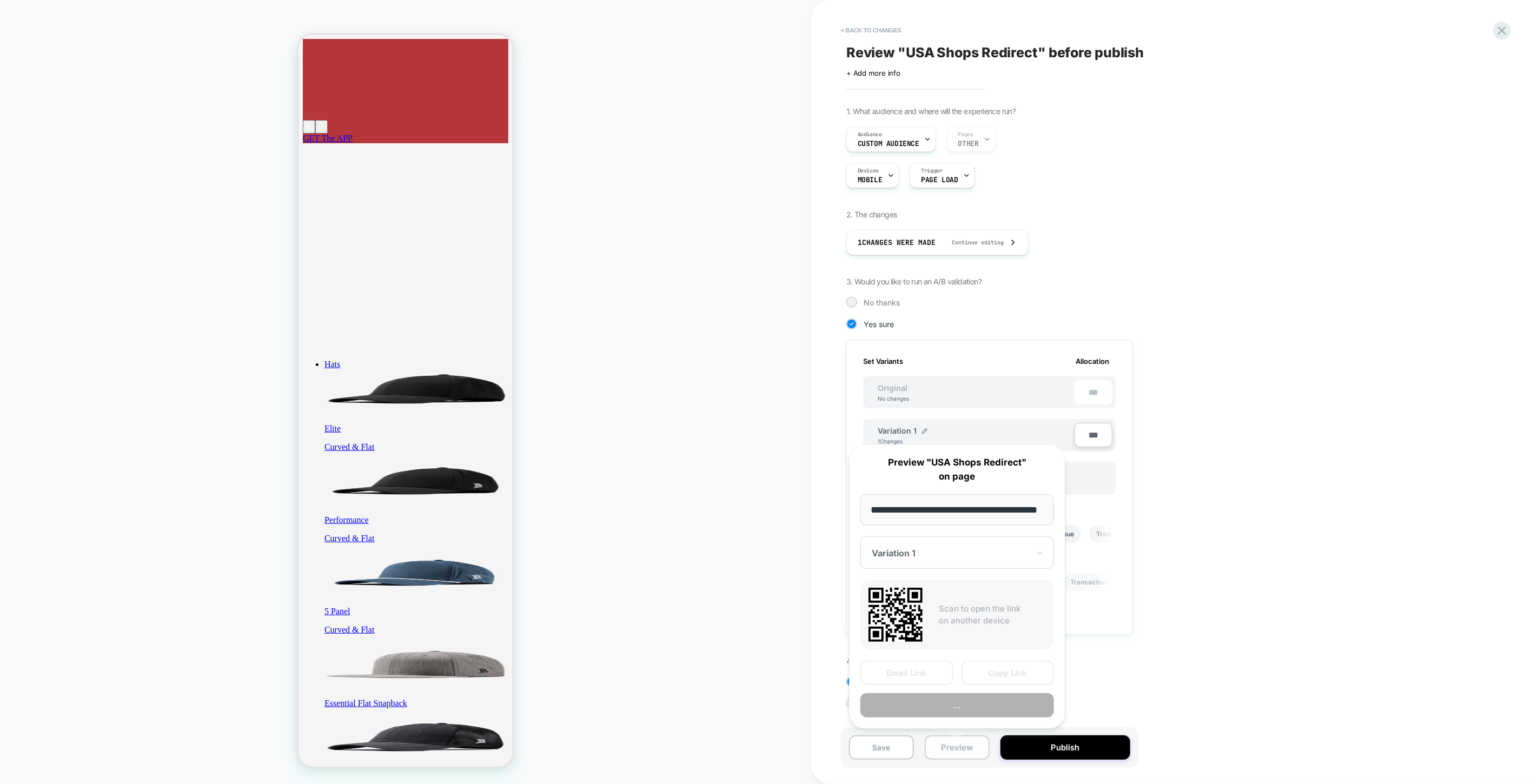
scroll to position [0, 19]
click at [954, 704] on button "Preview" at bounding box center [958, 706] width 193 height 25
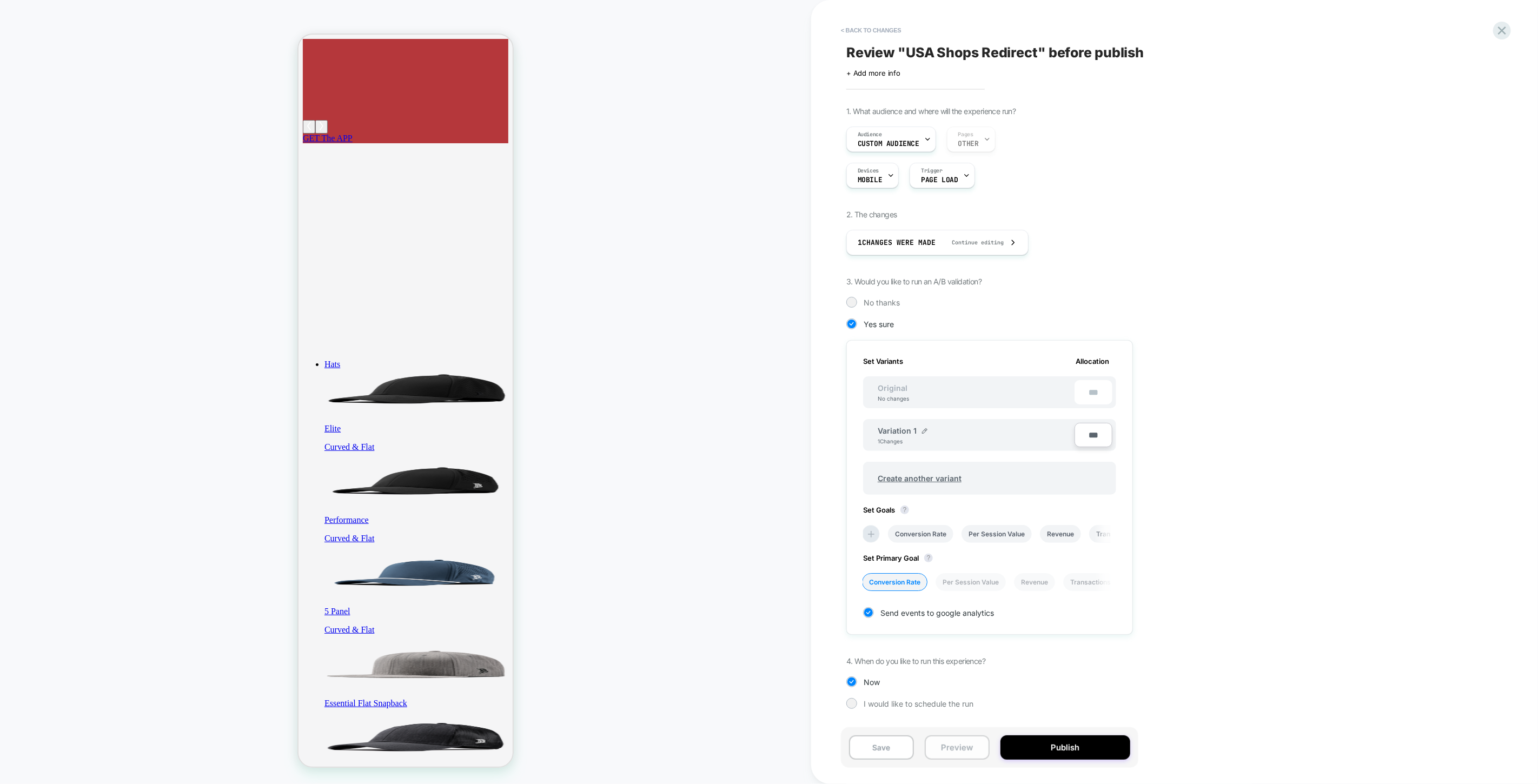
click at [966, 750] on button "Preview" at bounding box center [957, 748] width 64 height 25
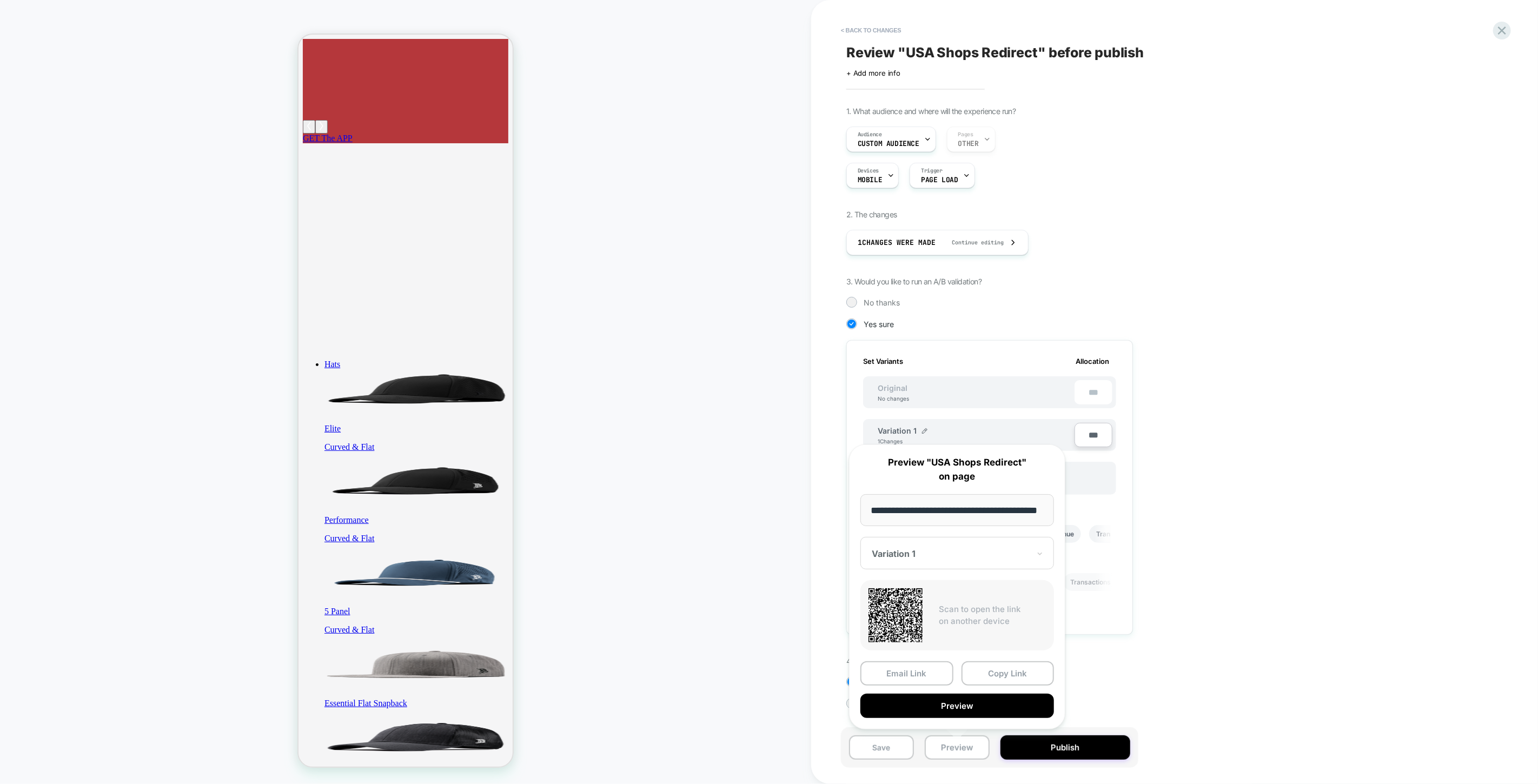
scroll to position [0, 0]
click at [1096, 91] on div "Review " USA Shops Redirect " before publish Click to edit experience details +…" at bounding box center [1044, 392] width 406 height 762
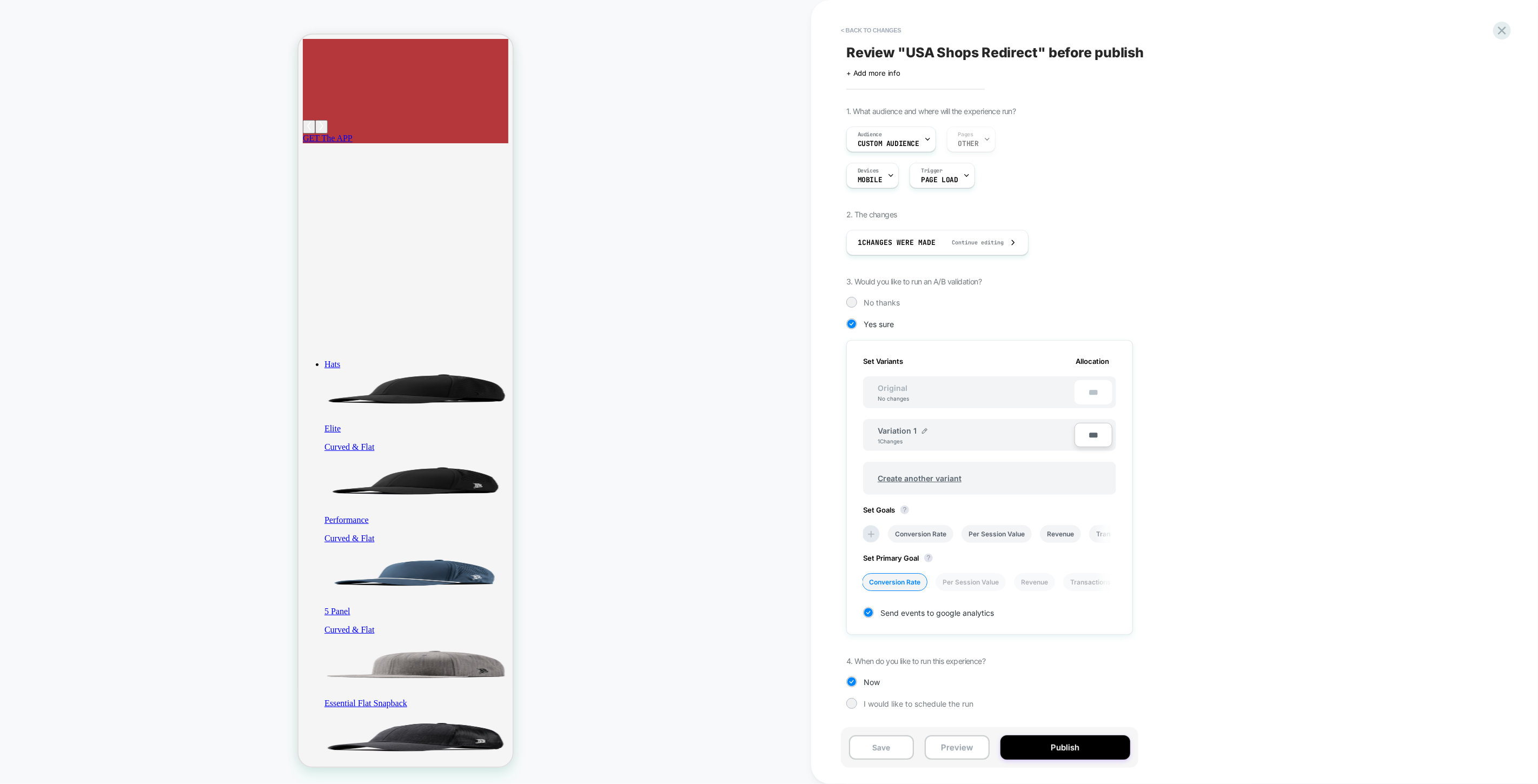
scroll to position [0, 3]
click at [1505, 28] on icon at bounding box center [1502, 30] width 14 height 14
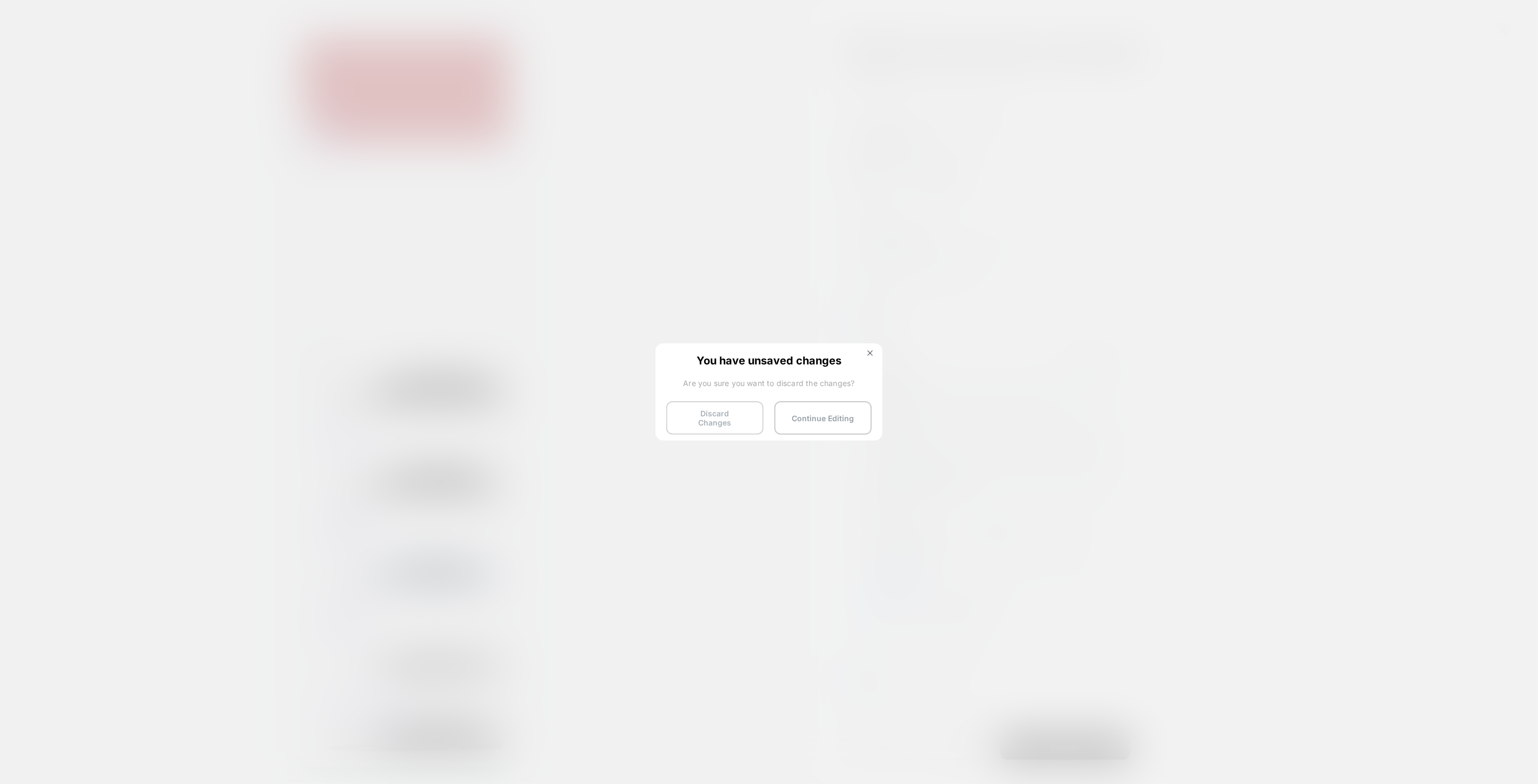
click at [747, 418] on button "Discard Changes" at bounding box center [715, 417] width 98 height 33
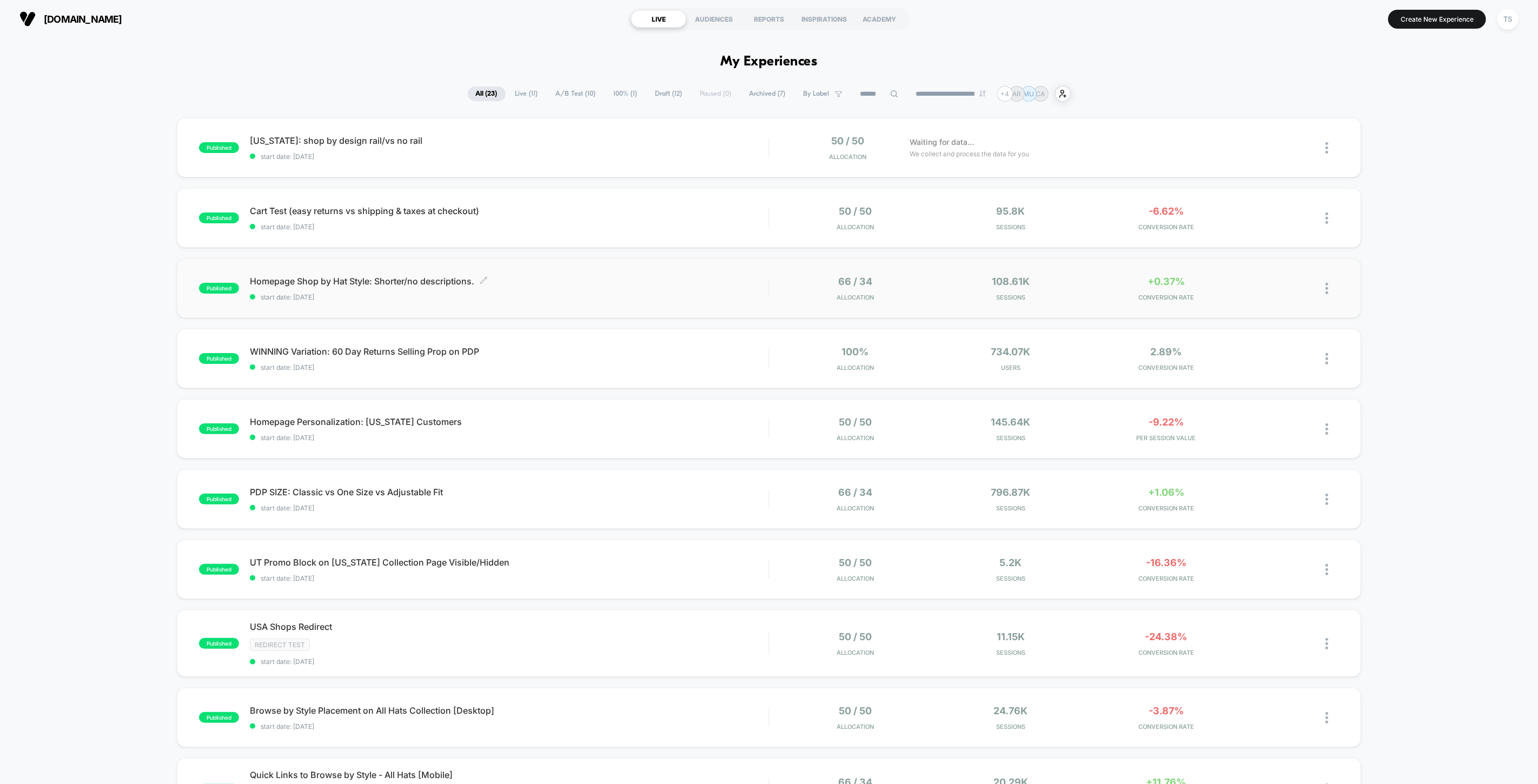
scroll to position [360, 0]
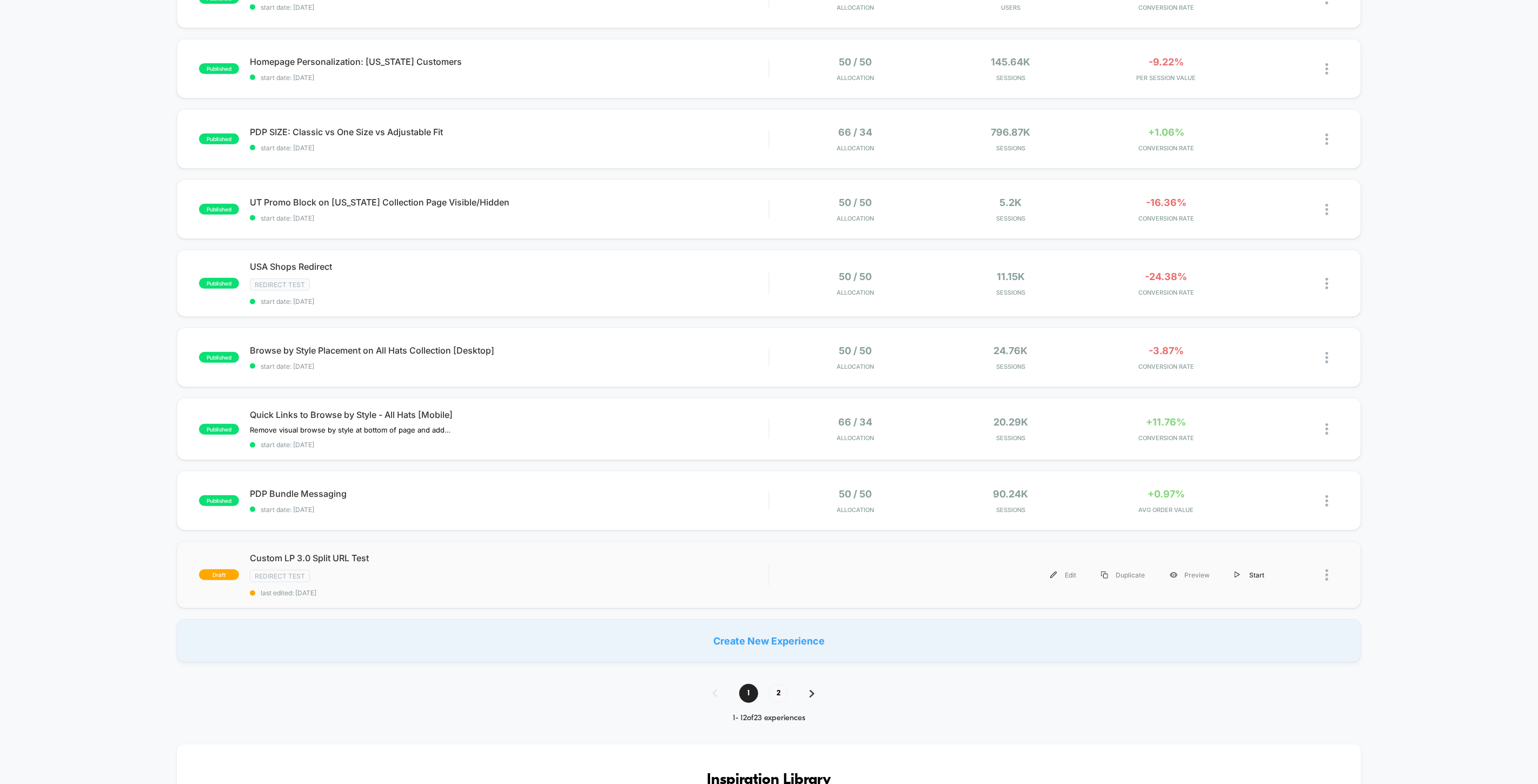
click at [1255, 572] on div "Start" at bounding box center [1250, 575] width 55 height 25
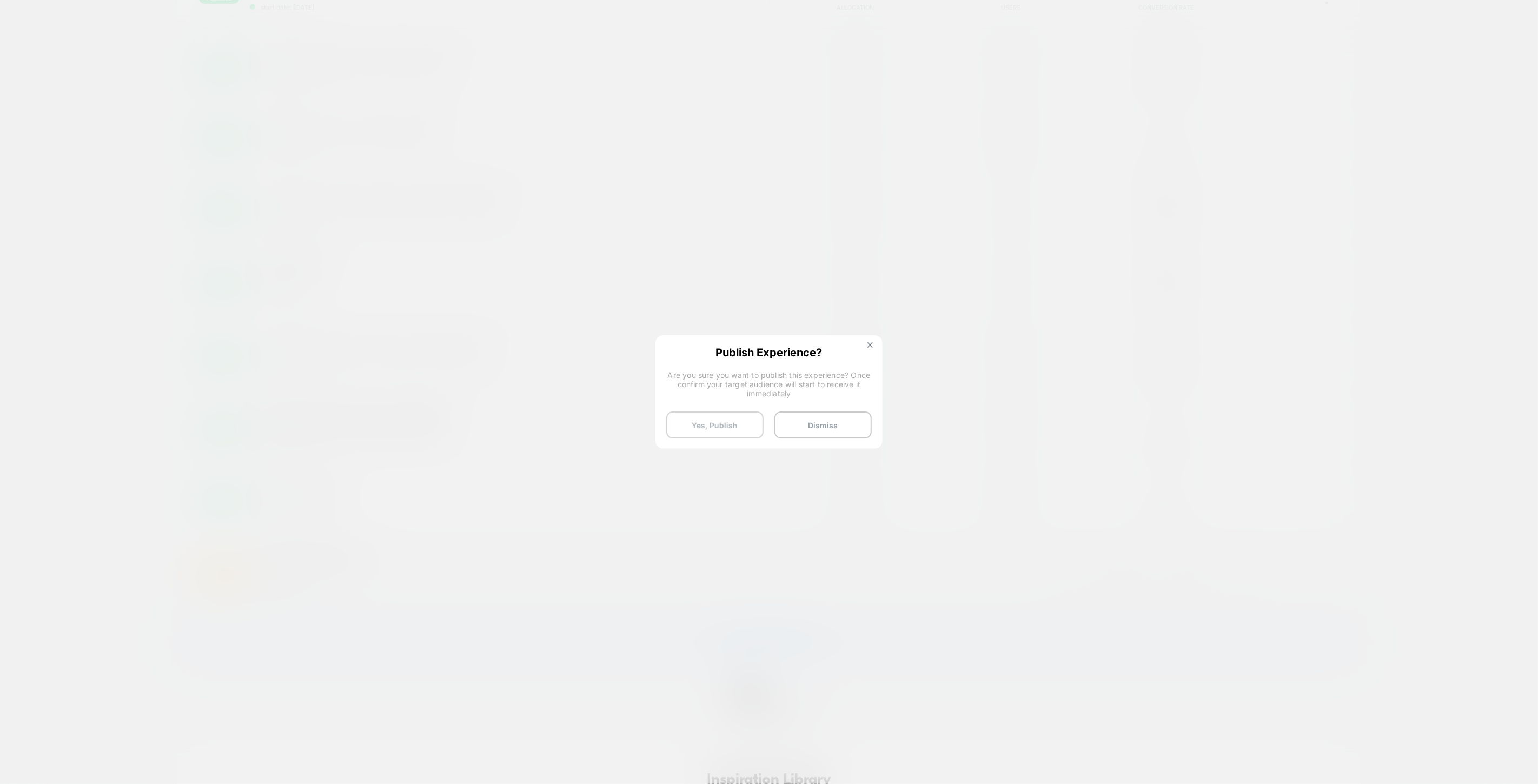
click at [716, 424] on button "Yes, Publish" at bounding box center [715, 425] width 98 height 27
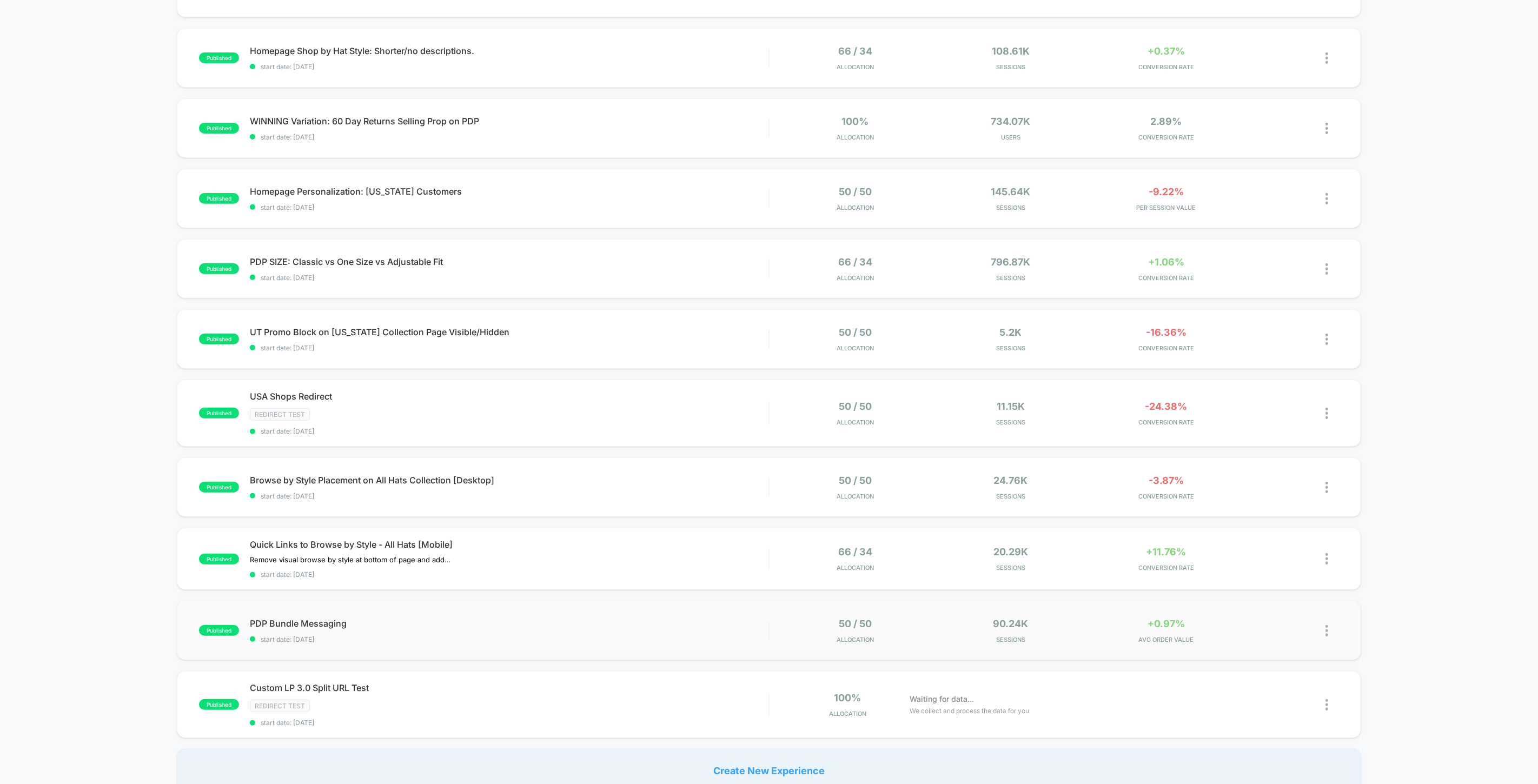
scroll to position [301, 0]
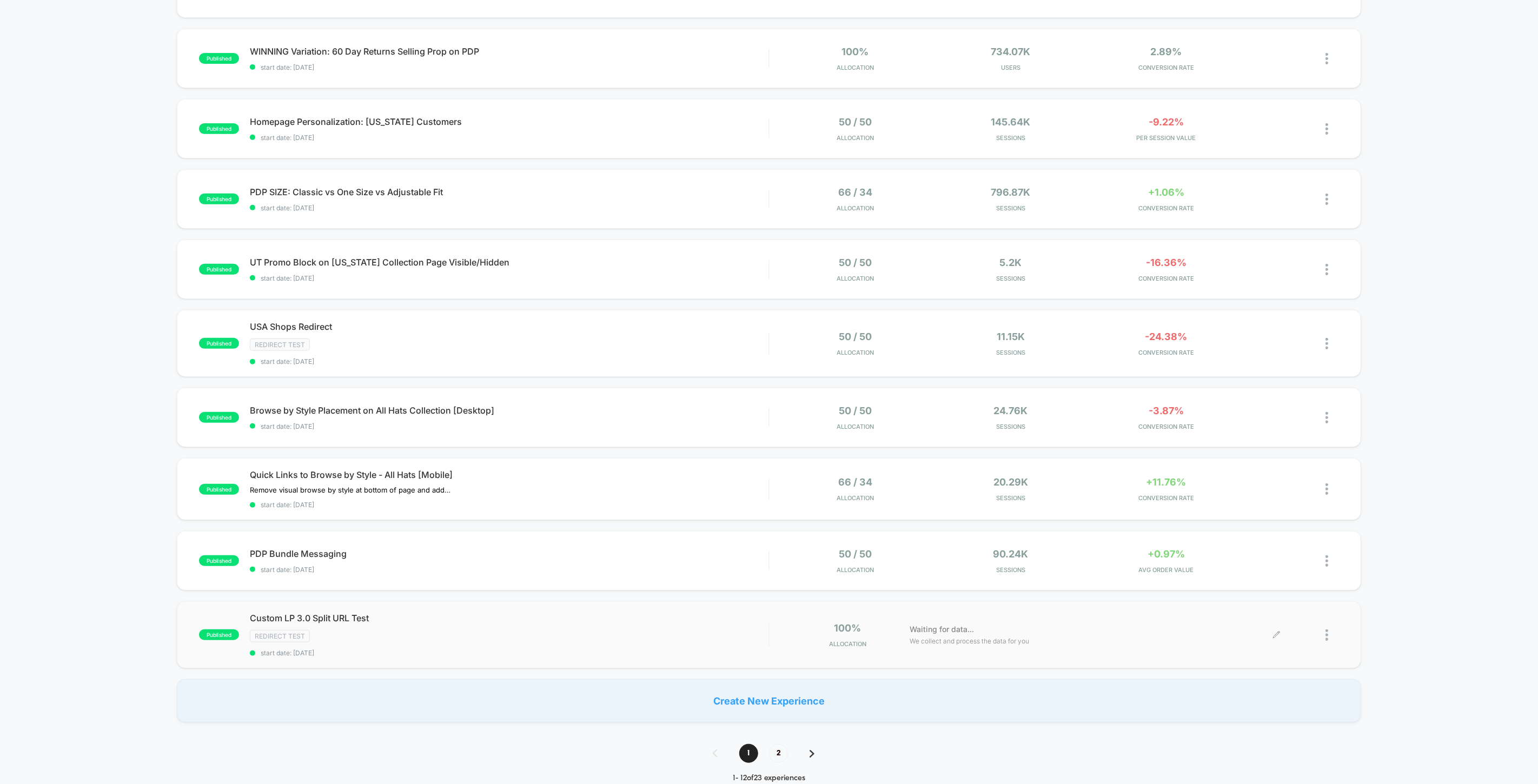
click at [1333, 633] on div at bounding box center [1332, 635] width 13 height 26
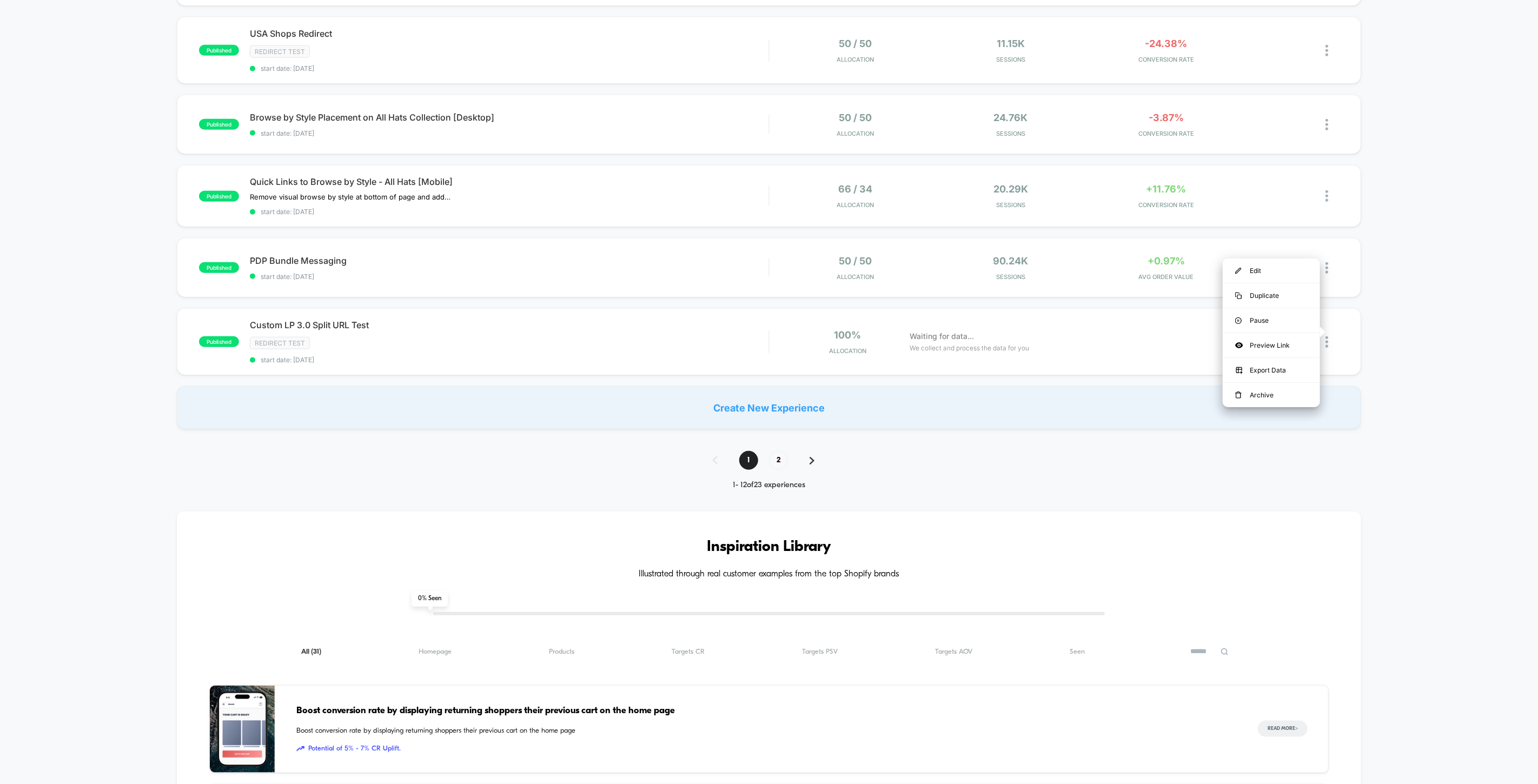
scroll to position [601, 0]
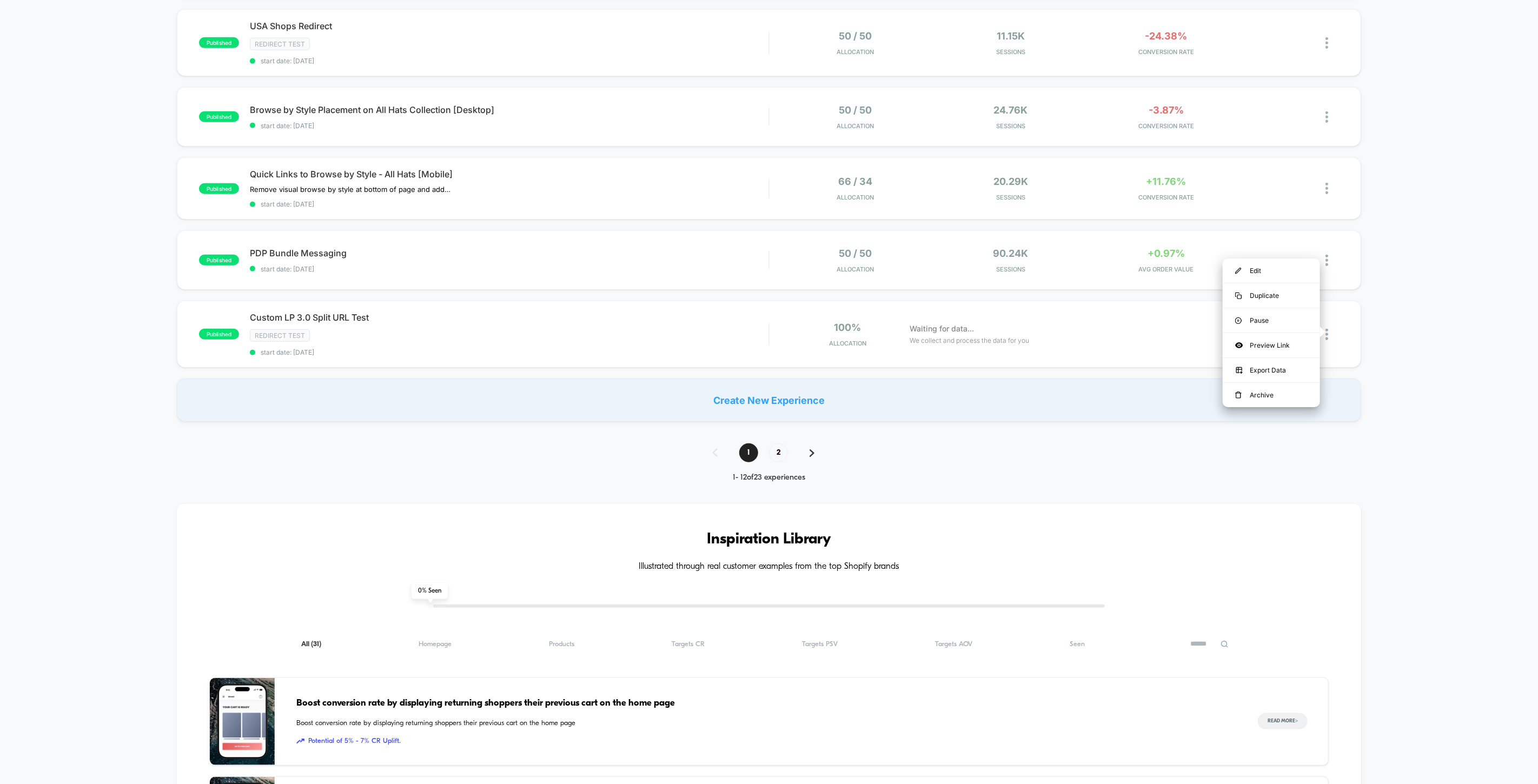
click at [1323, 332] on div at bounding box center [1309, 334] width 63 height 26
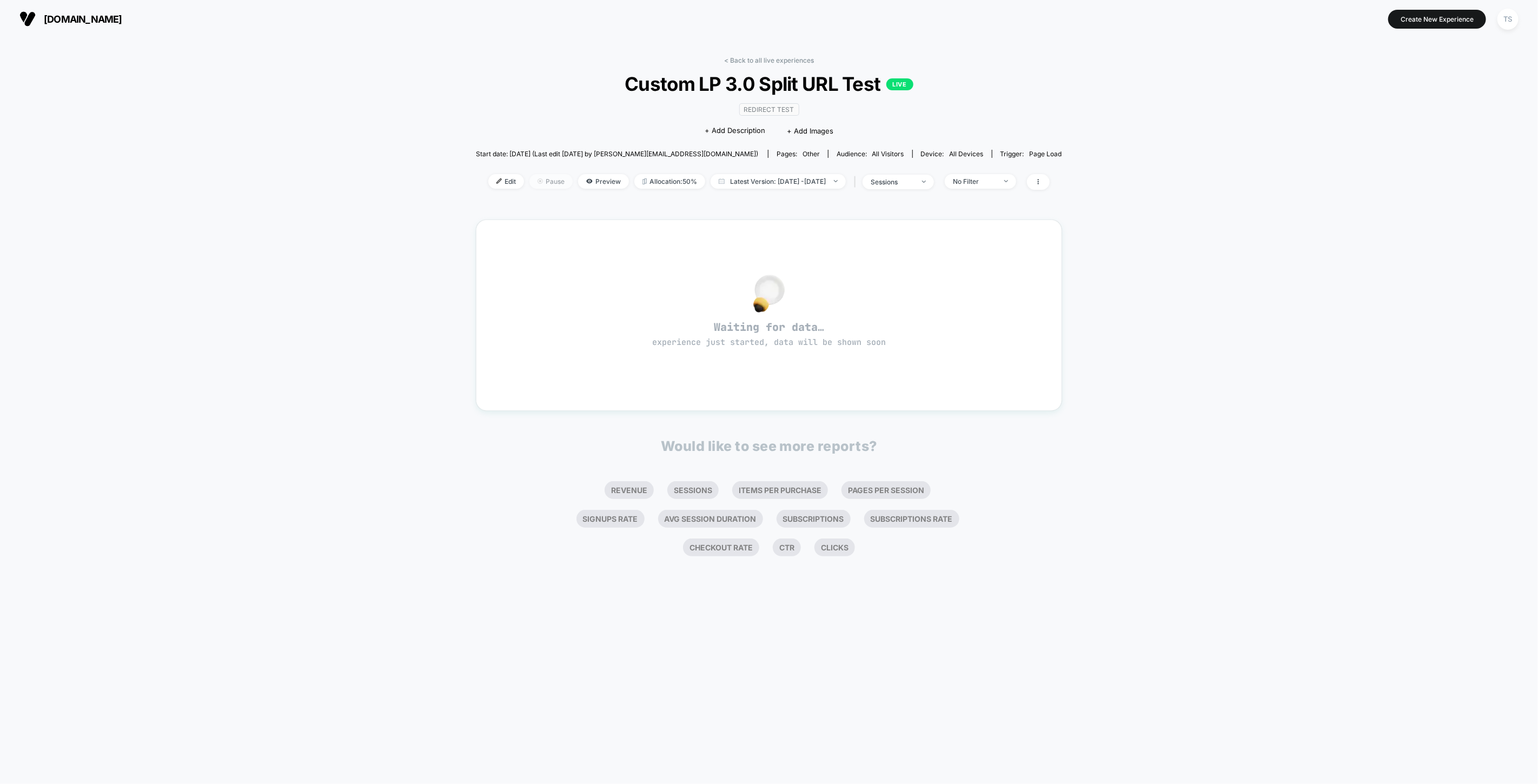
click at [539, 182] on span "Pause" at bounding box center [551, 181] width 44 height 14
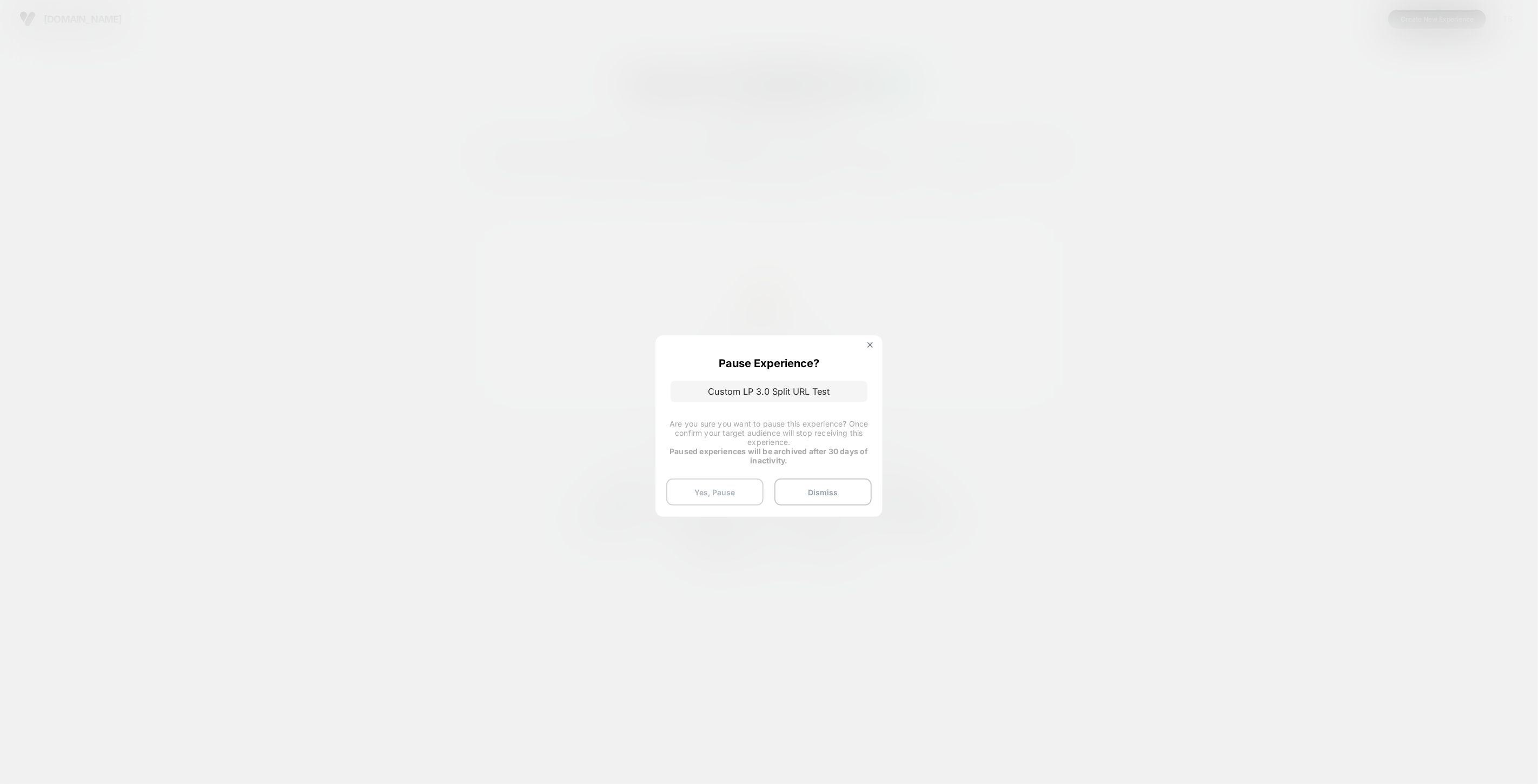
click at [724, 490] on button "Yes, Pause" at bounding box center [715, 492] width 98 height 27
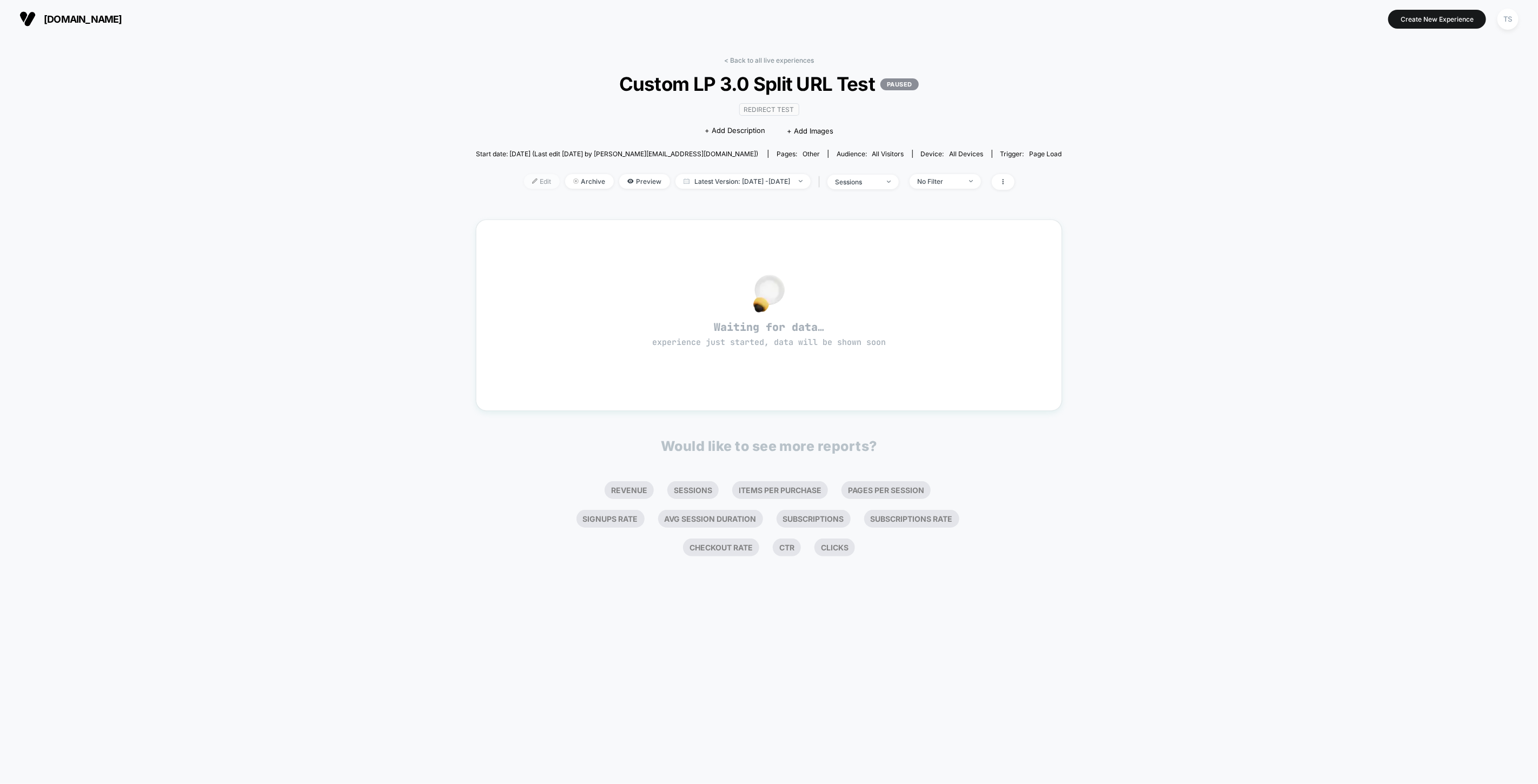
click at [524, 183] on span "Edit" at bounding box center [542, 181] width 36 height 14
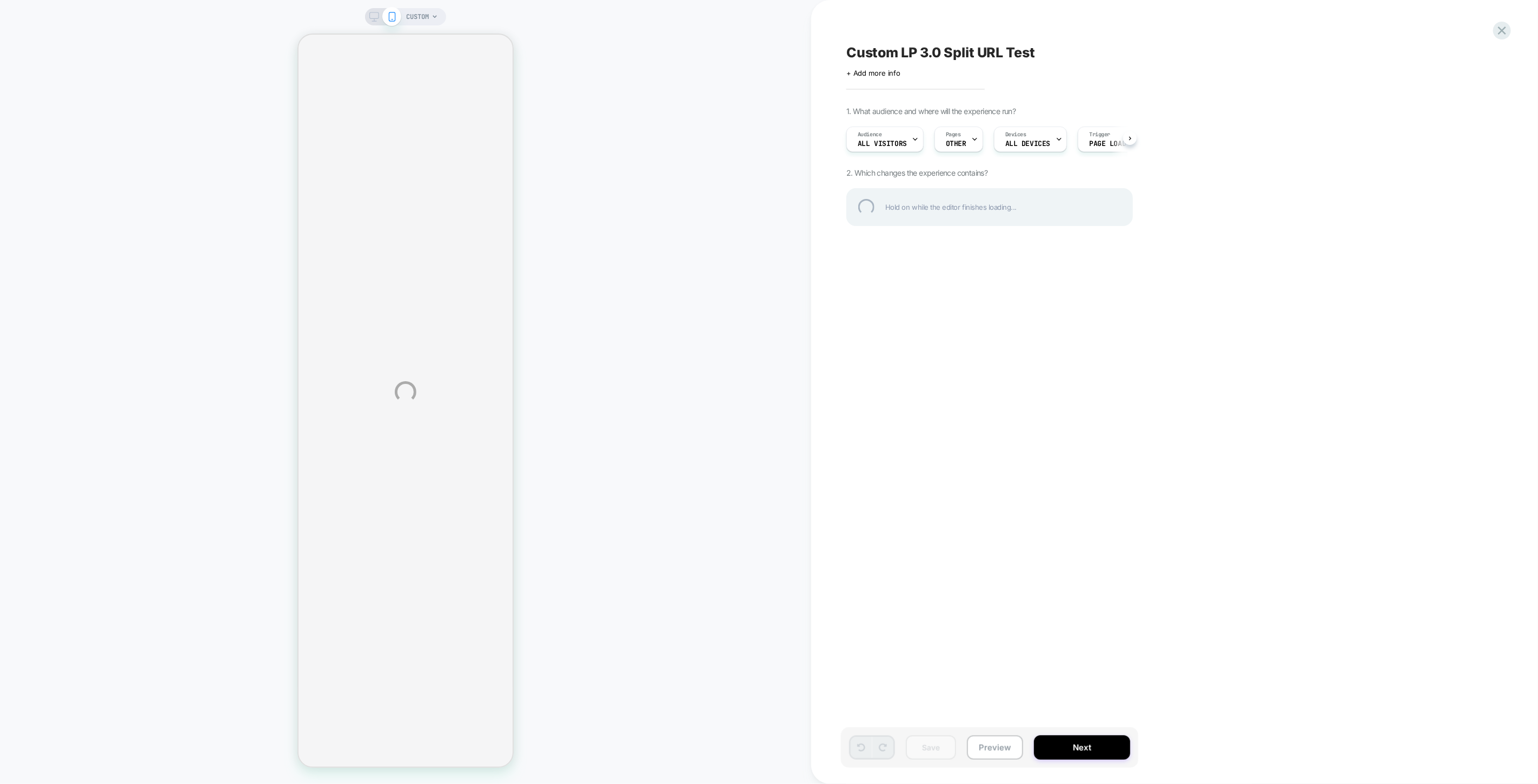
click at [1069, 744] on div "CUSTOM Custom LP 3.0 Split URL Test Click to edit experience details + Add more…" at bounding box center [769, 392] width 1538 height 784
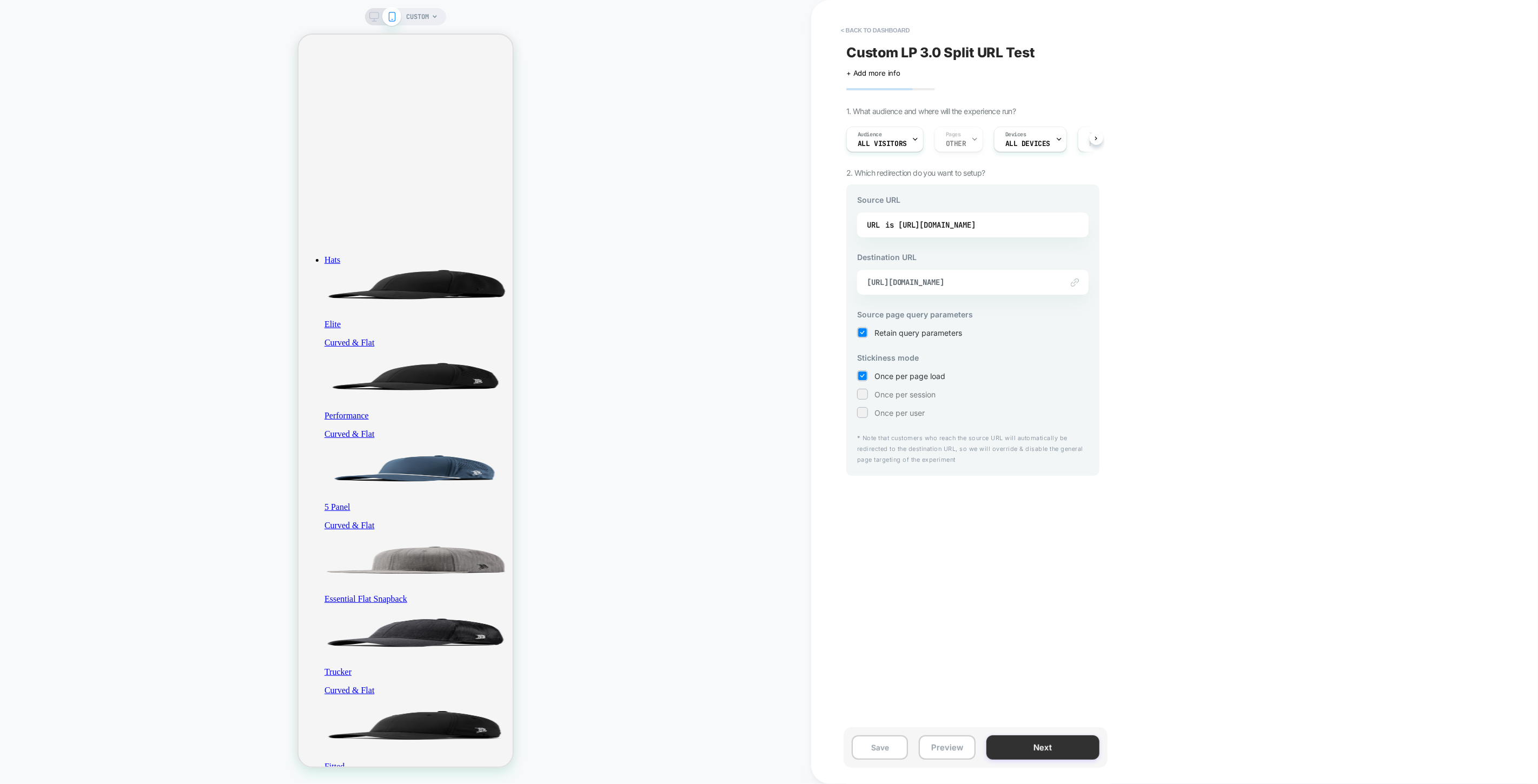
click at [1085, 755] on button "Next" at bounding box center [1042, 748] width 113 height 25
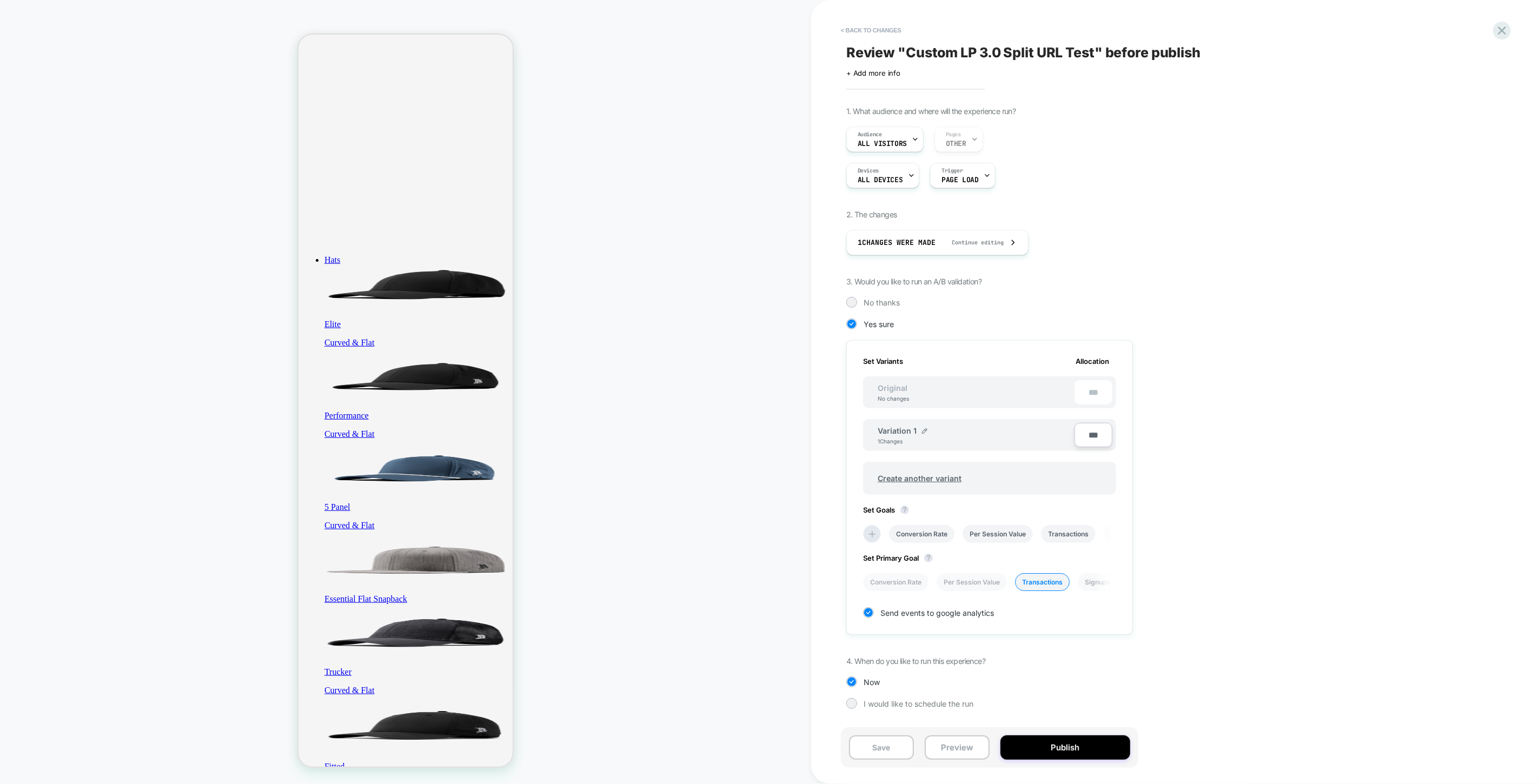
scroll to position [0, 1]
click at [1103, 389] on div "***" at bounding box center [1093, 392] width 38 height 25
click at [1089, 435] on input "***" at bounding box center [1093, 435] width 38 height 25
click at [971, 244] on span "Continue editing" at bounding box center [973, 242] width 63 height 7
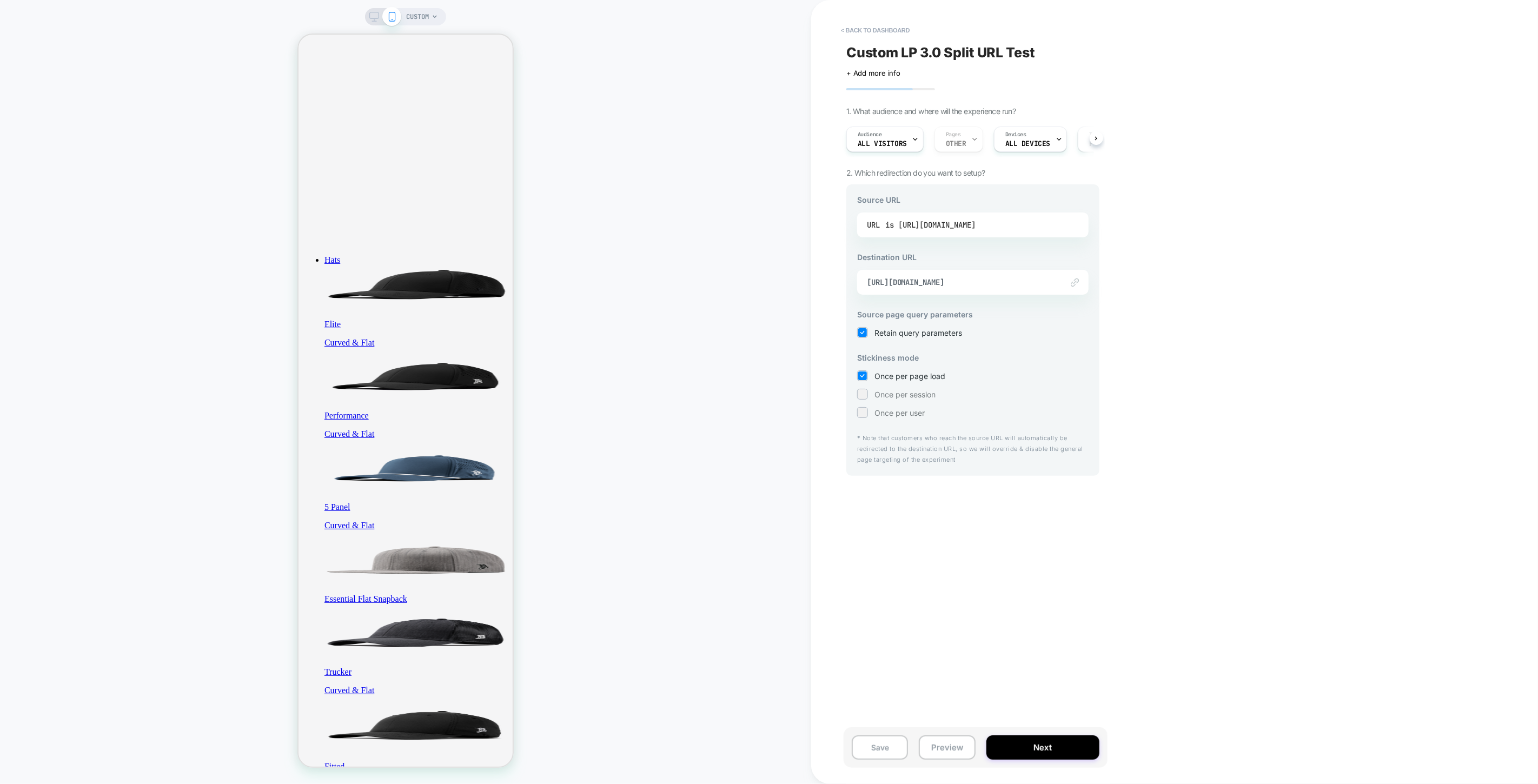
click at [976, 226] on div "is [URL][DOMAIN_NAME]" at bounding box center [930, 225] width 90 height 16
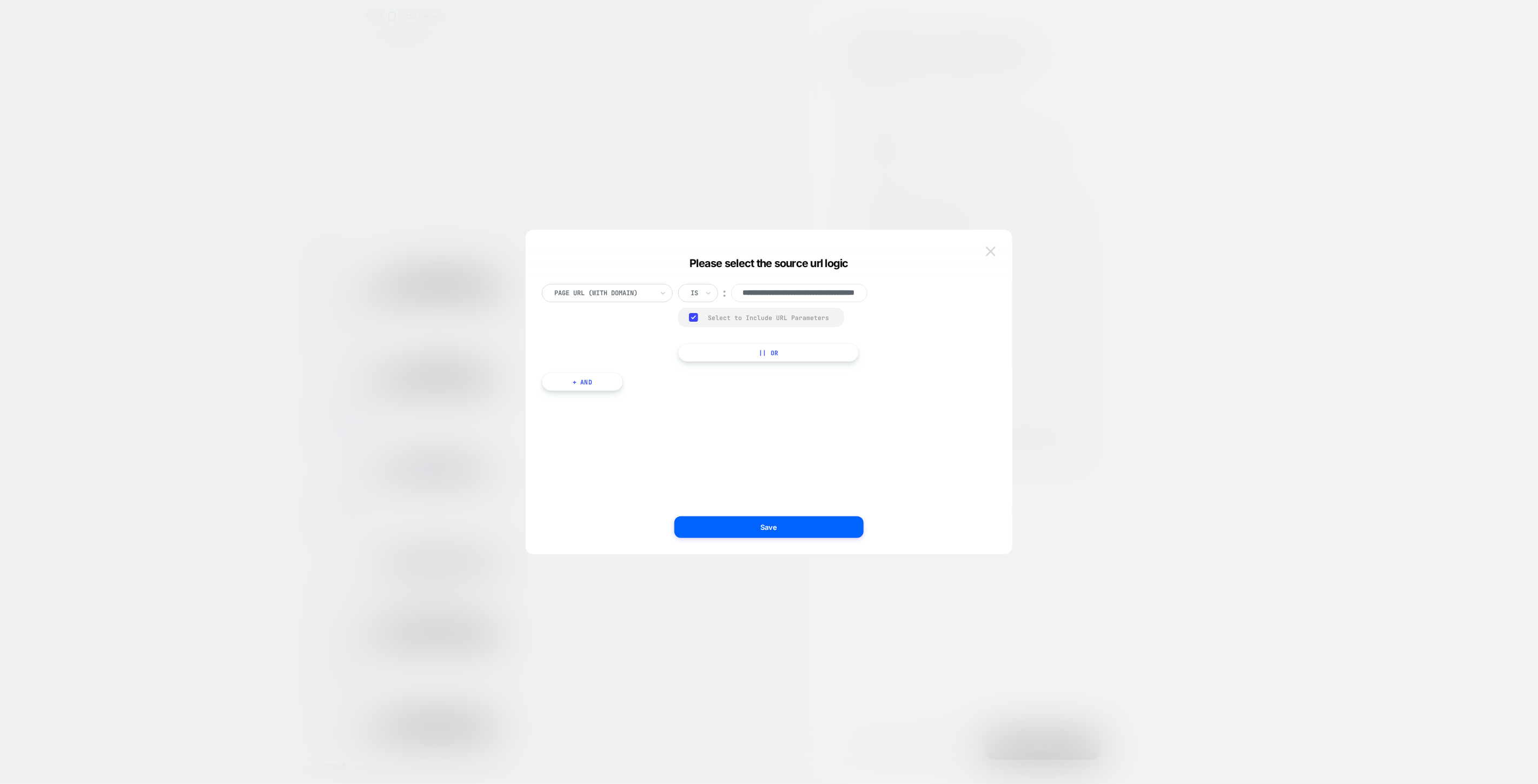
scroll to position [0, 0]
click at [992, 247] on img at bounding box center [991, 251] width 9 height 9
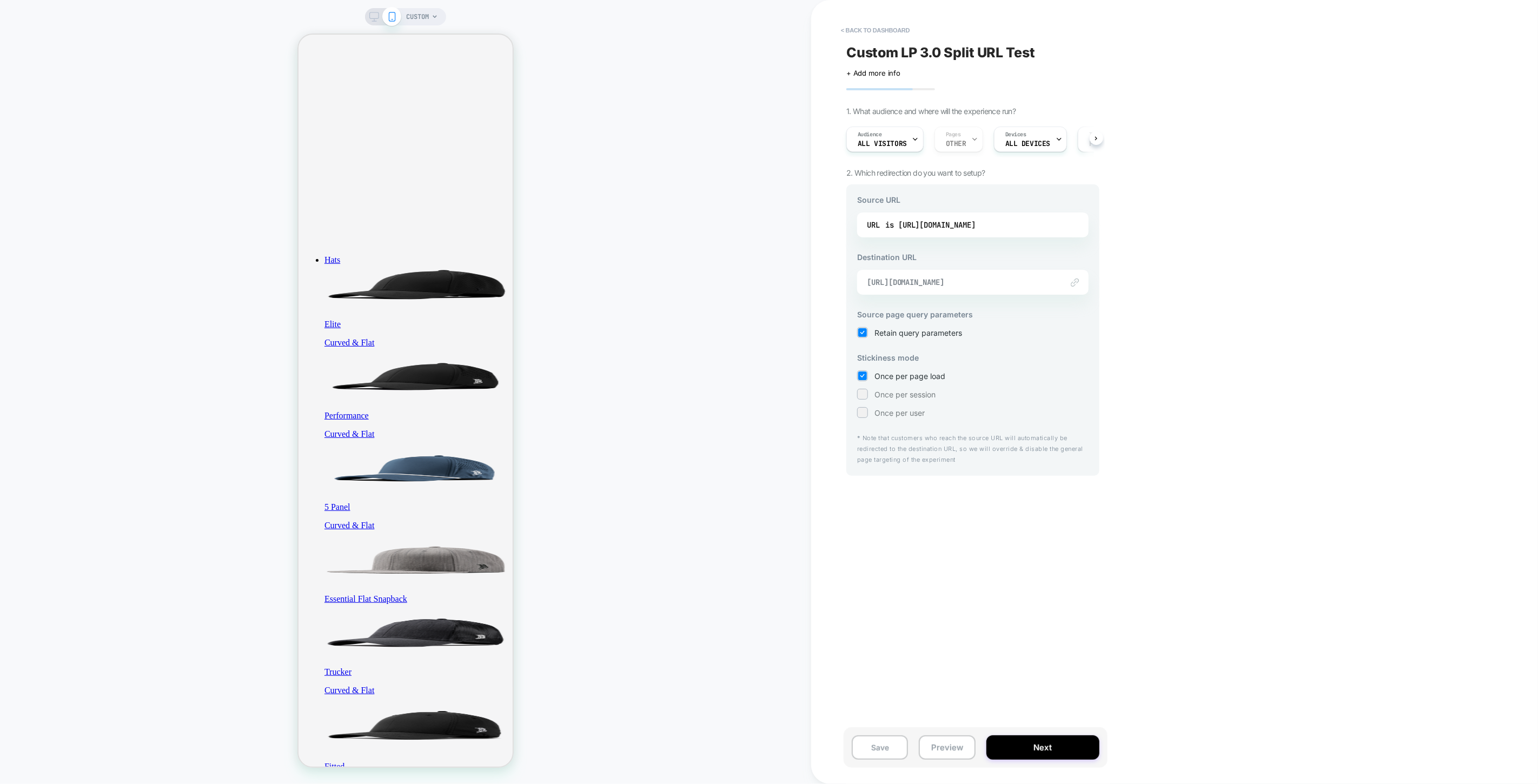
click at [1045, 283] on span "[URL][DOMAIN_NAME]" at bounding box center [959, 283] width 185 height 9
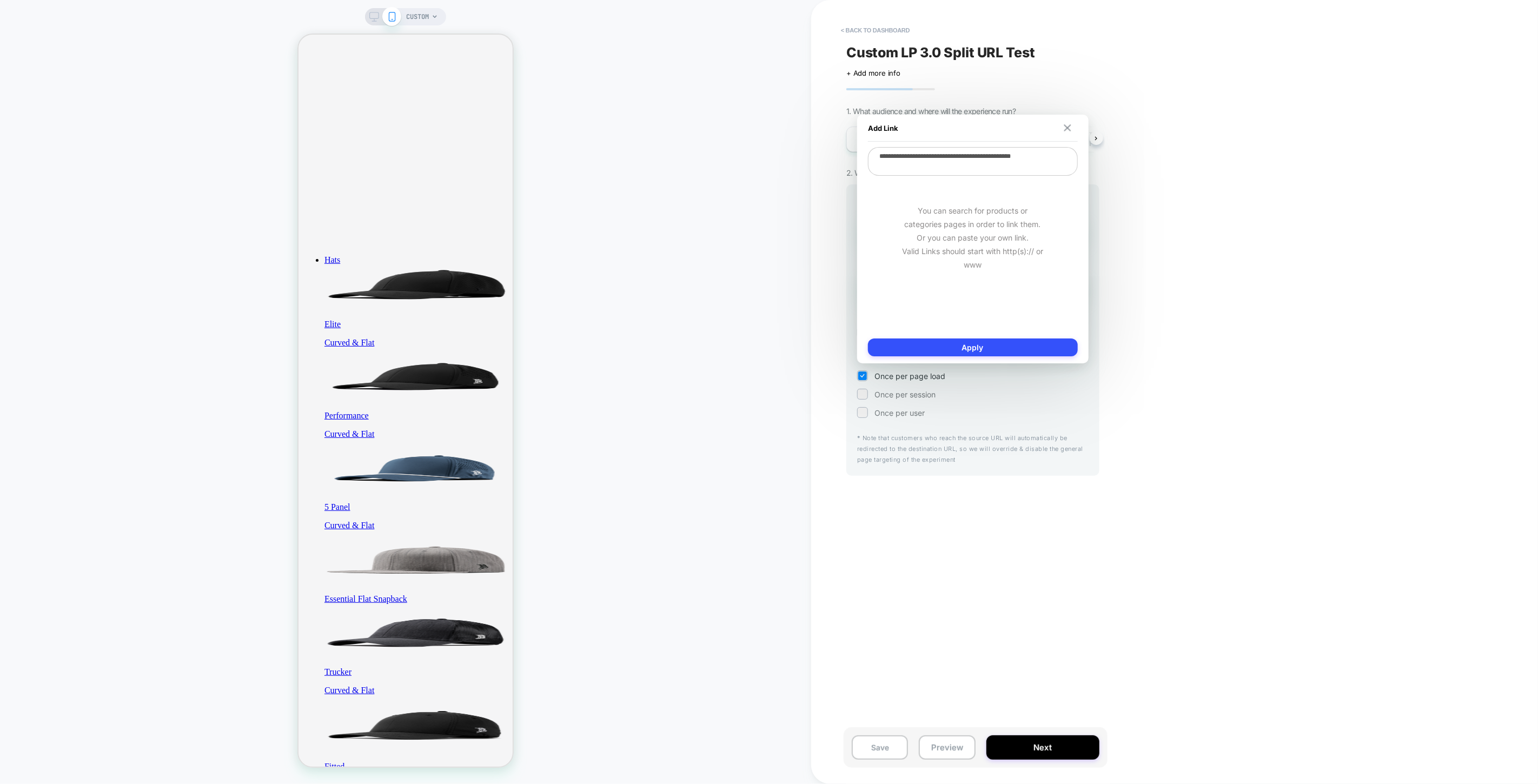
click at [1070, 127] on img at bounding box center [1067, 127] width 7 height 7
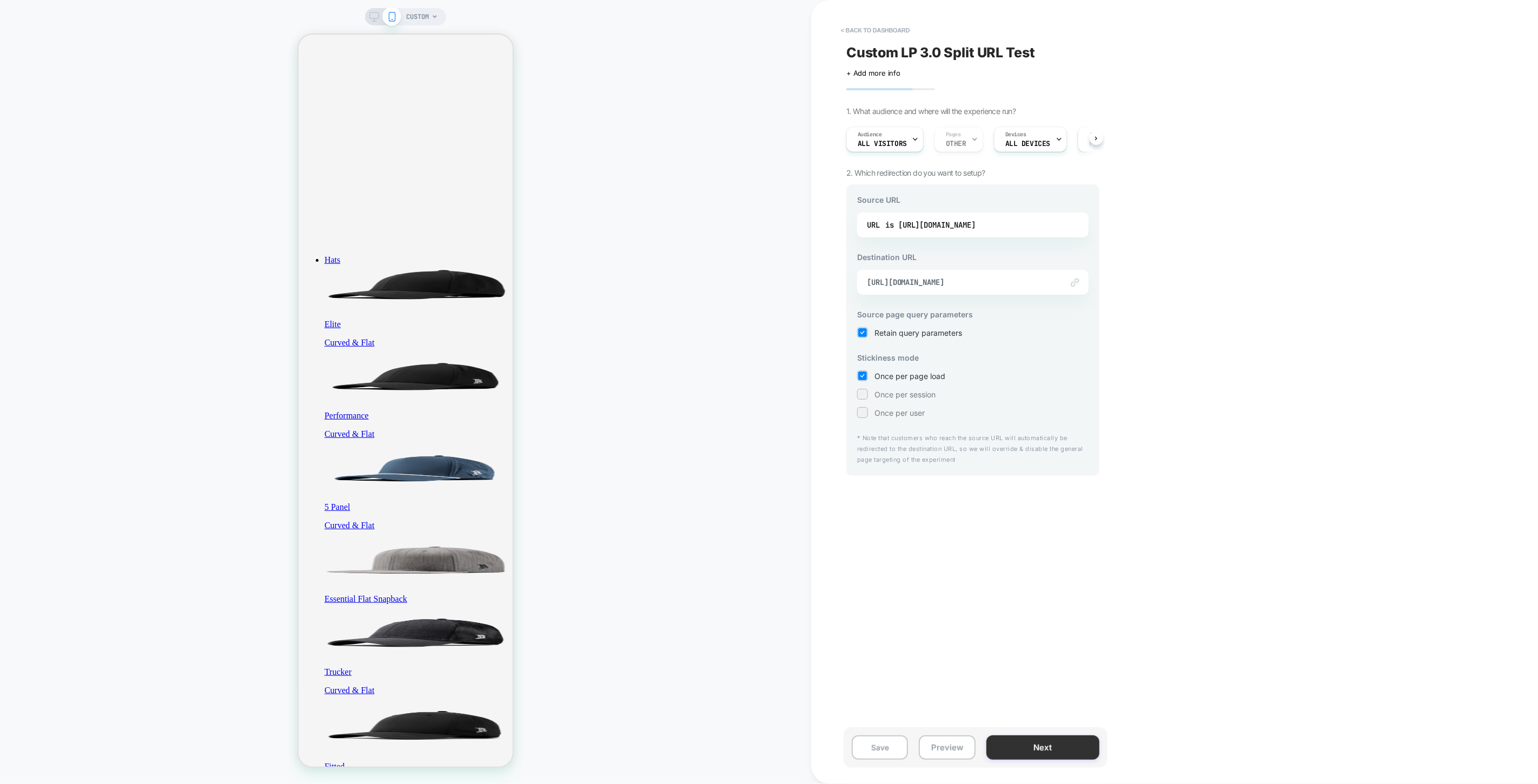
click at [1052, 752] on button "Next" at bounding box center [1042, 748] width 113 height 25
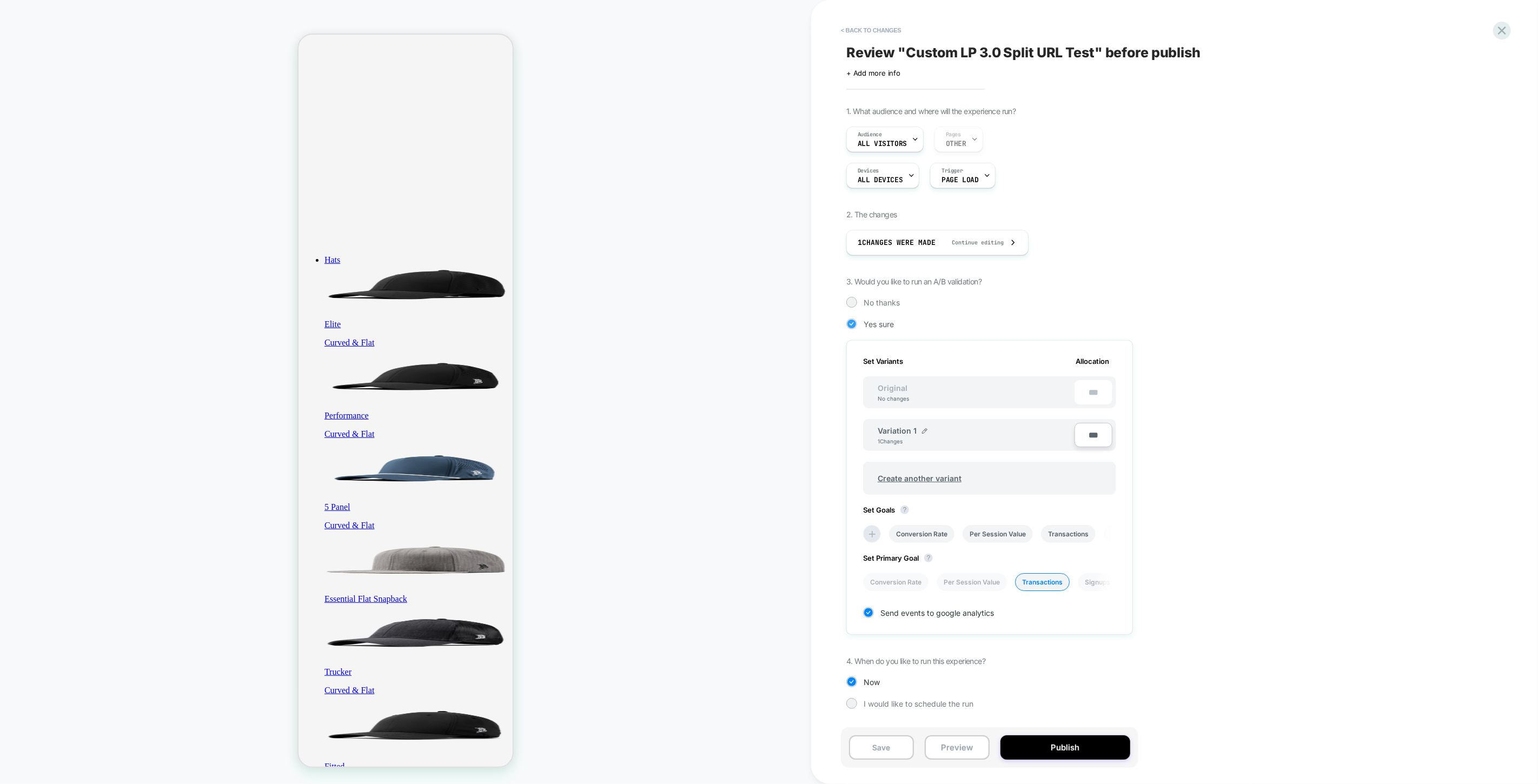
scroll to position [0, 1]
type input "***"
drag, startPoint x: 1082, startPoint y: 433, endPoint x: 1139, endPoint y: 428, distance: 57.2
click at [1139, 428] on div "1. What audience and where will the experience run? Audience All Visitors Pages…" at bounding box center [1044, 415] width 394 height 619
type input "***"
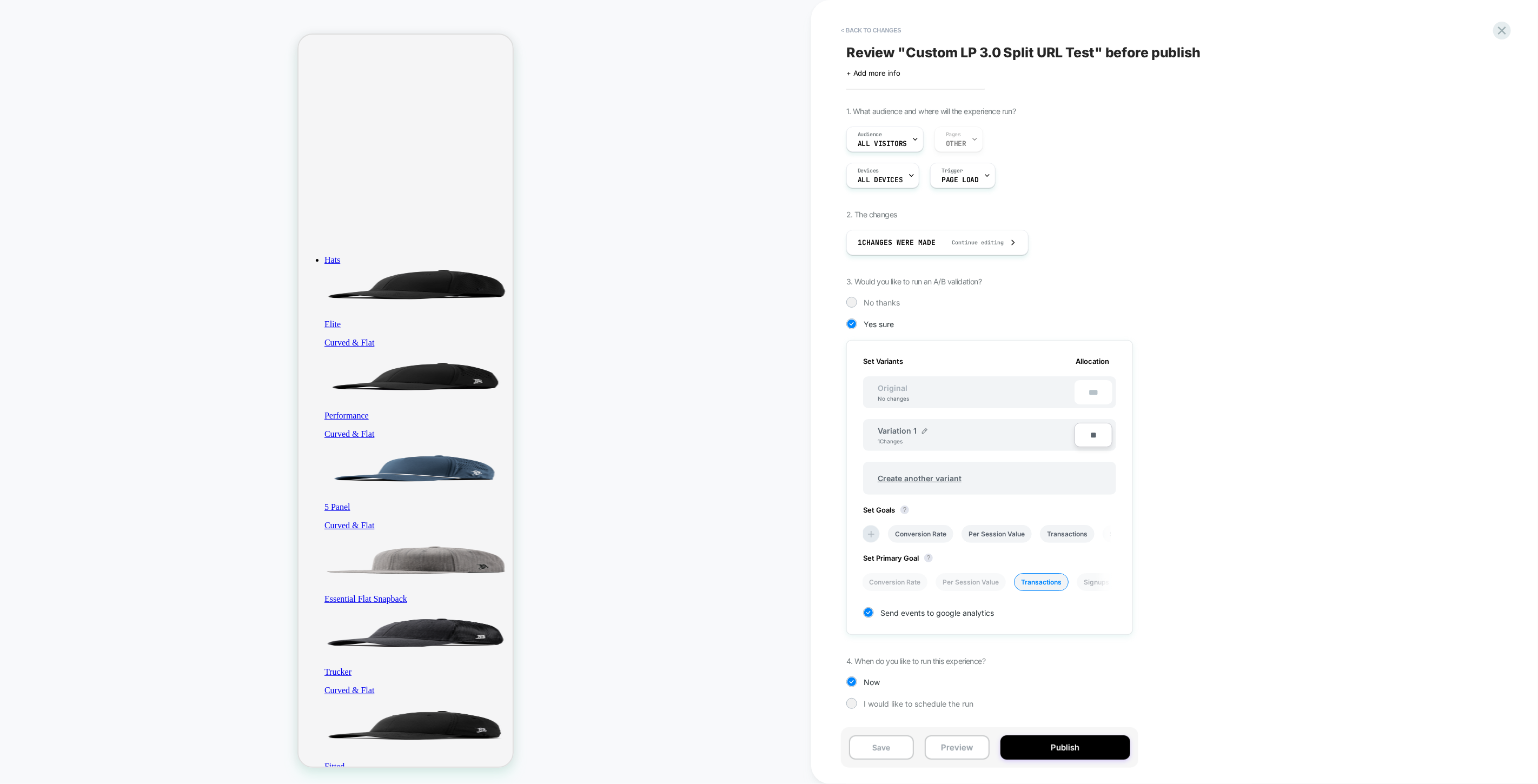
type input "***"
click at [1218, 453] on div "1. What audience and where will the experience run? Audience All Visitors Pages…" at bounding box center [1044, 415] width 394 height 619
click at [1047, 743] on button "Publish" at bounding box center [1065, 748] width 130 height 25
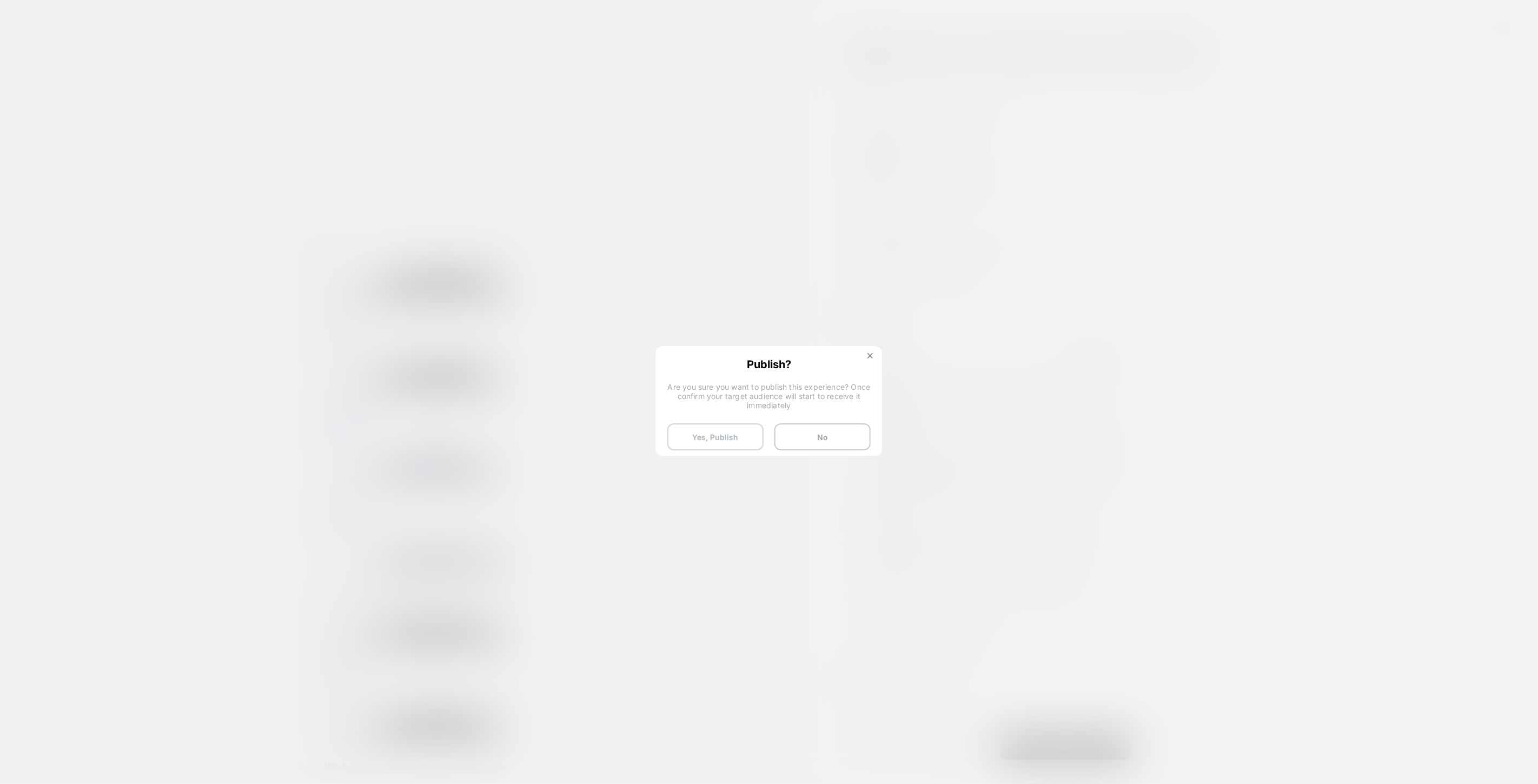
click at [727, 435] on button "Yes, Publish" at bounding box center [716, 437] width 97 height 27
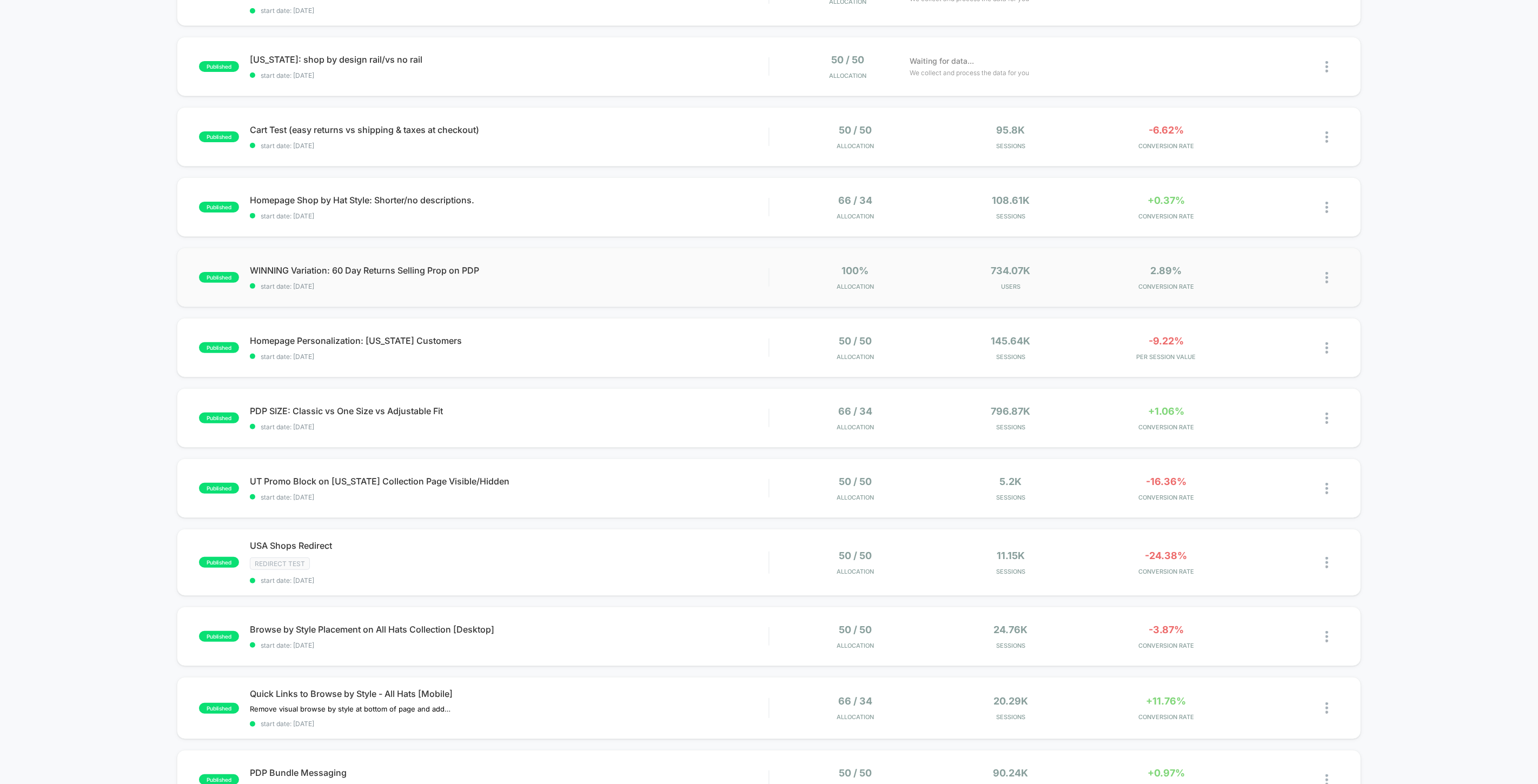
scroll to position [180, 0]
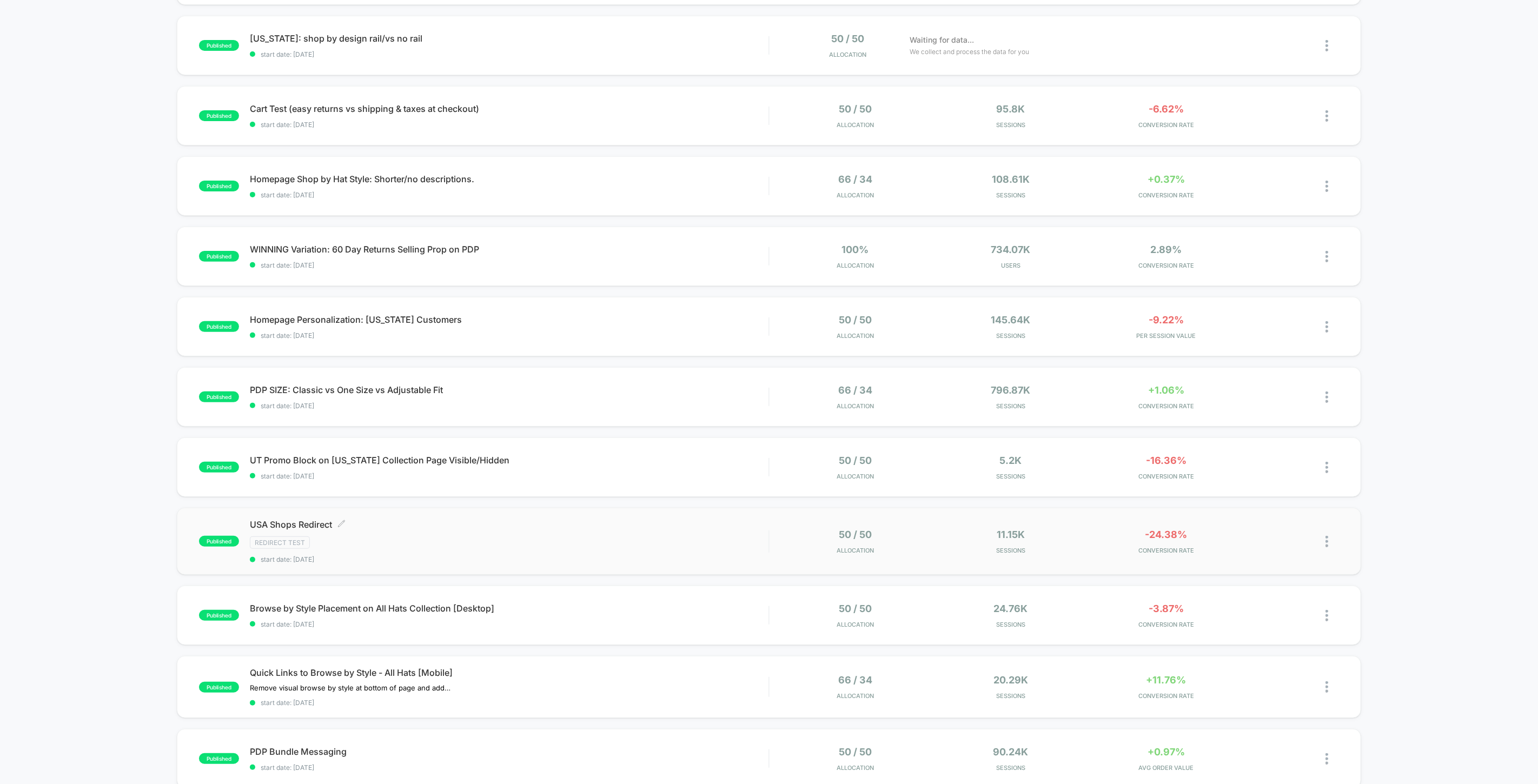
click at [312, 521] on span "USA Shops Redirect Click to edit experience details" at bounding box center [509, 524] width 519 height 10
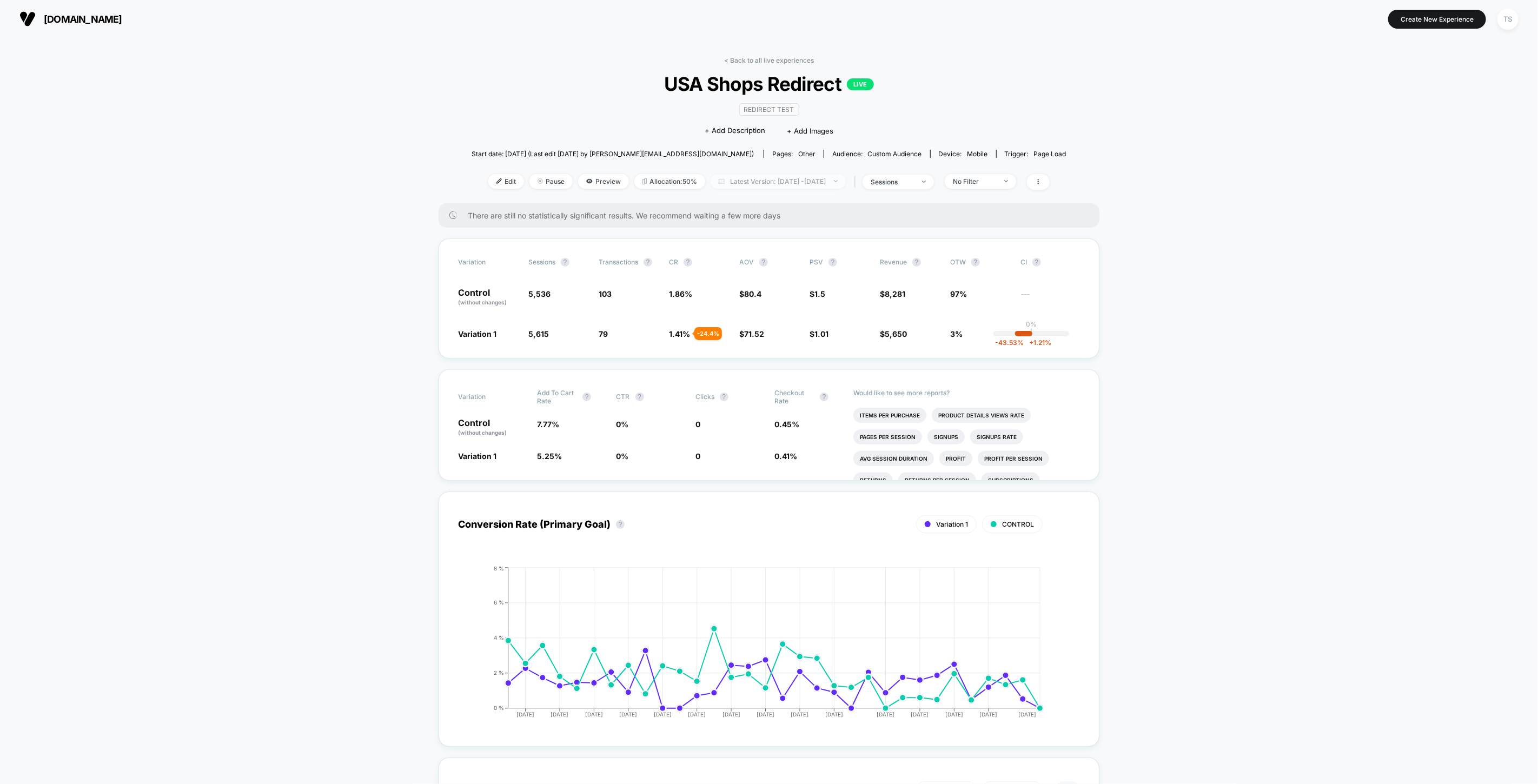
click at [771, 181] on span "Latest Version: [DATE] - [DATE]" at bounding box center [778, 181] width 136 height 14
select select "*"
select select "****"
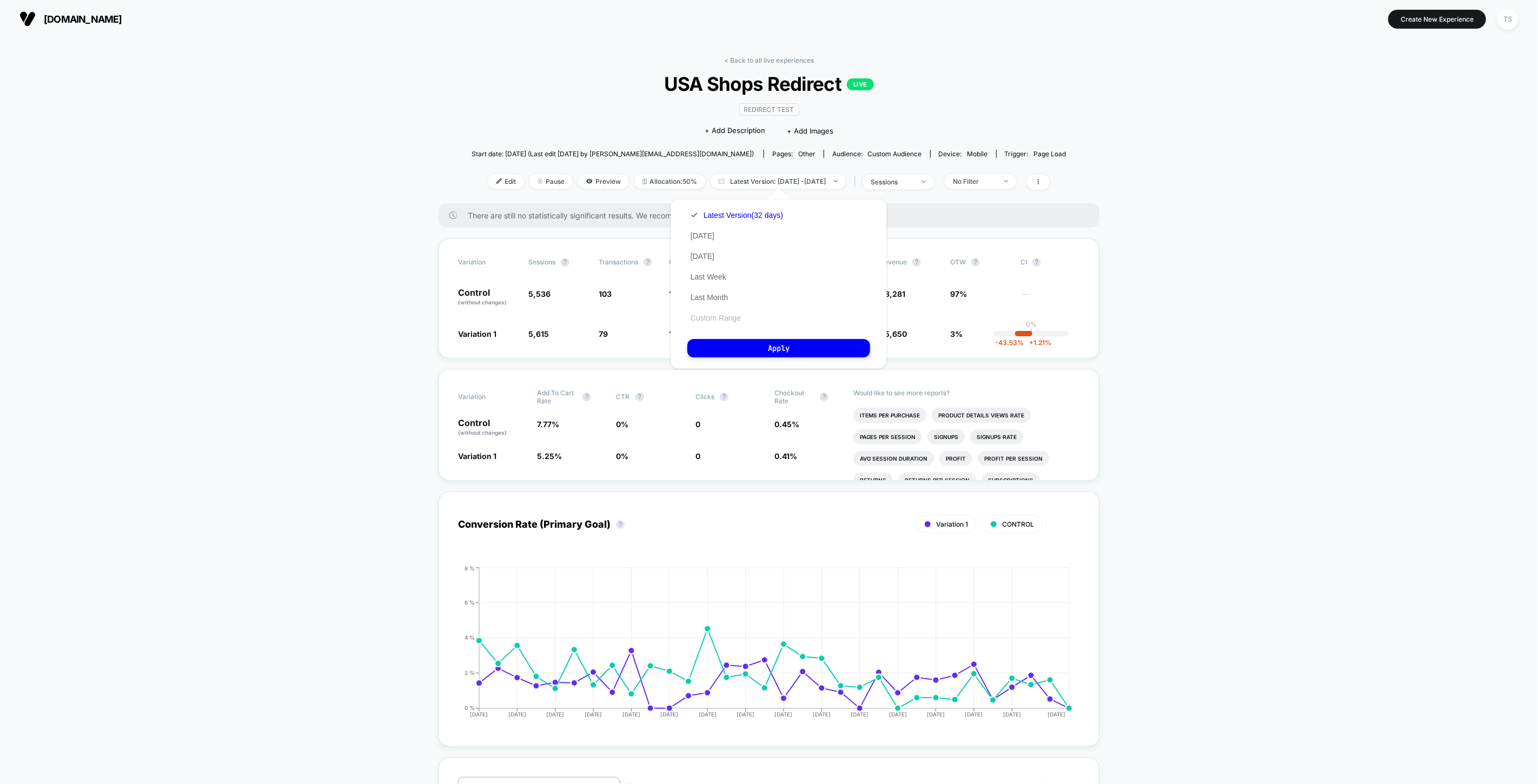
click at [725, 317] on button "Custom Range" at bounding box center [716, 318] width 57 height 9
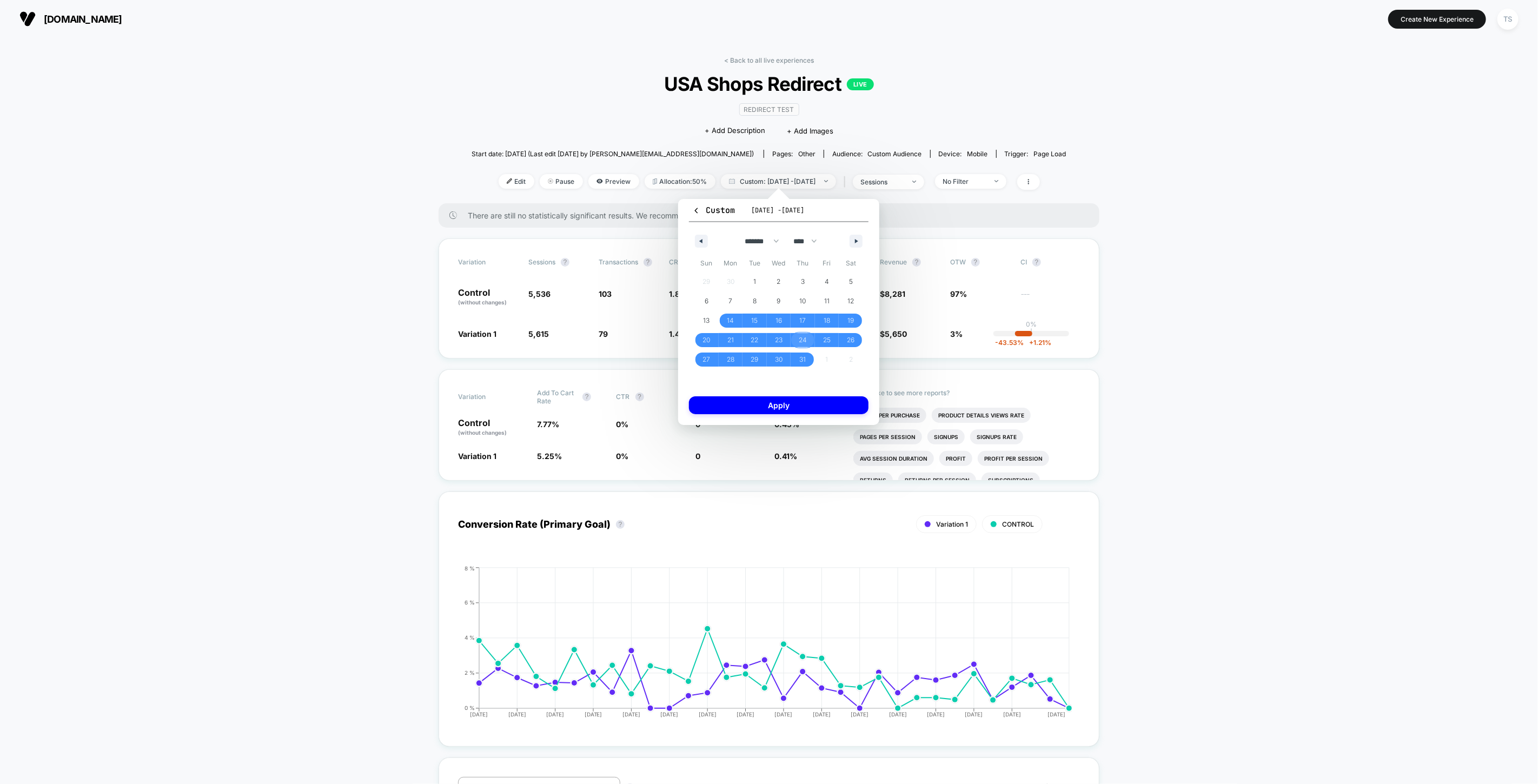
click at [805, 338] on span "24" at bounding box center [803, 340] width 9 height 20
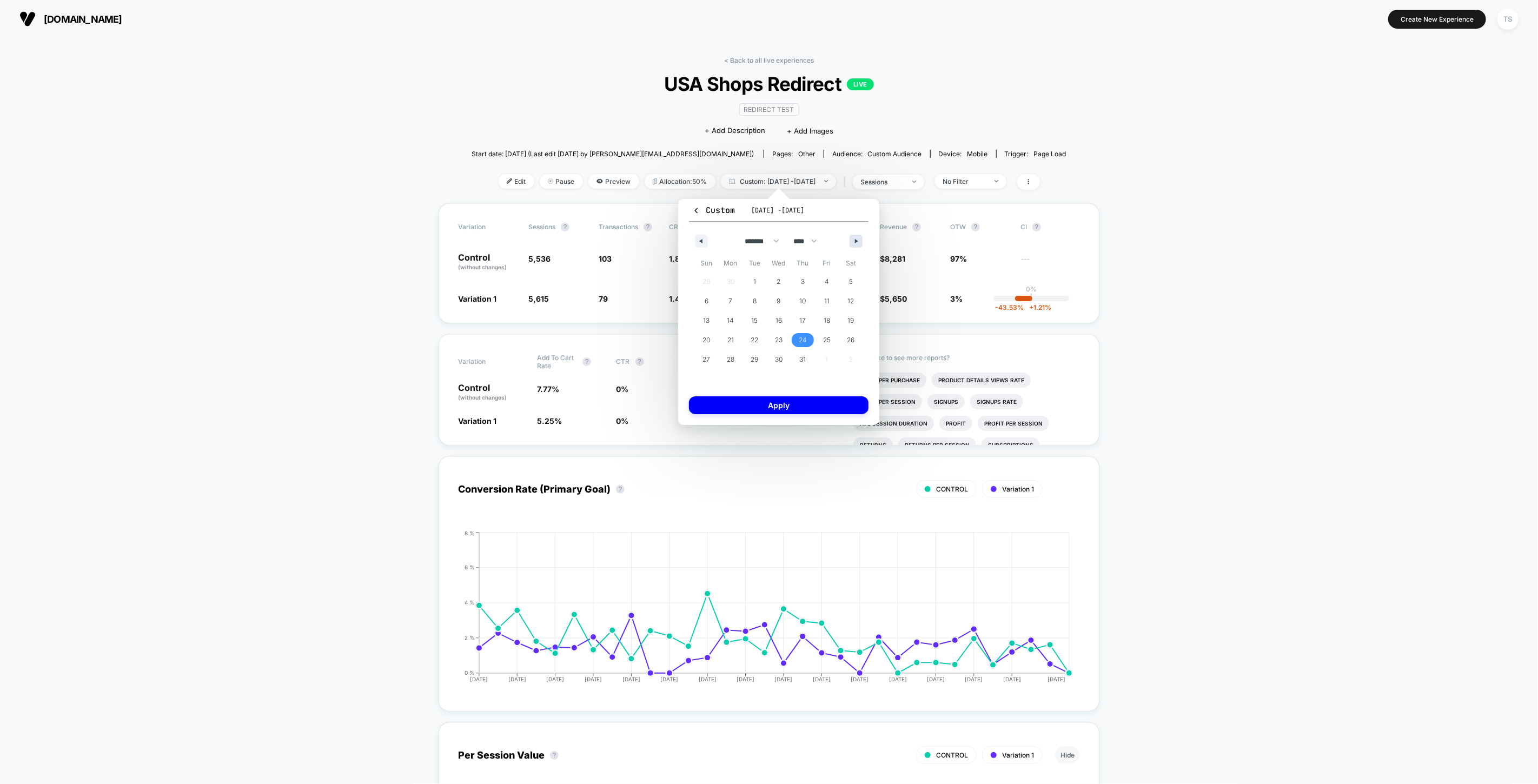
click at [857, 241] on icon "button" at bounding box center [858, 241] width 6 height 5
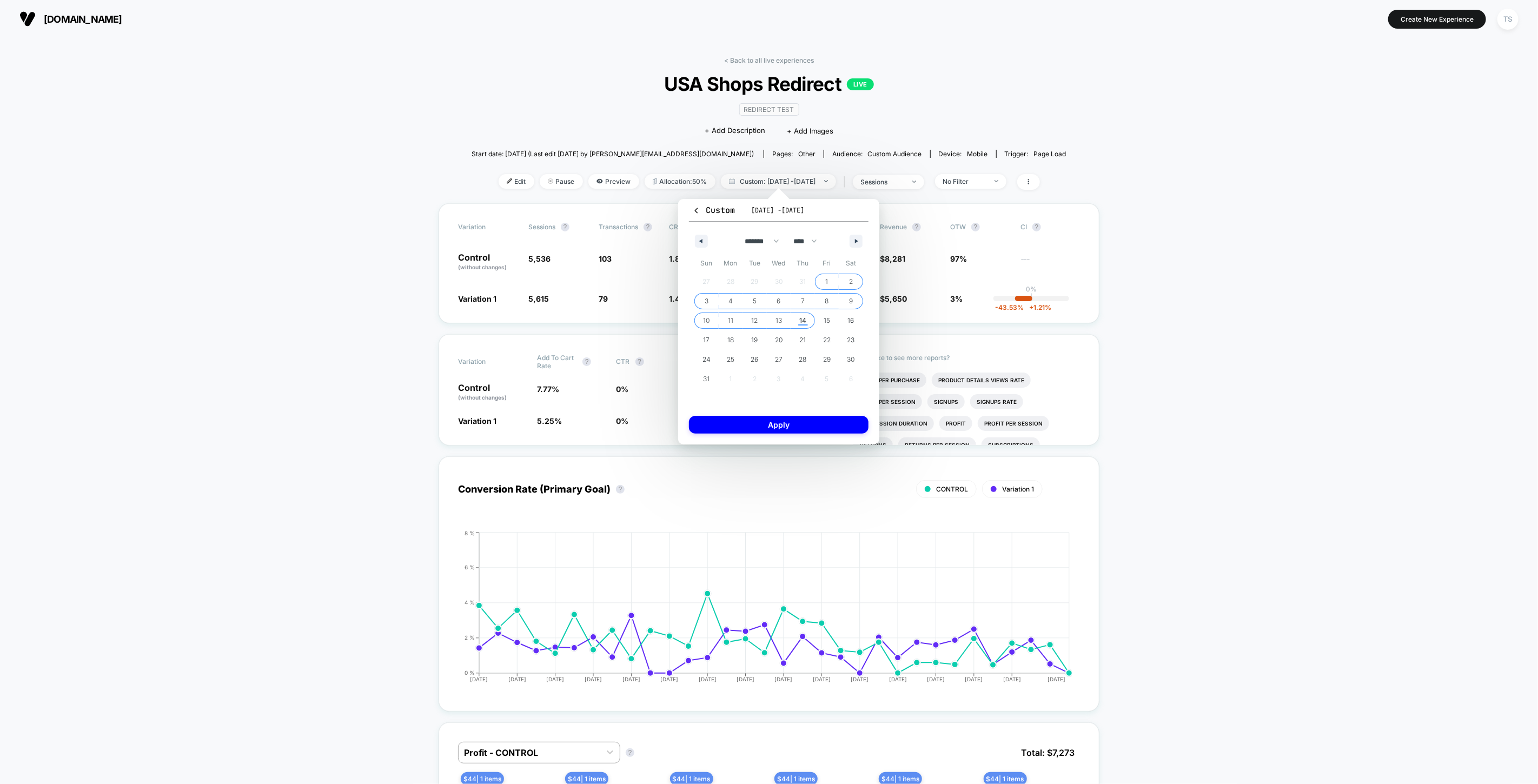
click at [804, 318] on span "14" at bounding box center [802, 320] width 7 height 20
select select "*"
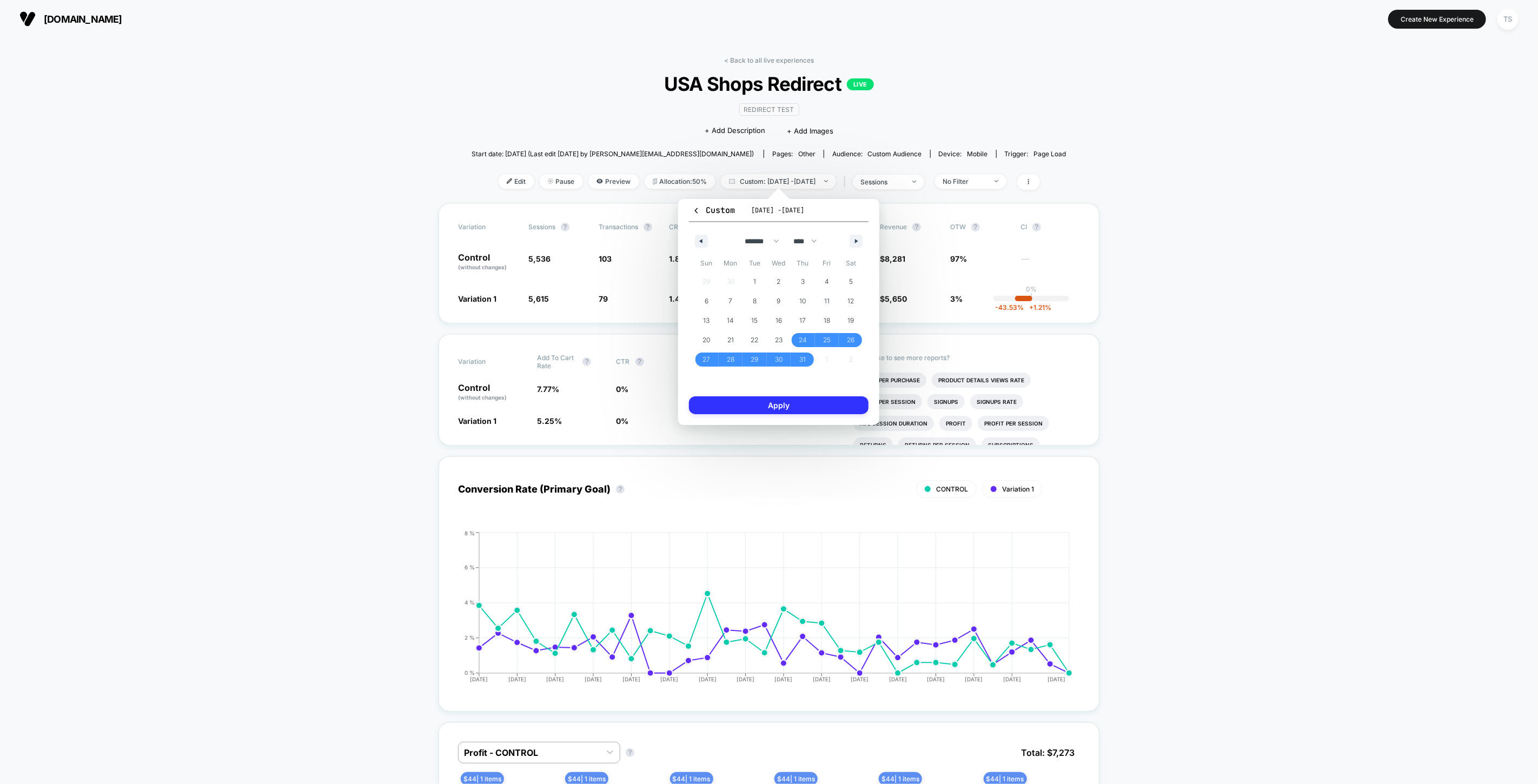
click at [781, 407] on button "Apply" at bounding box center [778, 405] width 179 height 18
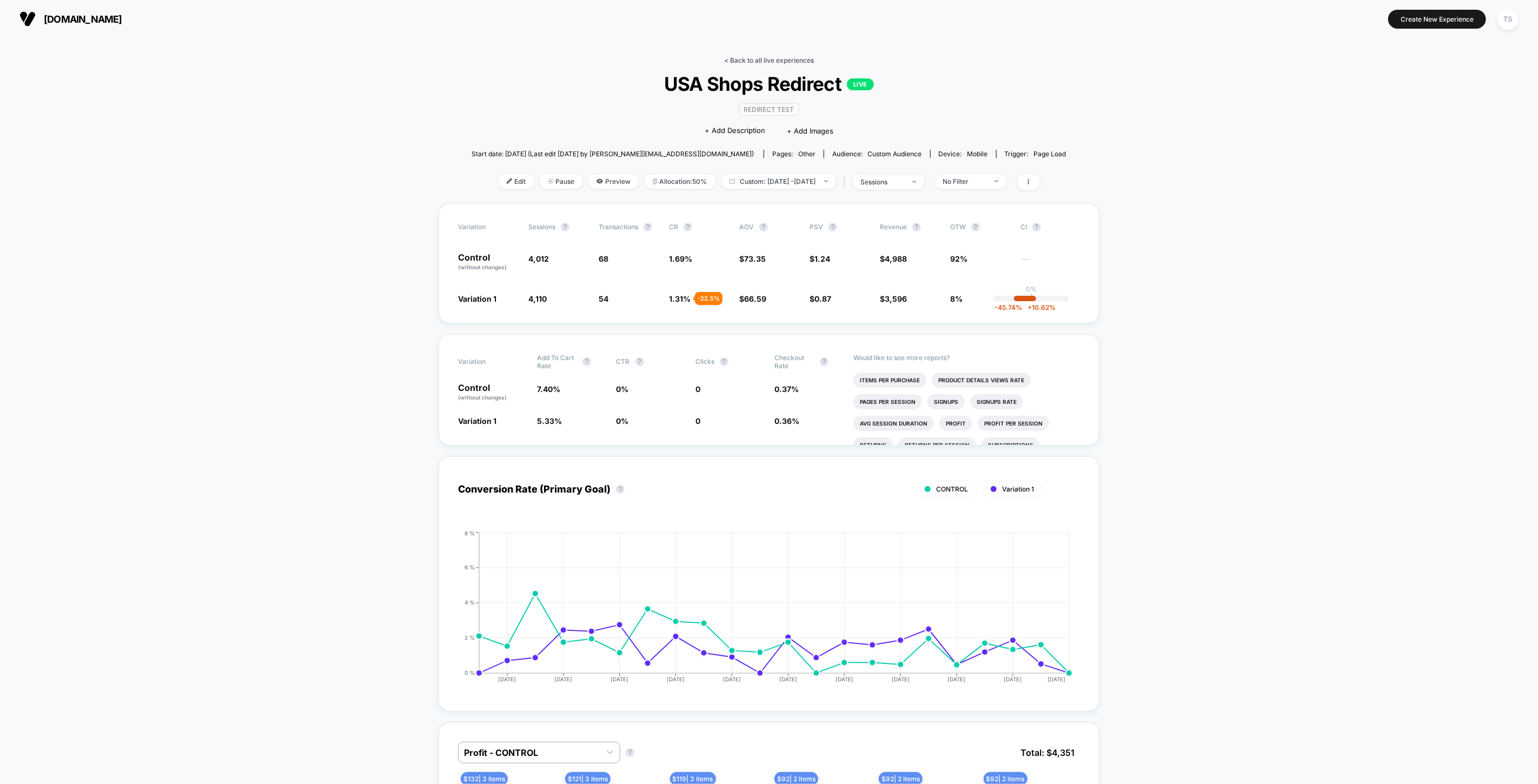
click at [765, 61] on link "< Back to all live experiences" at bounding box center [769, 60] width 90 height 9
